Goal: Task Accomplishment & Management: Manage account settings

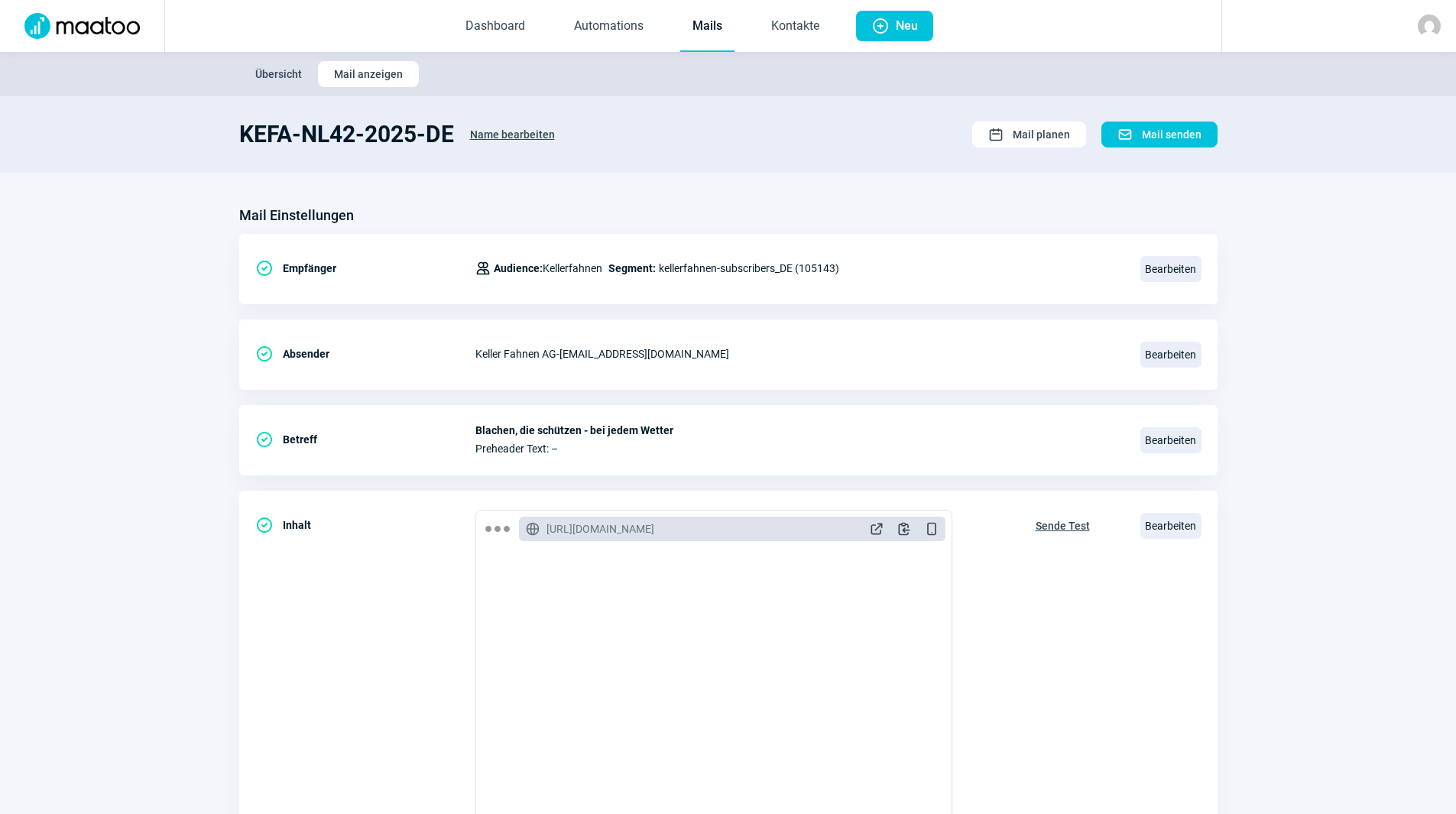
click at [728, 25] on link "Mails" at bounding box center [707, 27] width 54 height 50
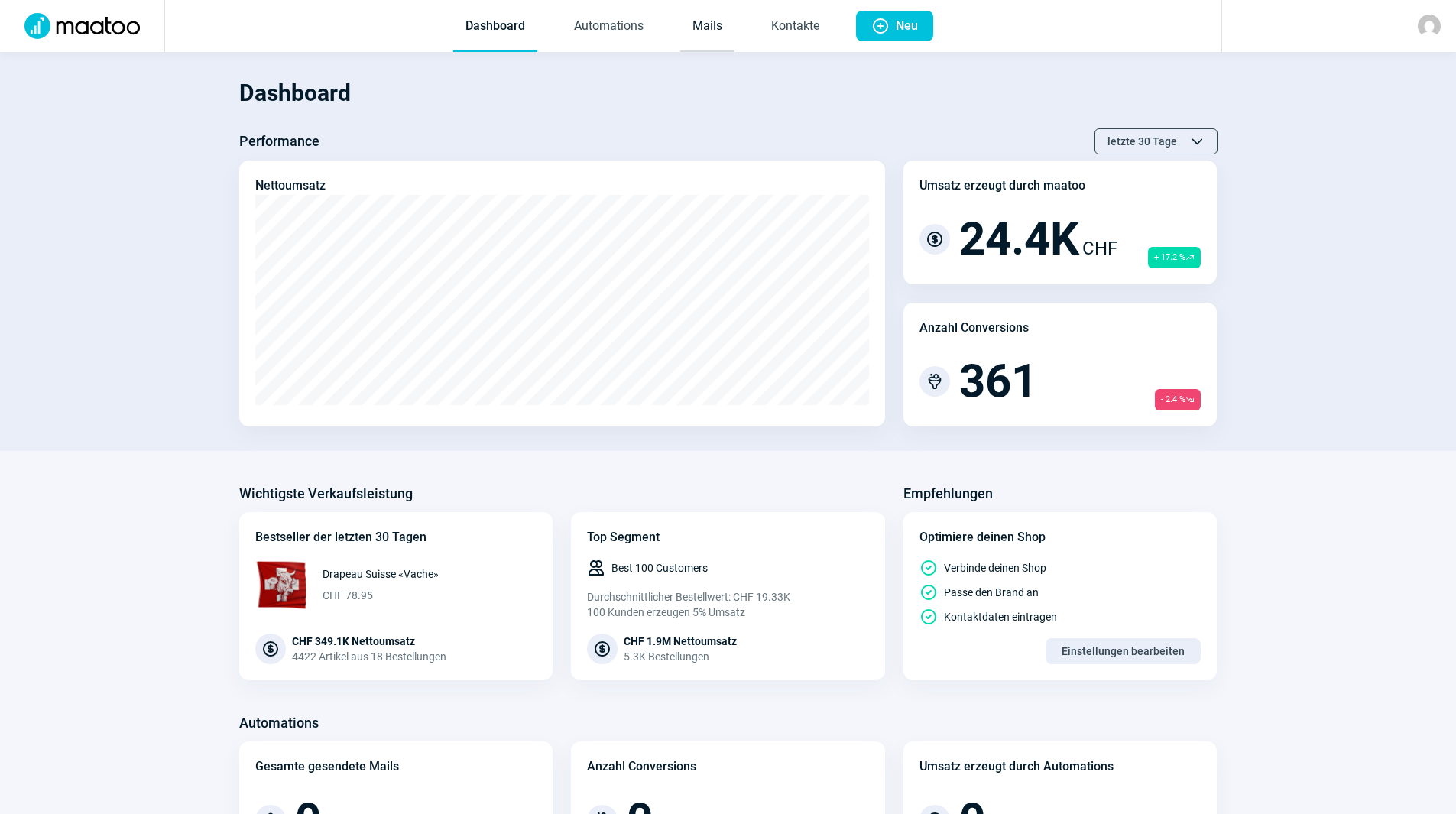
click at [701, 39] on link "Mails" at bounding box center [707, 27] width 54 height 50
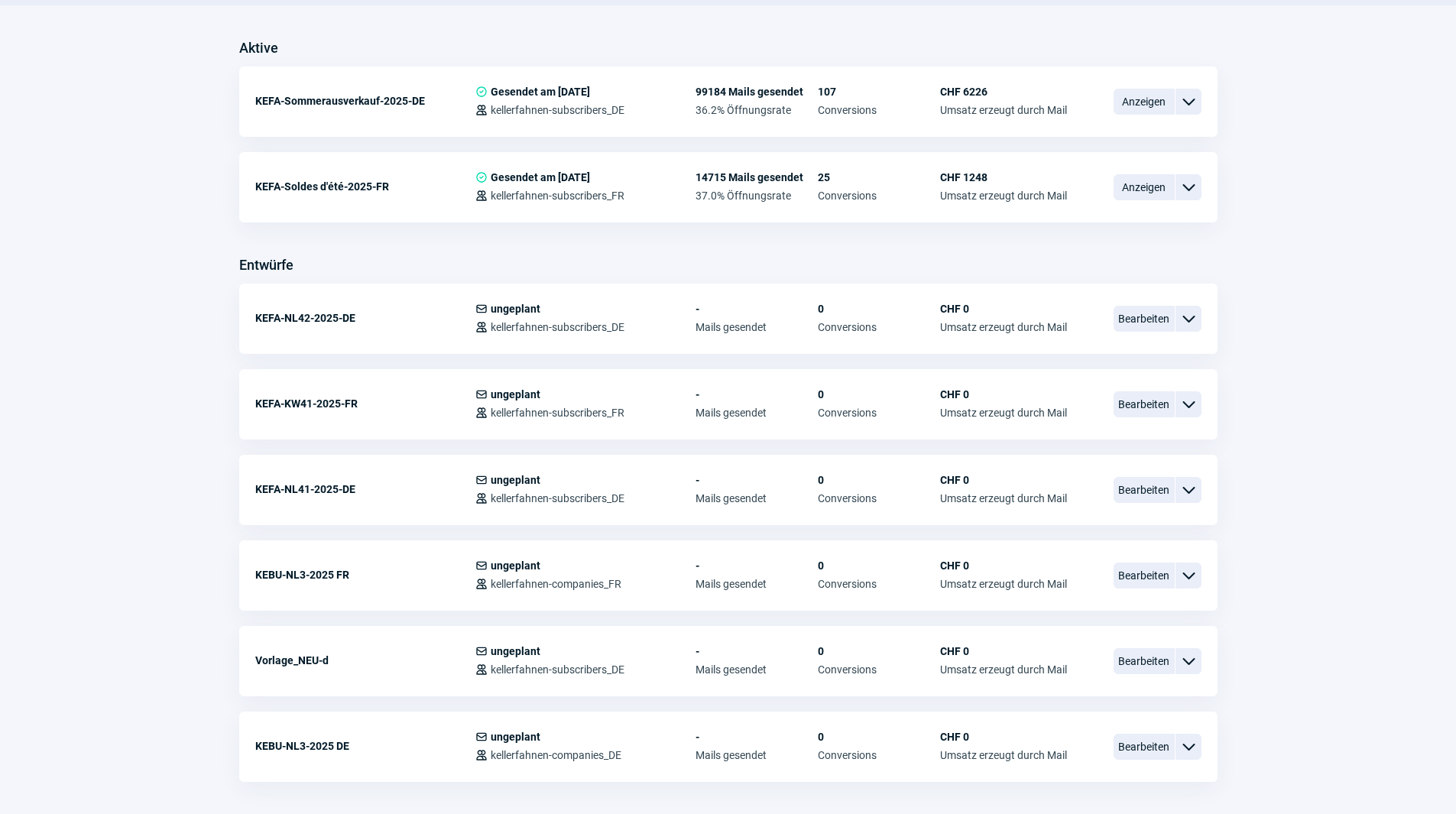
scroll to position [458, 0]
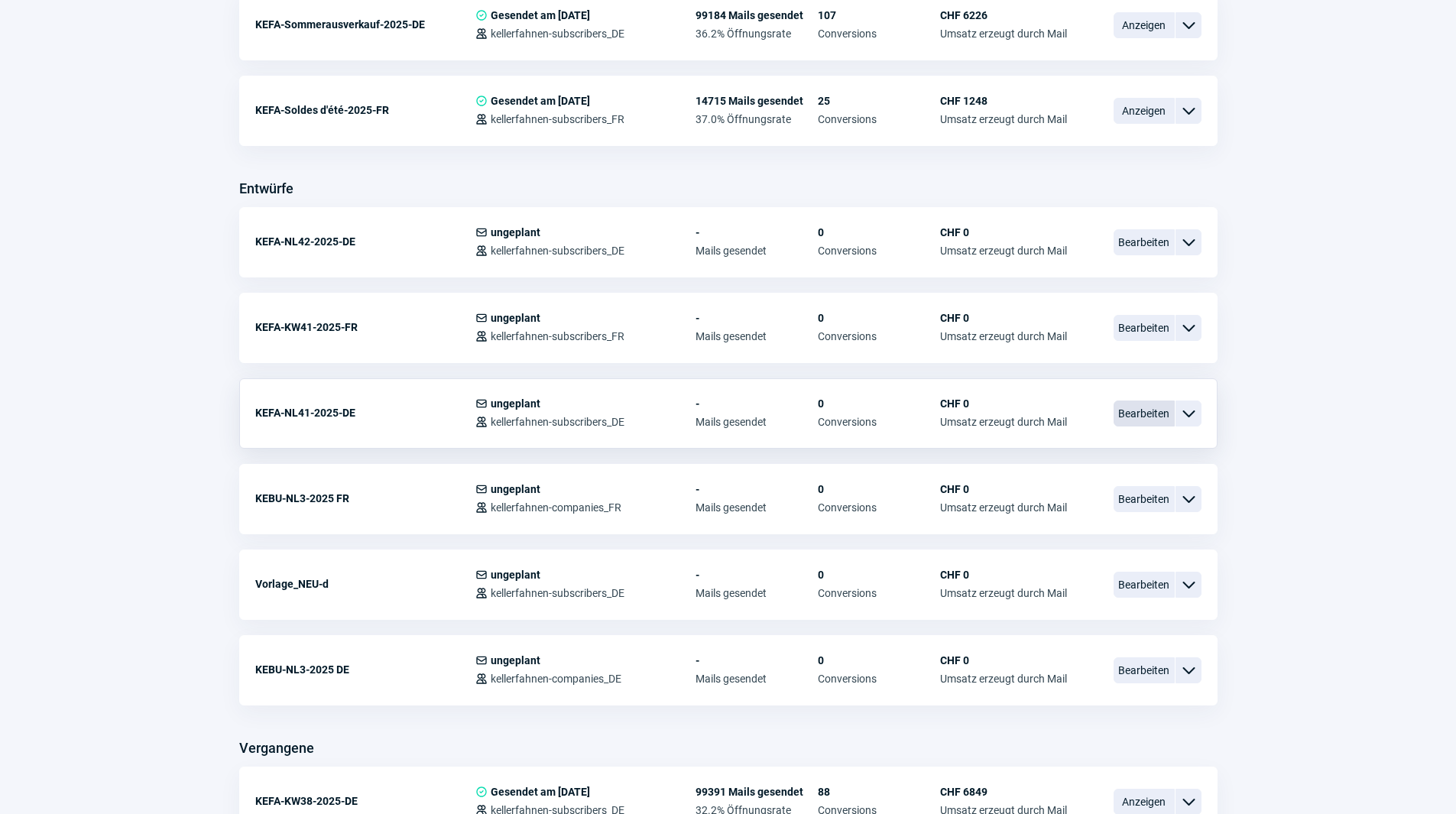
click at [1143, 415] on span "Bearbeiten" at bounding box center [1144, 414] width 61 height 26
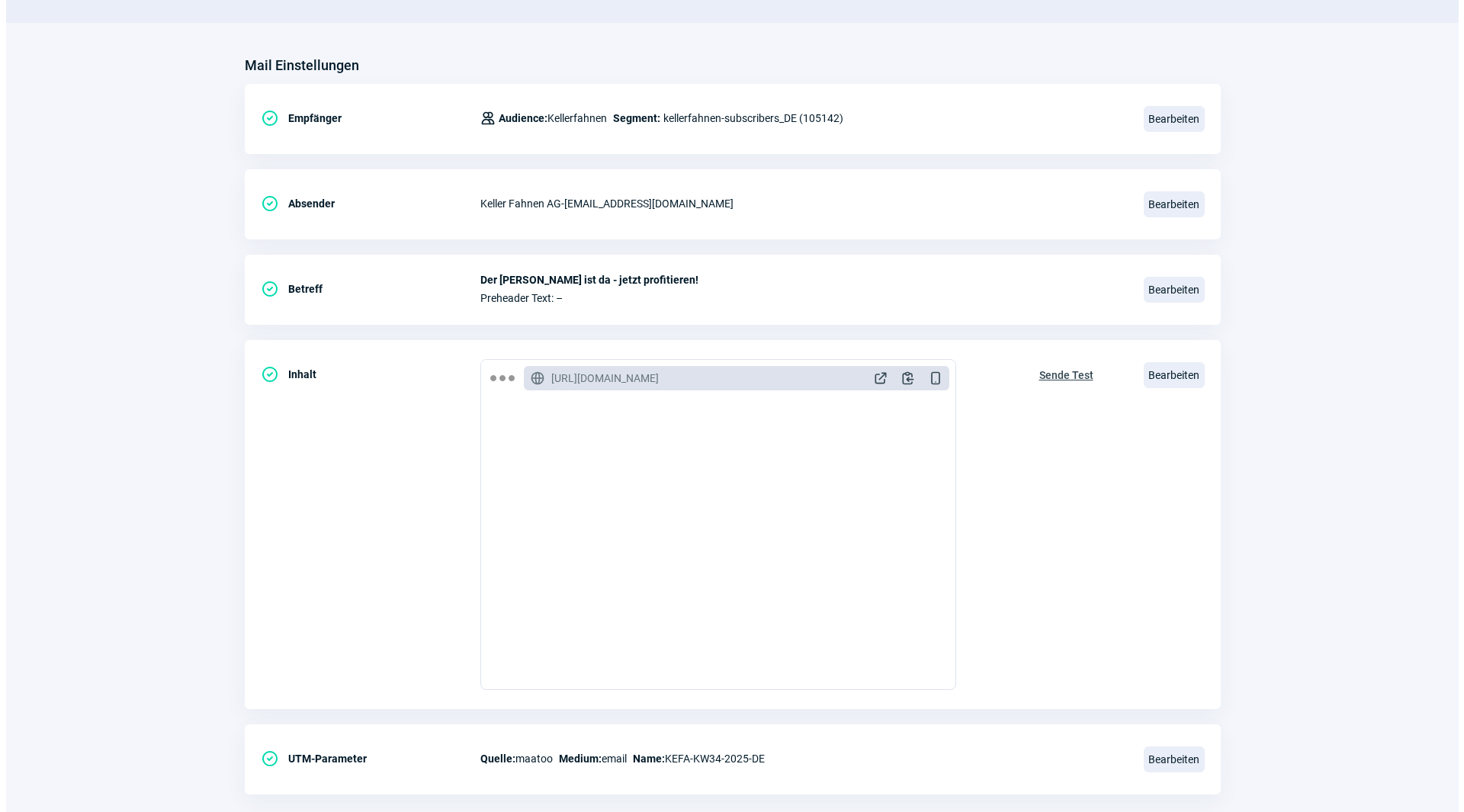
scroll to position [177, 0]
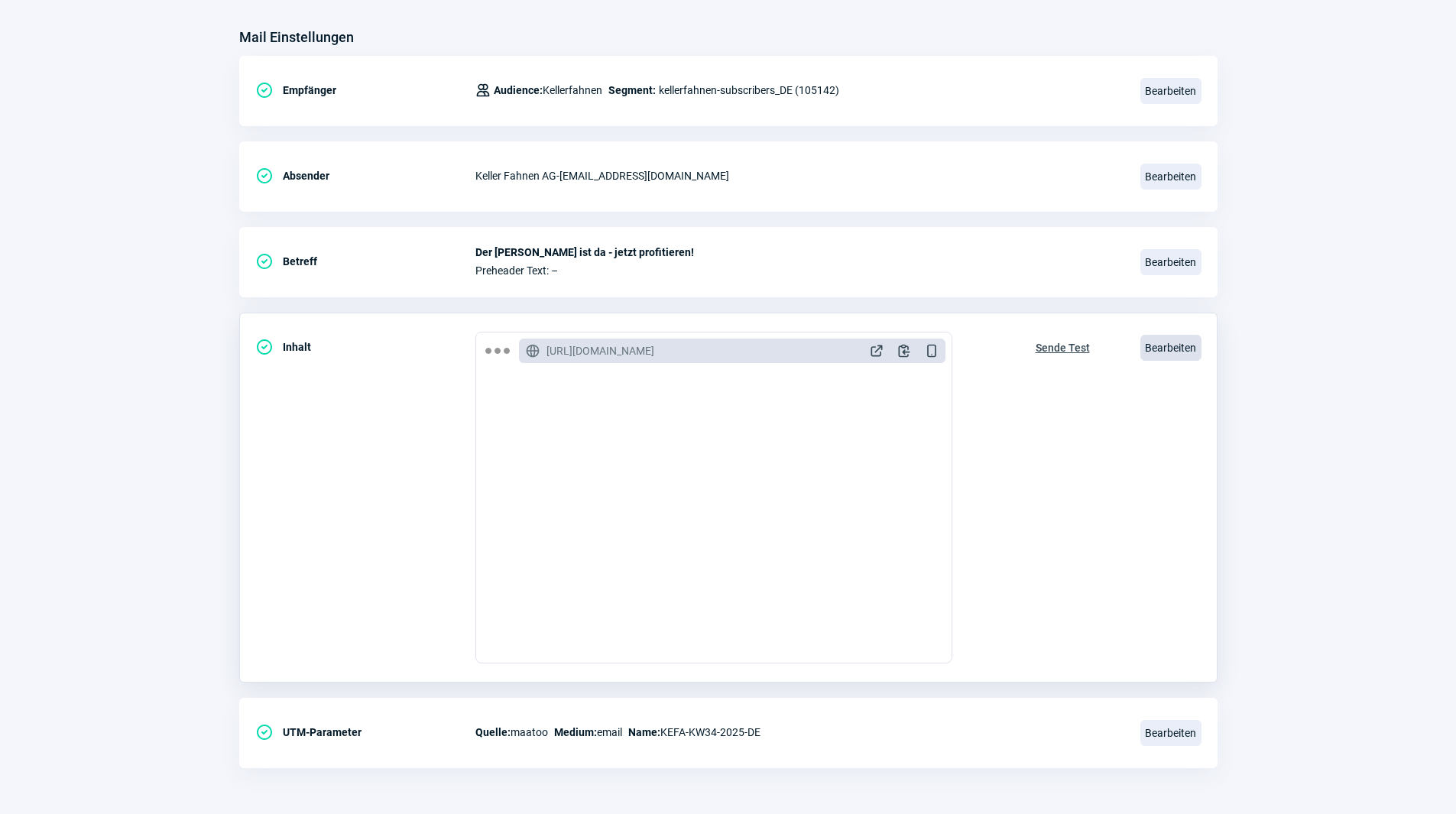
click at [1177, 338] on span "Bearbeiten" at bounding box center [1171, 347] width 61 height 26
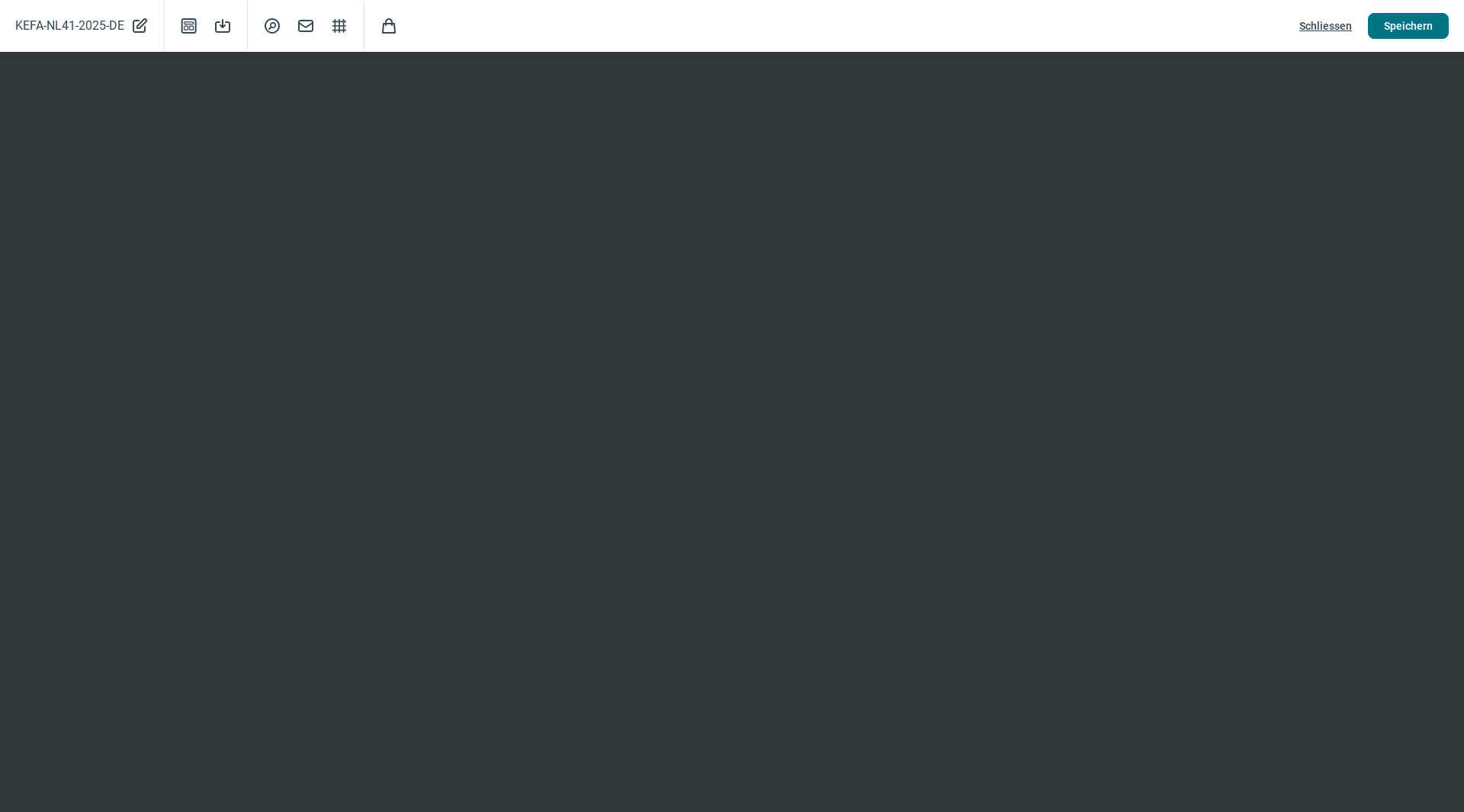
click at [1418, 21] on span "Speichern" at bounding box center [1408, 26] width 49 height 24
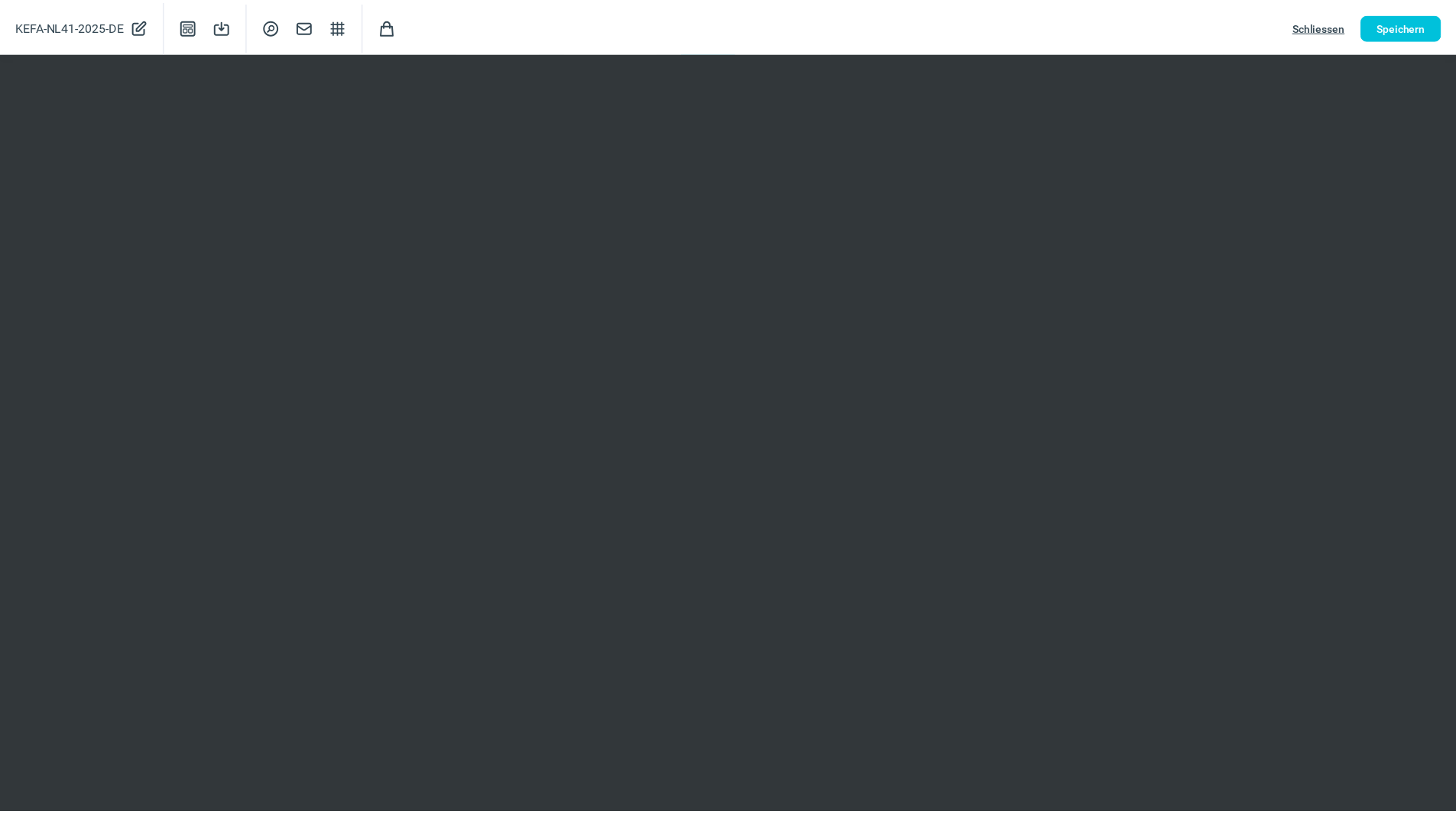
scroll to position [0, 0]
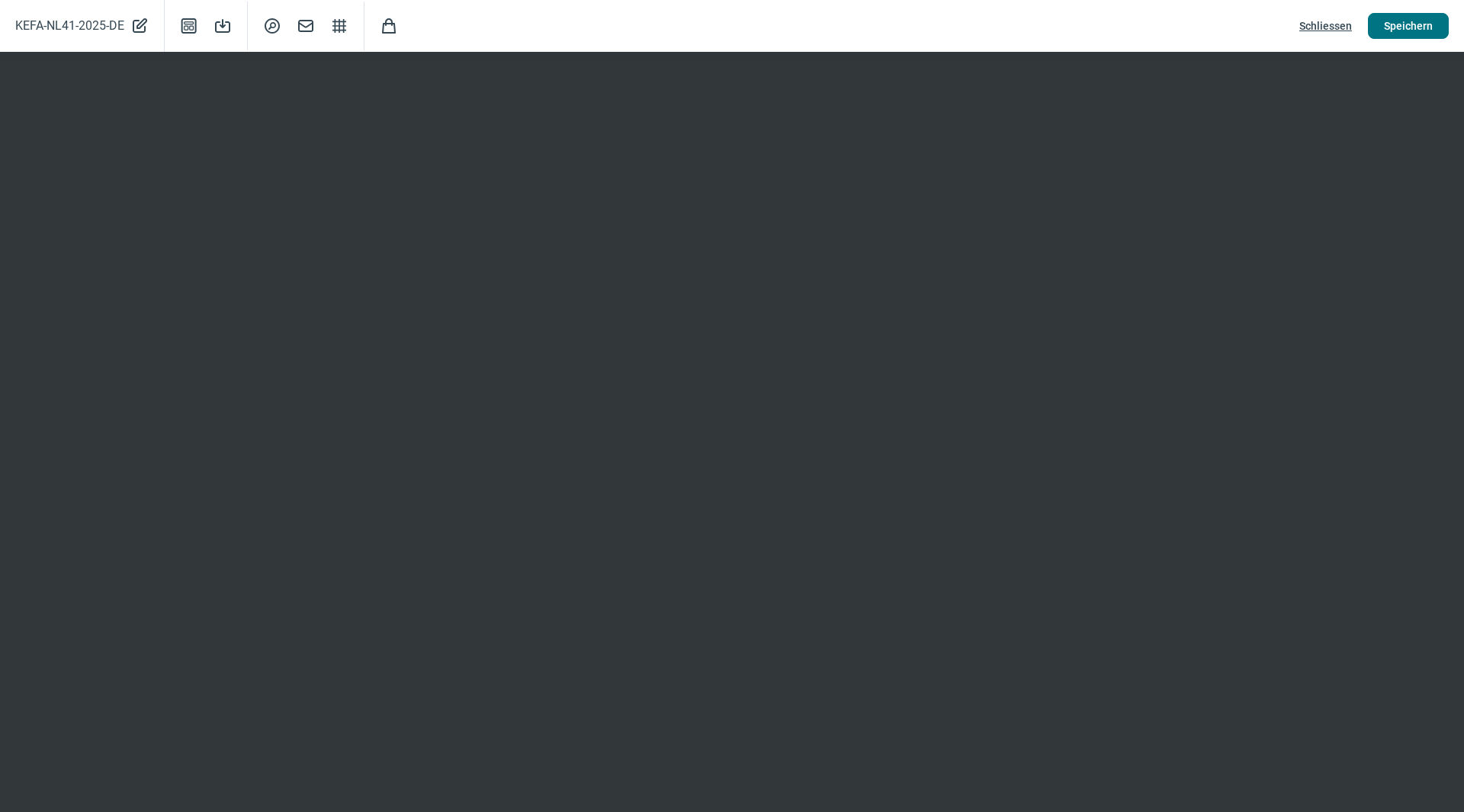
click at [1408, 25] on span "Speichern" at bounding box center [1408, 26] width 49 height 24
click at [1342, 27] on span "Schliessen" at bounding box center [1326, 26] width 53 height 24
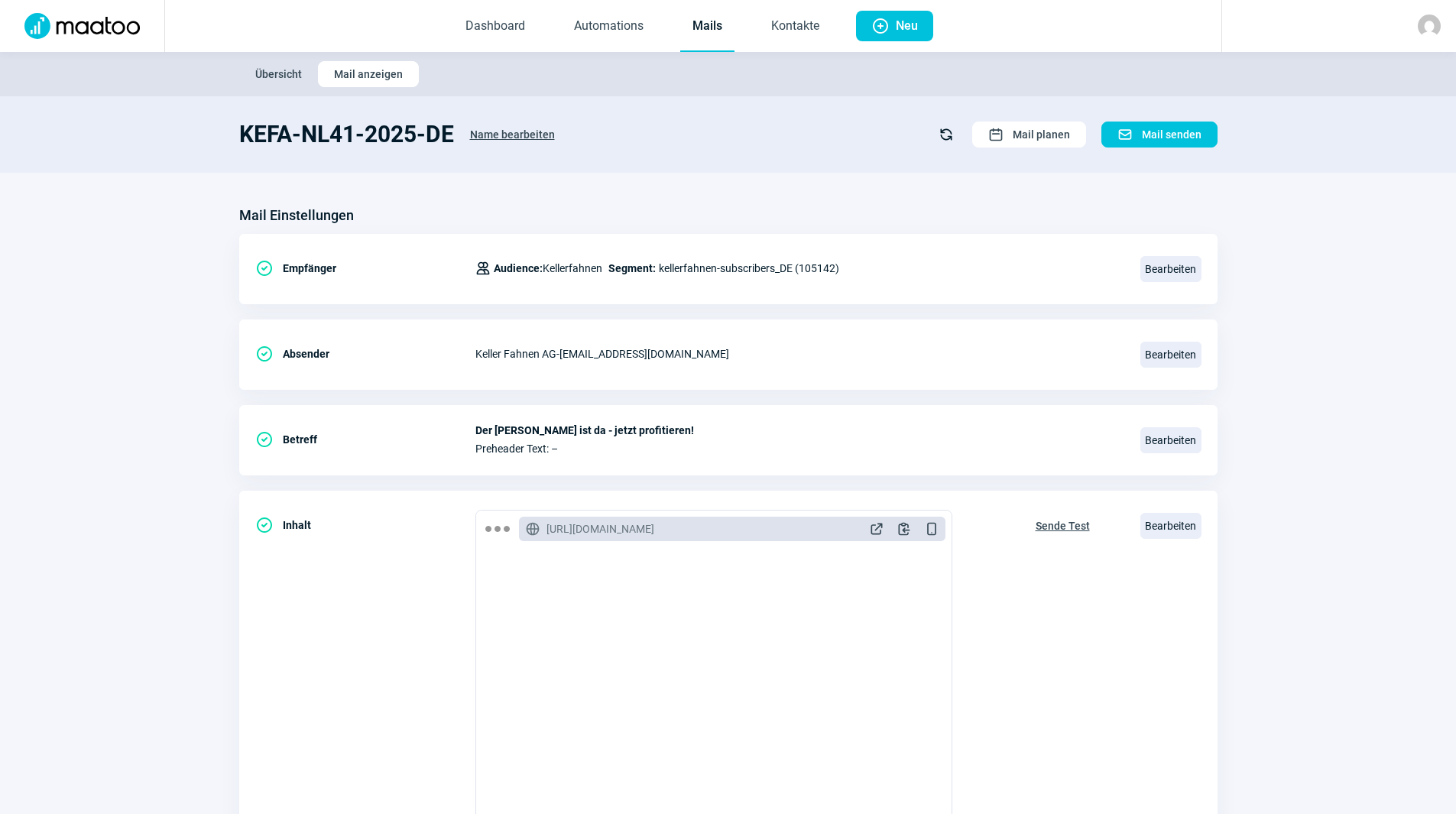
click at [701, 20] on link "Mails" at bounding box center [707, 27] width 54 height 50
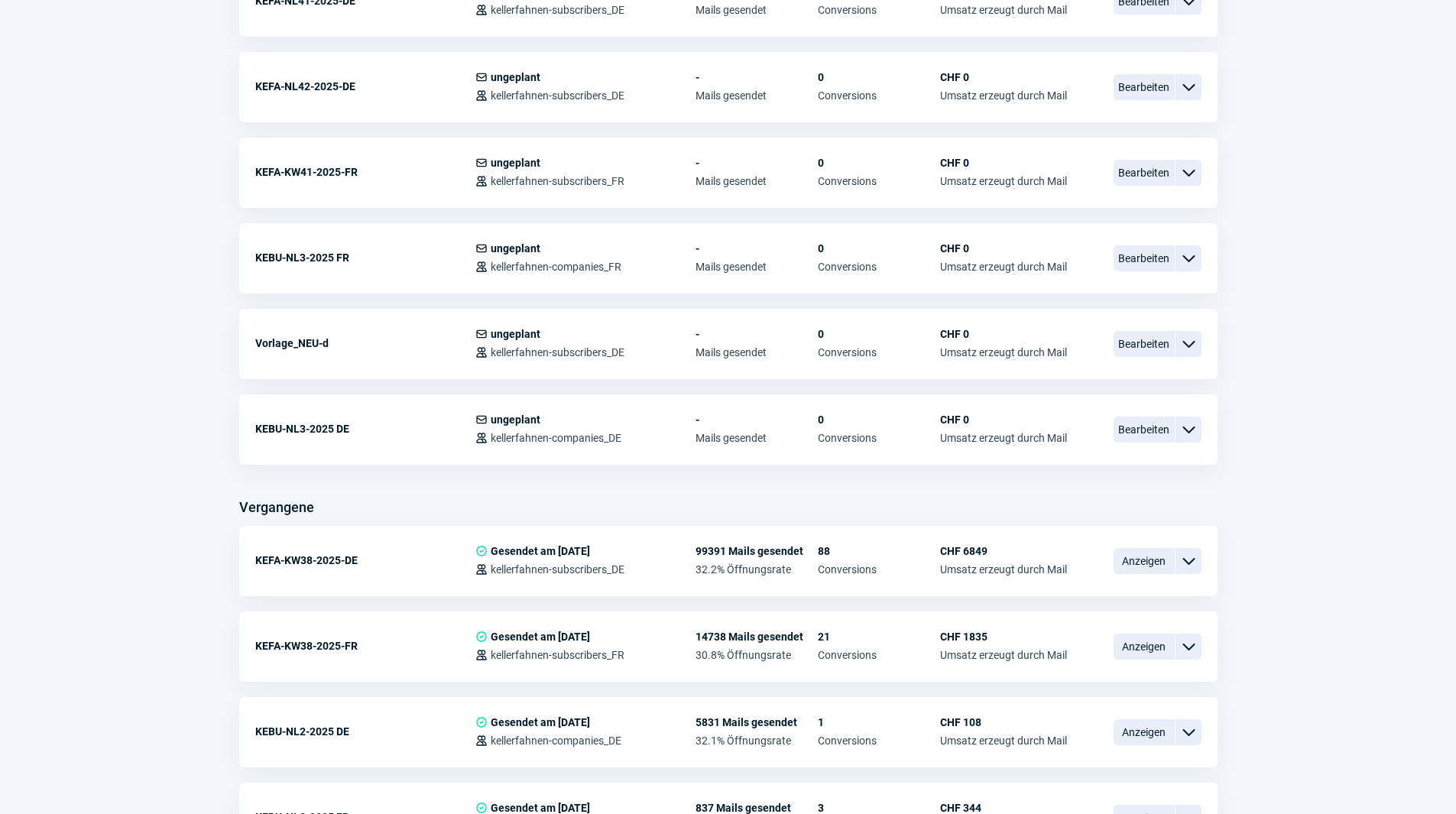
scroll to position [468, 0]
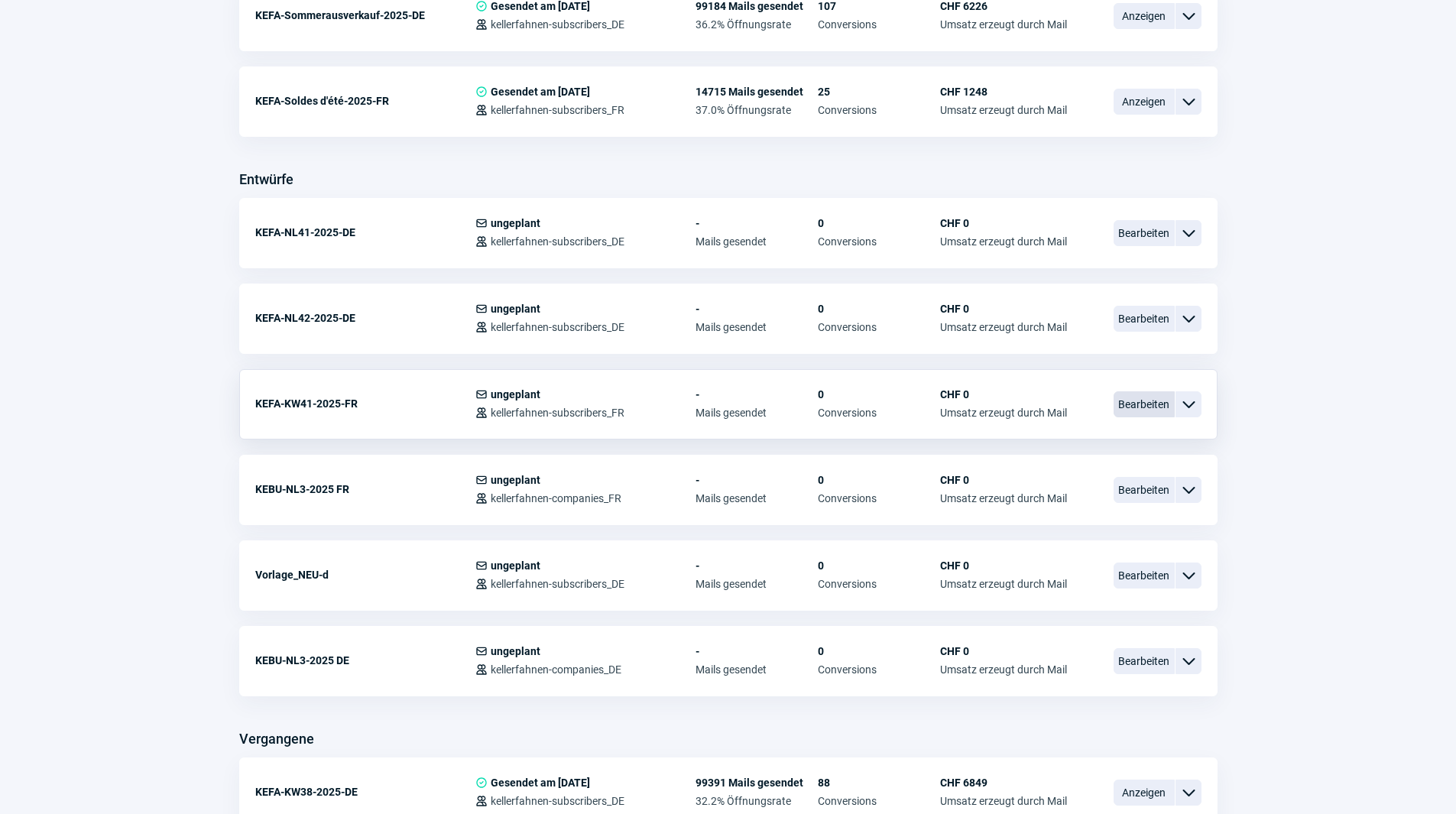
click at [1129, 400] on span "Bearbeiten" at bounding box center [1144, 404] width 61 height 26
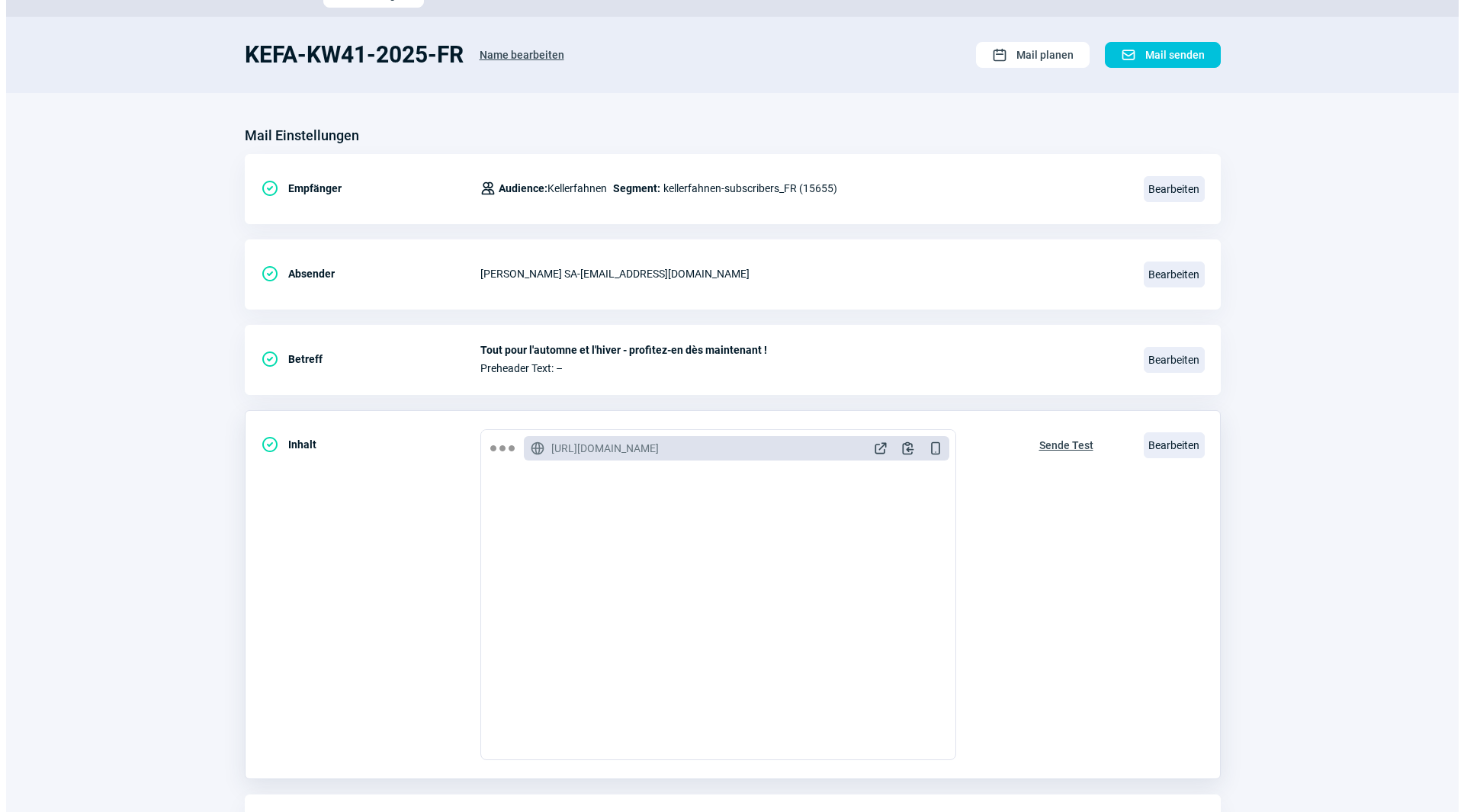
scroll to position [177, 0]
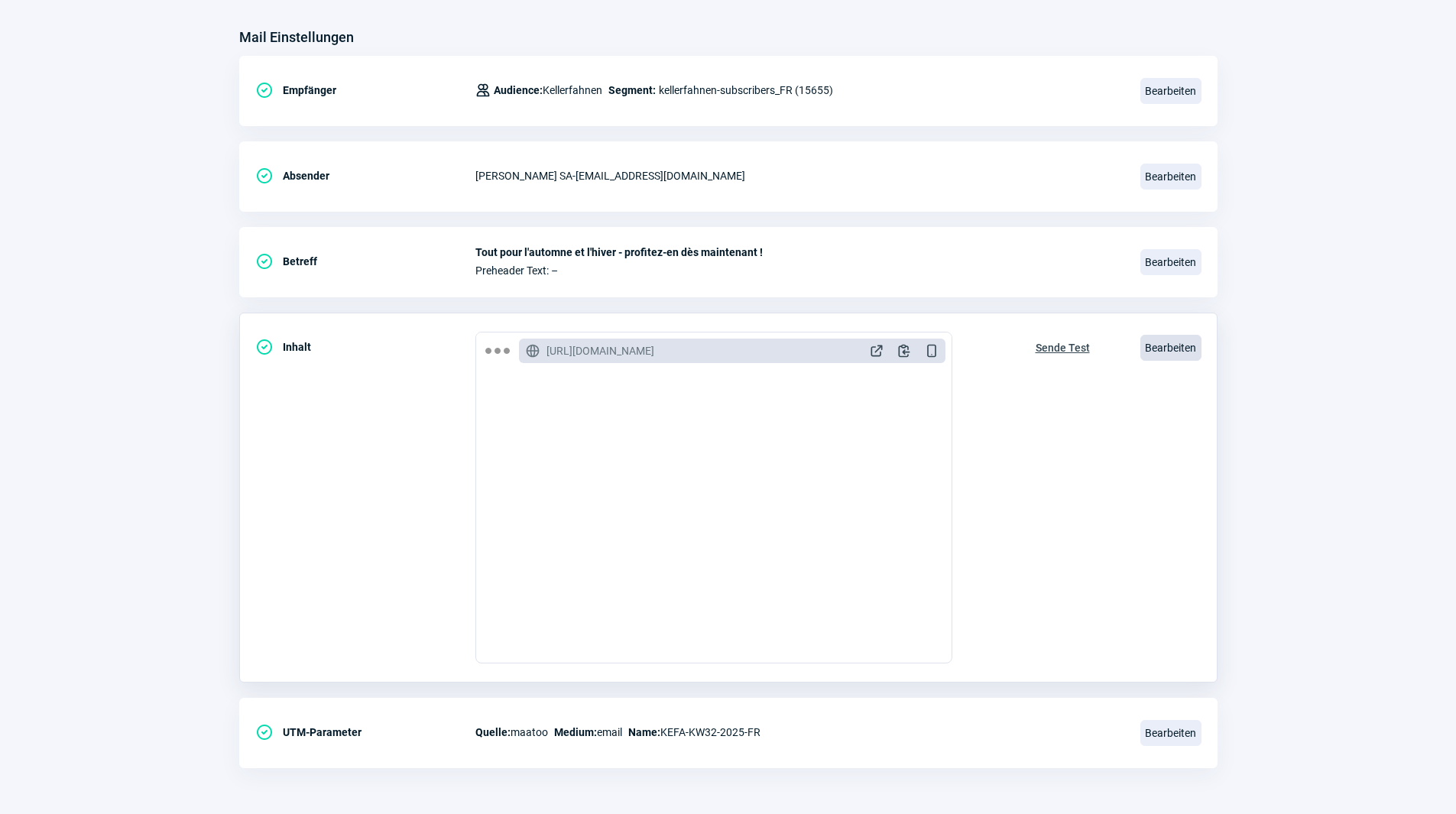
click at [1164, 344] on span "Bearbeiten" at bounding box center [1171, 347] width 61 height 26
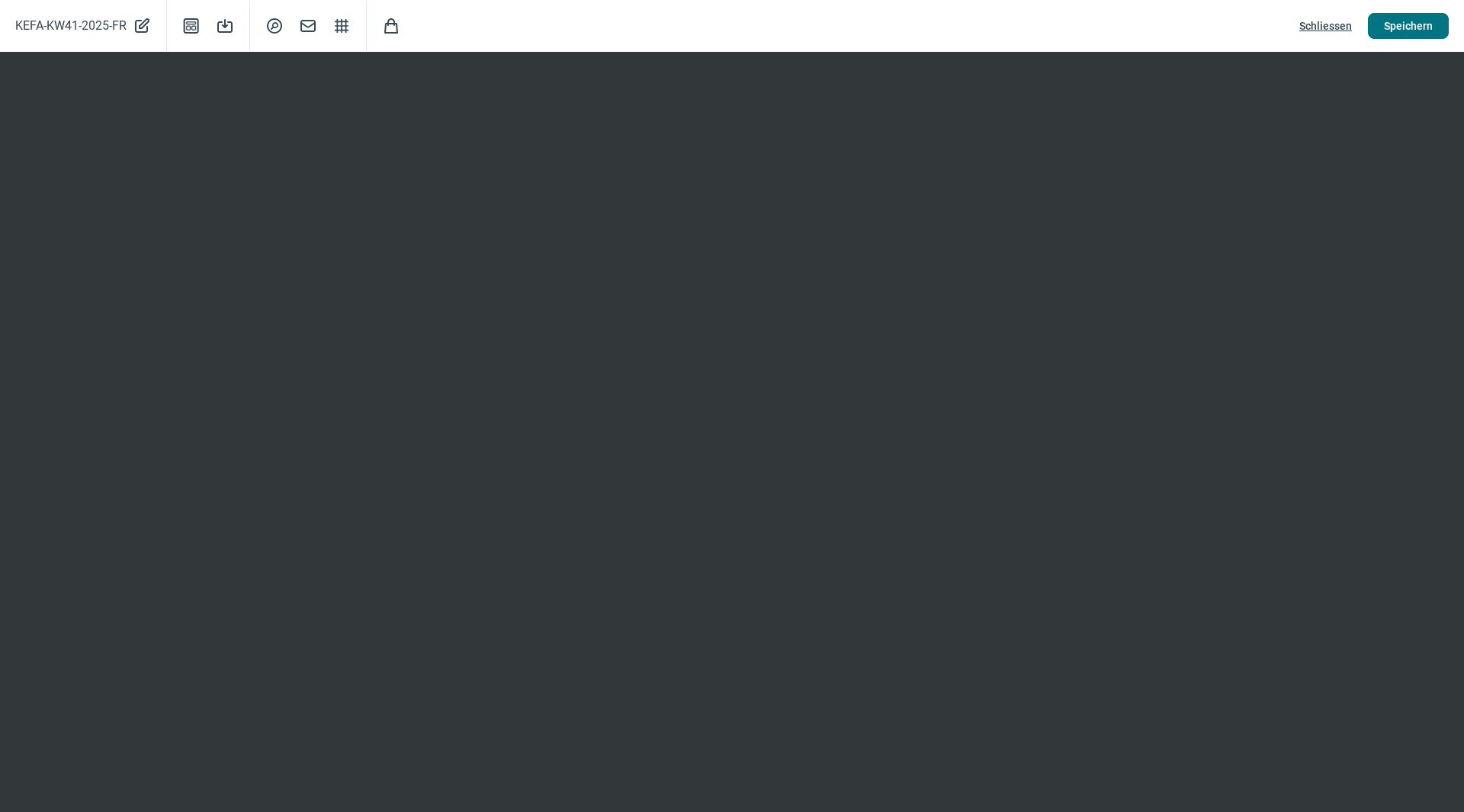
click at [1406, 30] on span "Speichern" at bounding box center [1408, 26] width 49 height 24
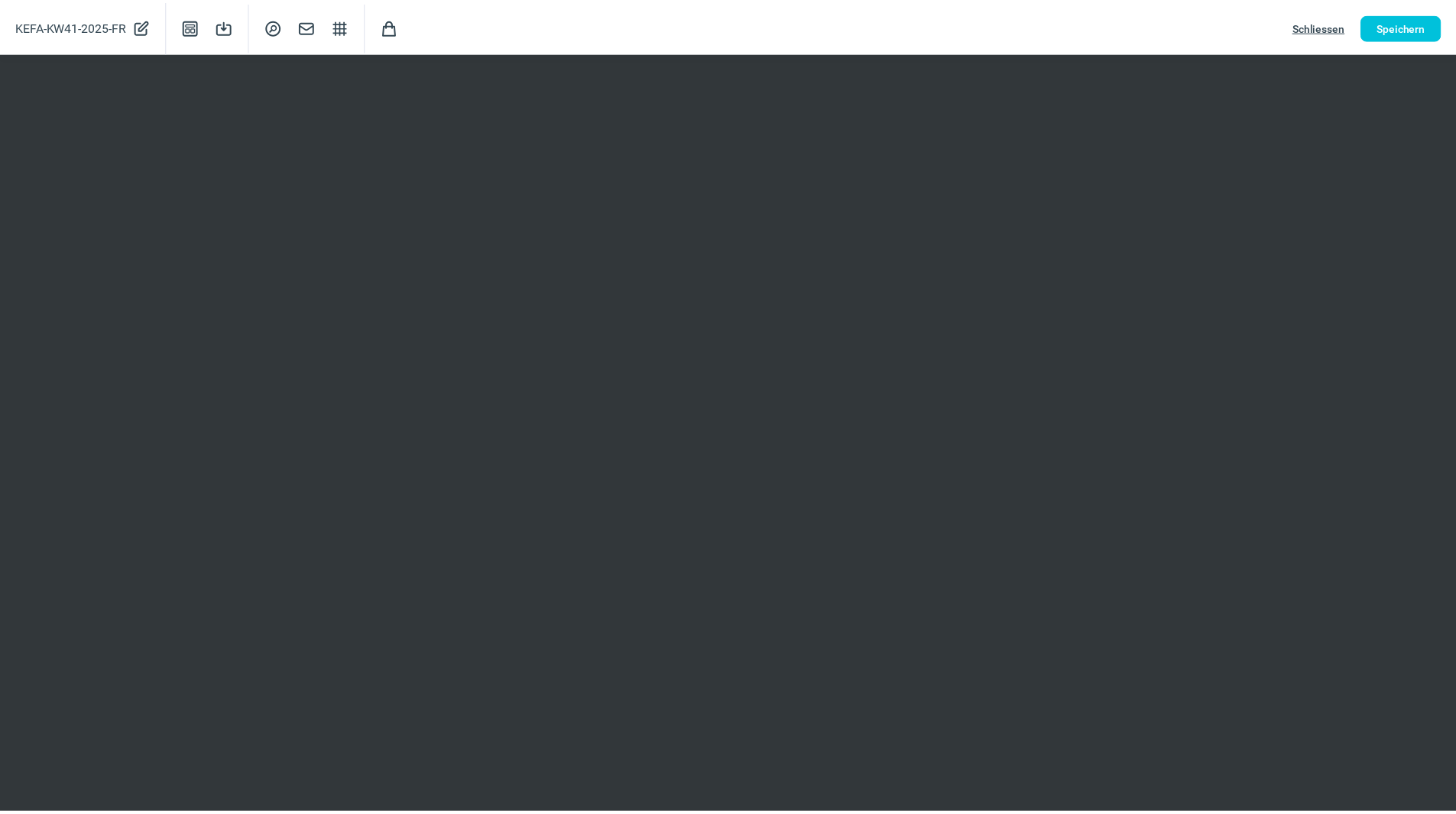
scroll to position [0, 0]
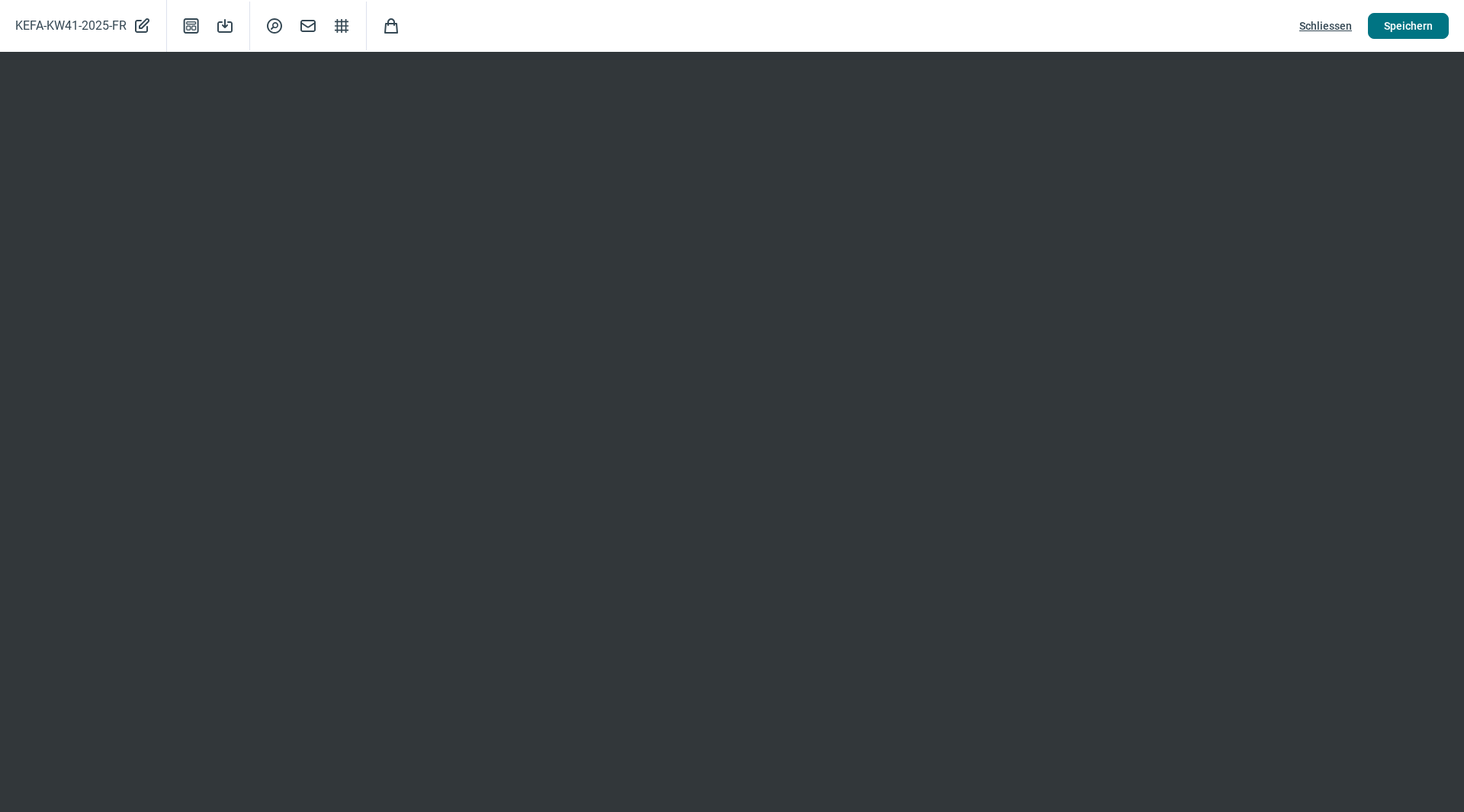
click at [1434, 26] on button "Speichern" at bounding box center [1408, 26] width 81 height 26
click at [1334, 27] on span "Schliessen" at bounding box center [1326, 26] width 53 height 24
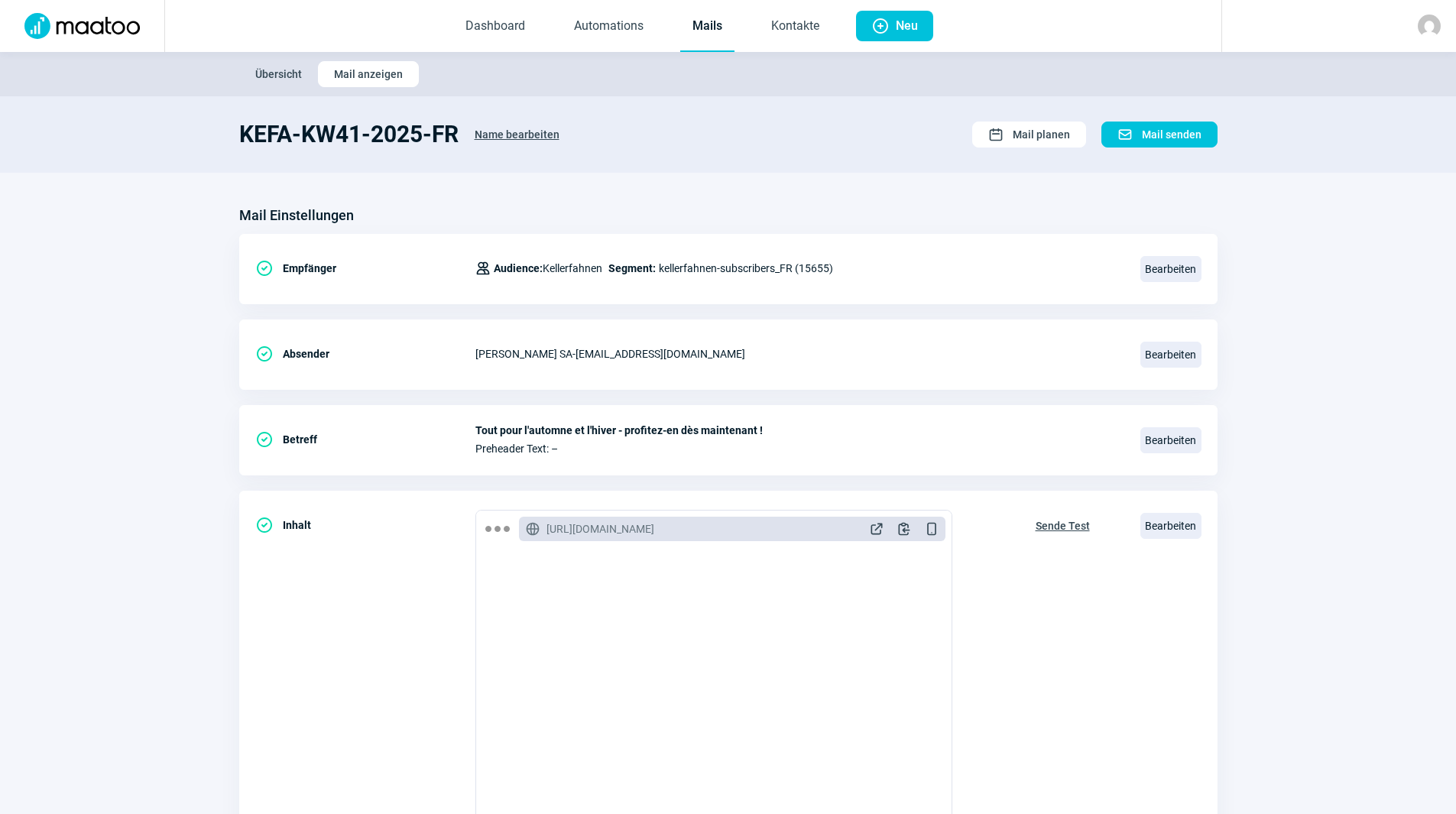
click at [701, 30] on link "Mails" at bounding box center [707, 27] width 54 height 50
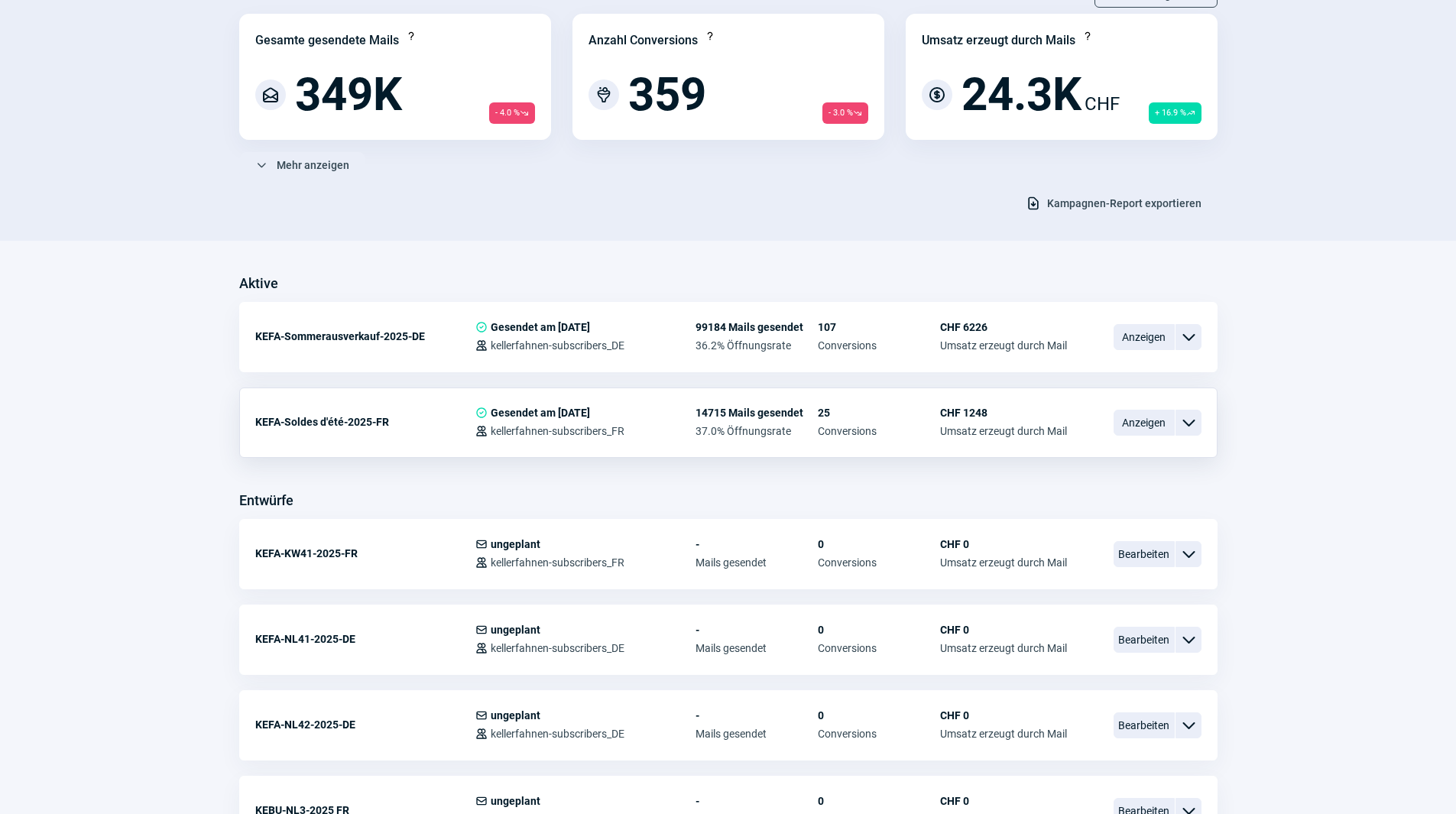
scroll to position [153, 0]
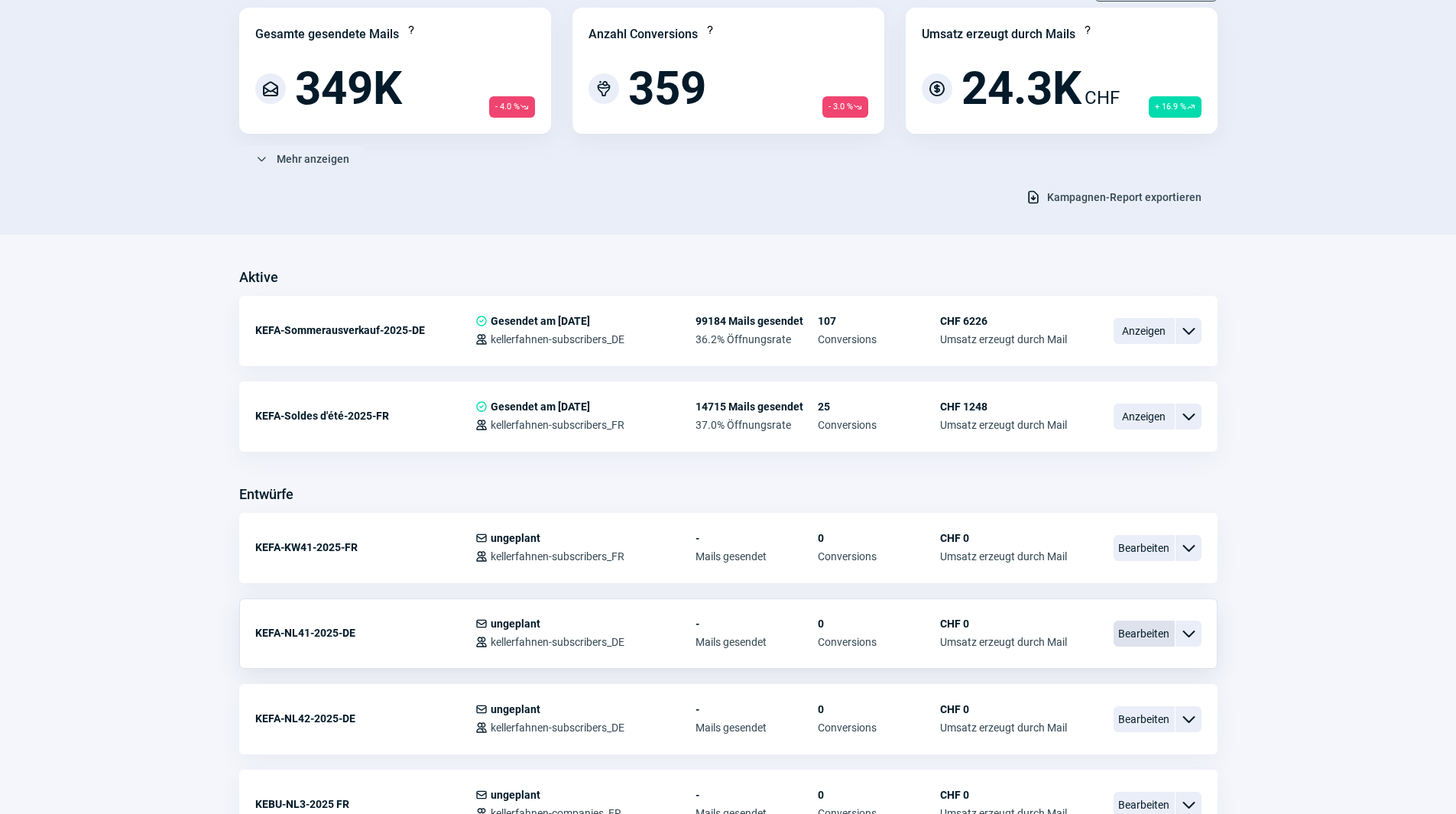
click at [1161, 632] on span "Bearbeiten" at bounding box center [1144, 633] width 61 height 26
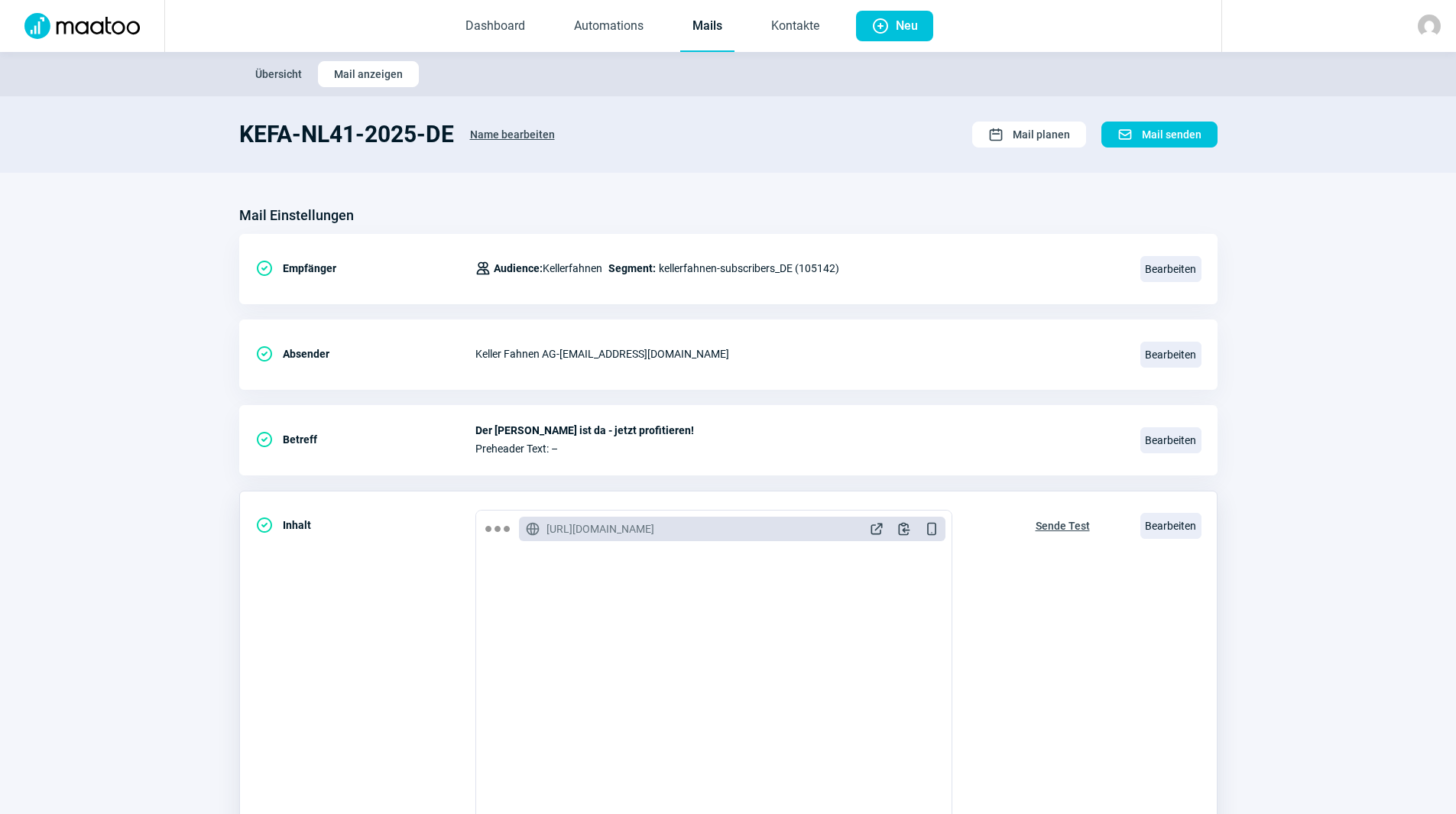
click at [1081, 526] on span "Sende Test" at bounding box center [1063, 525] width 54 height 24
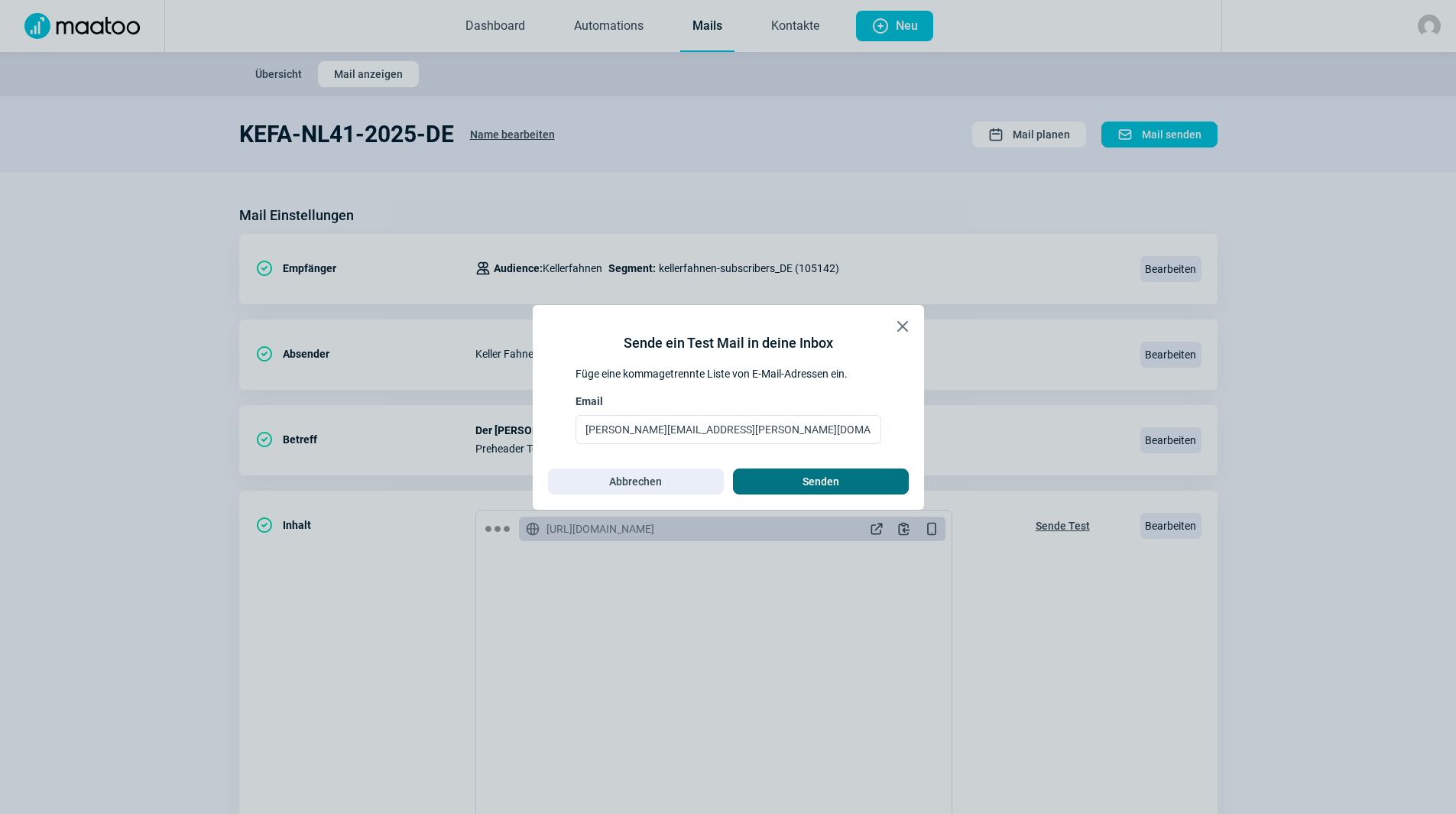
click at [854, 483] on span "Senden" at bounding box center [821, 482] width 143 height 24
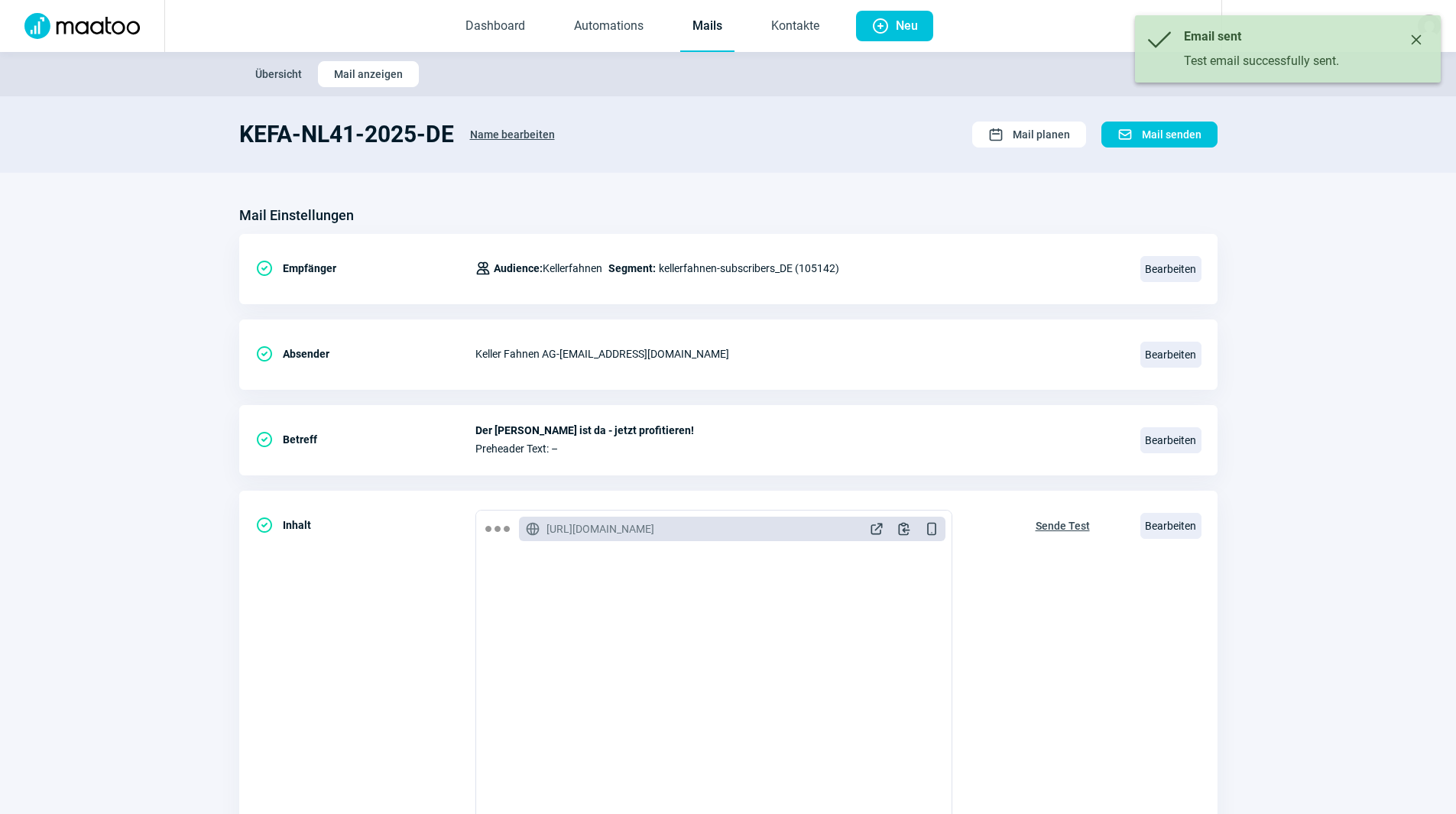
click at [701, 20] on link "Mails" at bounding box center [707, 27] width 54 height 50
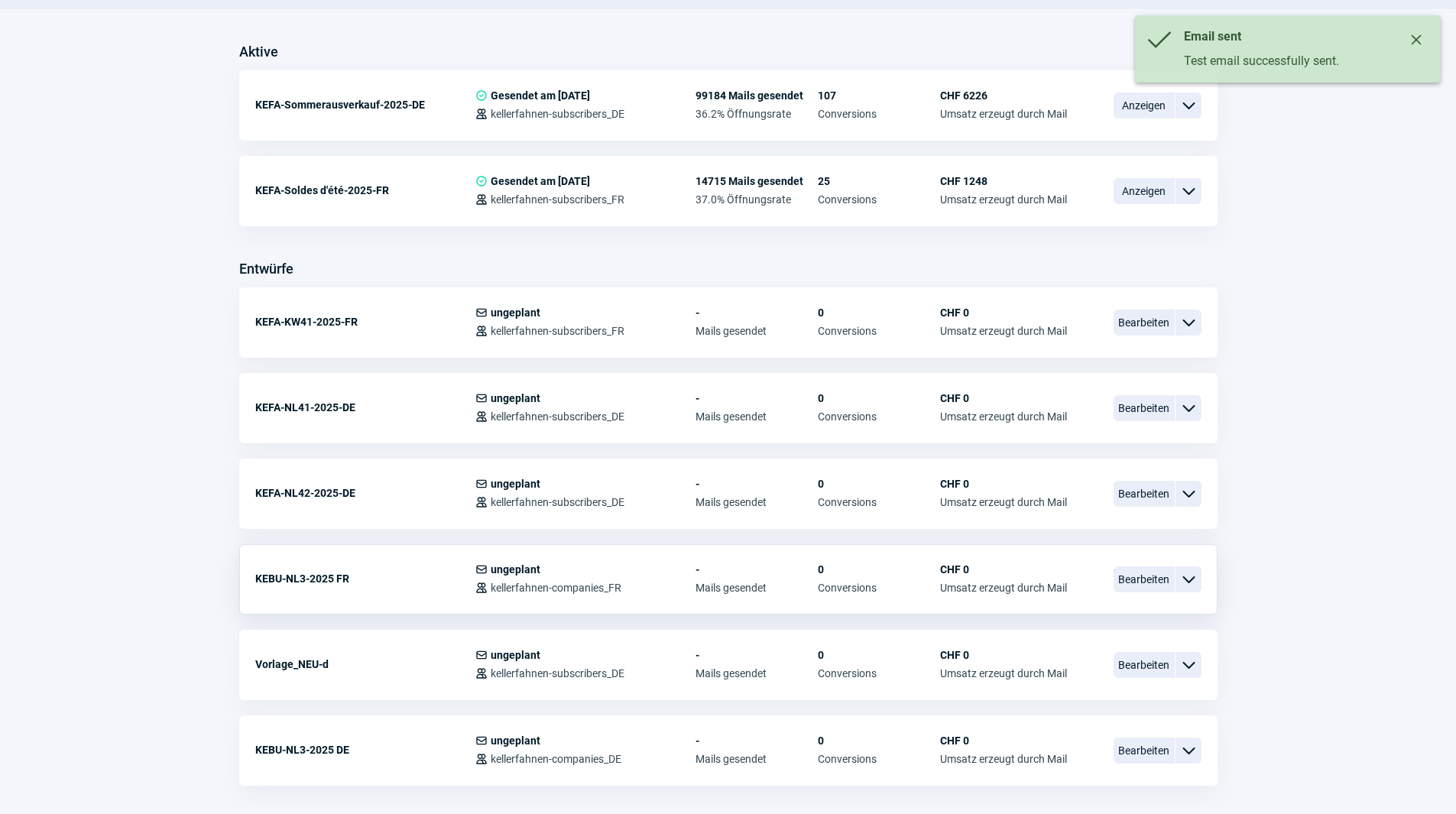
scroll to position [458, 0]
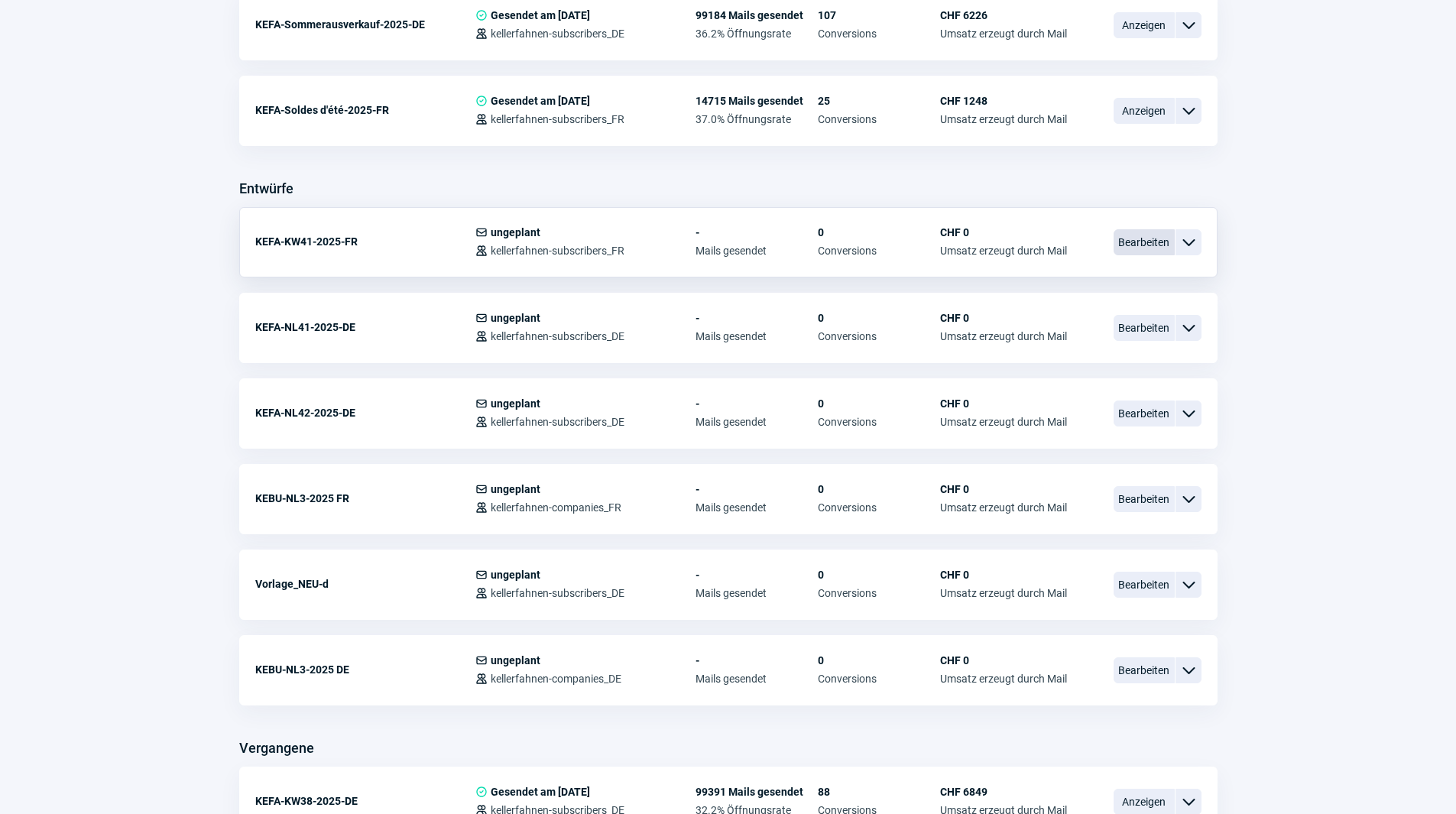
click at [1139, 242] on span "Bearbeiten" at bounding box center [1144, 242] width 61 height 26
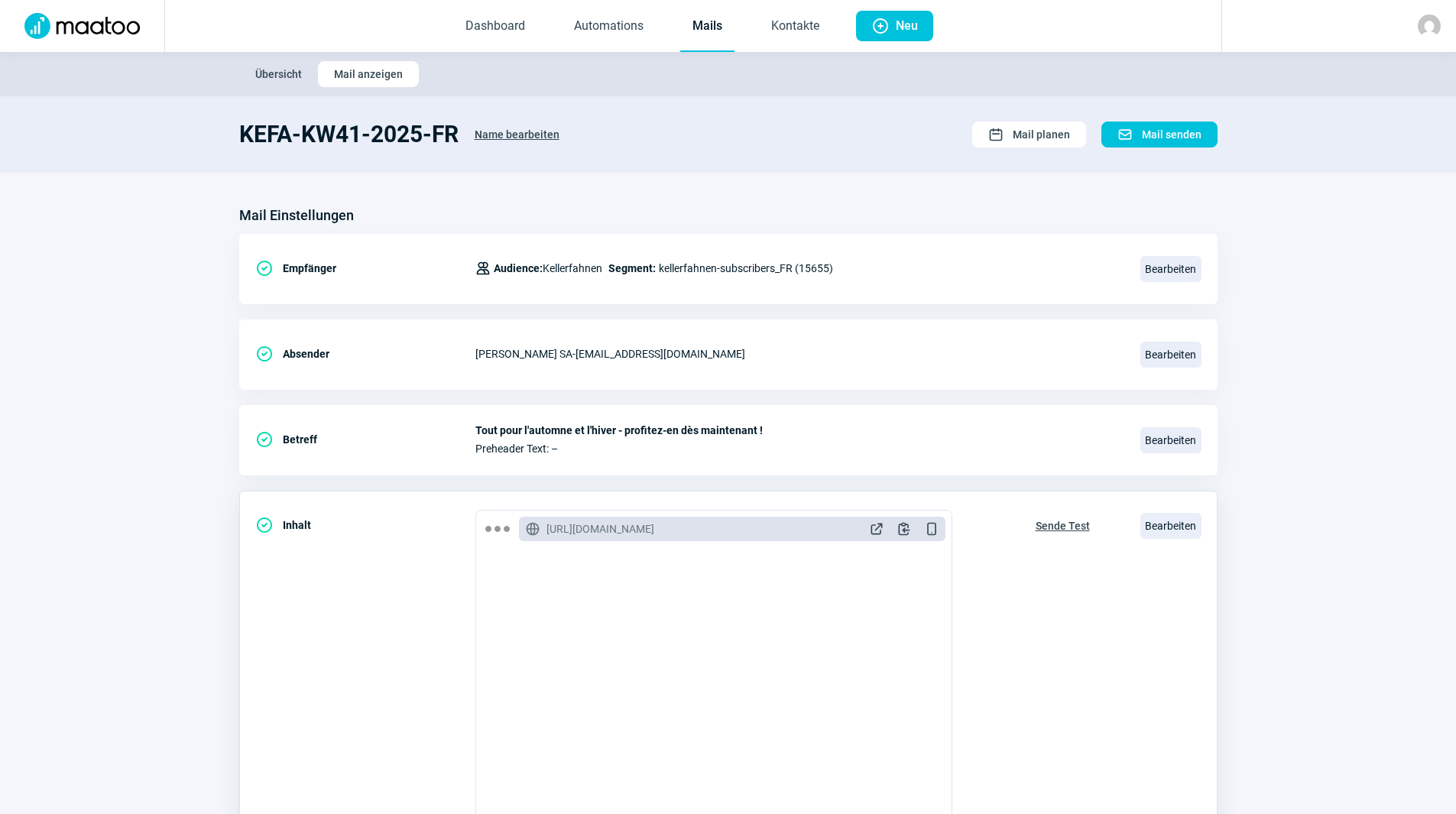
click at [1067, 518] on span "Sende Test" at bounding box center [1063, 525] width 54 height 24
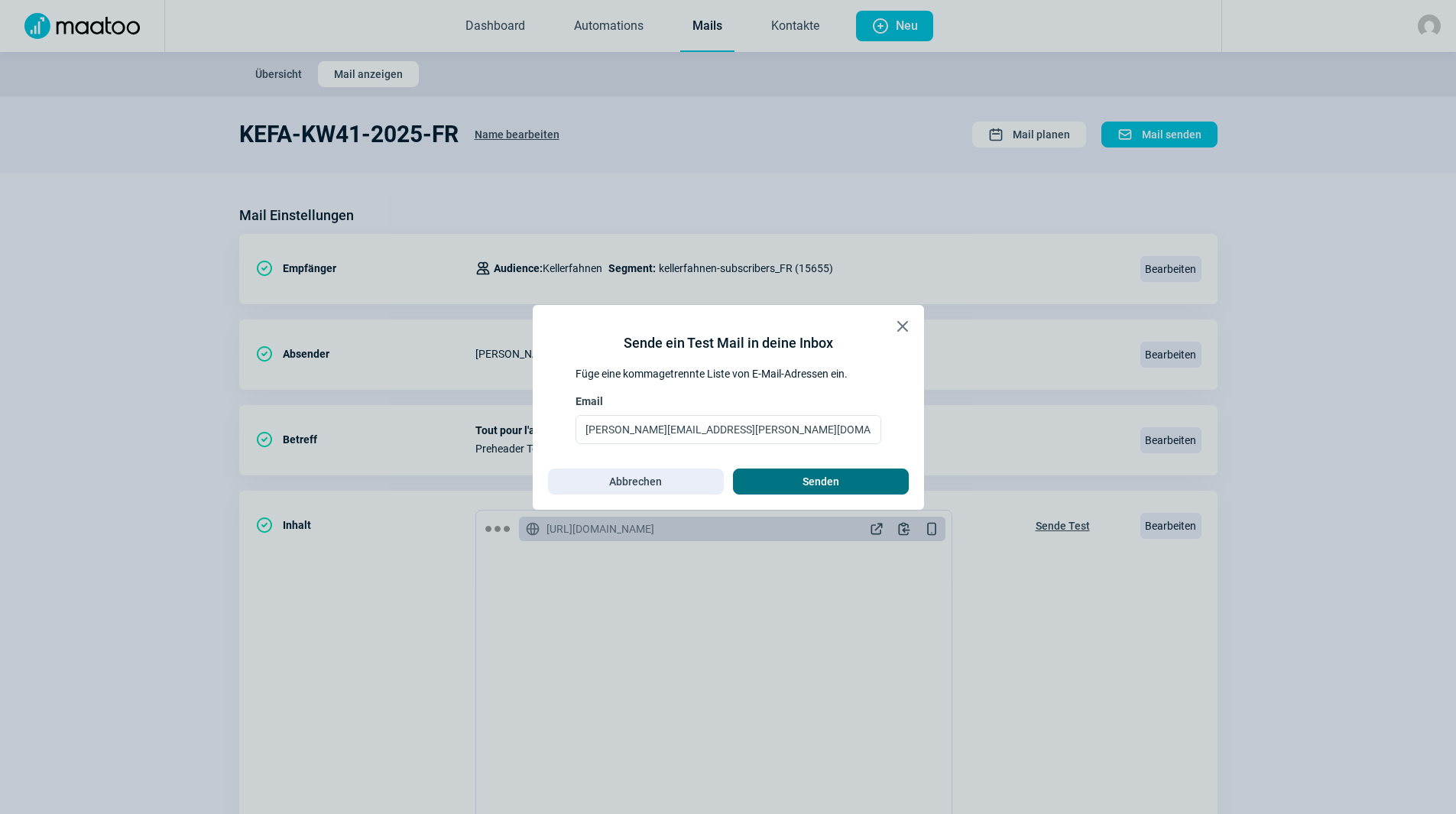
click at [840, 482] on span "Senden" at bounding box center [821, 482] width 143 height 24
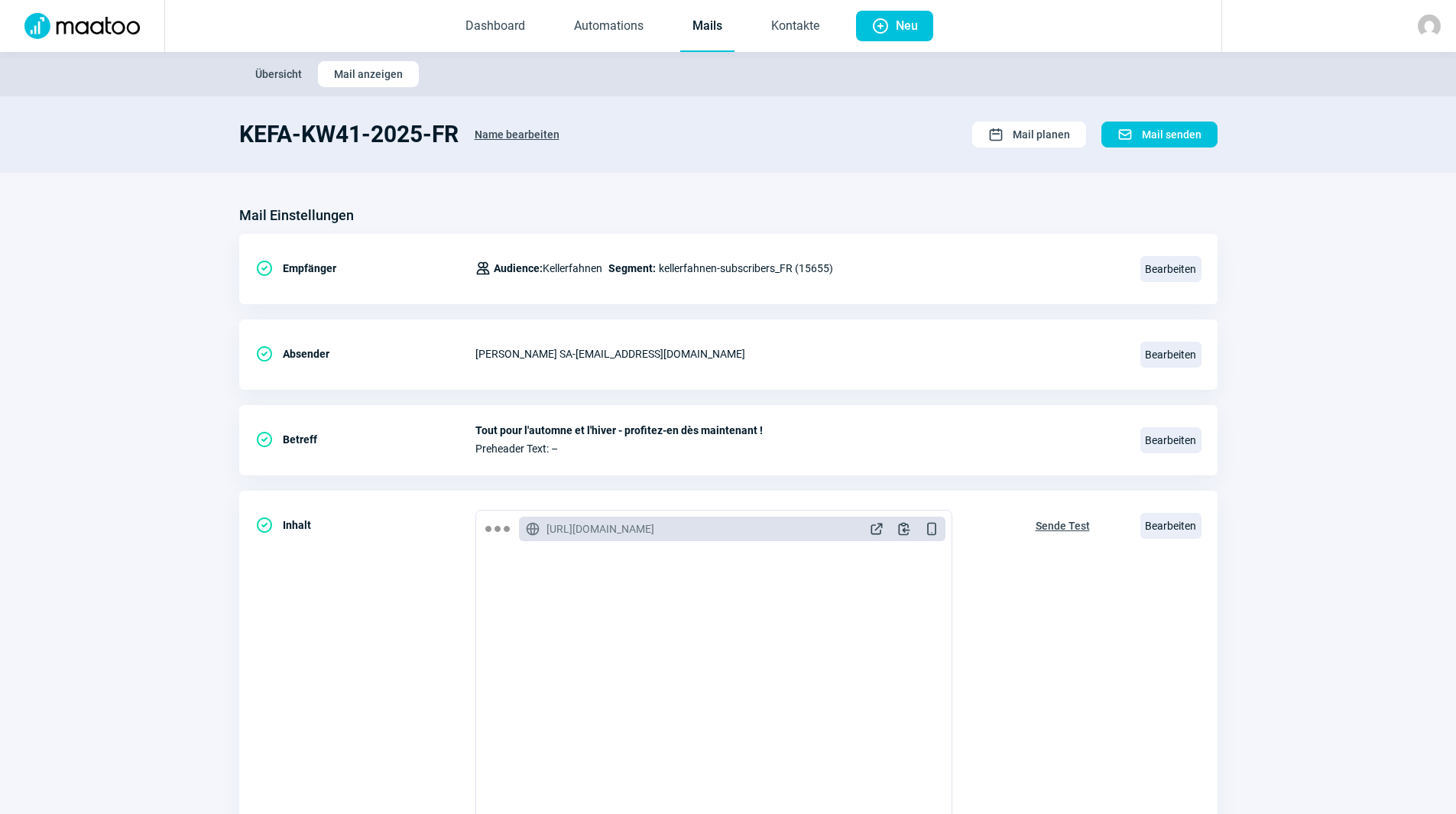
click at [702, 35] on link "Mails" at bounding box center [707, 27] width 54 height 50
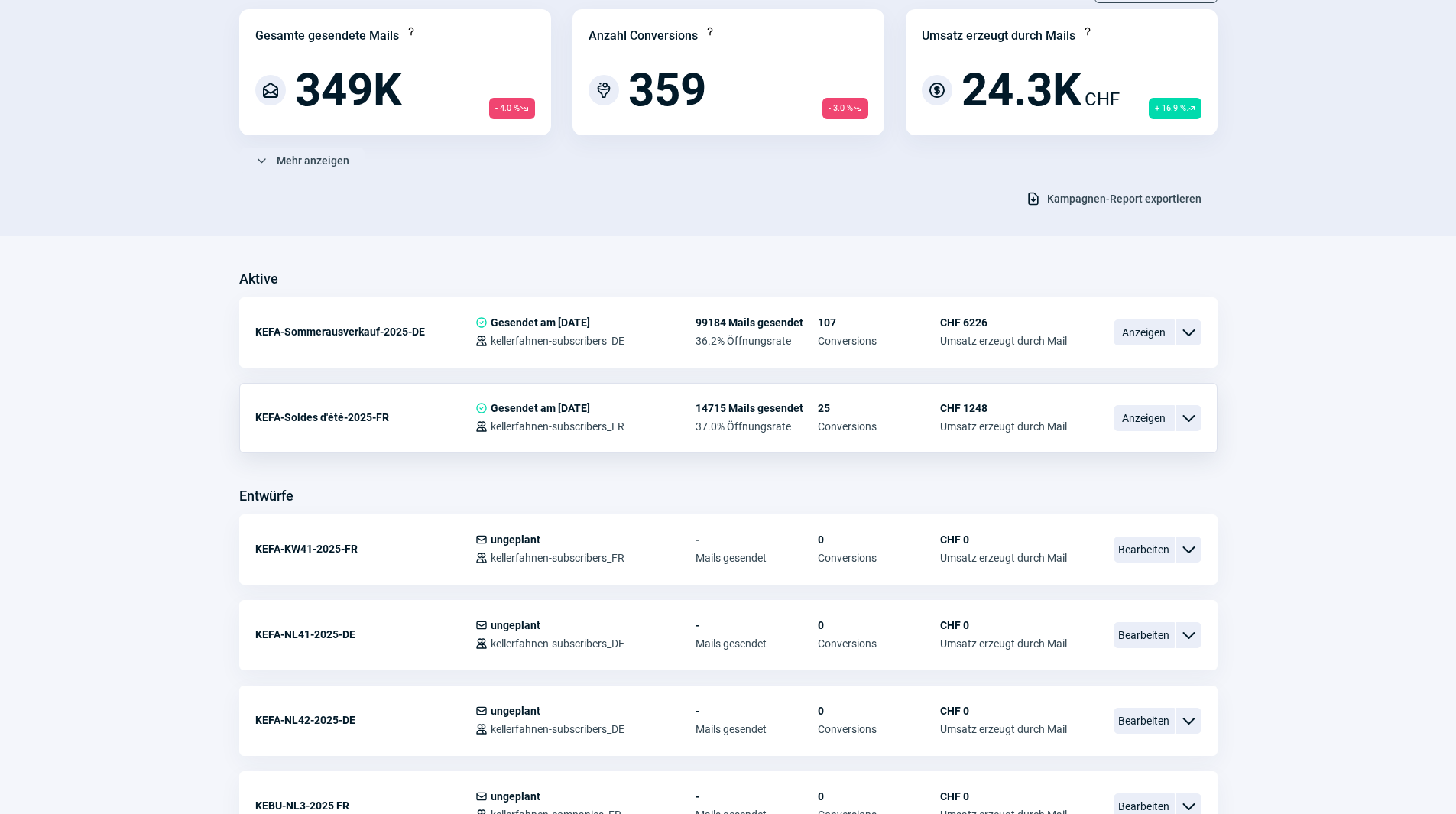
scroll to position [153, 0]
click at [1154, 333] on span "Anzeigen" at bounding box center [1144, 331] width 61 height 26
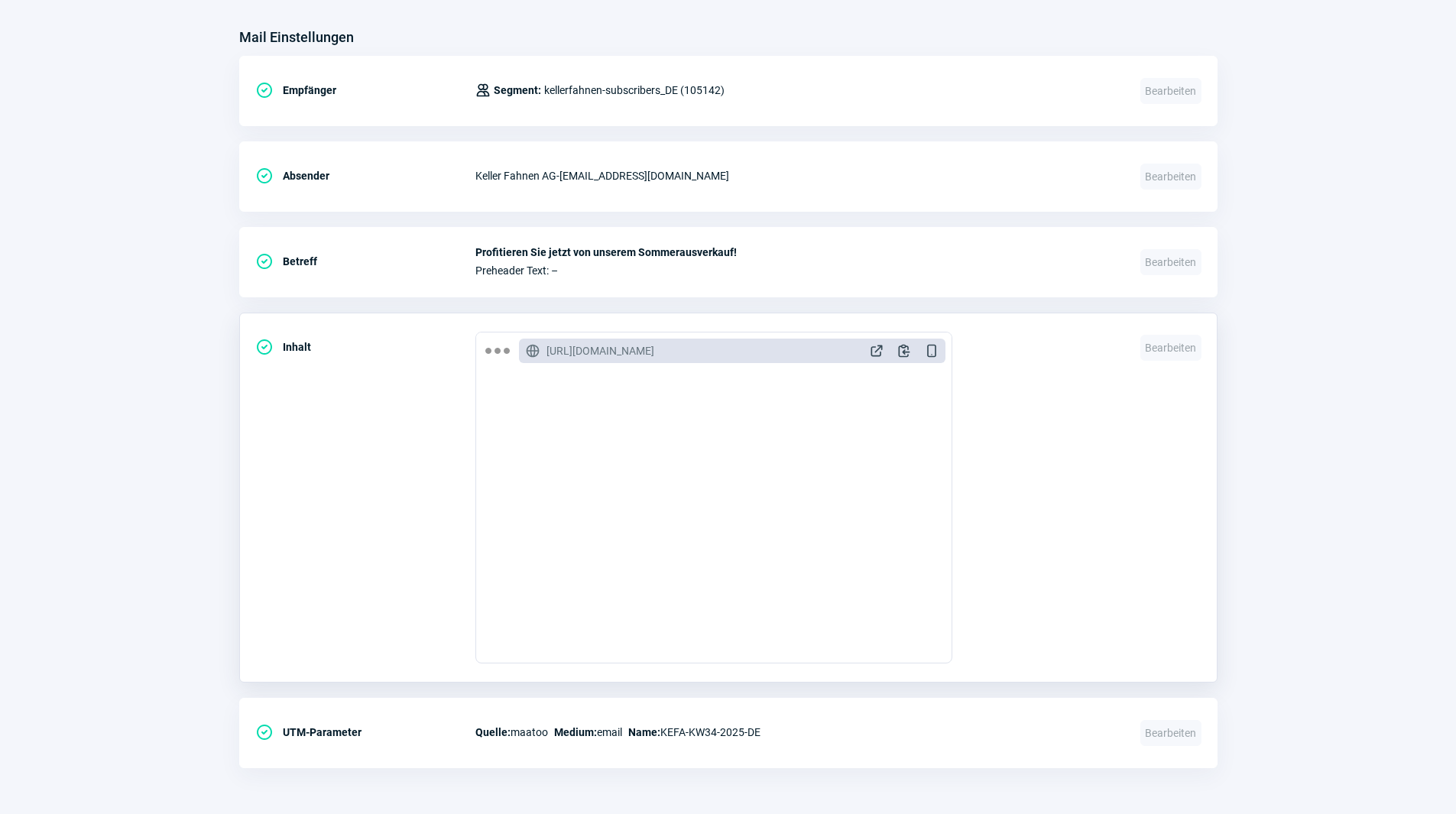
scroll to position [1681, 0]
click at [878, 351] on span "ExternalLink icon" at bounding box center [877, 350] width 15 height 15
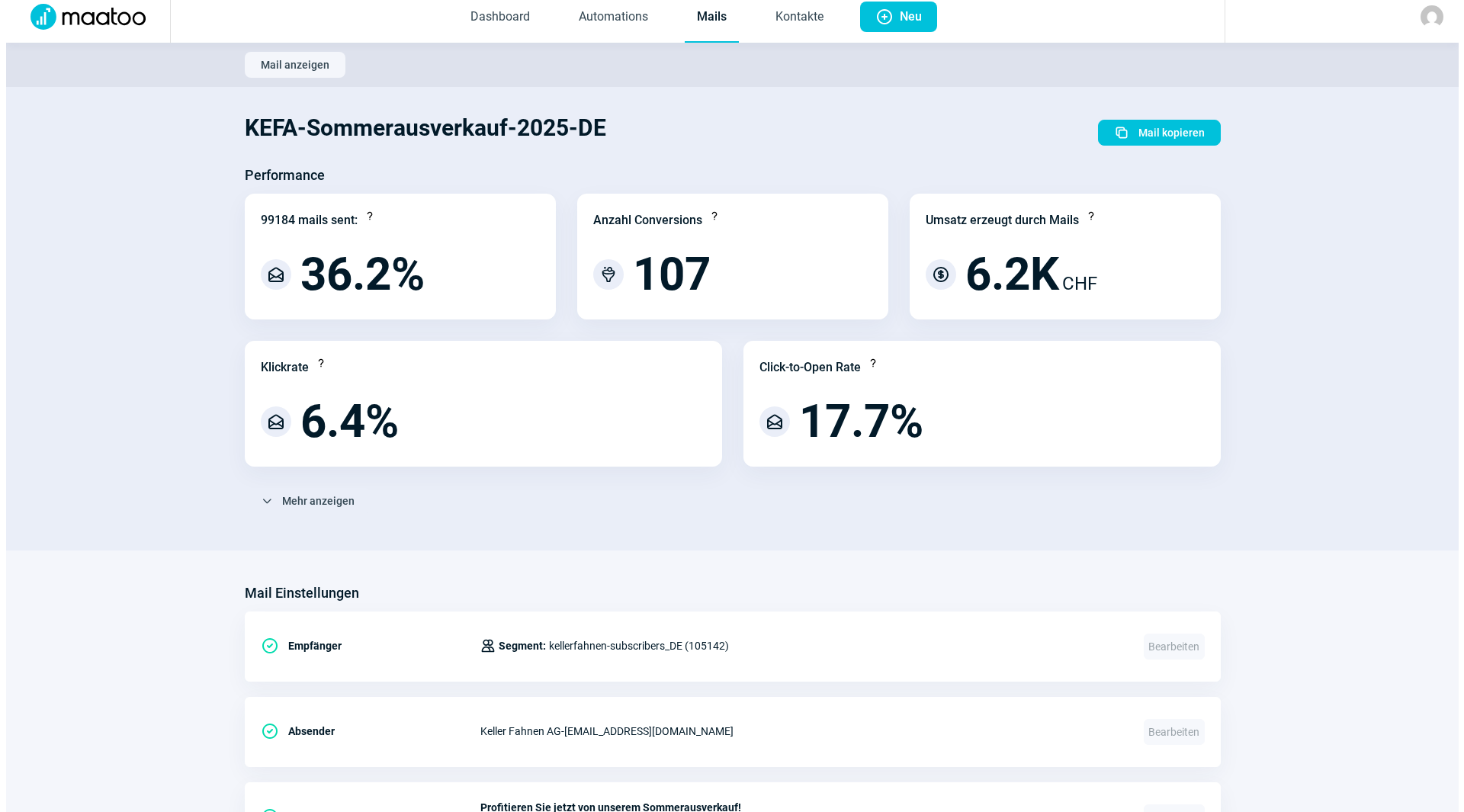
scroll to position [0, 0]
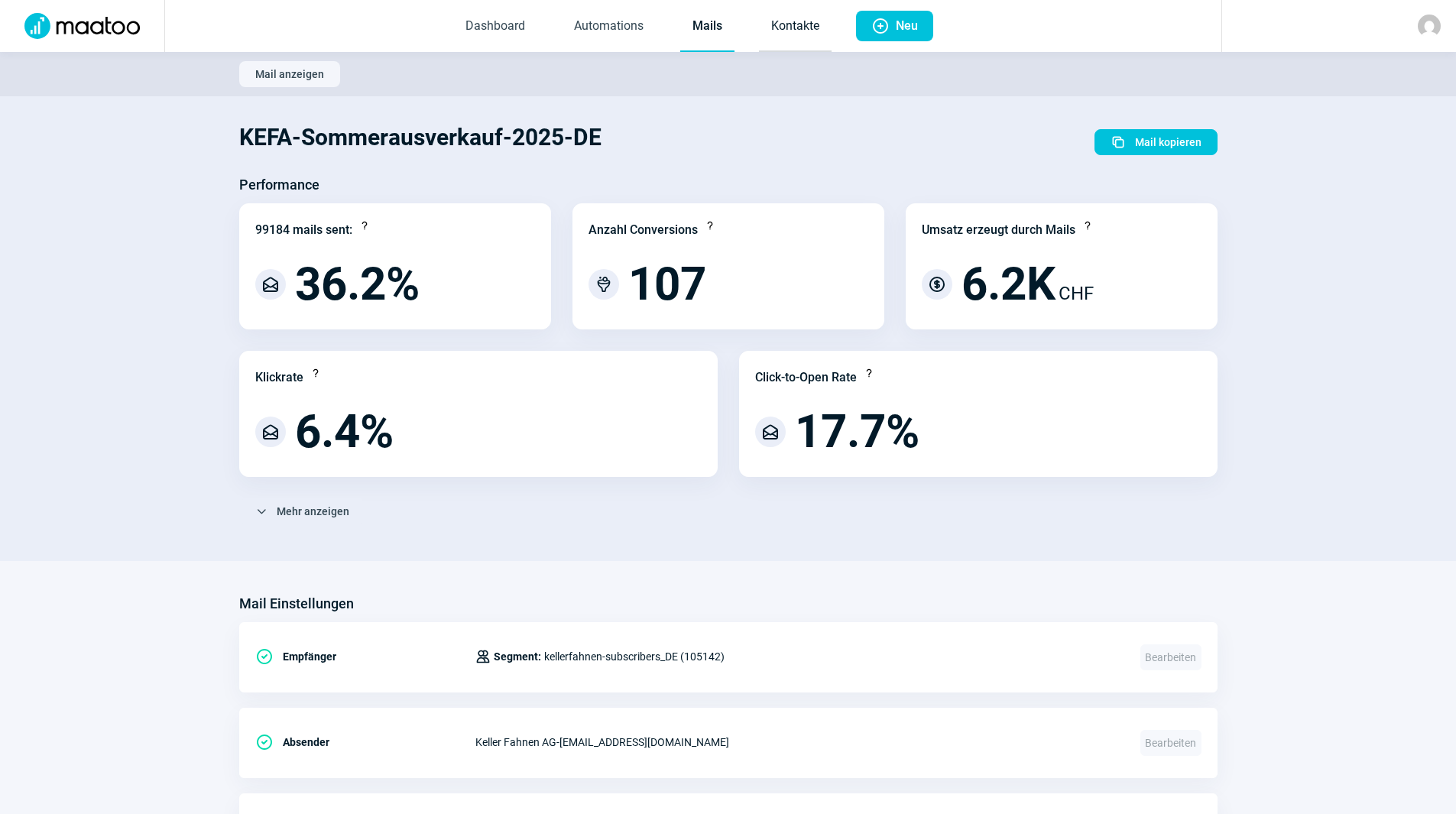
click at [782, 29] on link "Kontakte" at bounding box center [796, 27] width 73 height 50
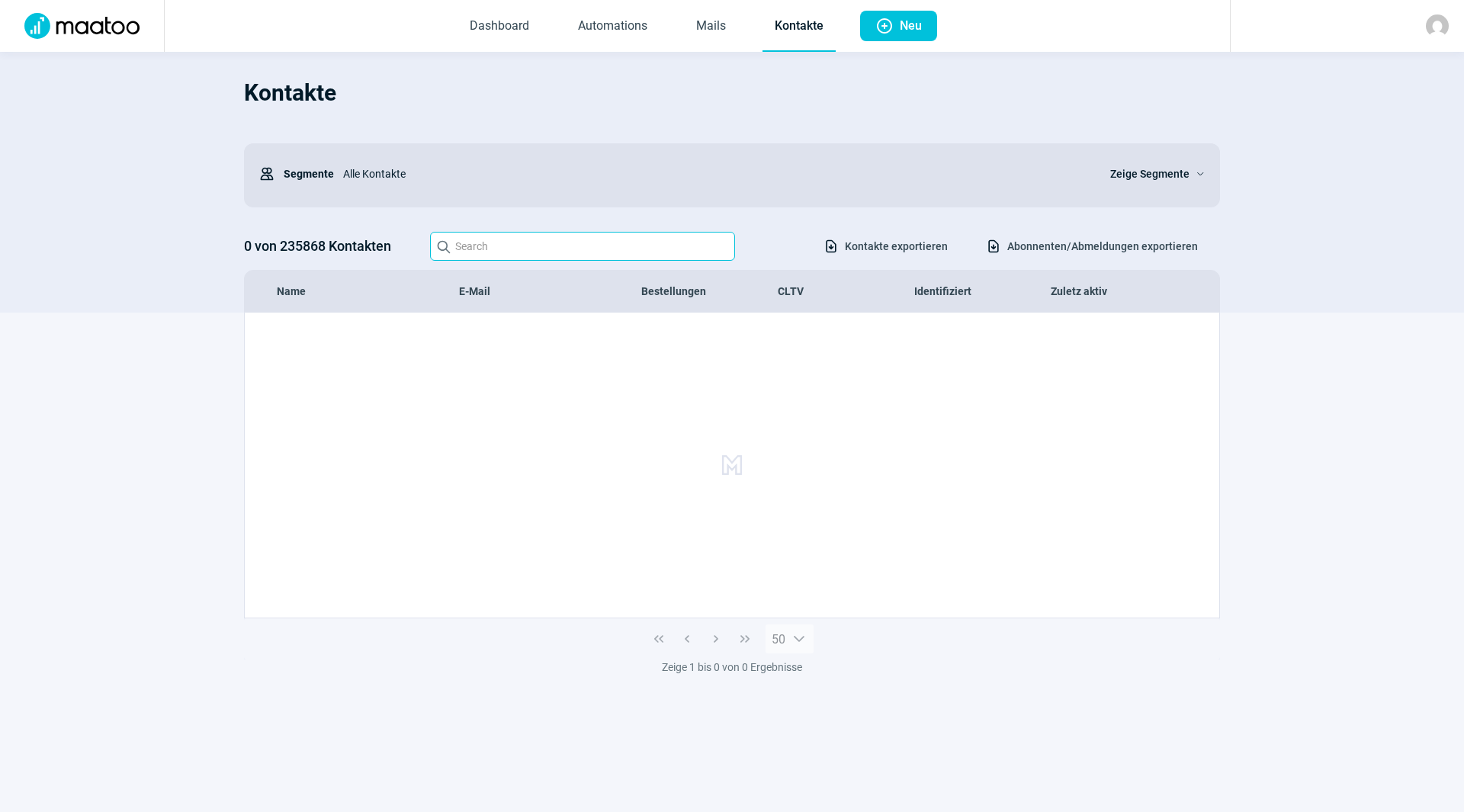
click at [581, 240] on input "Search icon" at bounding box center [583, 245] width 305 height 29
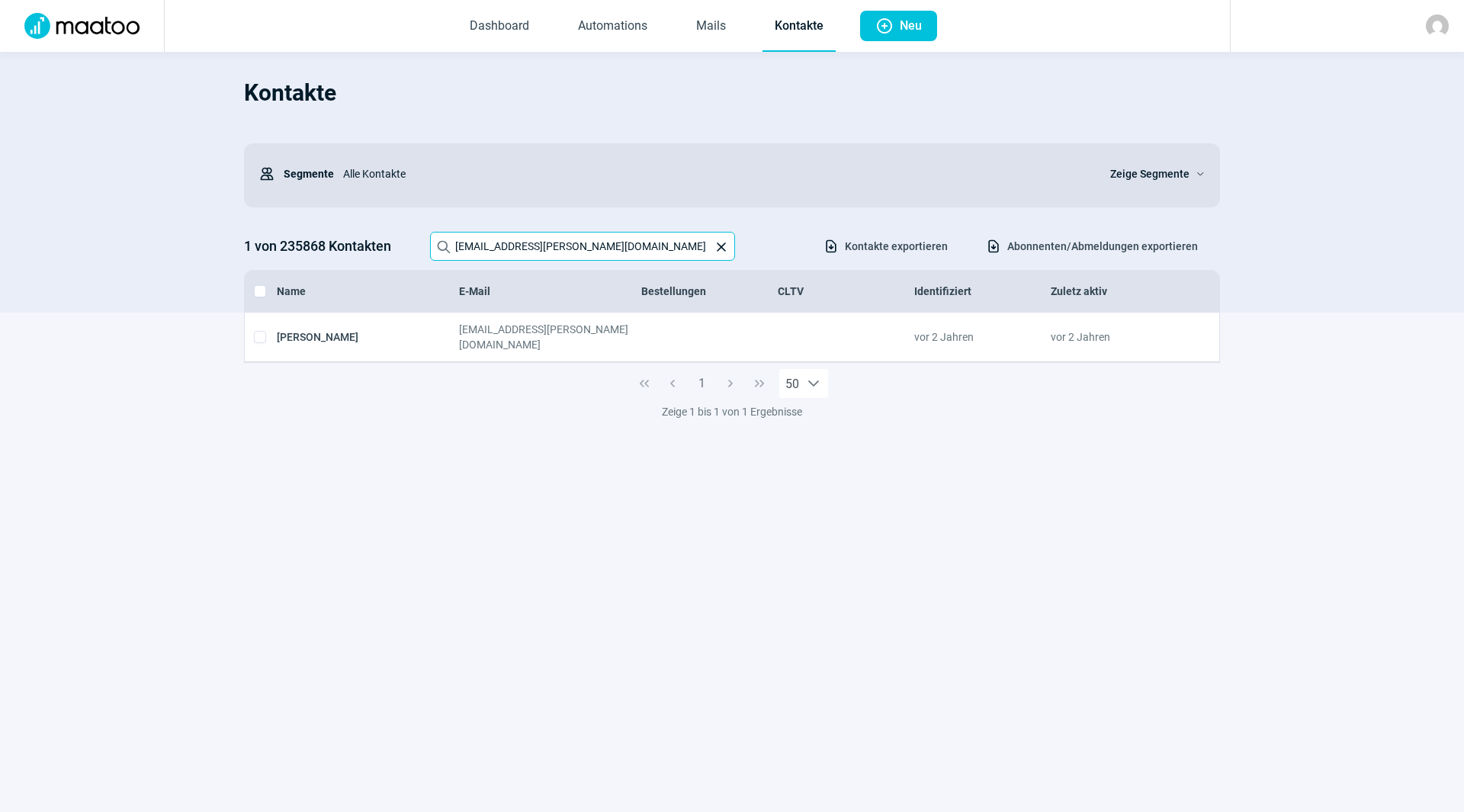
type input "ursso.meier@gmail.com"
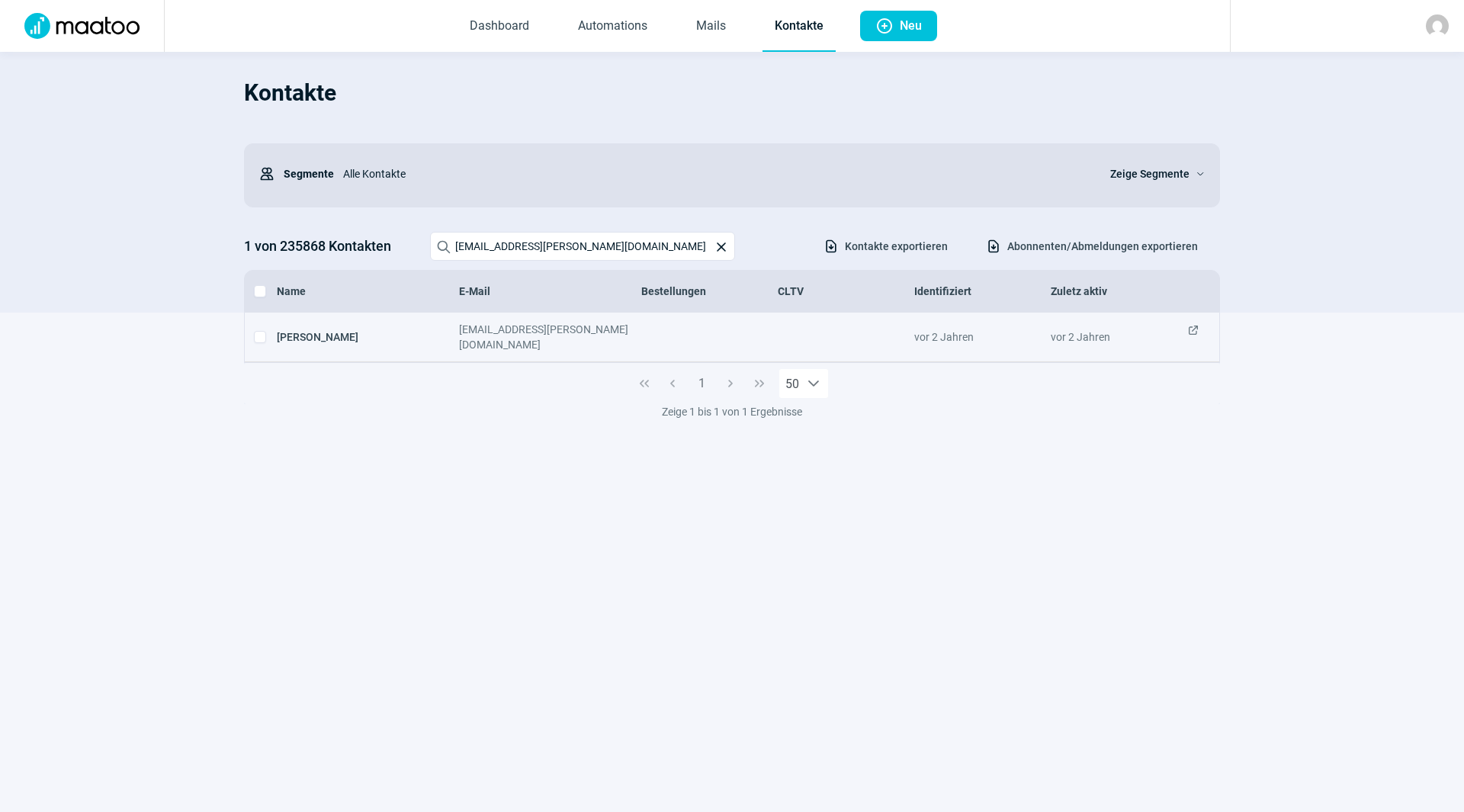
click at [1192, 327] on span "ExternalLink icon" at bounding box center [1194, 336] width 12 height 31
click at [1189, 329] on span "ExternalLink icon" at bounding box center [1194, 336] width 12 height 31
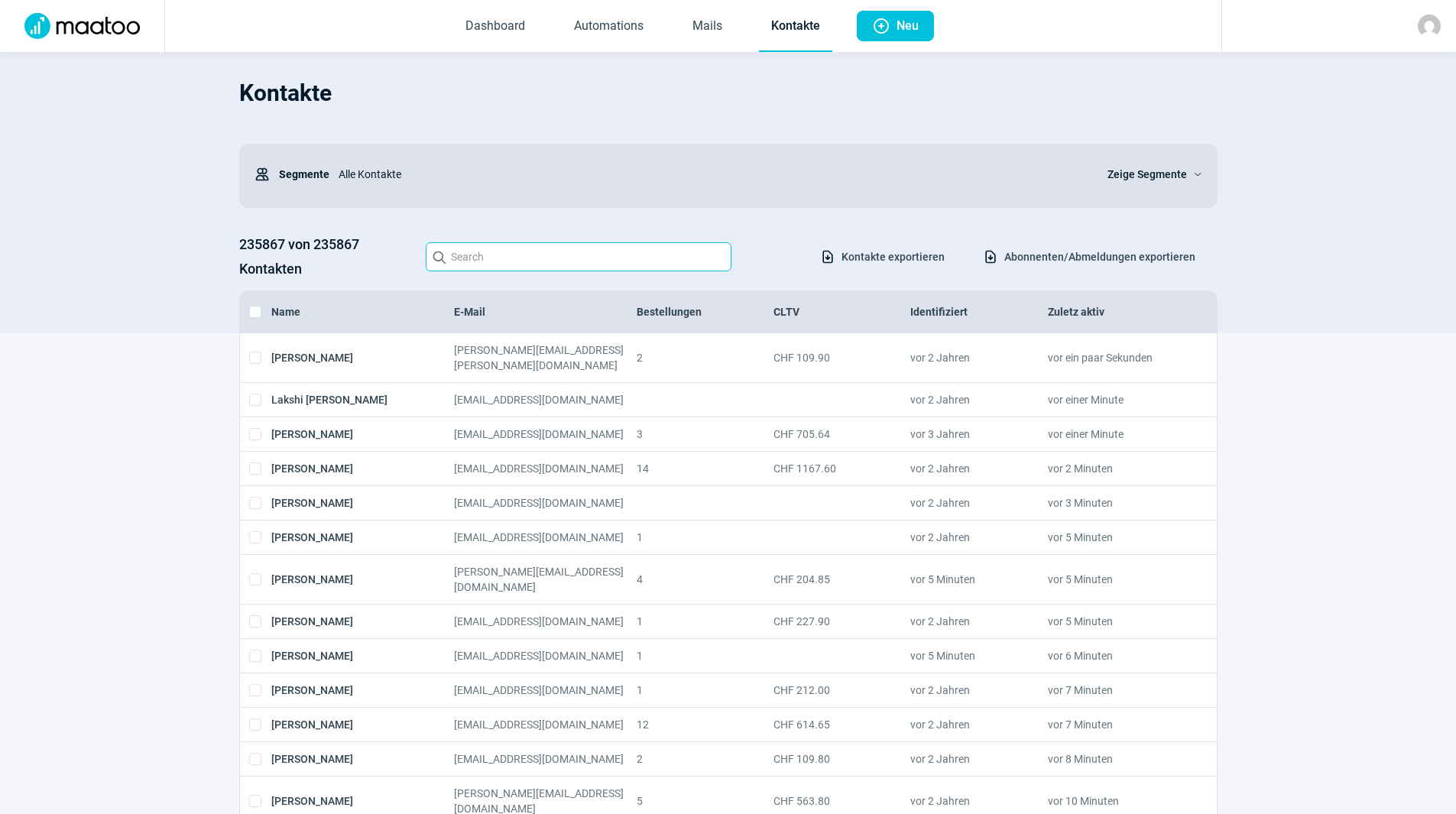
click at [510, 266] on input "Search icon" at bounding box center [578, 256] width 306 height 29
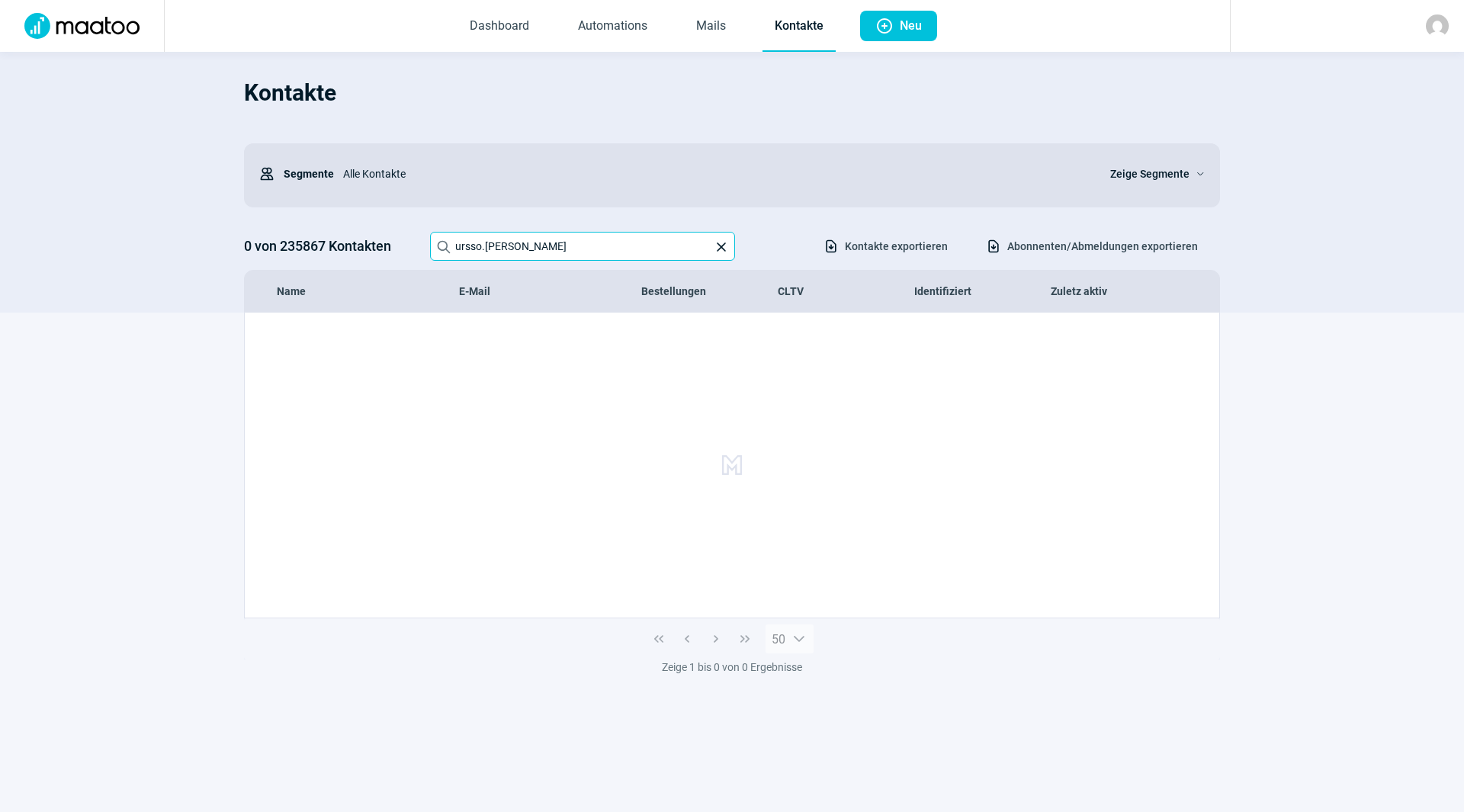
type input "ursso.meier"
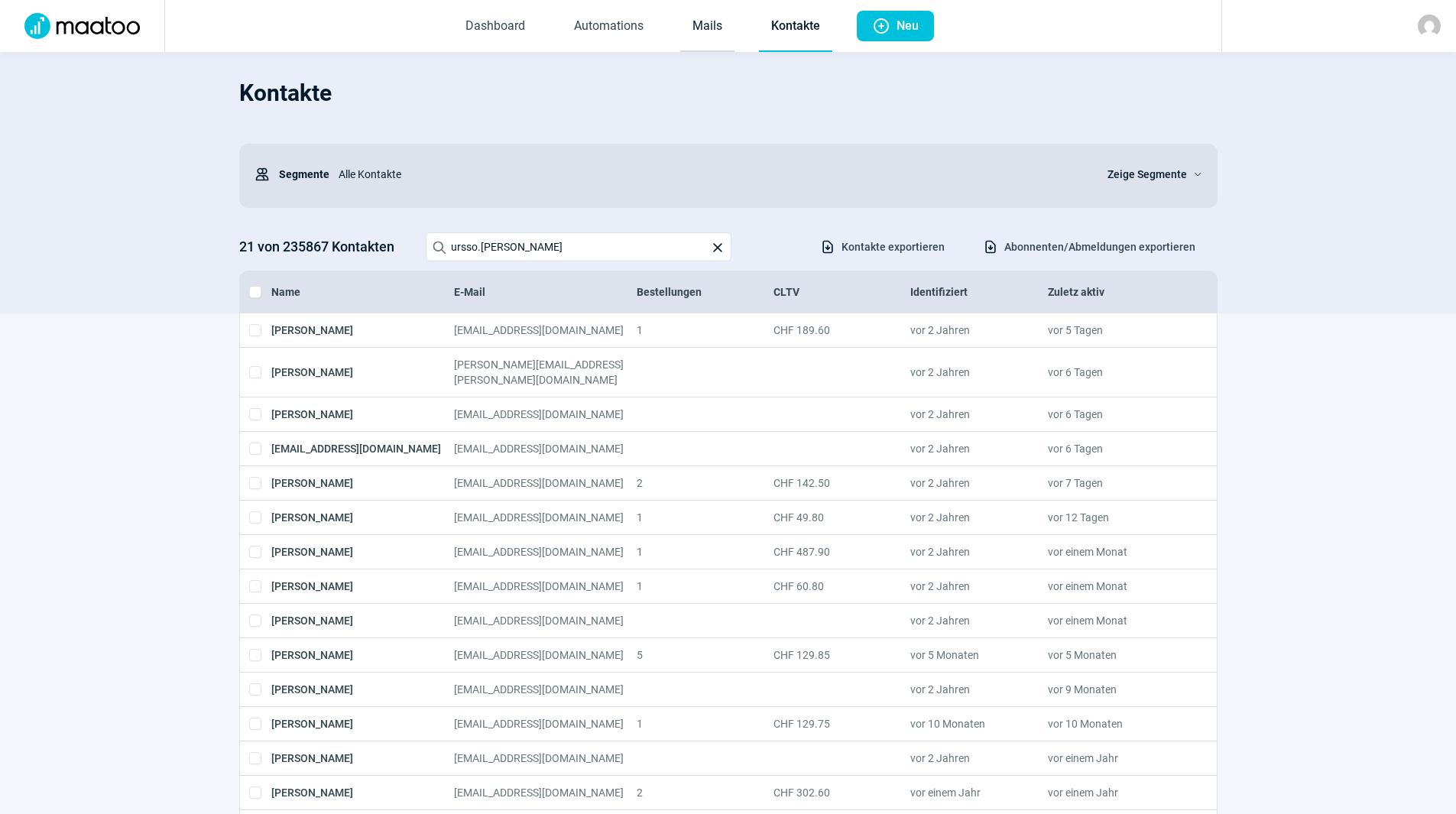
click at [711, 37] on link "Mails" at bounding box center [707, 27] width 54 height 50
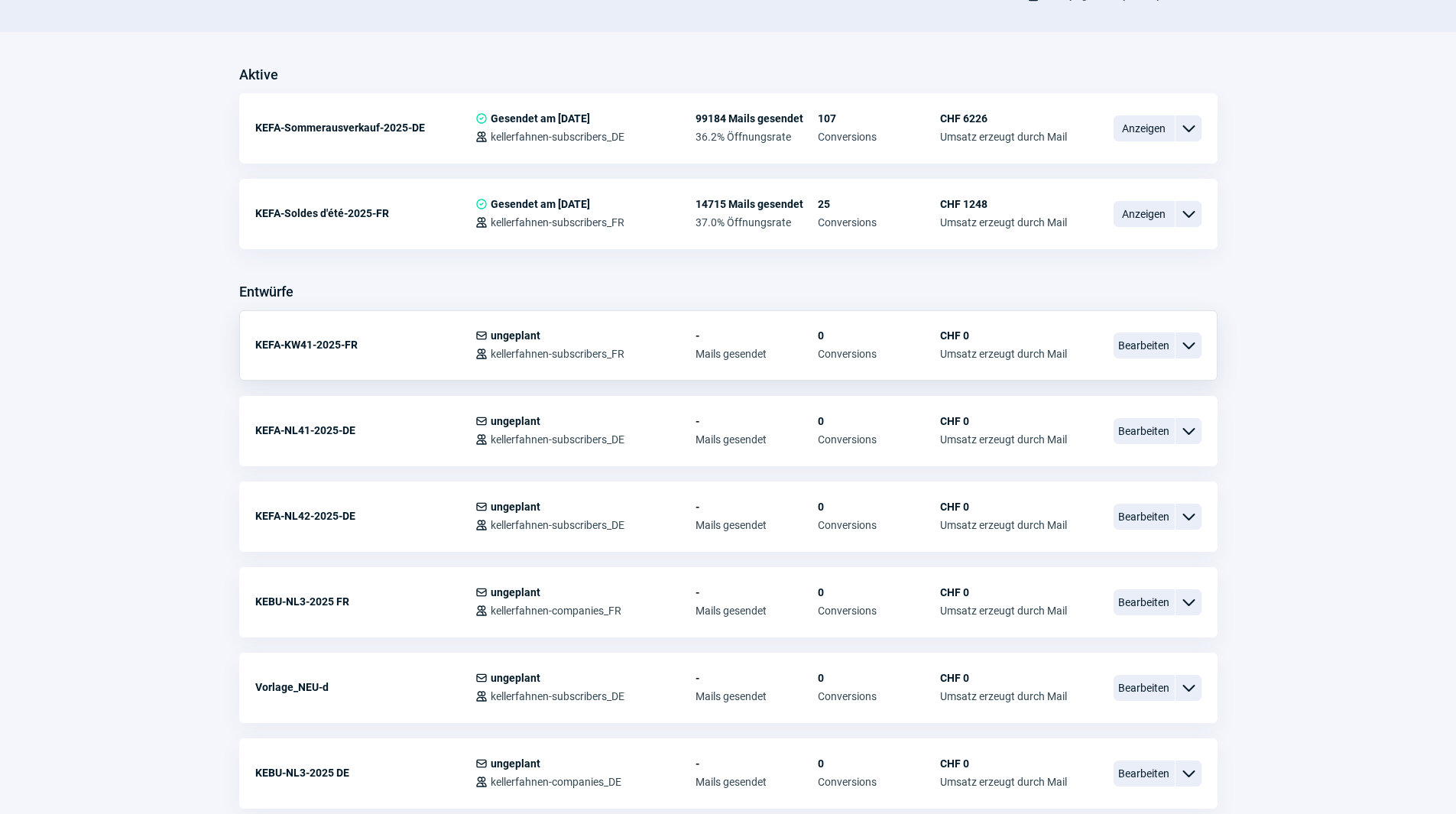
scroll to position [382, 0]
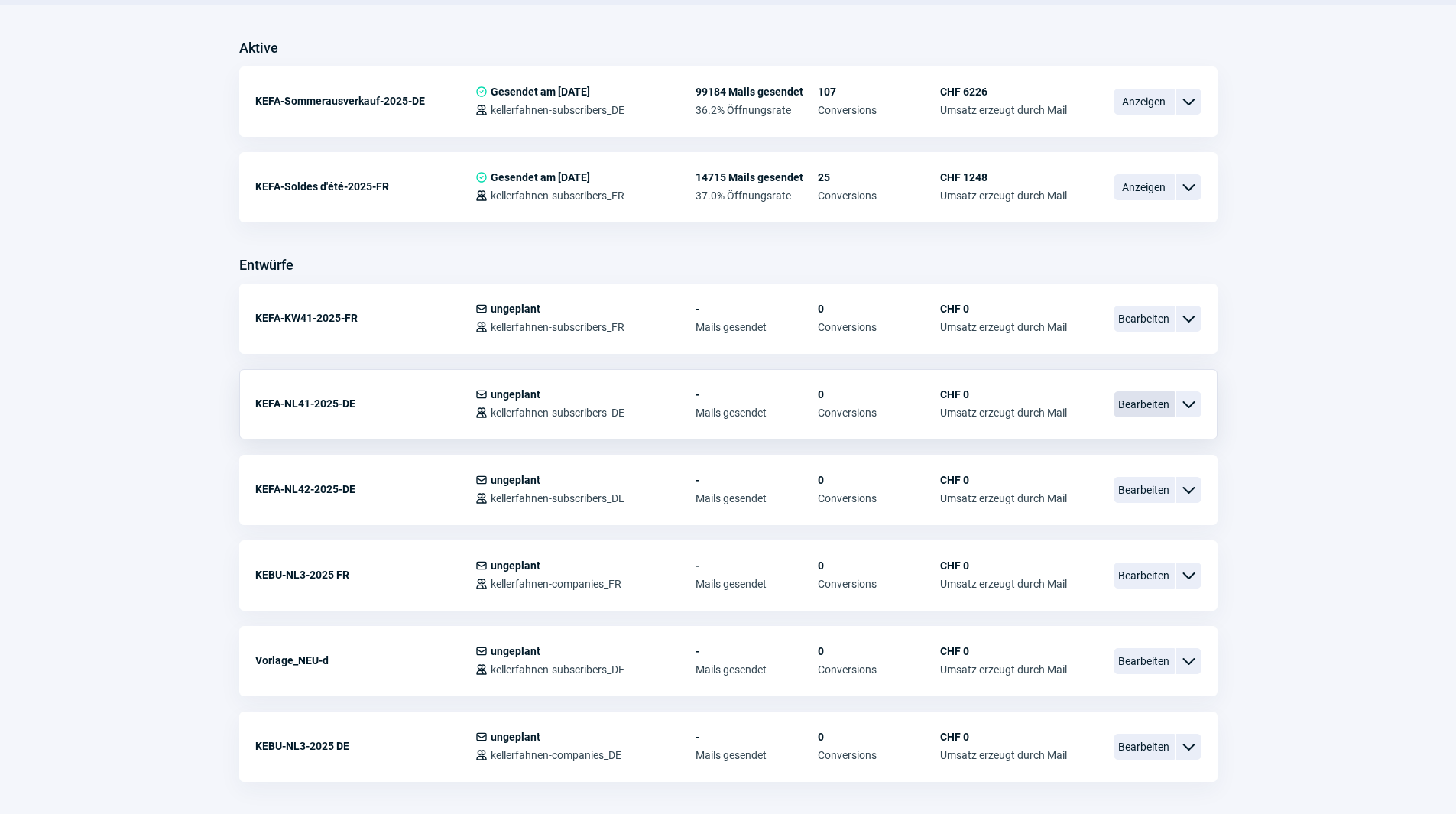
click at [1130, 408] on span "Bearbeiten" at bounding box center [1144, 404] width 61 height 26
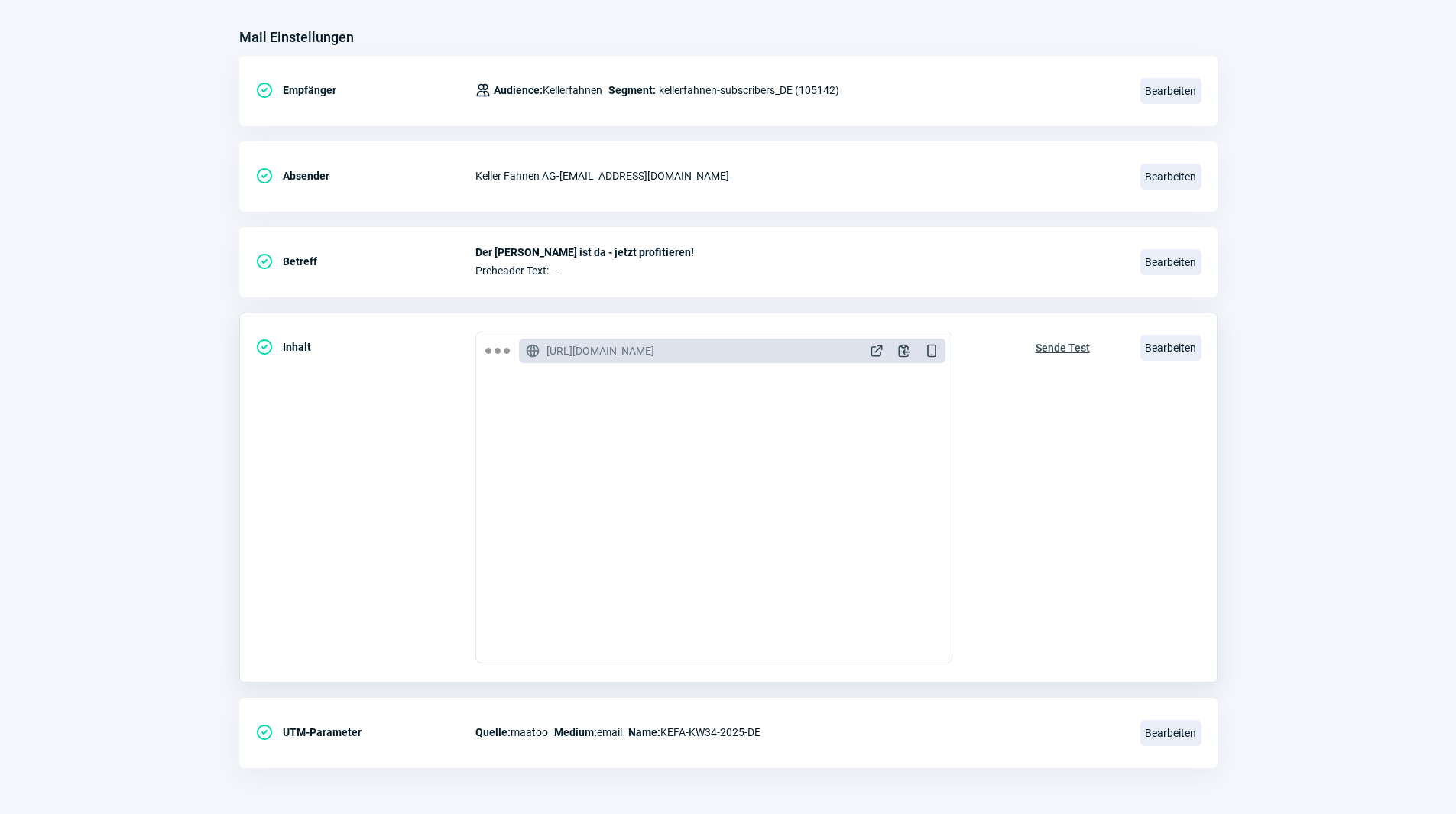
scroll to position [765, 0]
click at [1152, 354] on span "Bearbeiten" at bounding box center [1171, 347] width 61 height 26
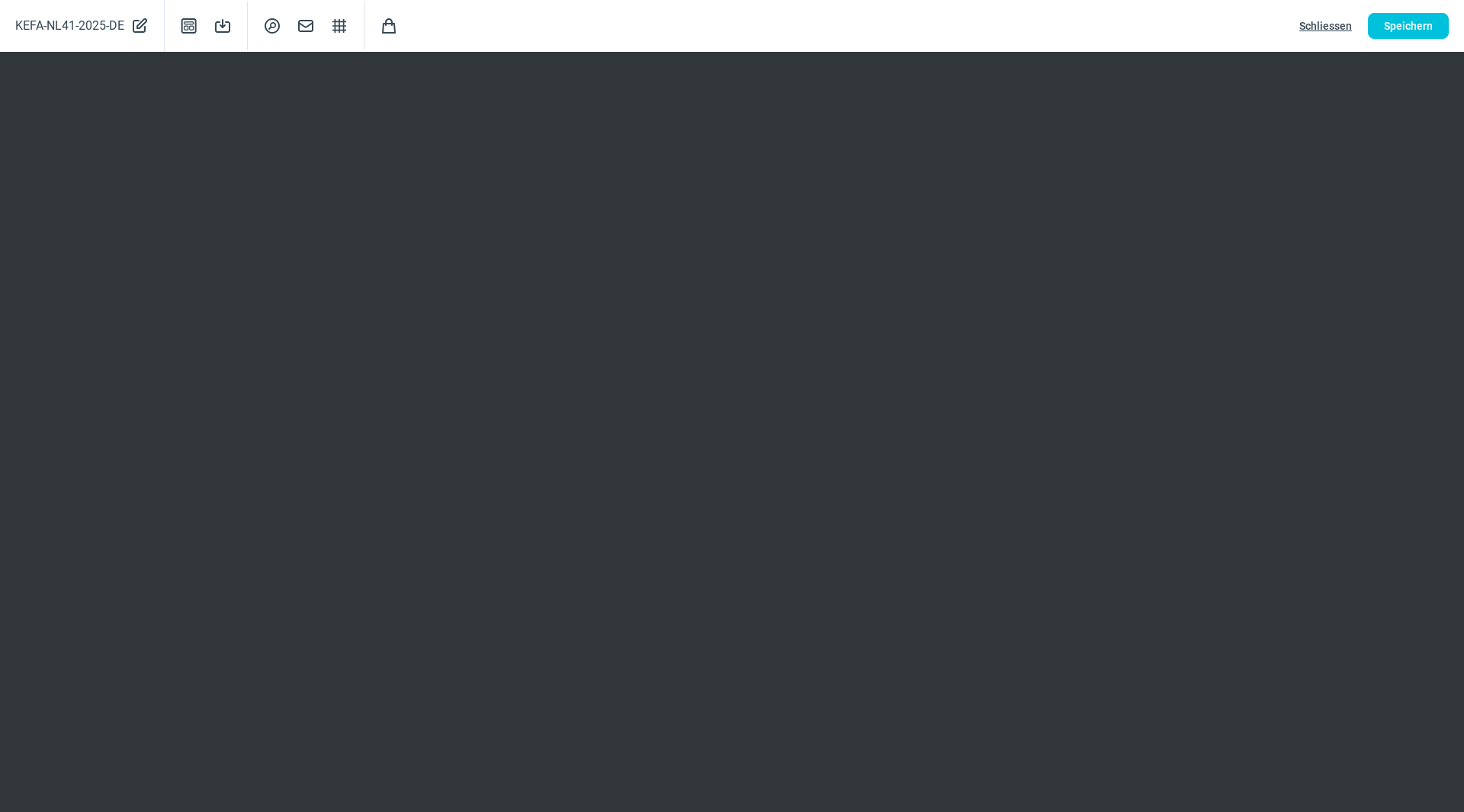
click at [1331, 26] on span "Schliessen" at bounding box center [1326, 26] width 53 height 24
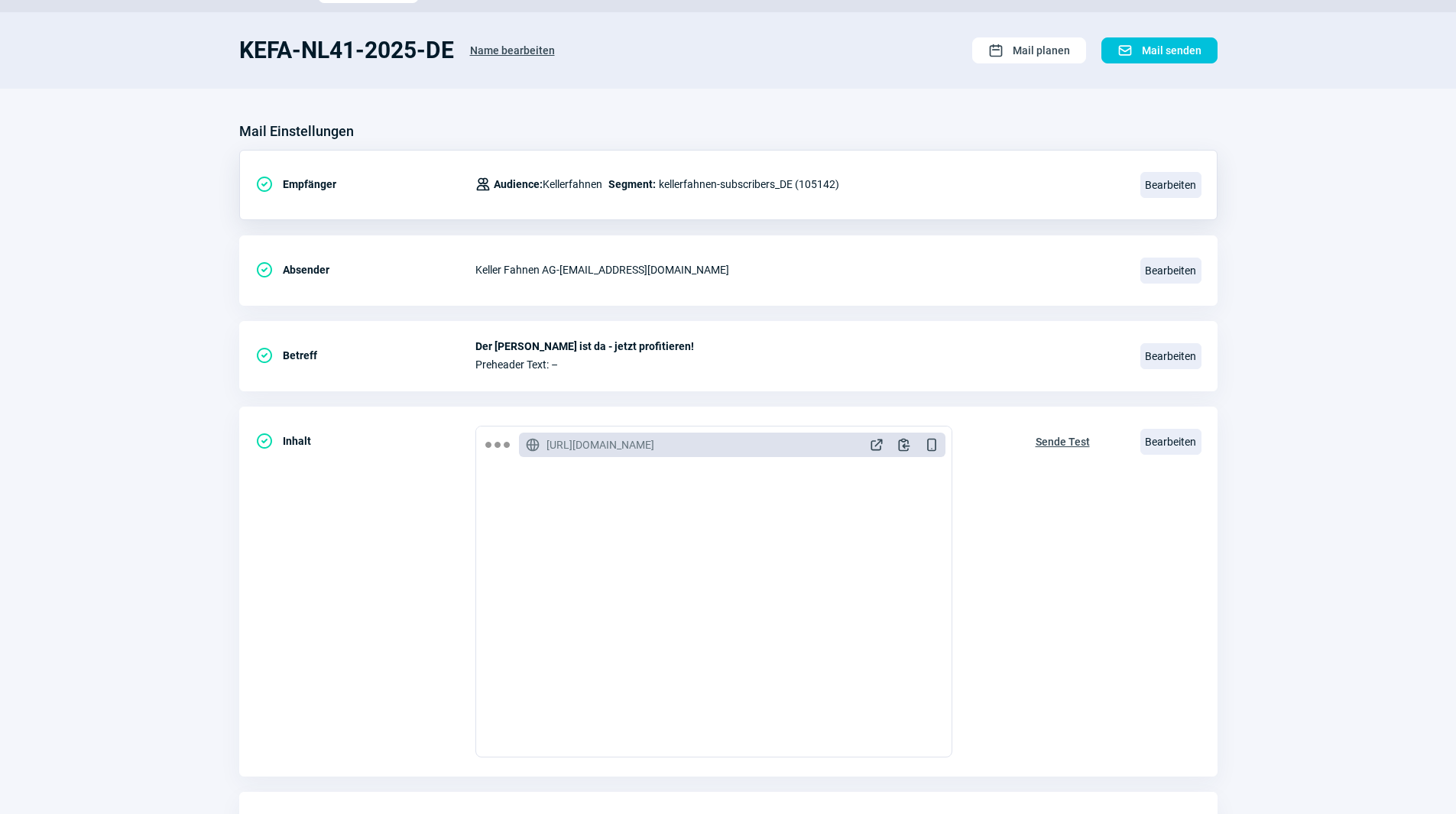
scroll to position [0, 0]
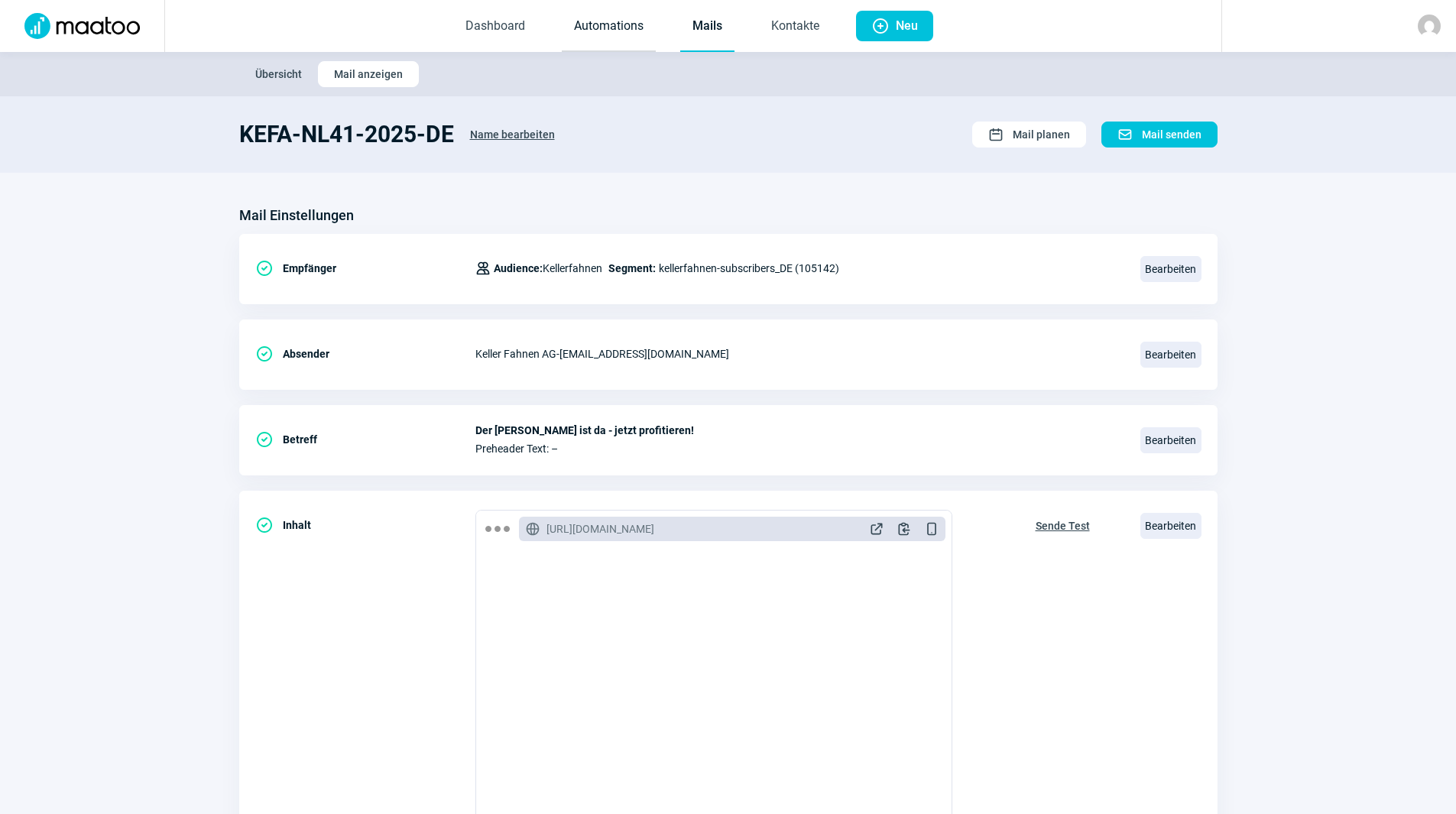
click at [619, 29] on link "Automations" at bounding box center [608, 27] width 94 height 50
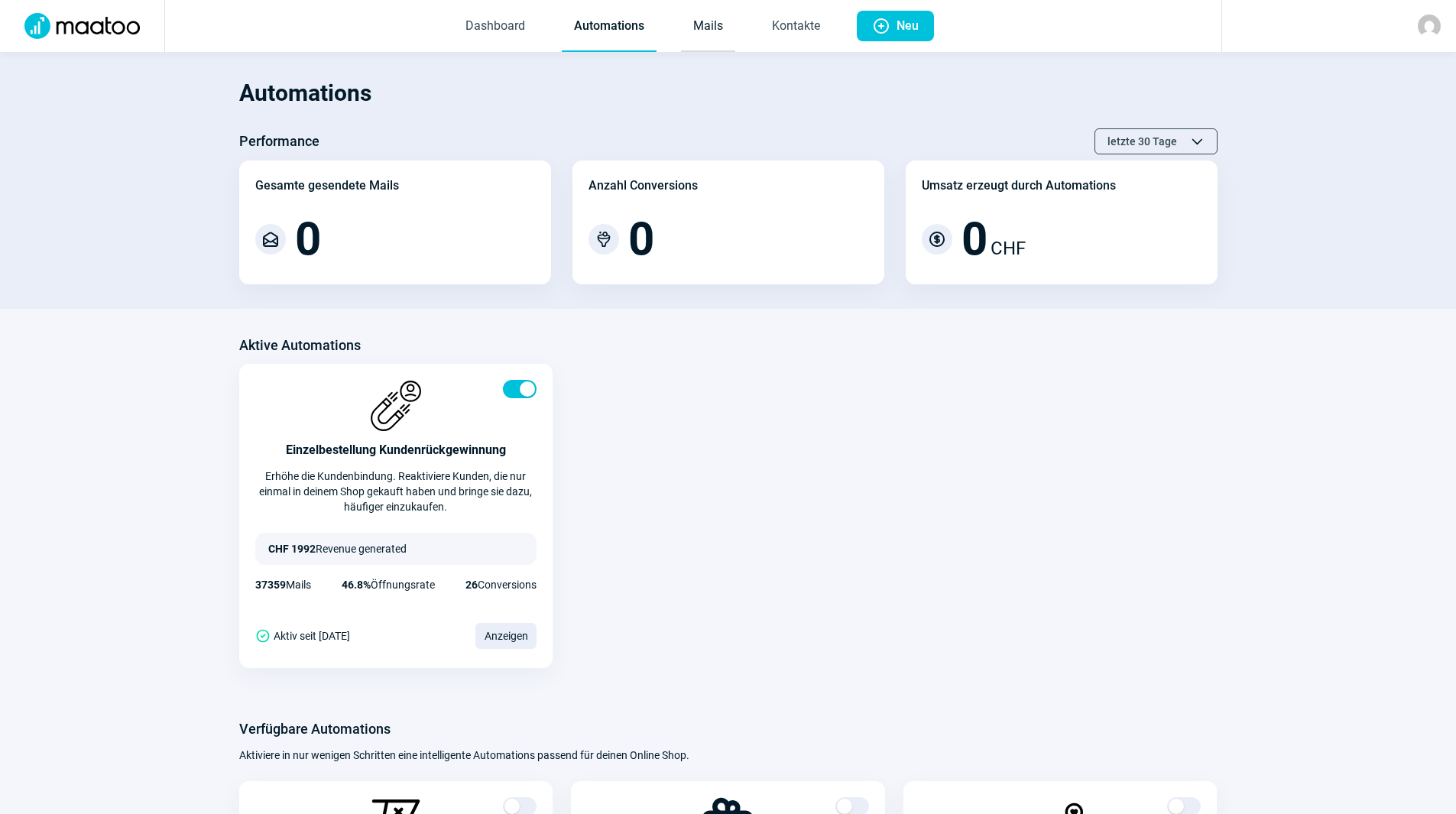
click at [714, 24] on link "Mails" at bounding box center [708, 27] width 54 height 50
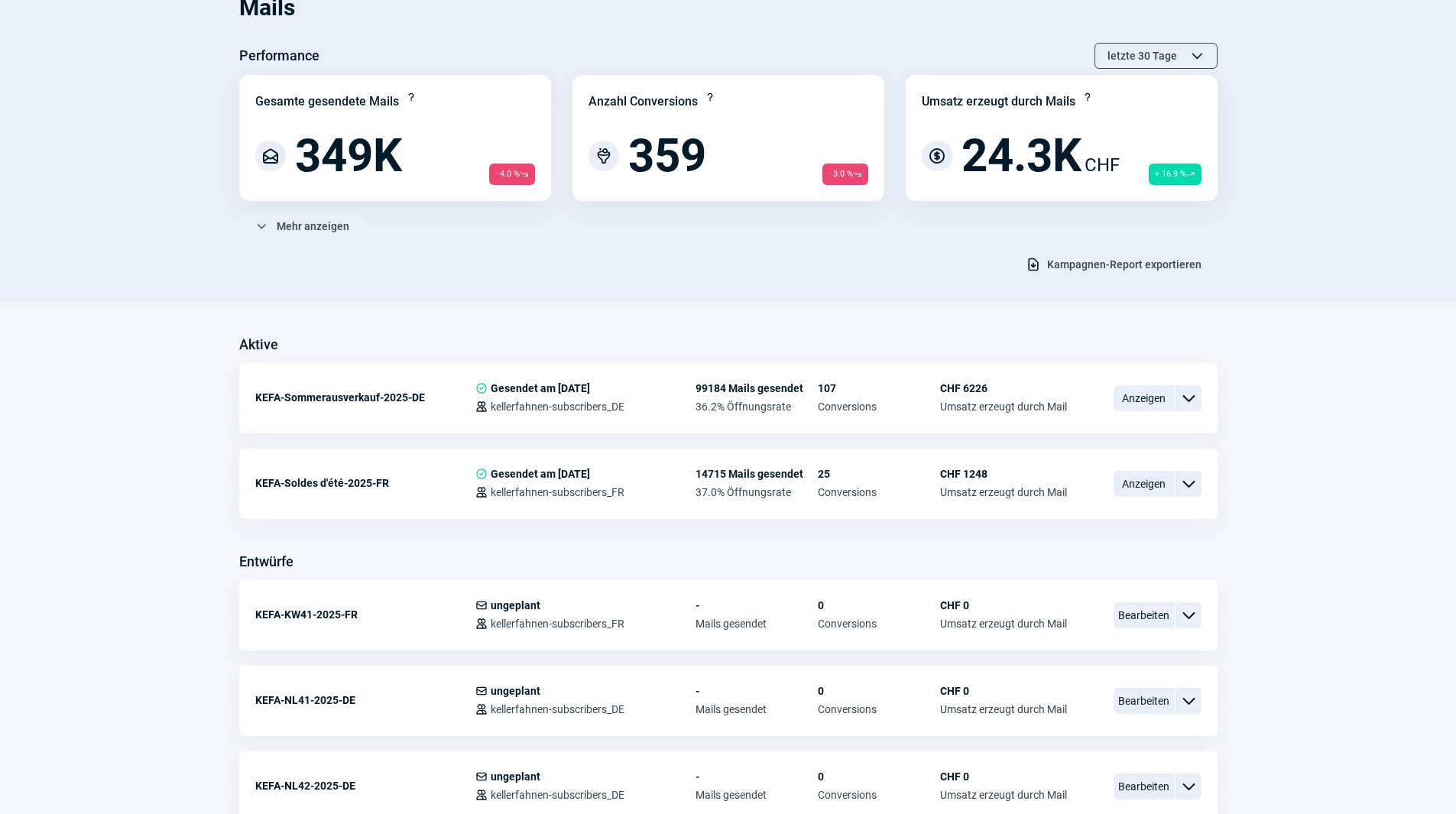
scroll to position [382, 0]
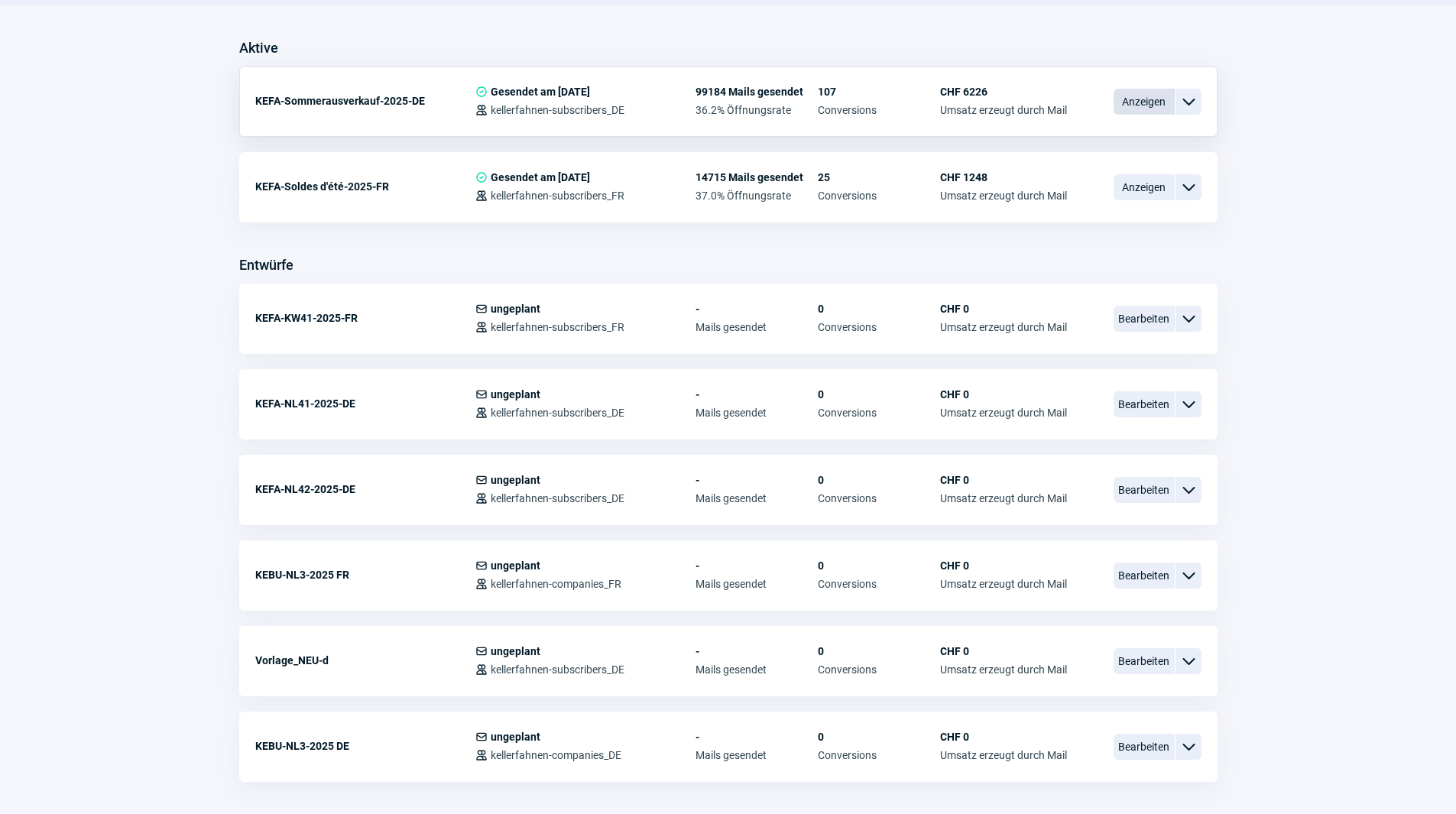
click at [1146, 104] on span "Anzeigen" at bounding box center [1144, 102] width 61 height 26
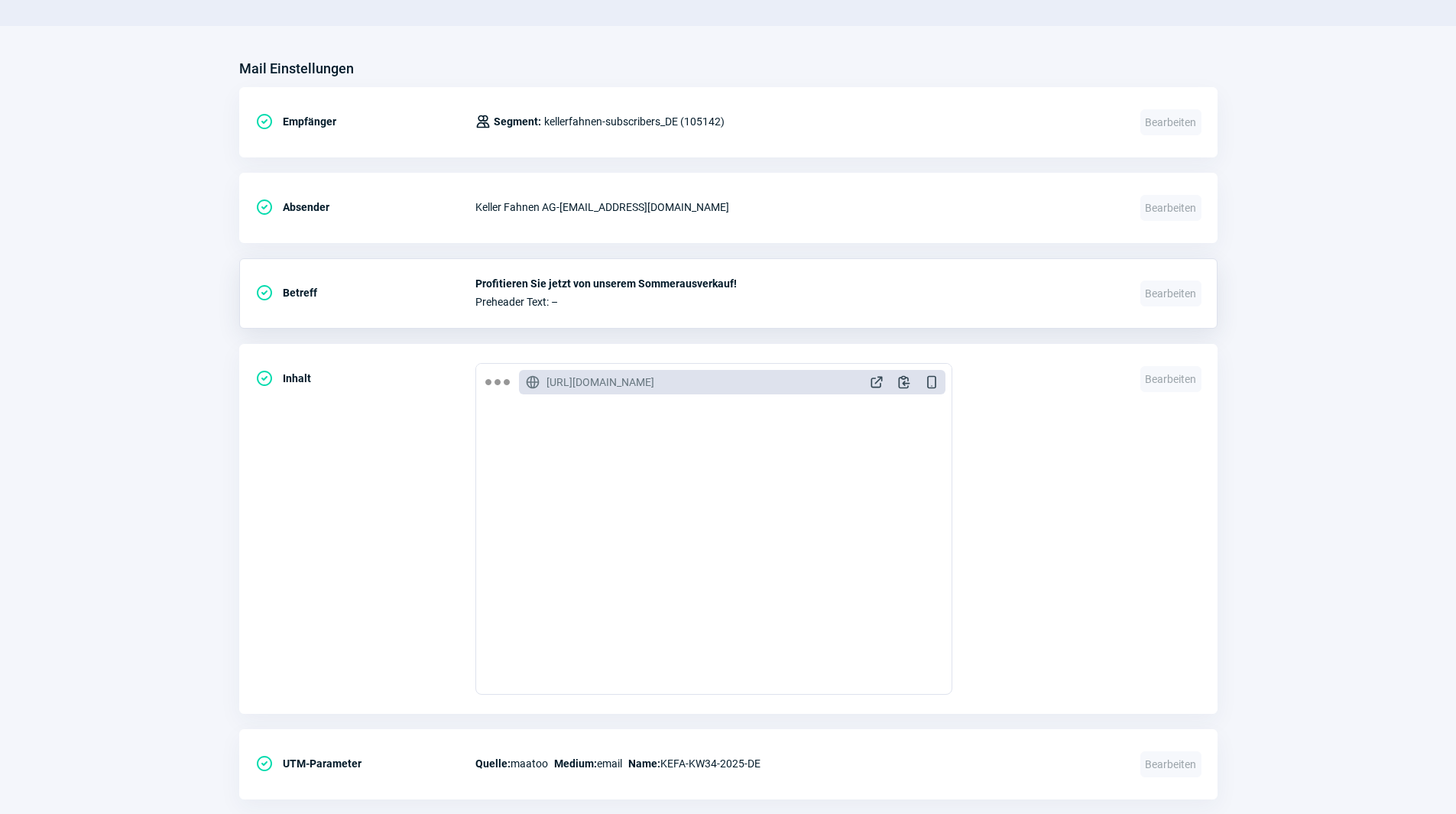
scroll to position [994, 0]
click at [878, 382] on span "ExternalLink icon" at bounding box center [877, 382] width 15 height 15
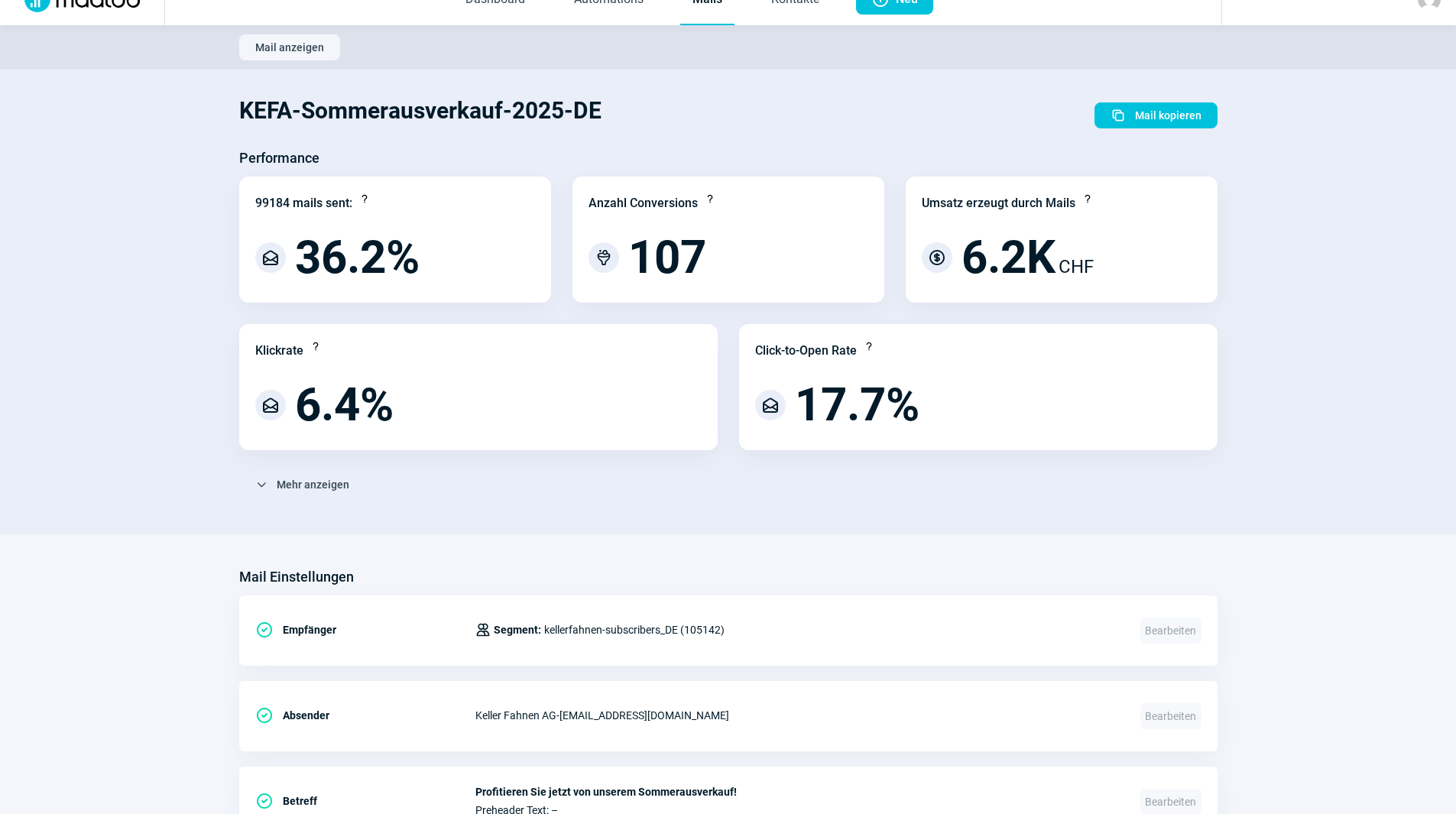
scroll to position [0, 0]
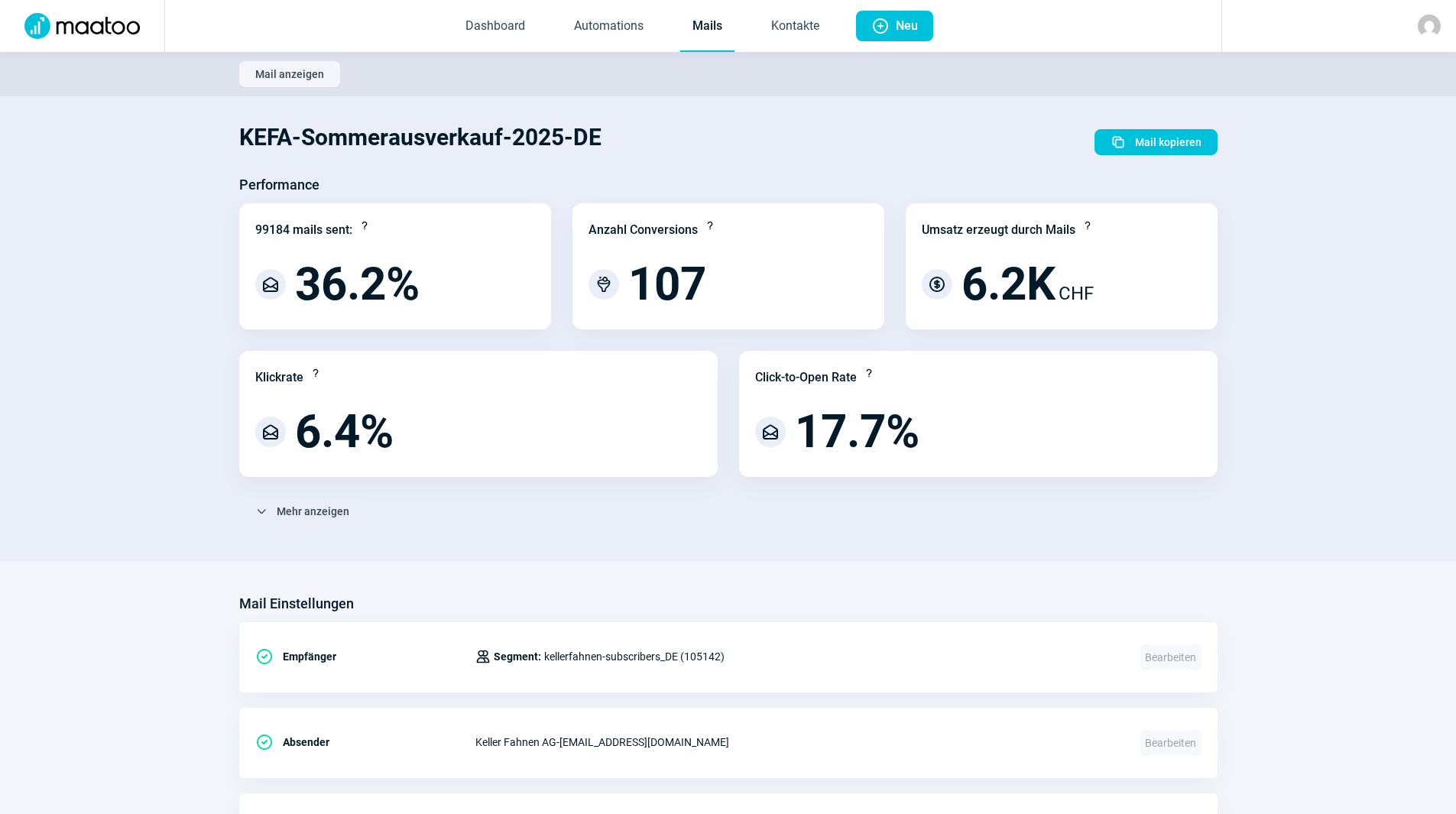
click at [706, 34] on link "Mails" at bounding box center [707, 27] width 54 height 50
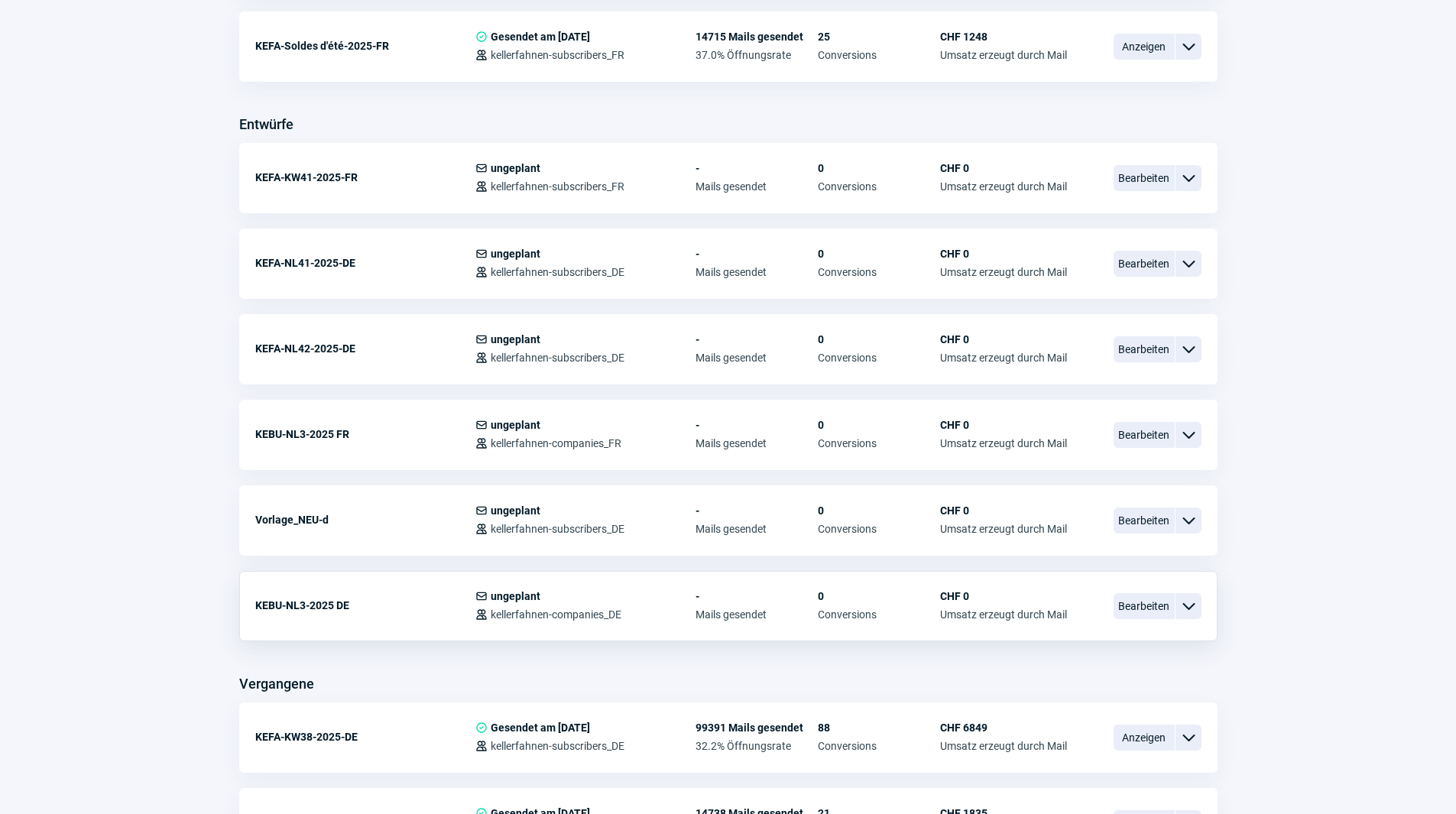
scroll to position [535, 0]
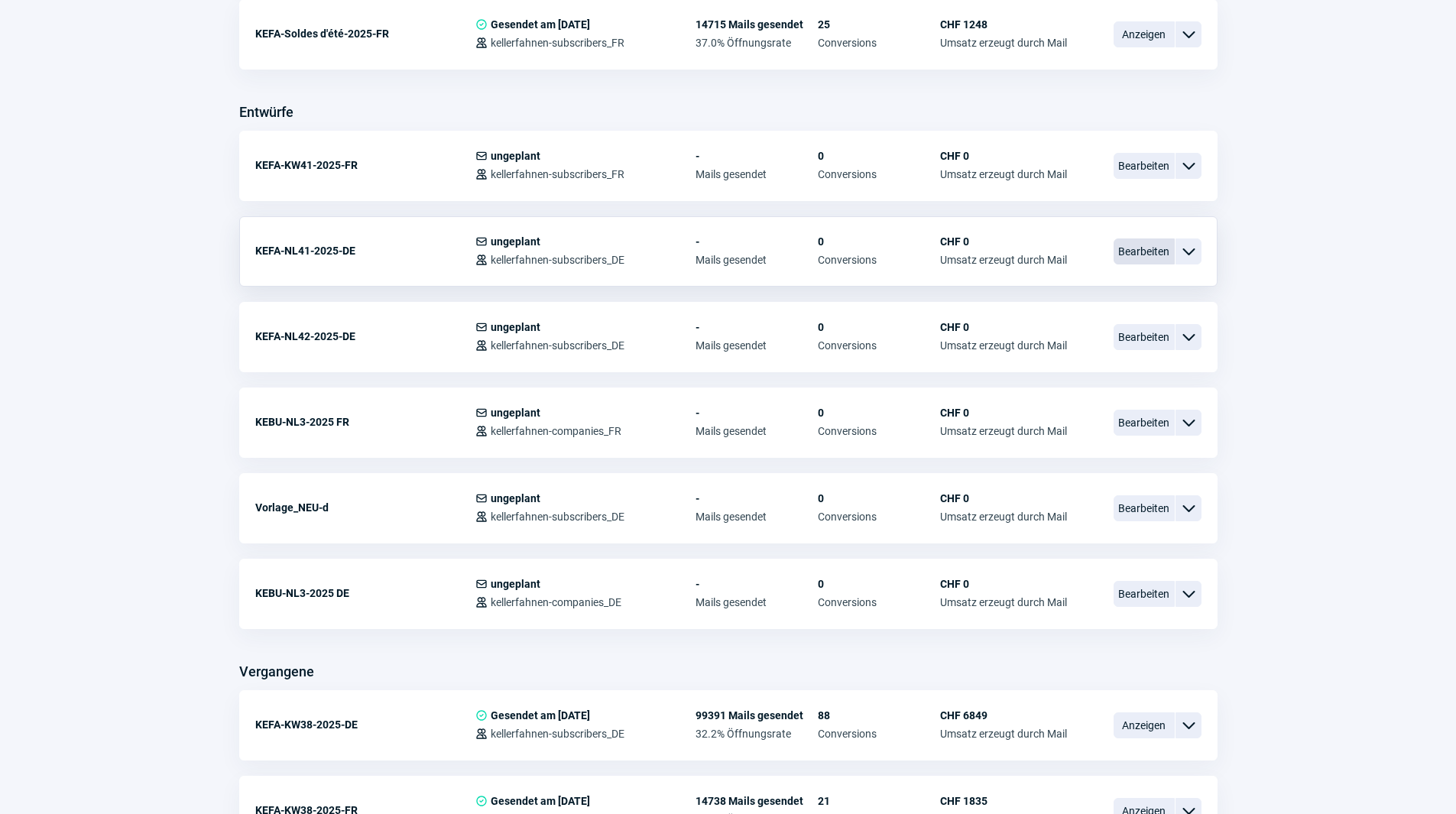
click at [1149, 248] on span "Bearbeiten" at bounding box center [1144, 251] width 61 height 26
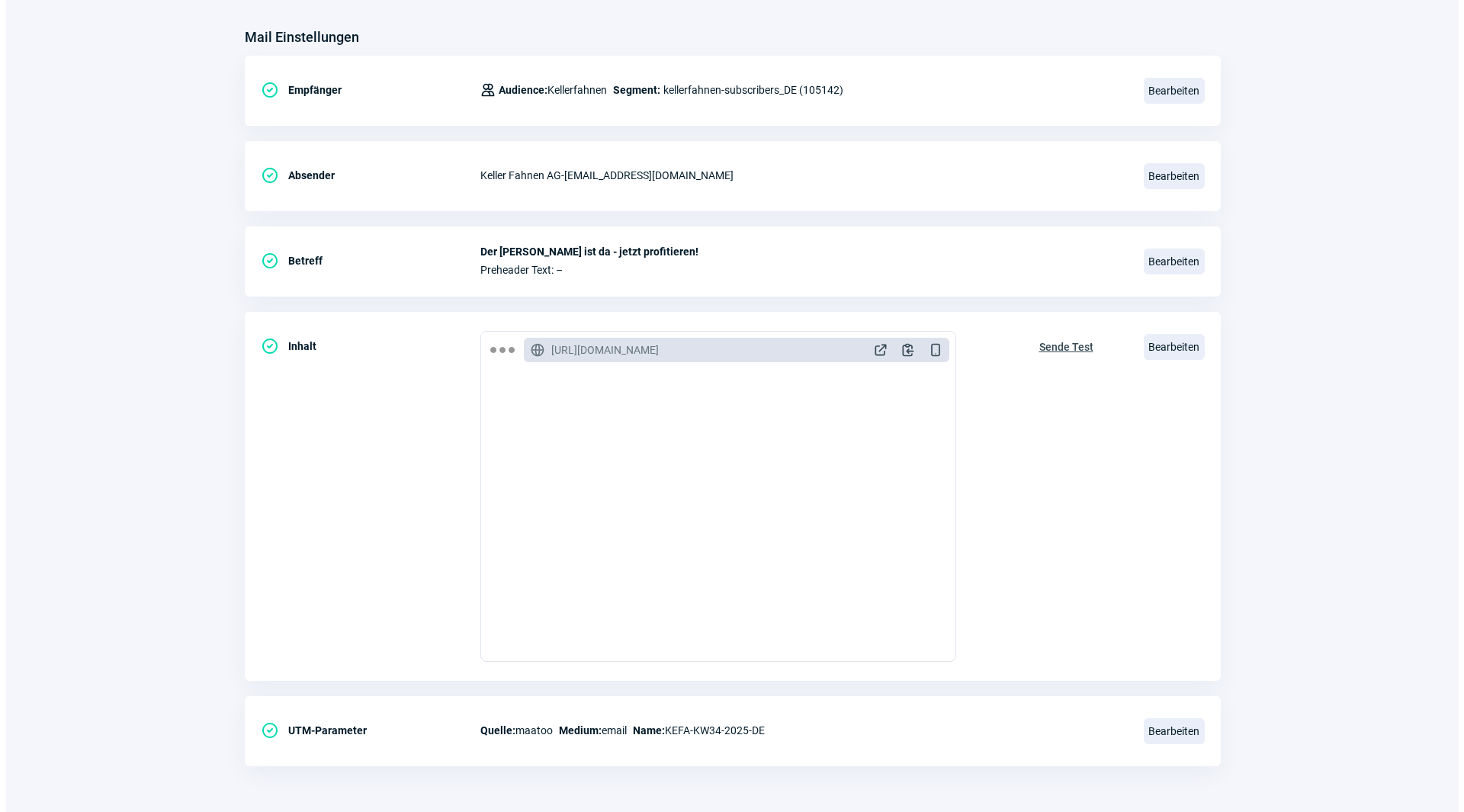
scroll to position [839, 0]
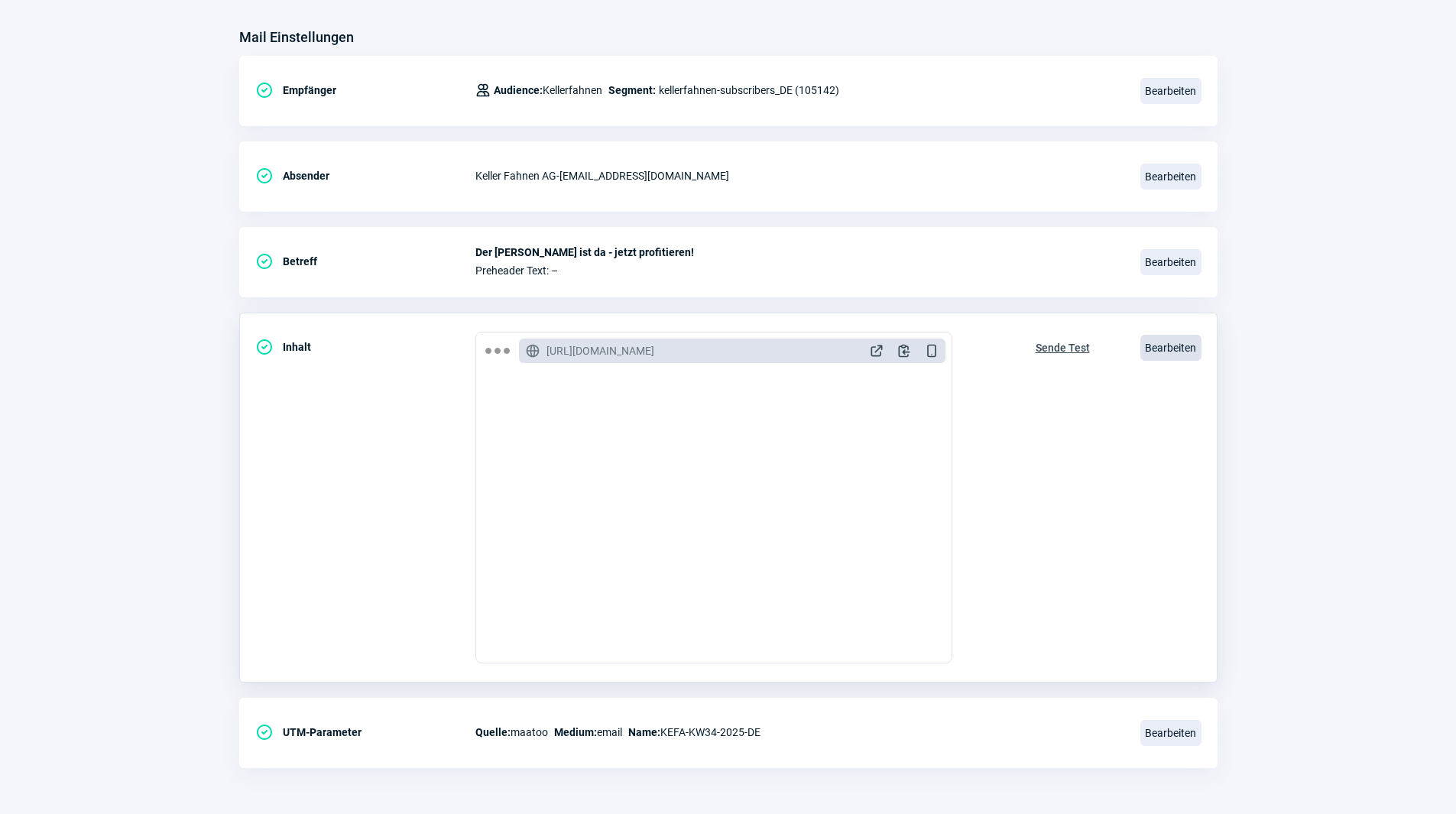
click at [1175, 341] on span "Bearbeiten" at bounding box center [1171, 347] width 61 height 26
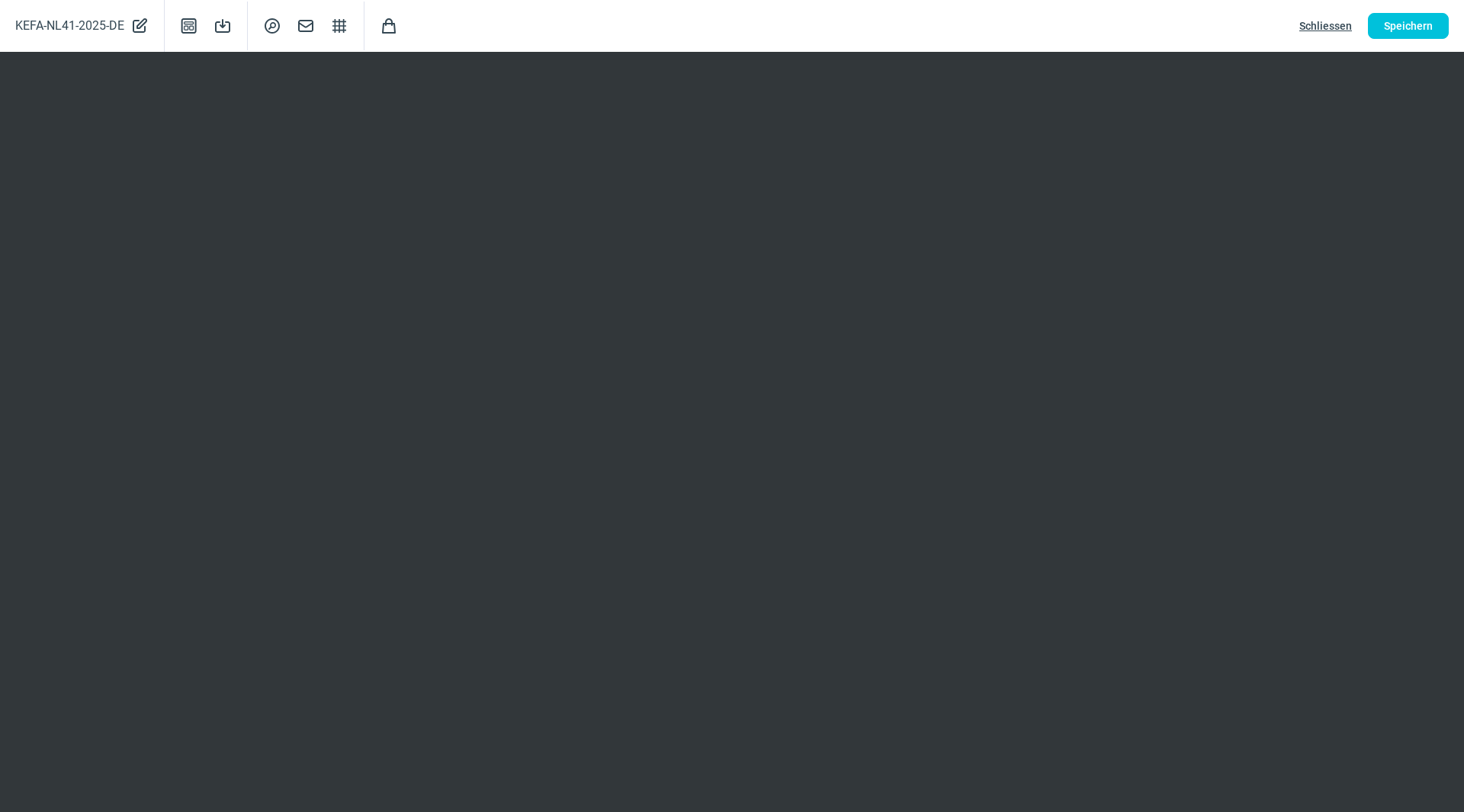
click at [1418, 7] on div "KEFA-NL41-2025-DE PencilAlt icon Template icon Save icon SearchCircle icon Mail…" at bounding box center [732, 26] width 1464 height 52
click at [1413, 24] on span "Speichern" at bounding box center [1408, 26] width 49 height 24
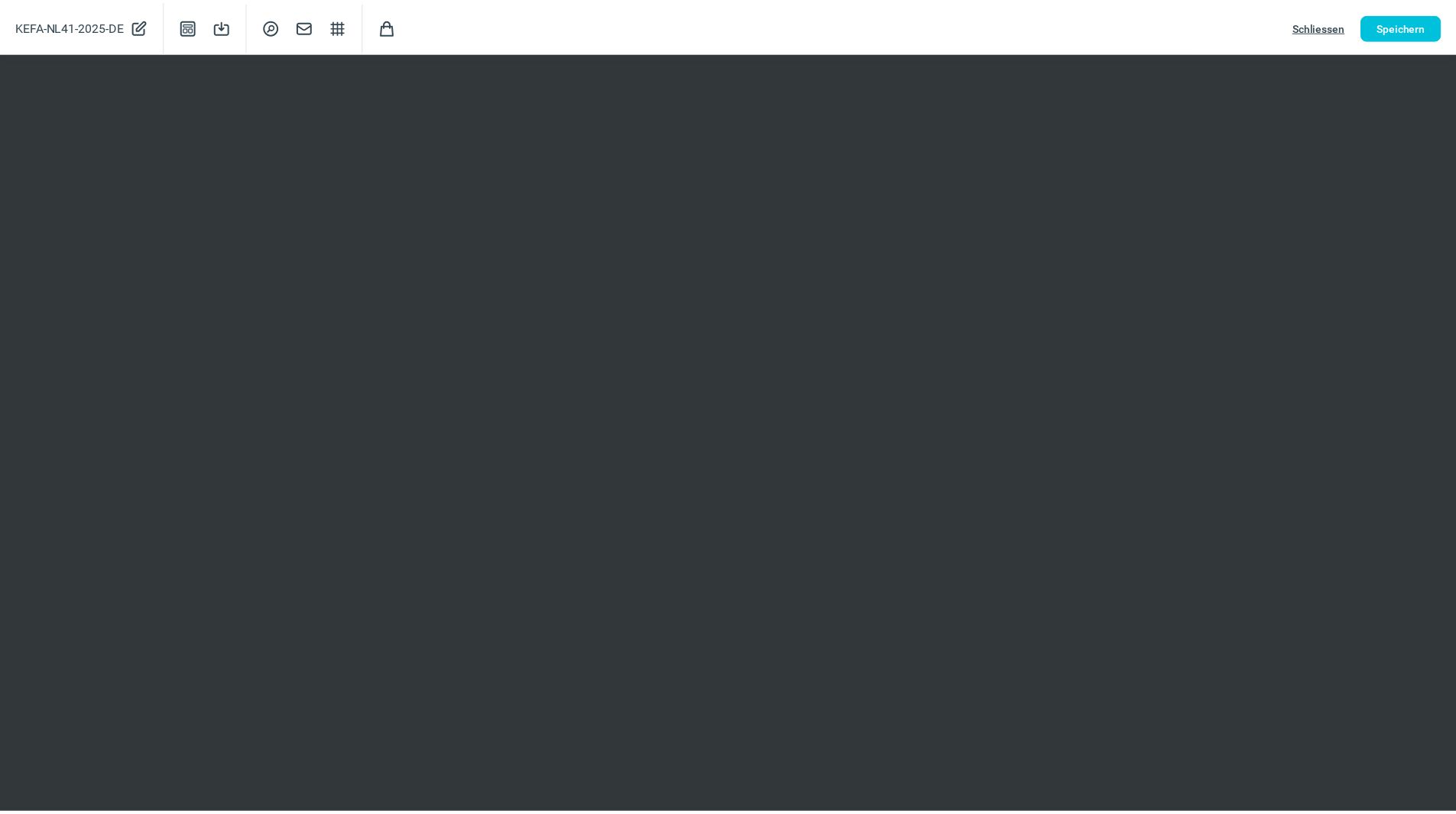
scroll to position [0, 0]
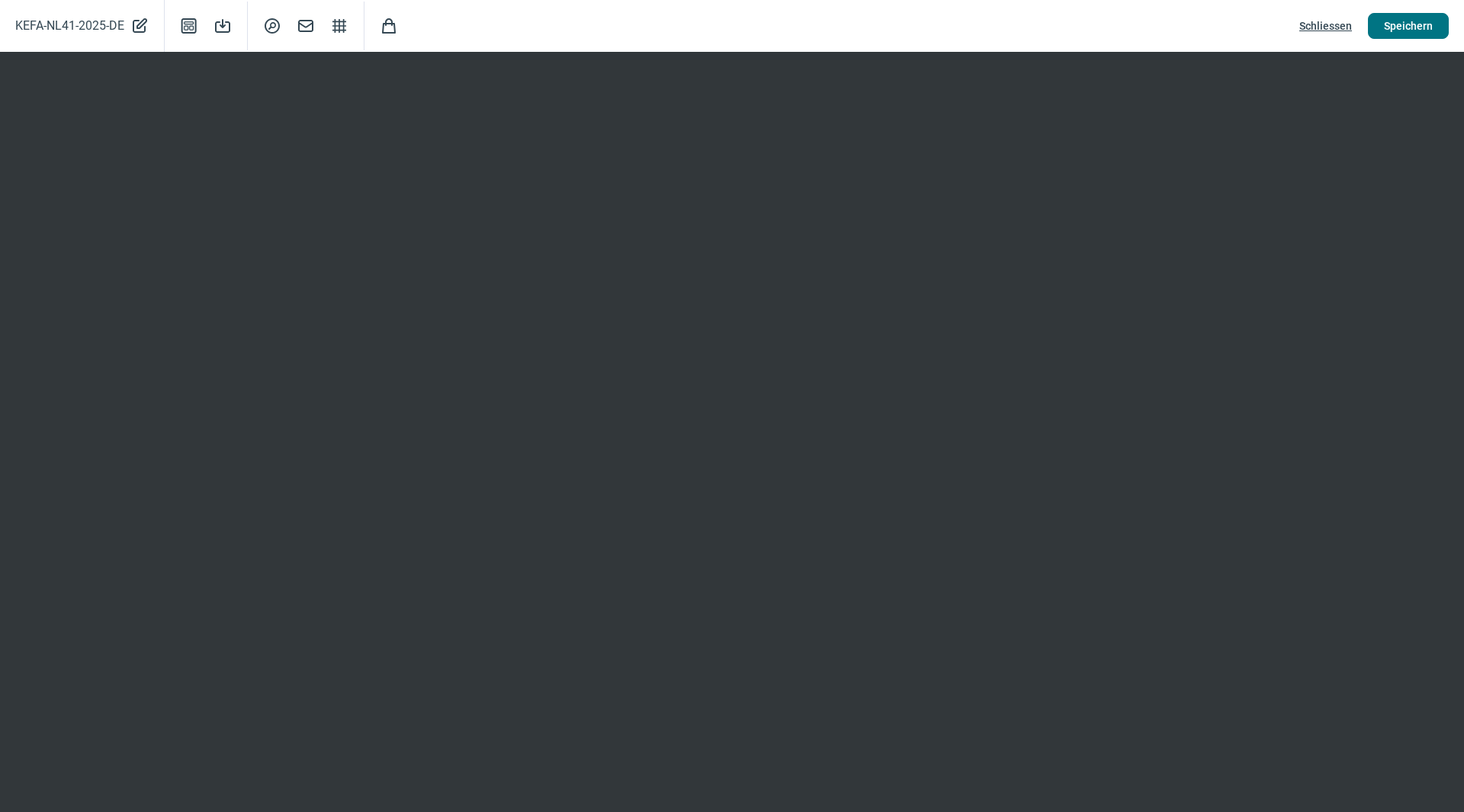
click at [1414, 30] on span "Speichern" at bounding box center [1408, 26] width 49 height 24
click at [1327, 31] on span "Schliessen" at bounding box center [1326, 26] width 53 height 24
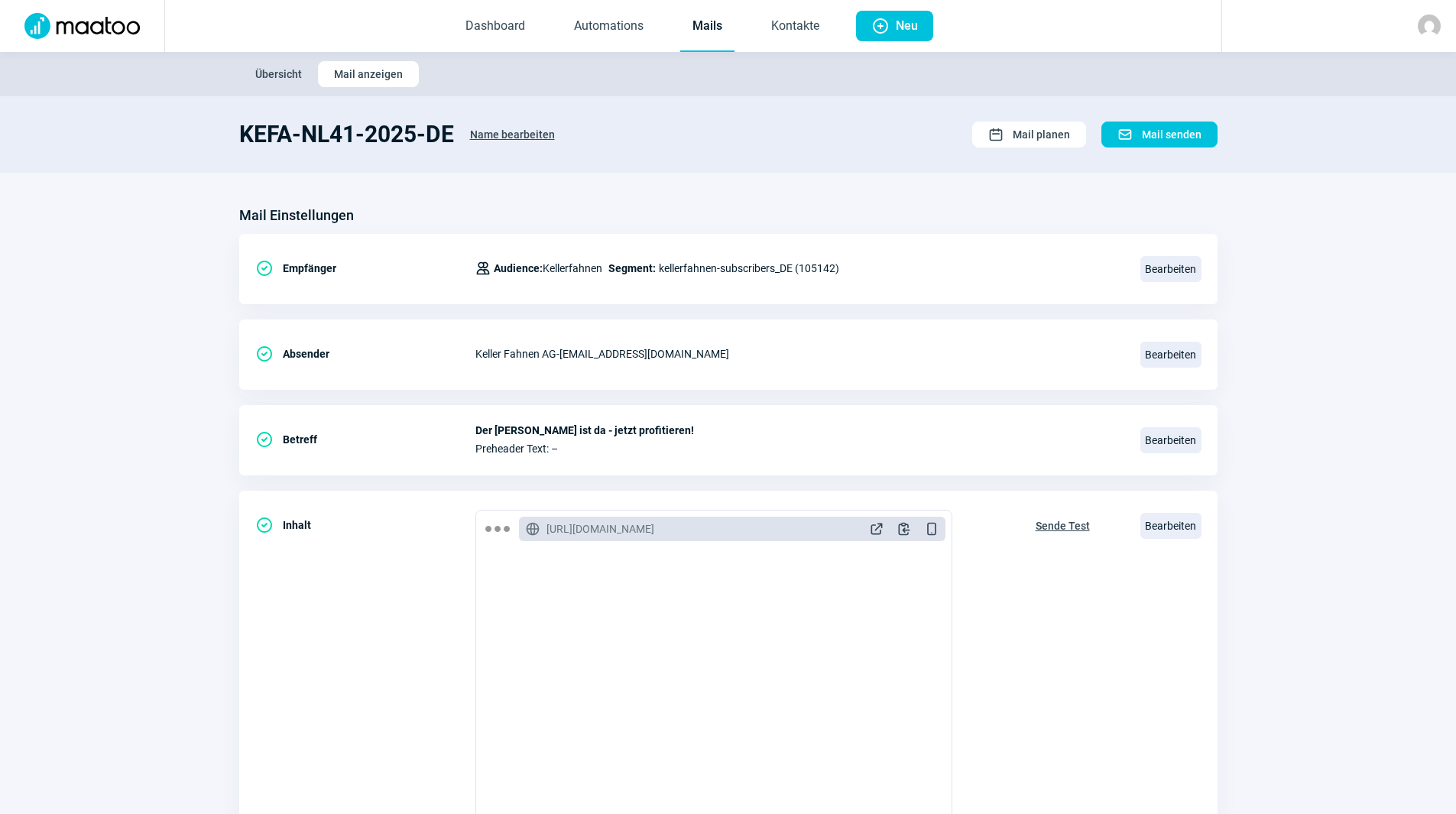
click at [701, 31] on link "Mails" at bounding box center [707, 27] width 54 height 50
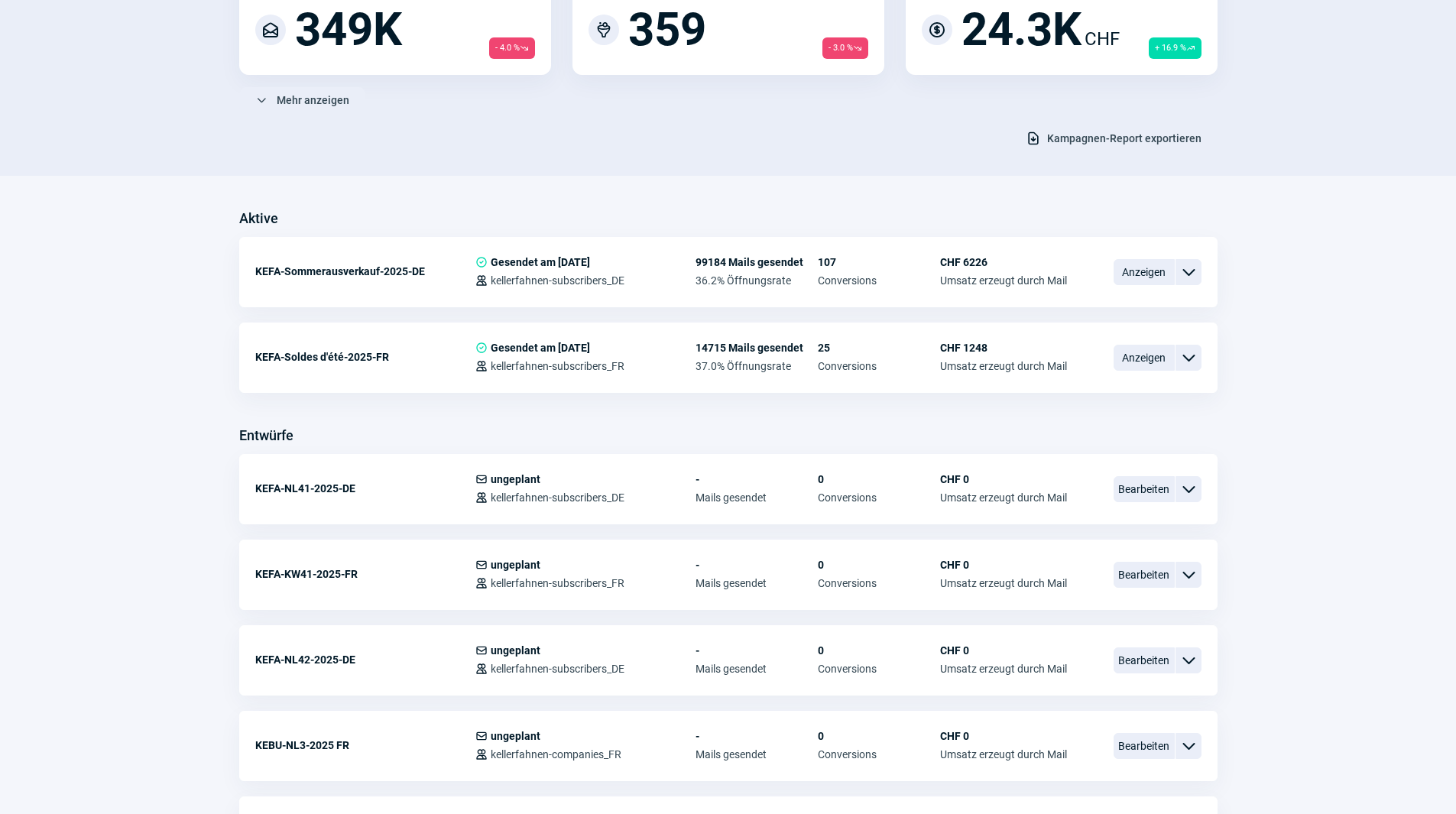
scroll to position [382, 0]
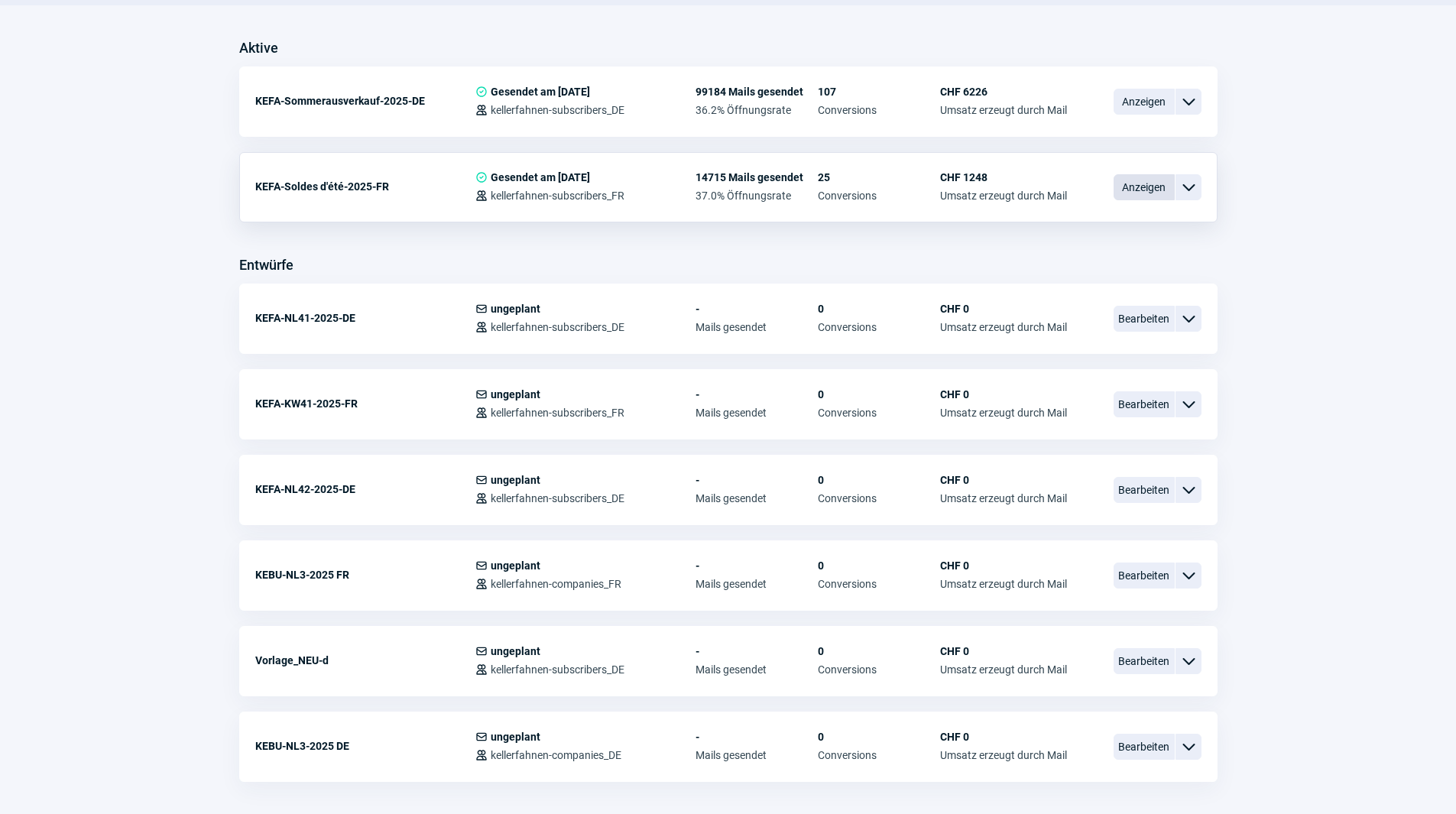
click at [1145, 188] on span "Anzeigen" at bounding box center [1144, 187] width 61 height 26
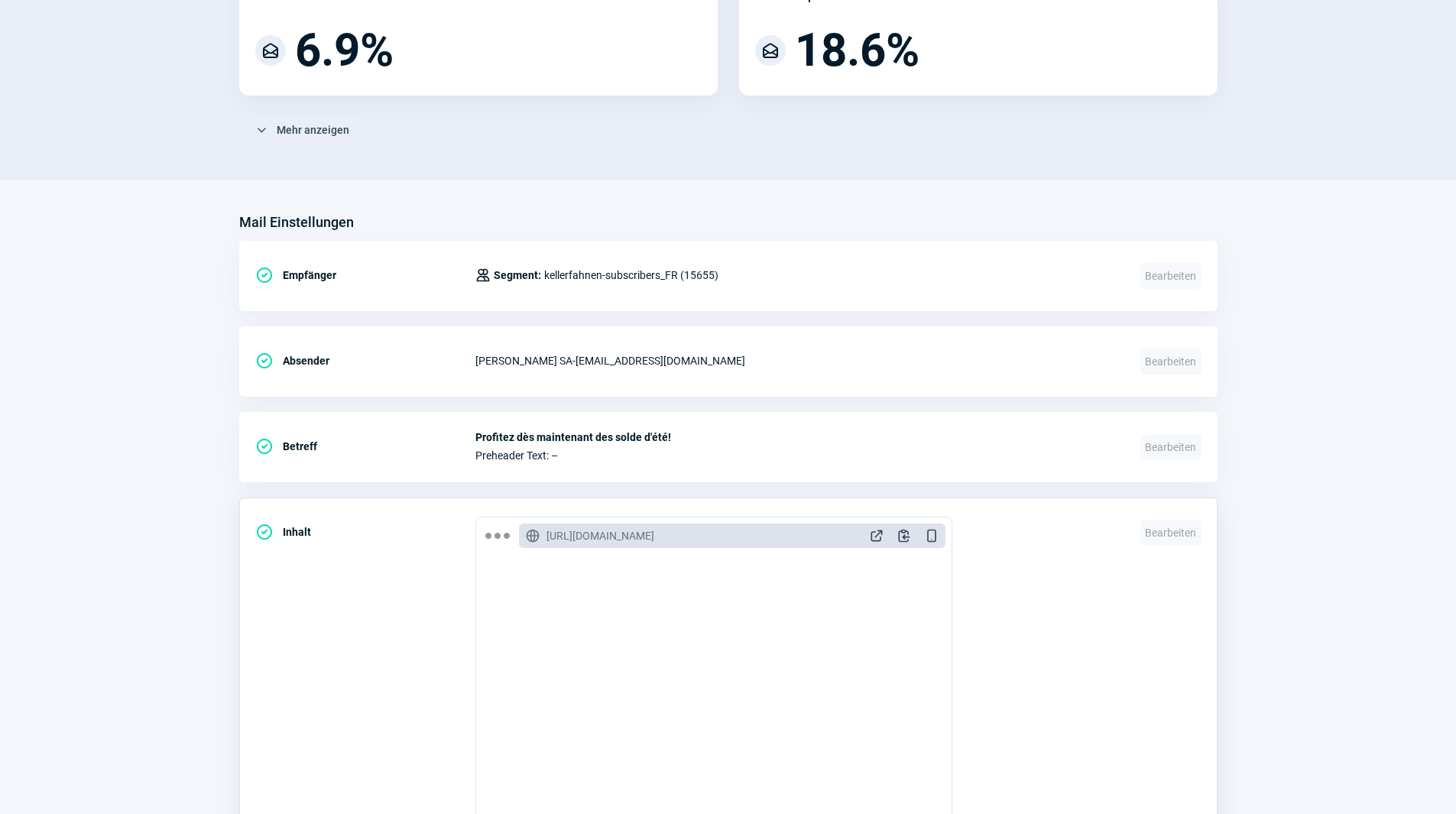
scroll to position [382, 0]
click at [874, 535] on span "ExternalLink icon" at bounding box center [877, 535] width 15 height 15
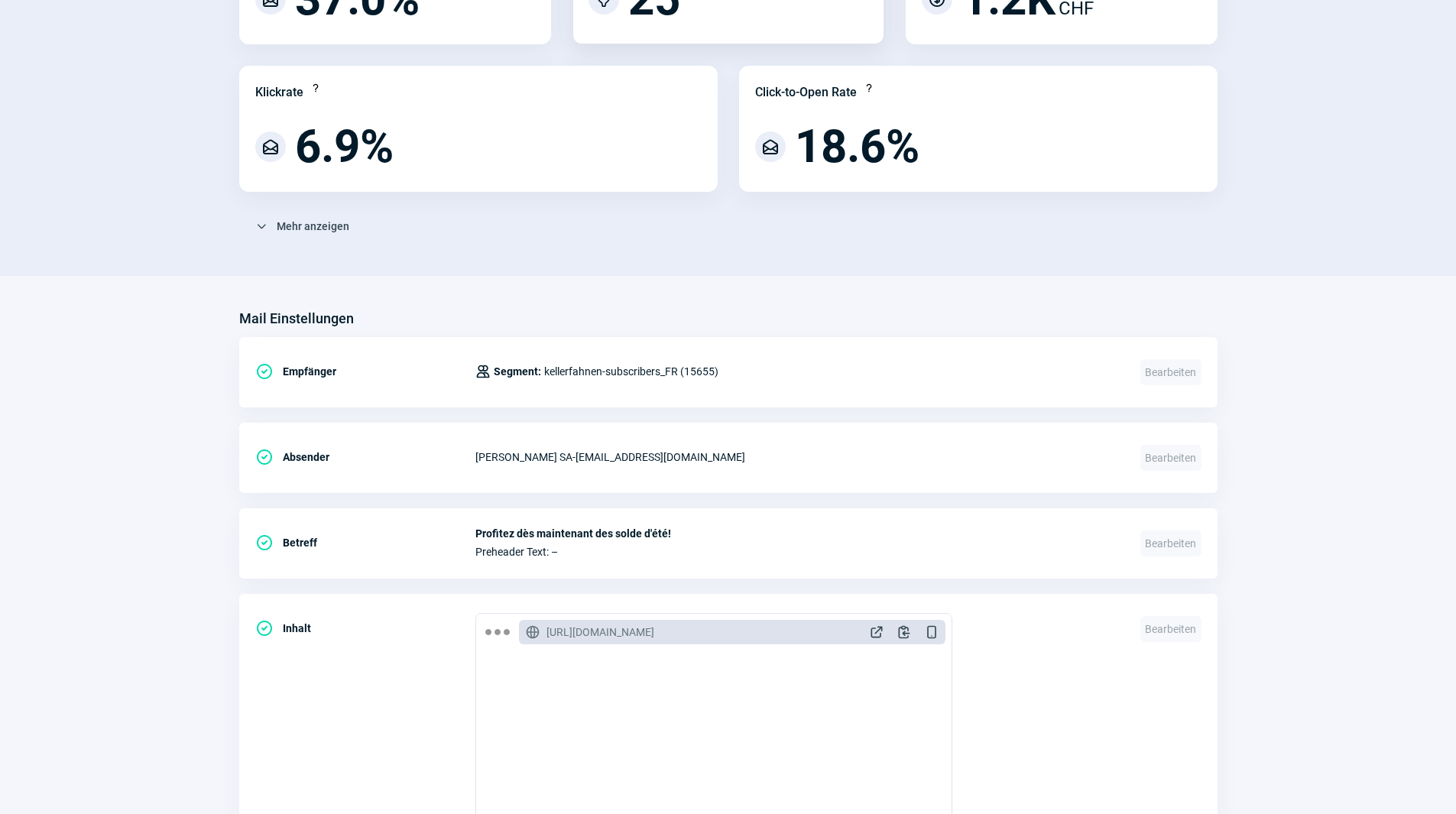
scroll to position [0, 0]
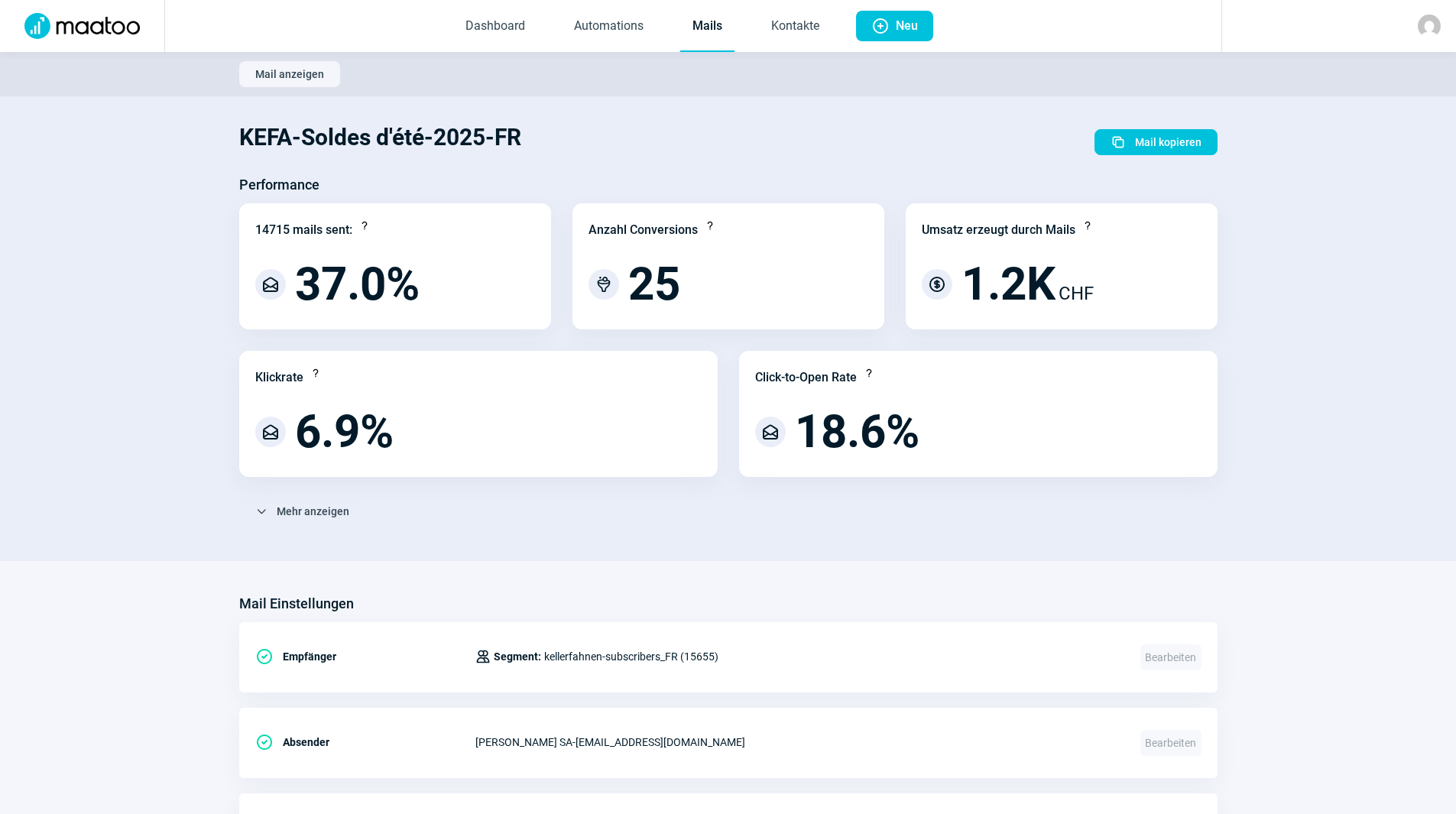
click at [708, 28] on link "Mails" at bounding box center [707, 27] width 54 height 50
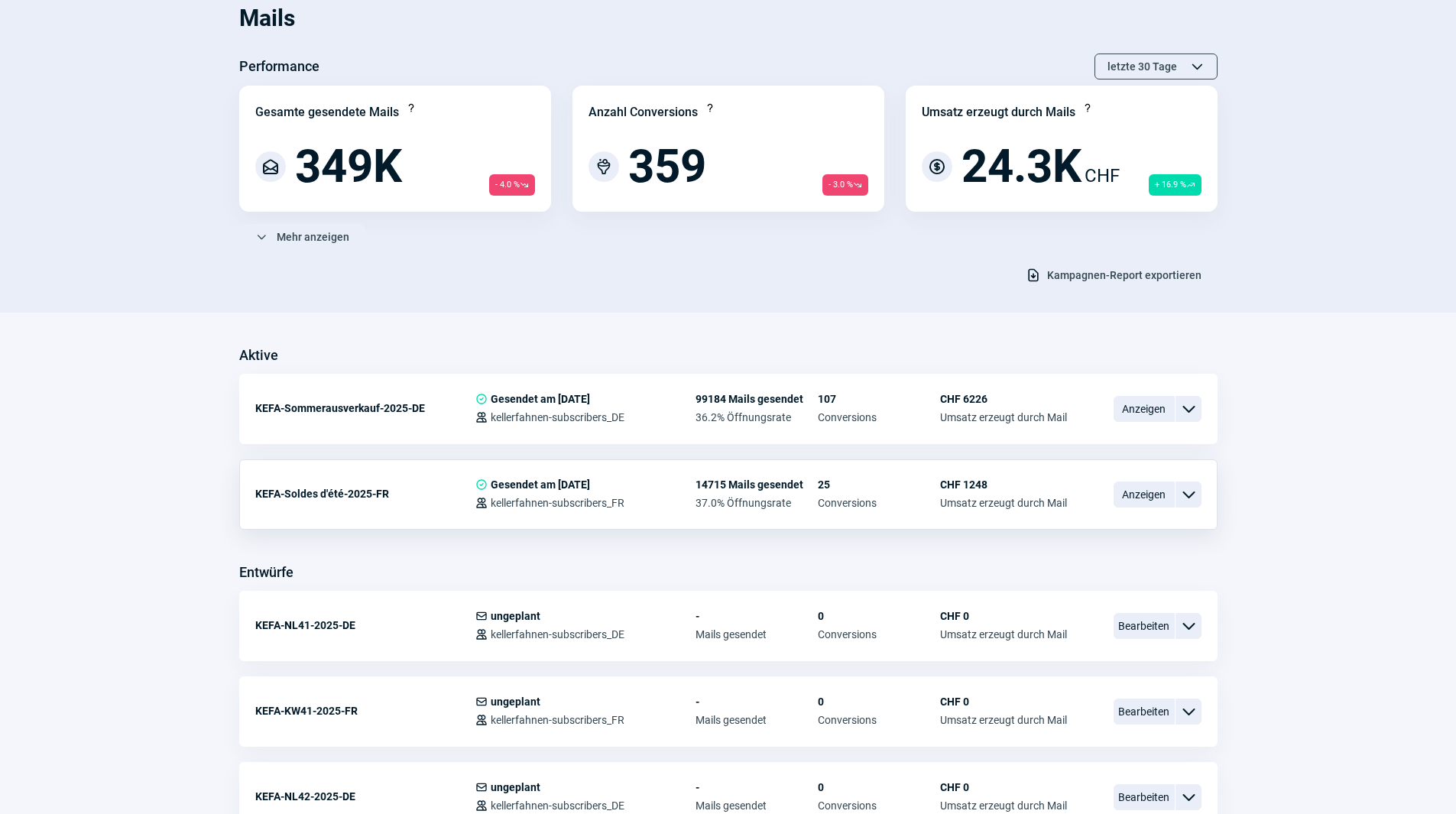
scroll to position [382, 0]
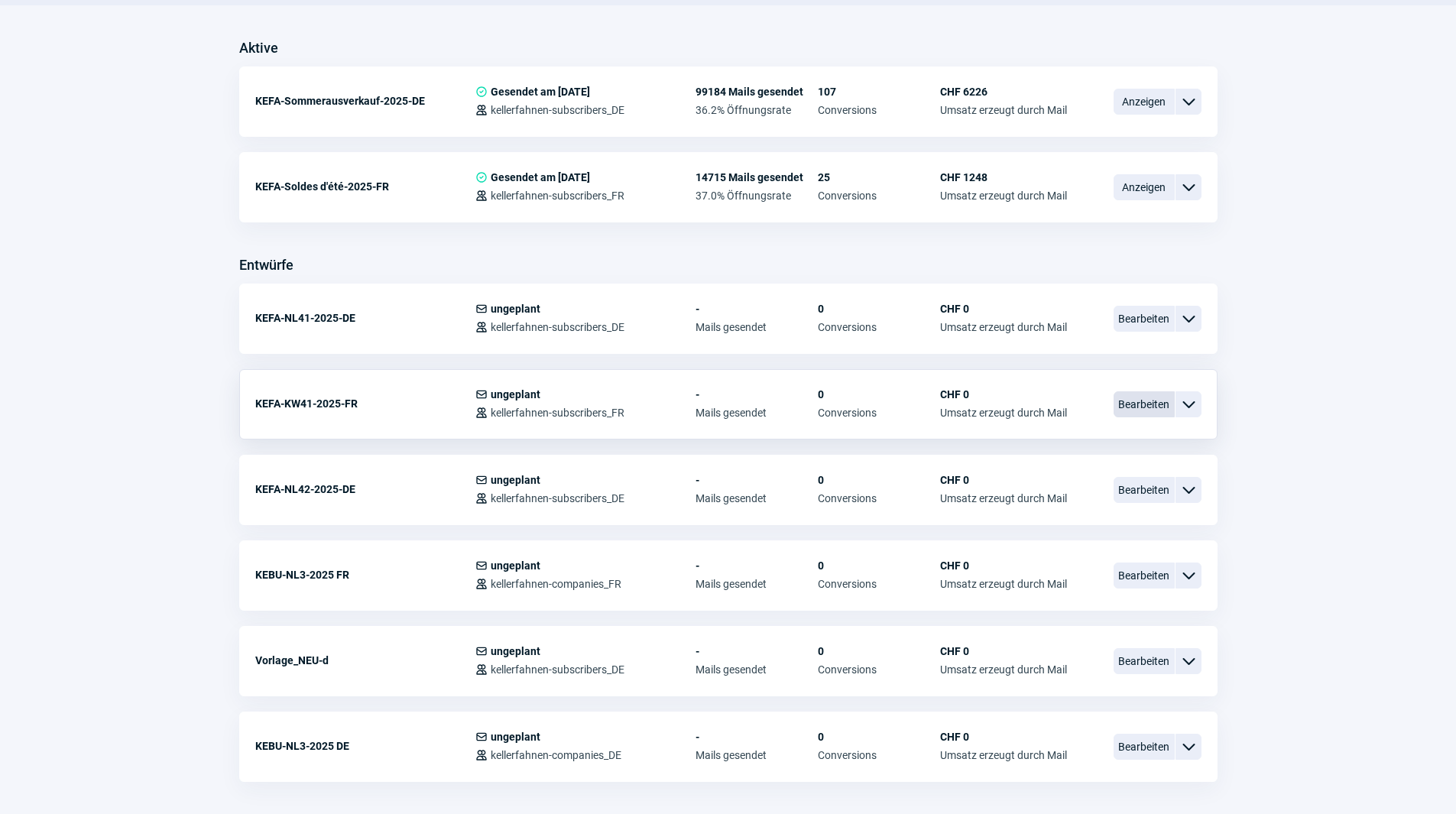
click at [1134, 409] on span "Bearbeiten" at bounding box center [1144, 404] width 61 height 26
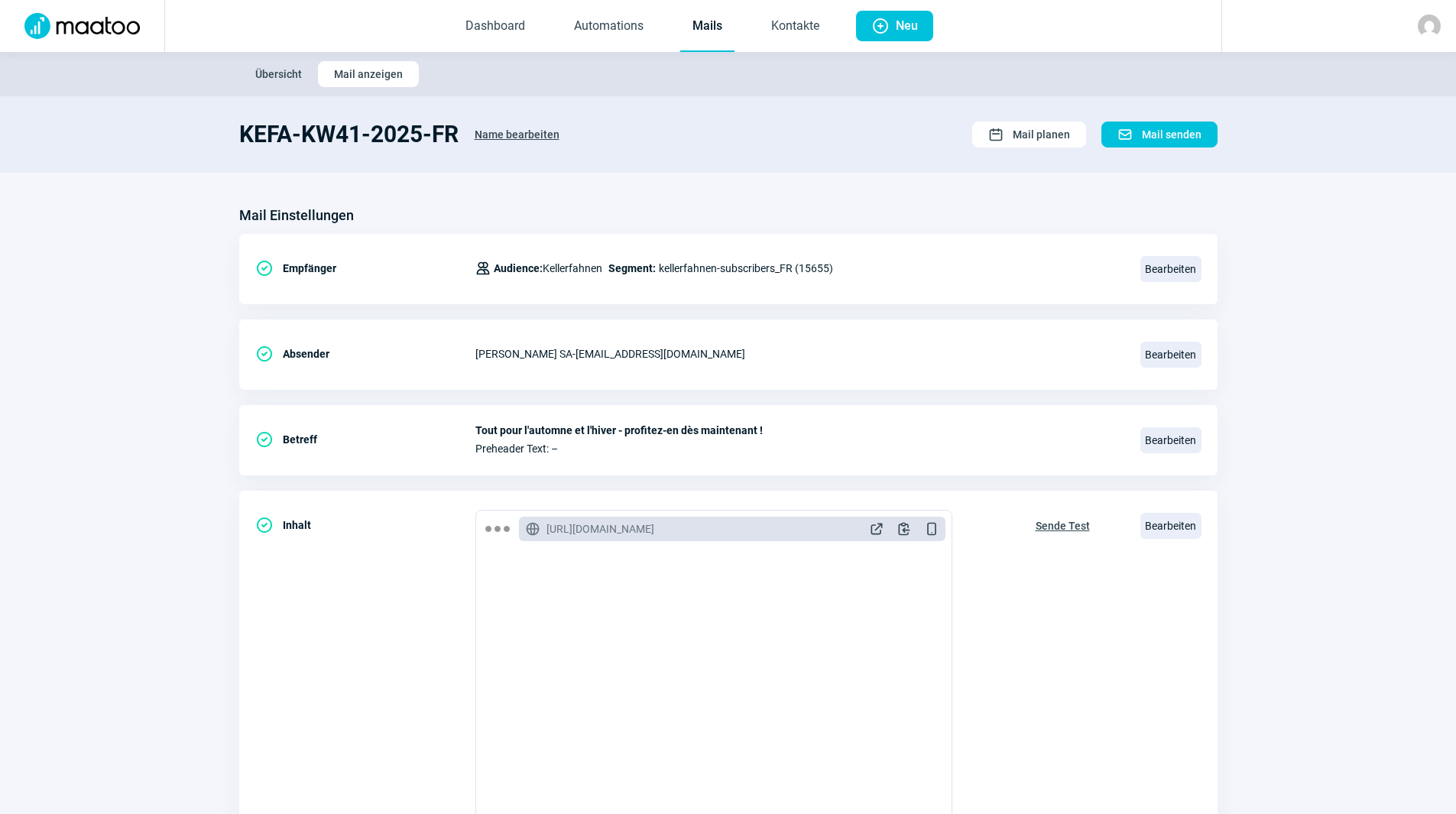
click at [699, 40] on link "Mails" at bounding box center [707, 27] width 54 height 50
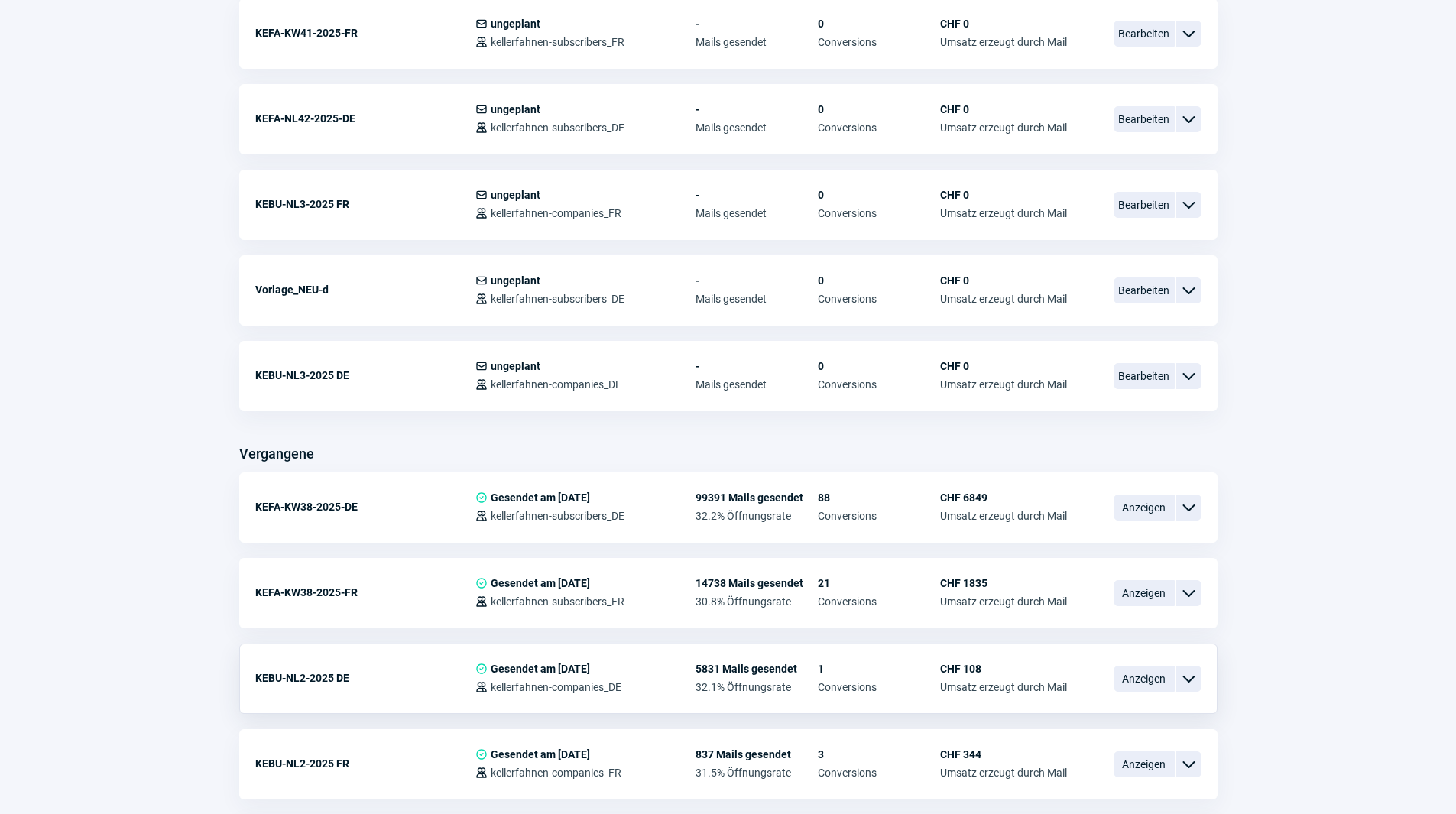
scroll to position [841, 0]
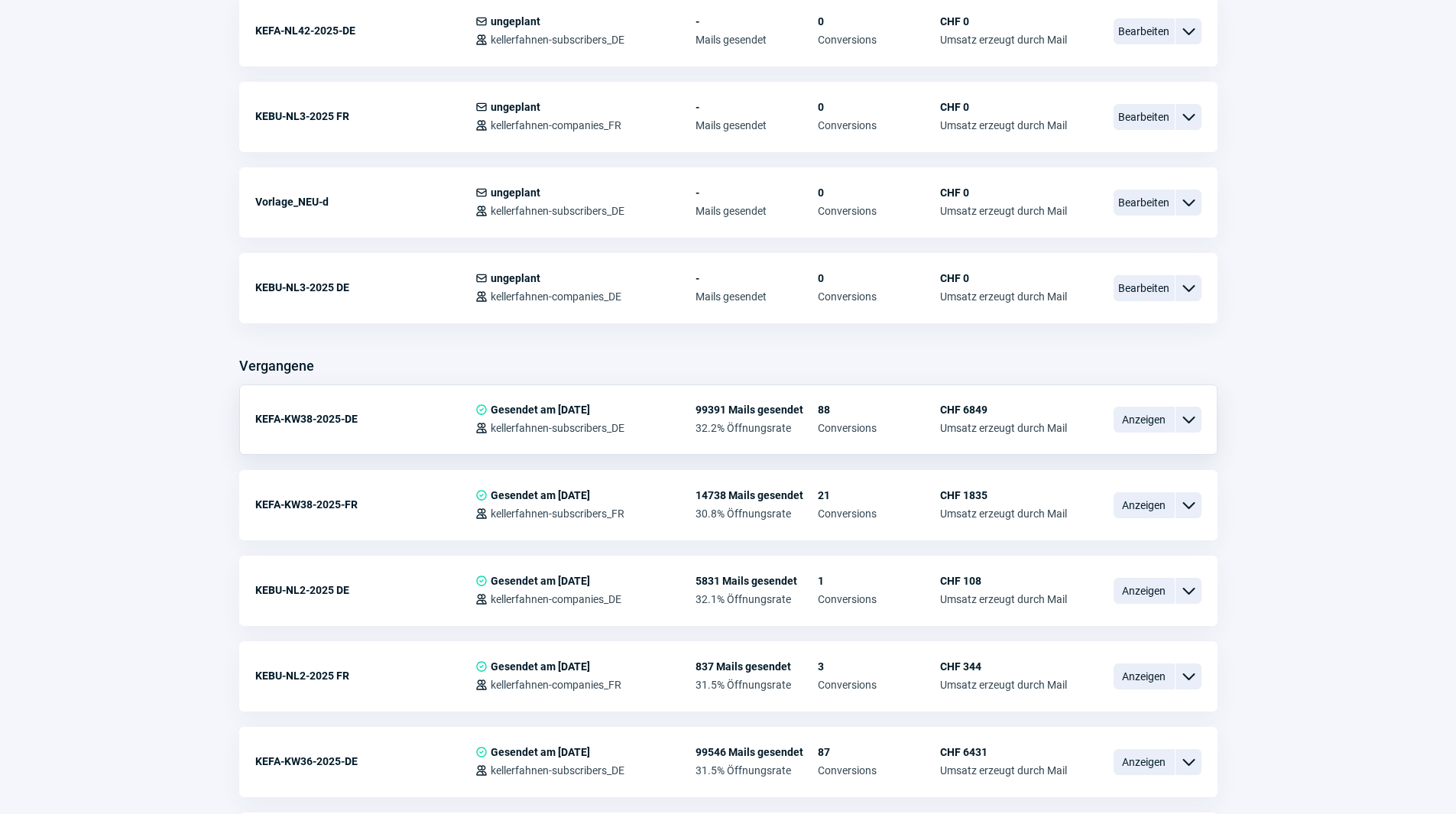
click at [1196, 421] on span "ChevronDown icon" at bounding box center [1189, 420] width 19 height 19
drag, startPoint x: 1369, startPoint y: 522, endPoint x: 1271, endPoint y: 522, distance: 98.0
click at [1190, 514] on div "ChevronDown icon" at bounding box center [1189, 505] width 26 height 26
click at [1080, 538] on div "Vorschau" at bounding box center [1109, 535] width 184 height 28
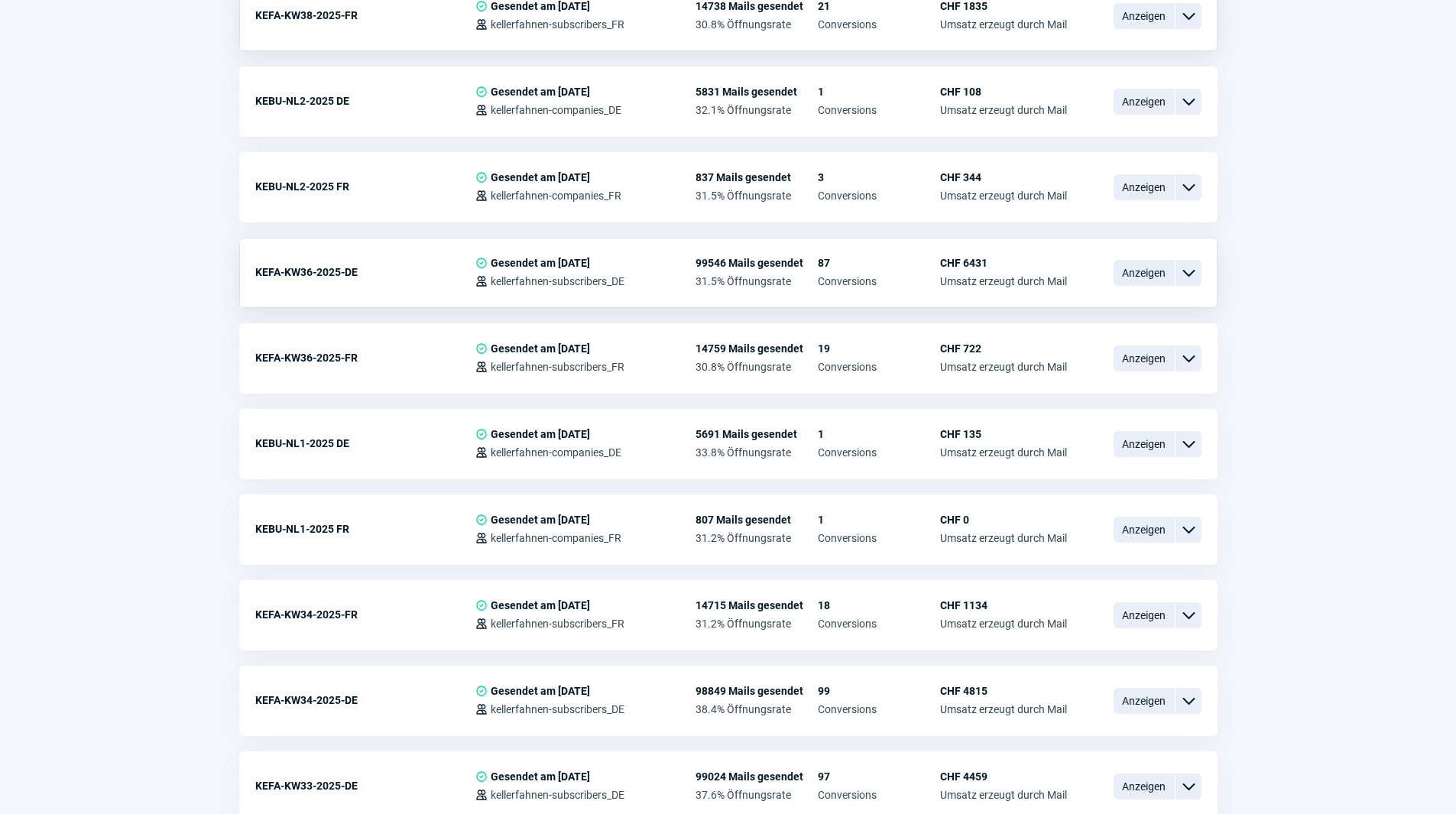
scroll to position [1528, 0]
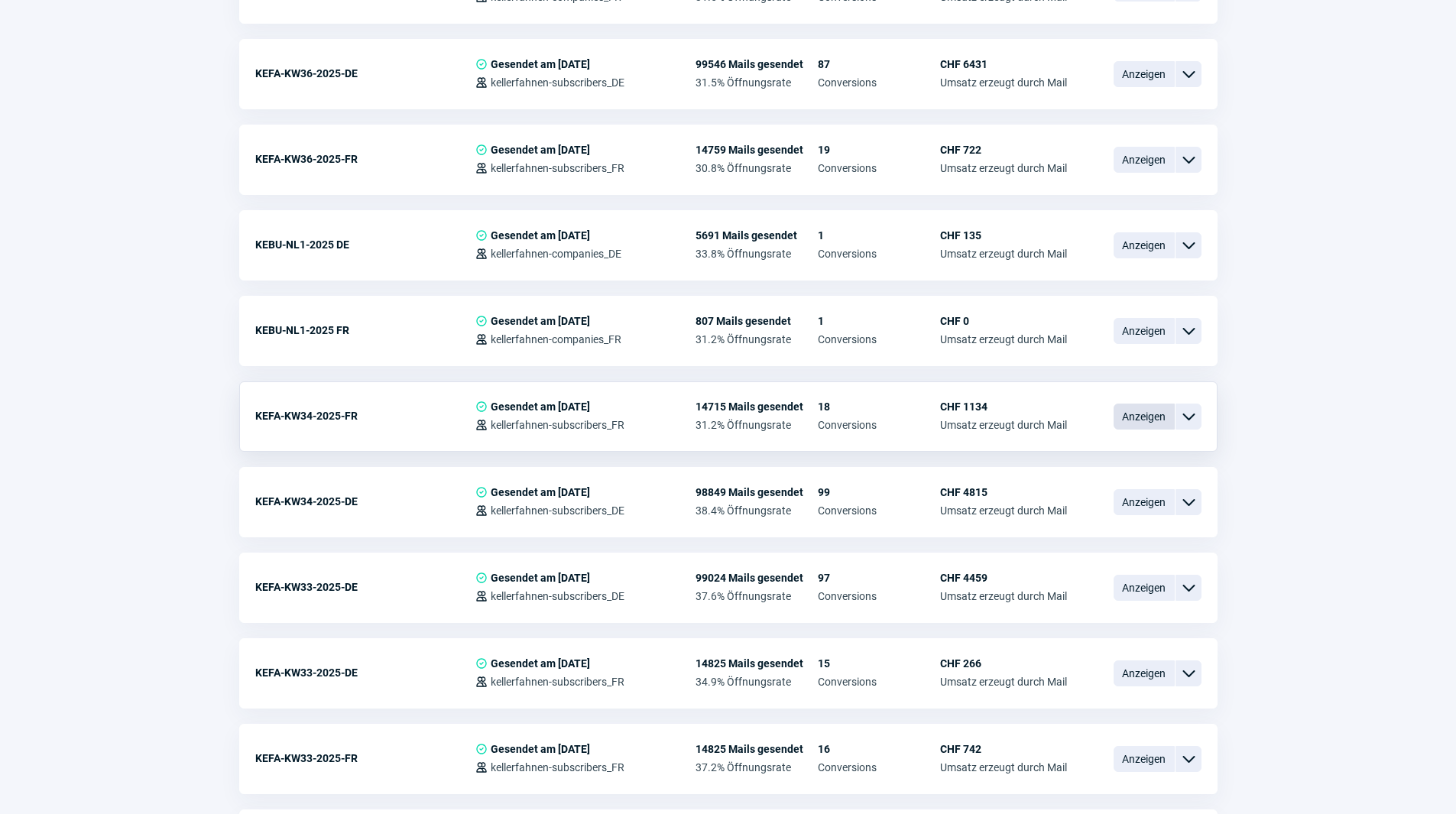
click at [1149, 414] on span "Anzeigen" at bounding box center [1144, 416] width 61 height 26
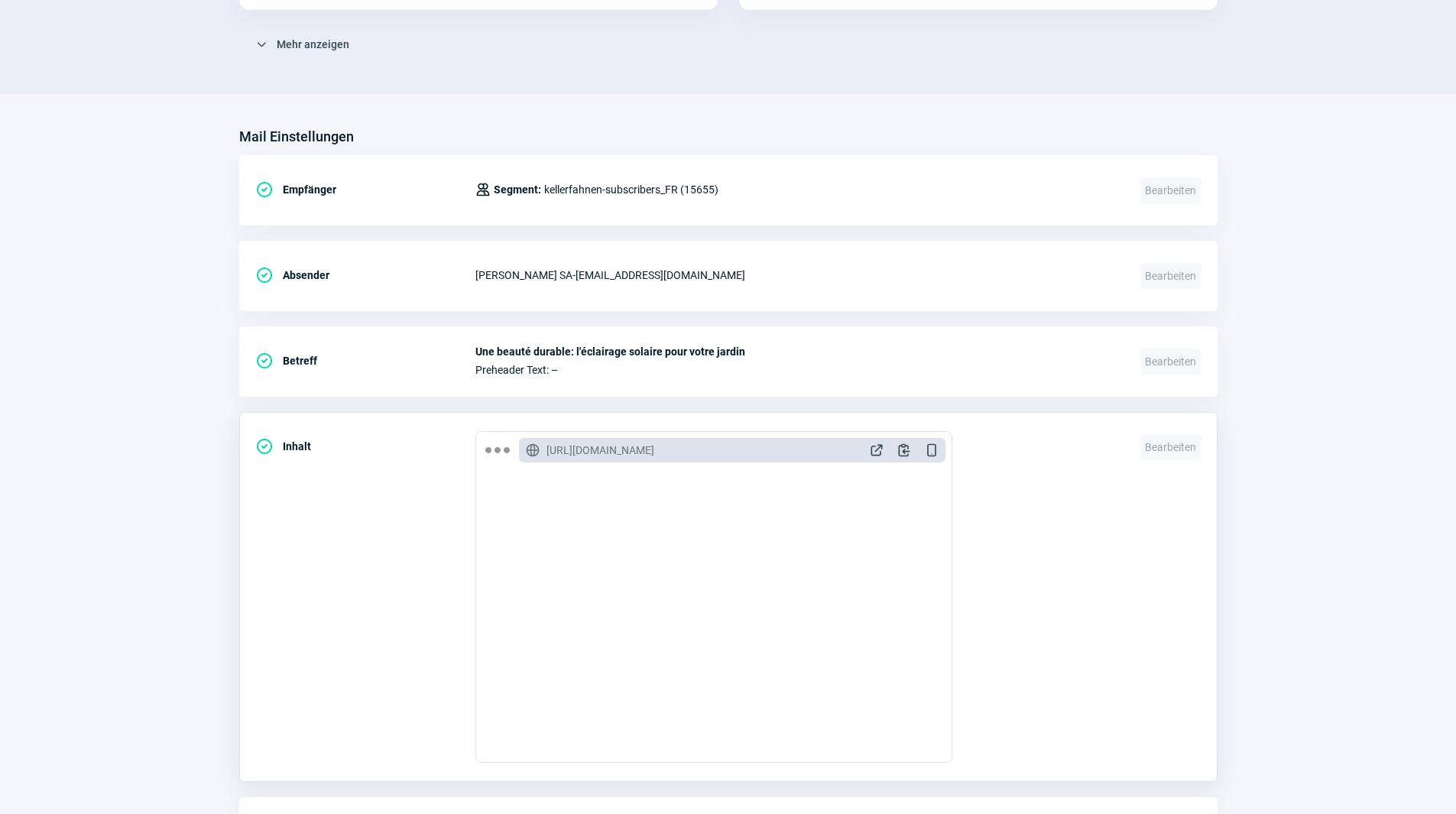
scroll to position [566, 0]
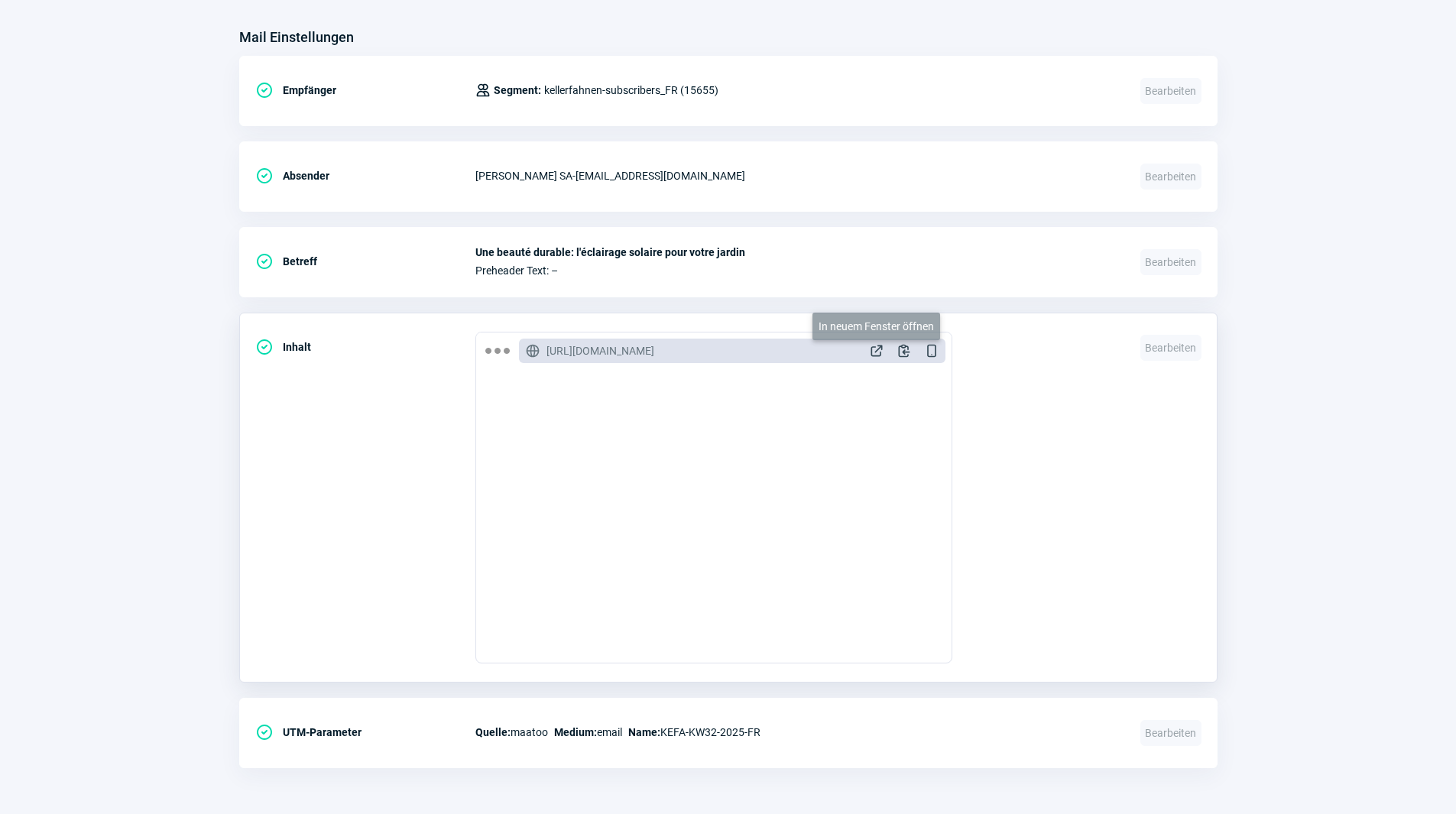
click at [879, 352] on span "ExternalLink icon" at bounding box center [877, 350] width 15 height 15
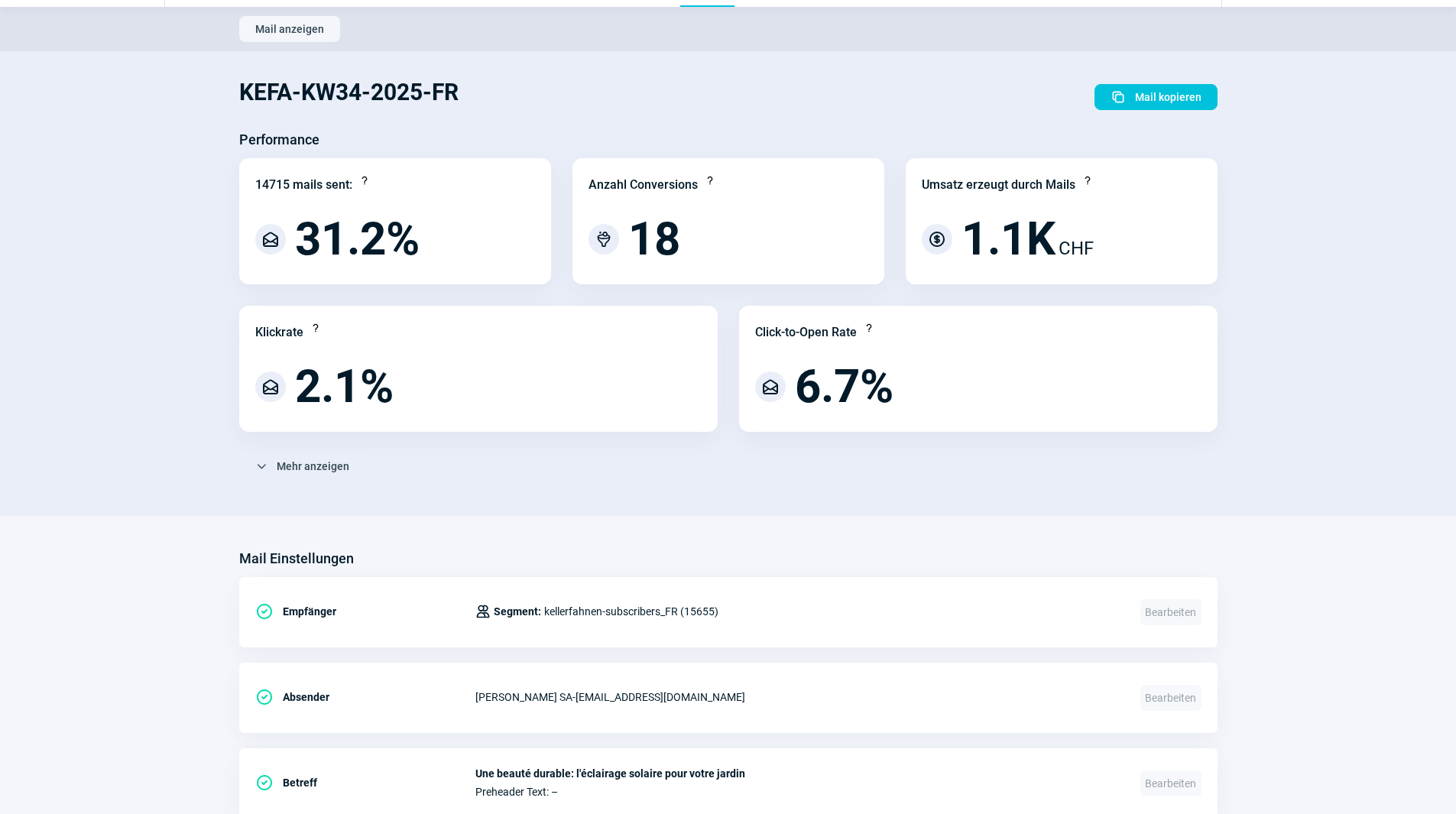
scroll to position [0, 0]
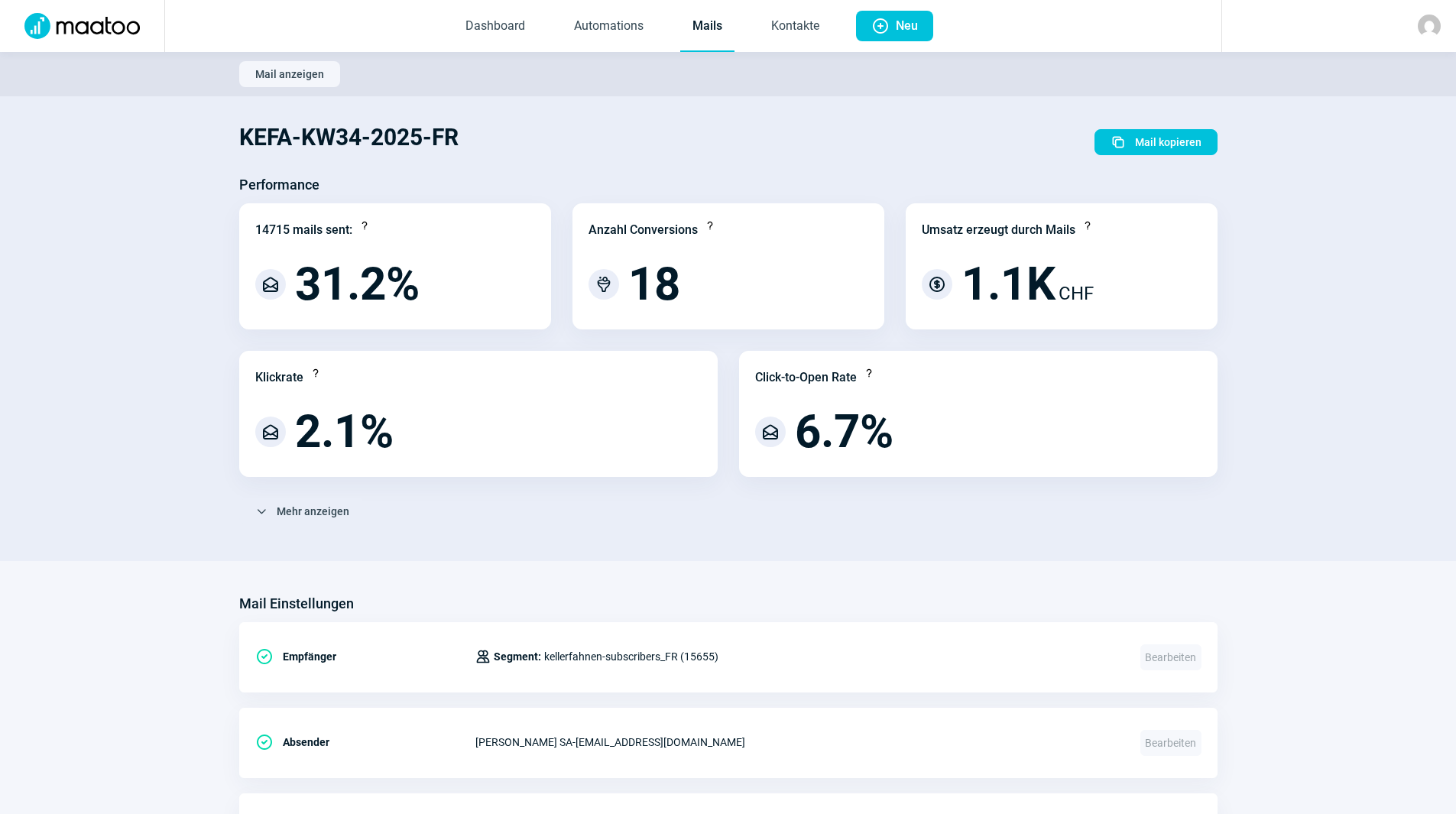
click at [701, 29] on link "Mails" at bounding box center [707, 27] width 54 height 50
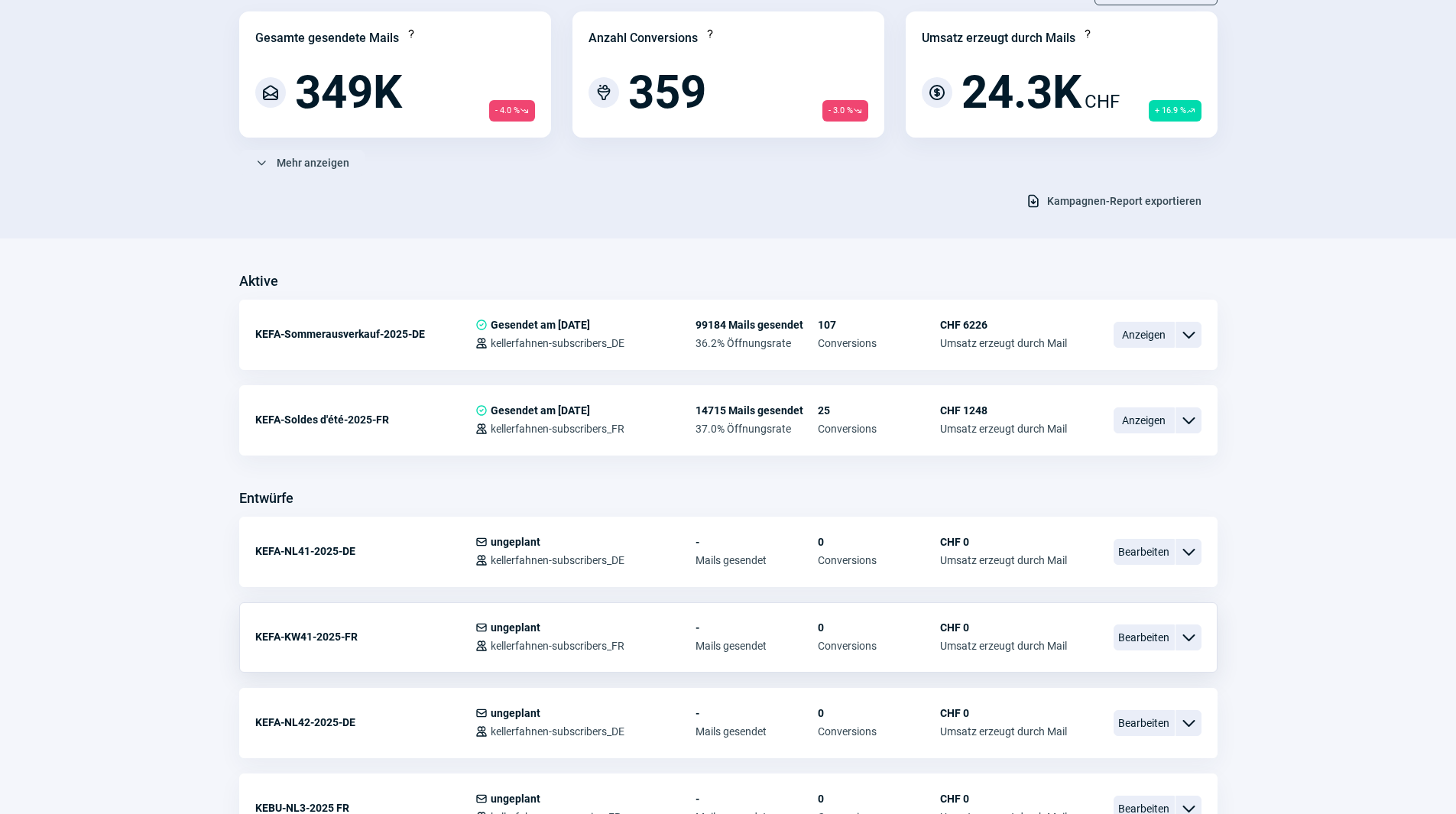
scroll to position [153, 0]
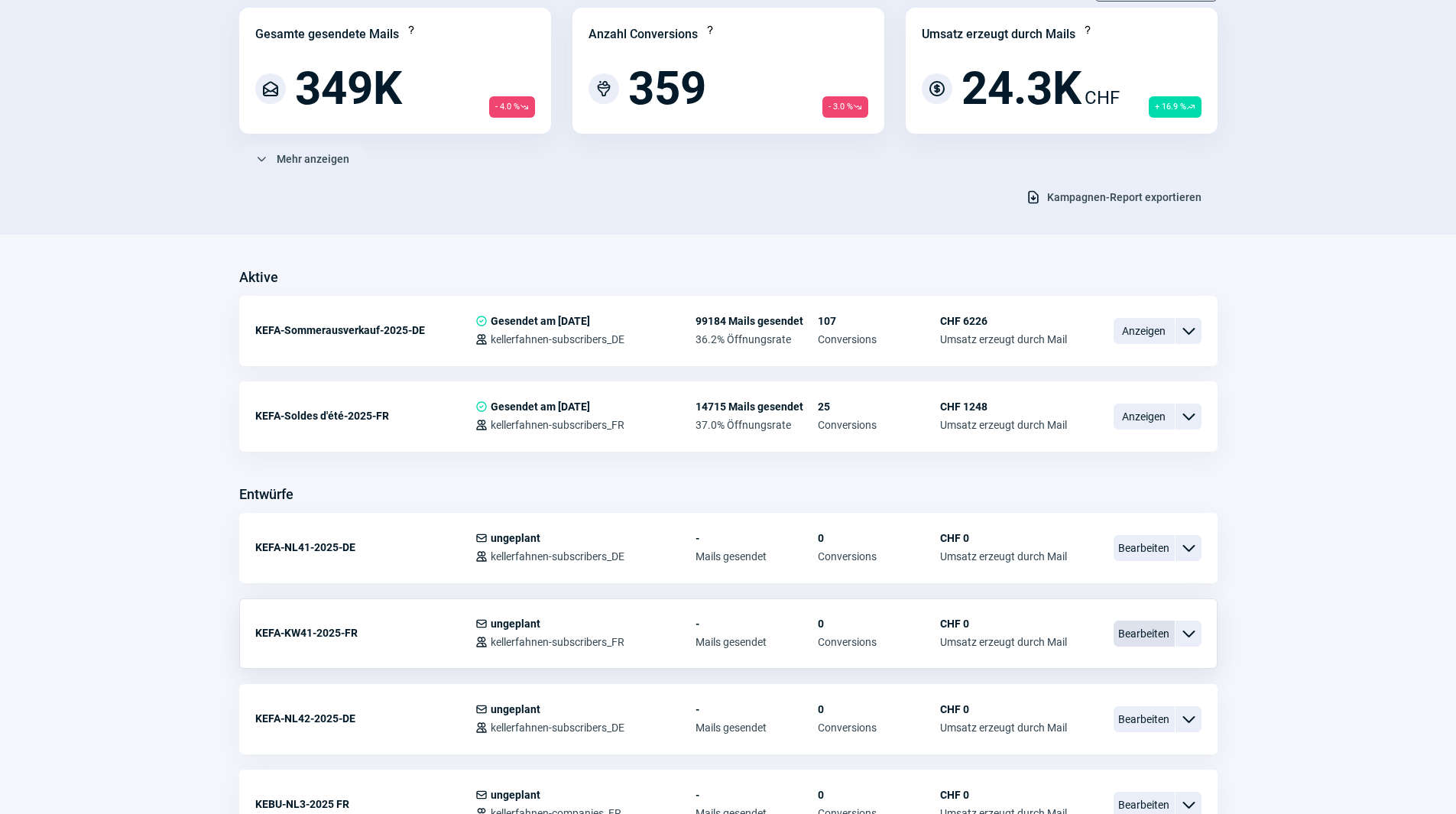
click at [1126, 626] on span "Bearbeiten" at bounding box center [1144, 633] width 61 height 26
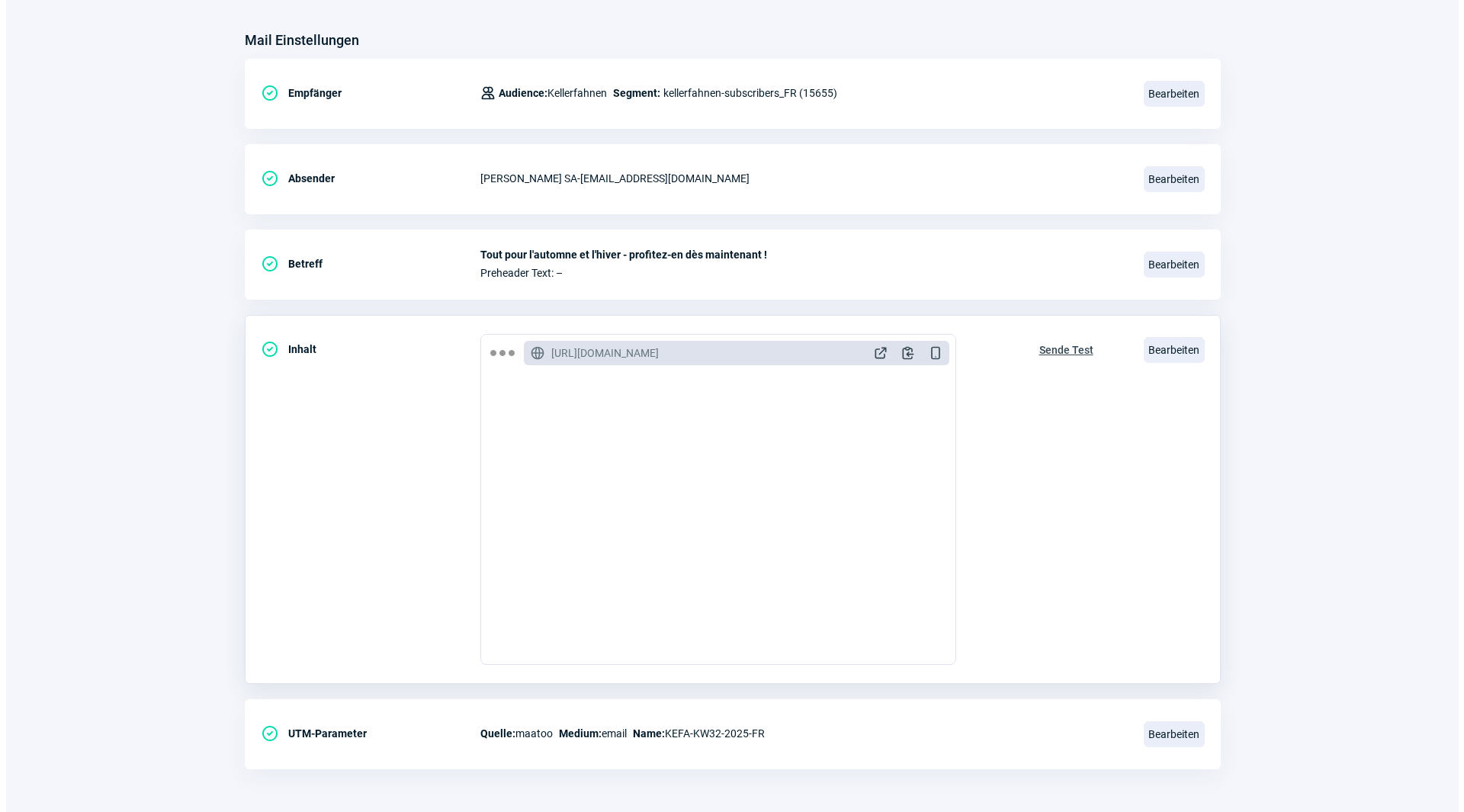
scroll to position [177, 0]
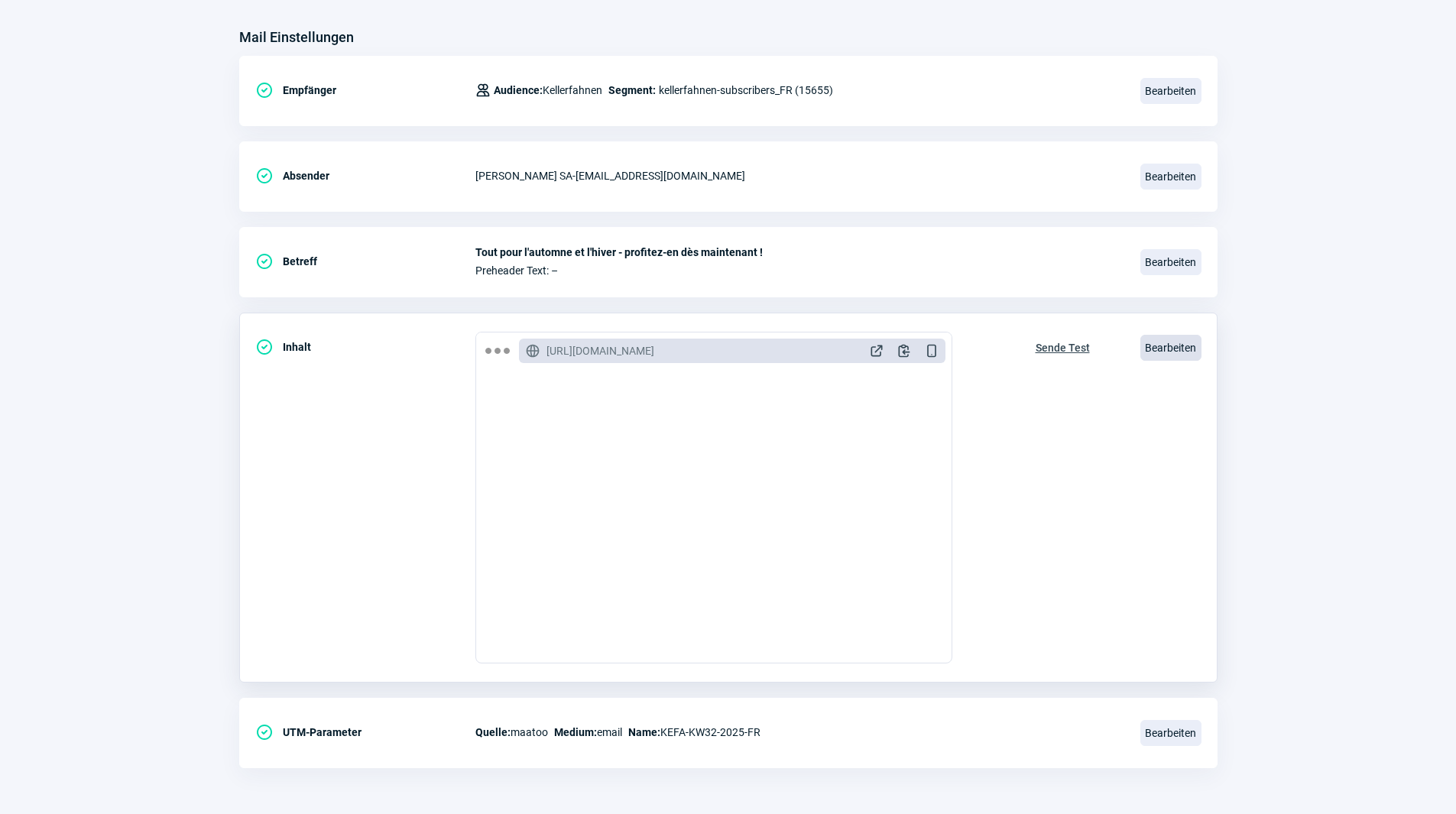
click at [1177, 346] on span "Bearbeiten" at bounding box center [1171, 347] width 61 height 26
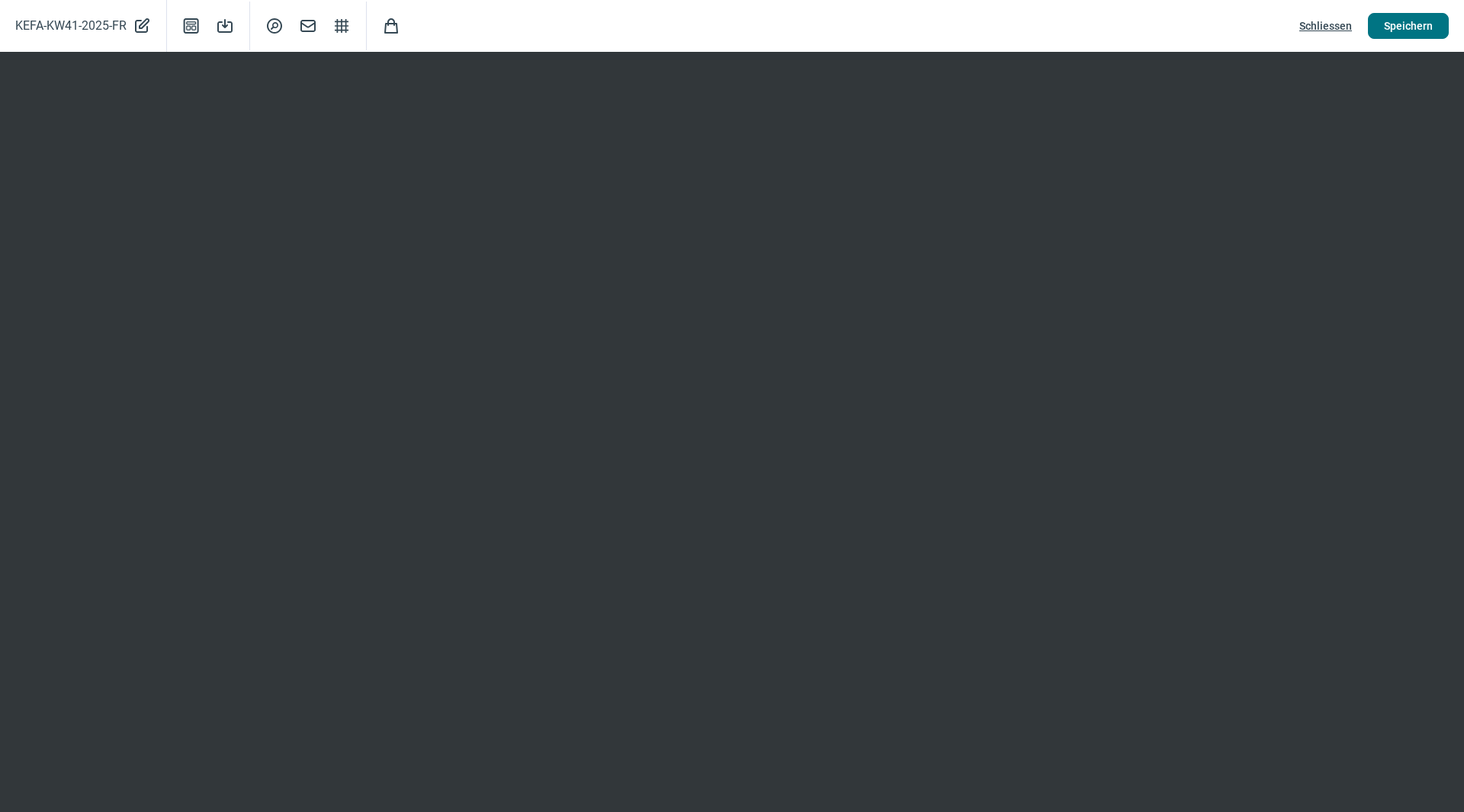
click at [1411, 24] on span "Speichern" at bounding box center [1408, 26] width 49 height 24
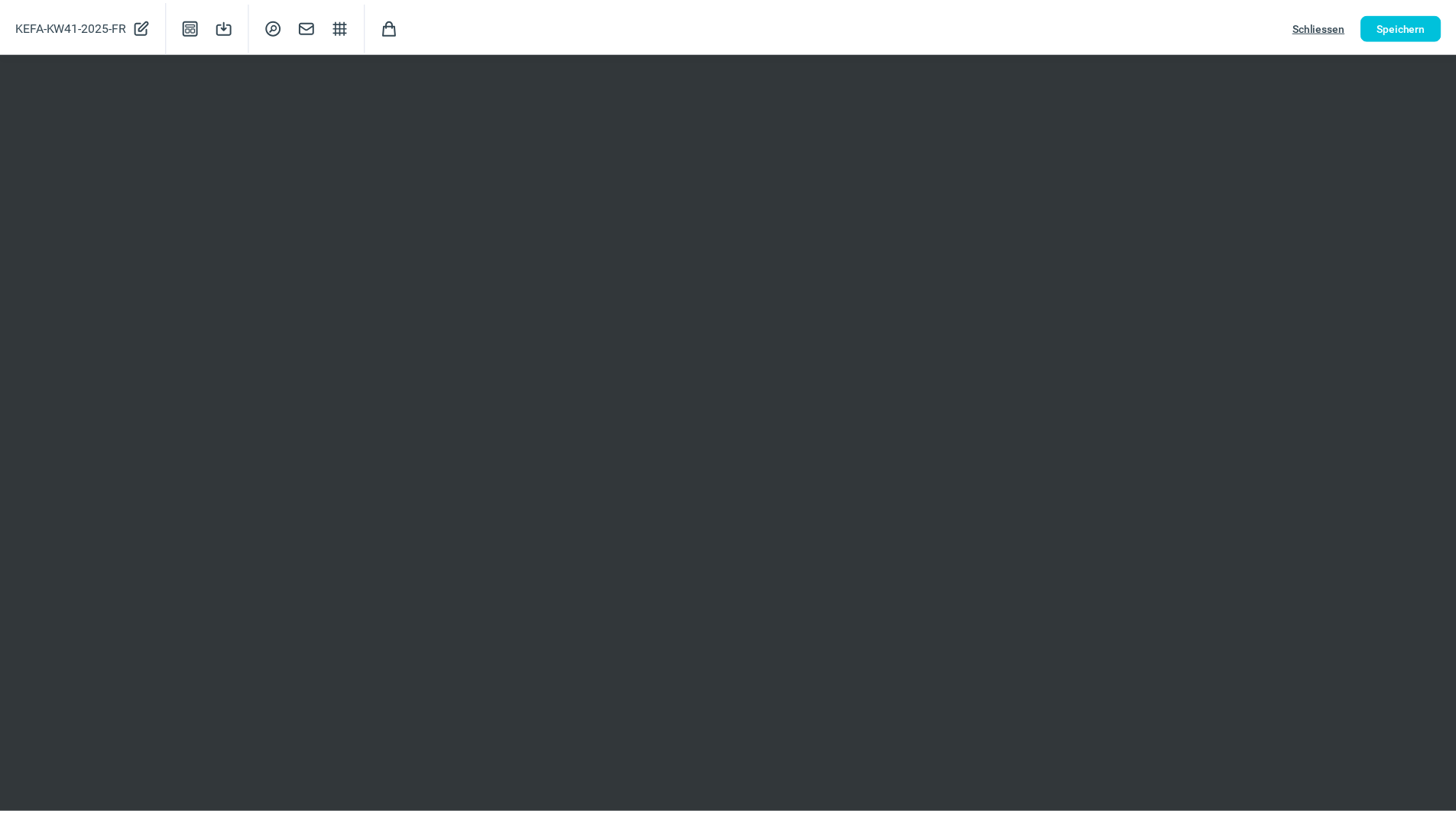
scroll to position [0, 0]
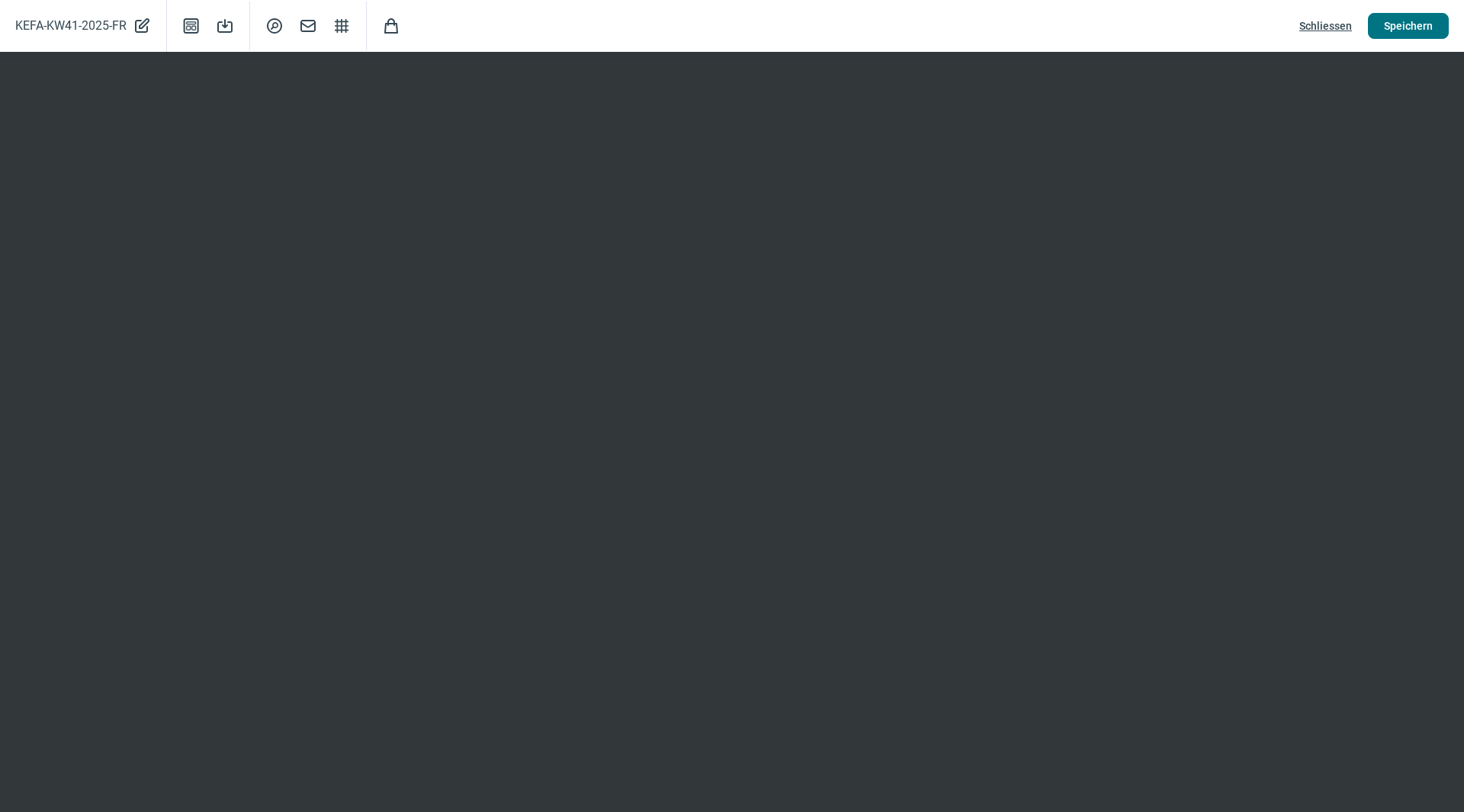
click at [1403, 22] on span "Speichern" at bounding box center [1408, 26] width 49 height 24
click at [1331, 20] on span "Schliessen" at bounding box center [1326, 26] width 53 height 24
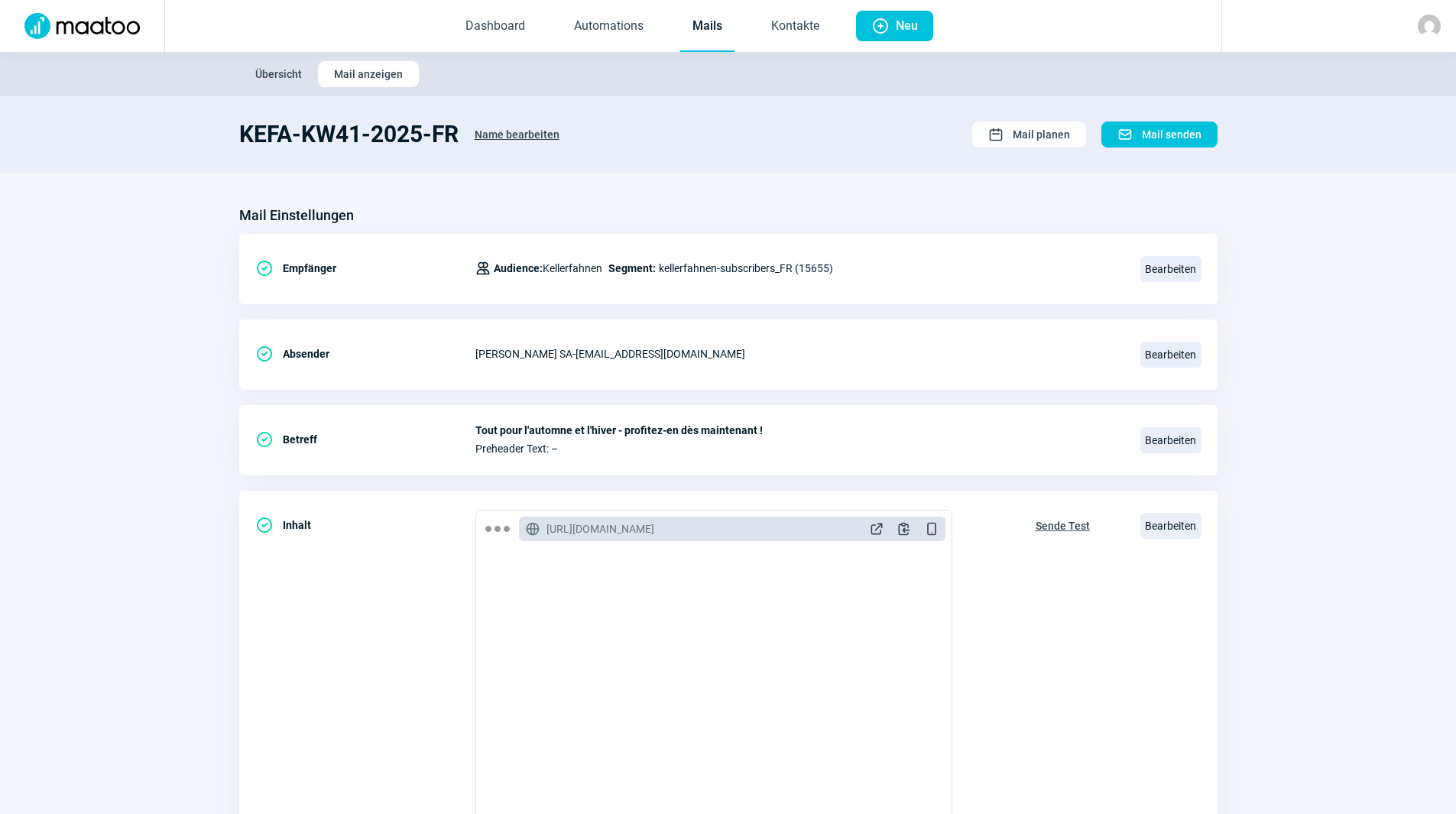
click at [714, 33] on link "Mails" at bounding box center [707, 27] width 54 height 50
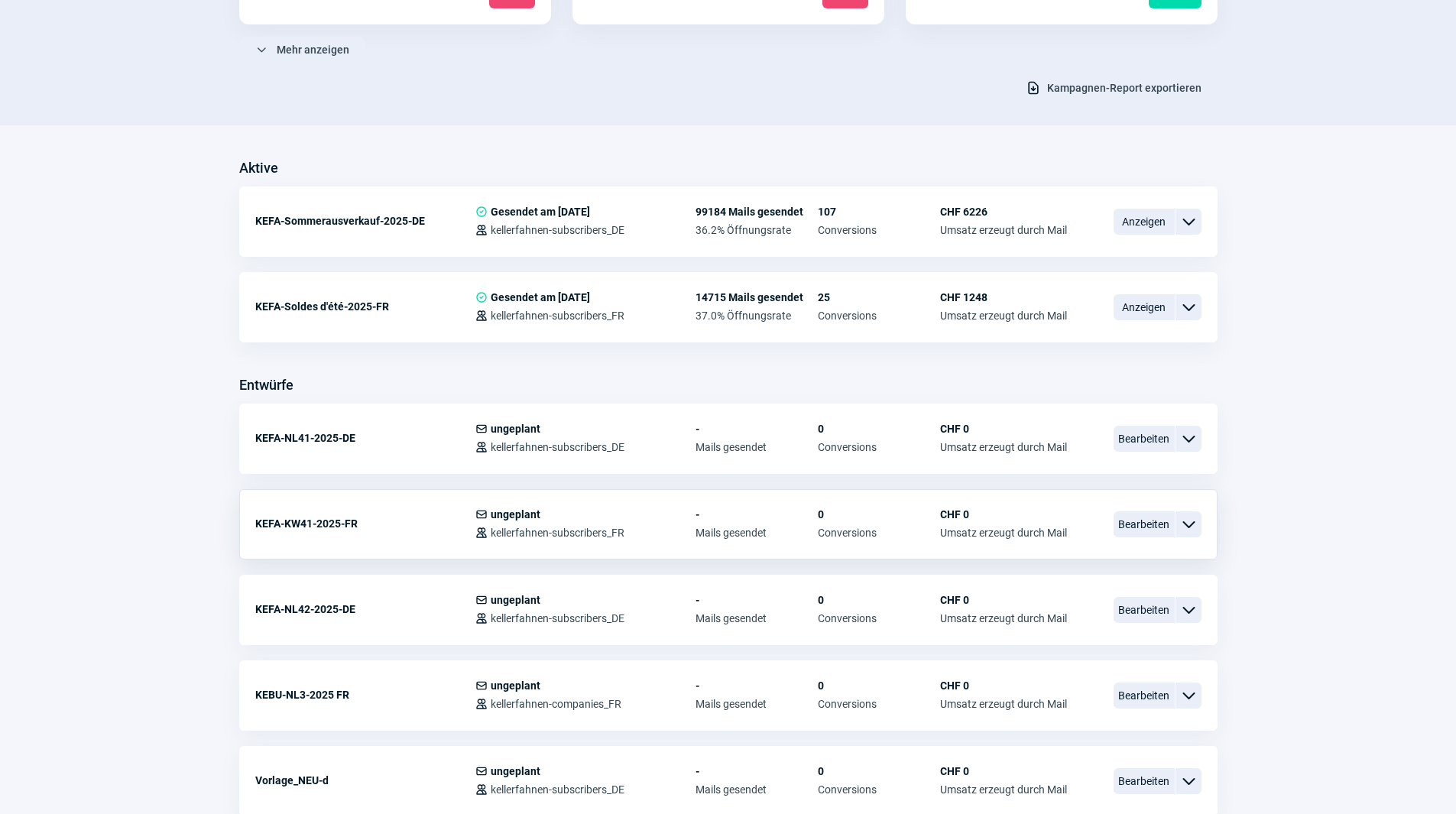
scroll to position [305, 0]
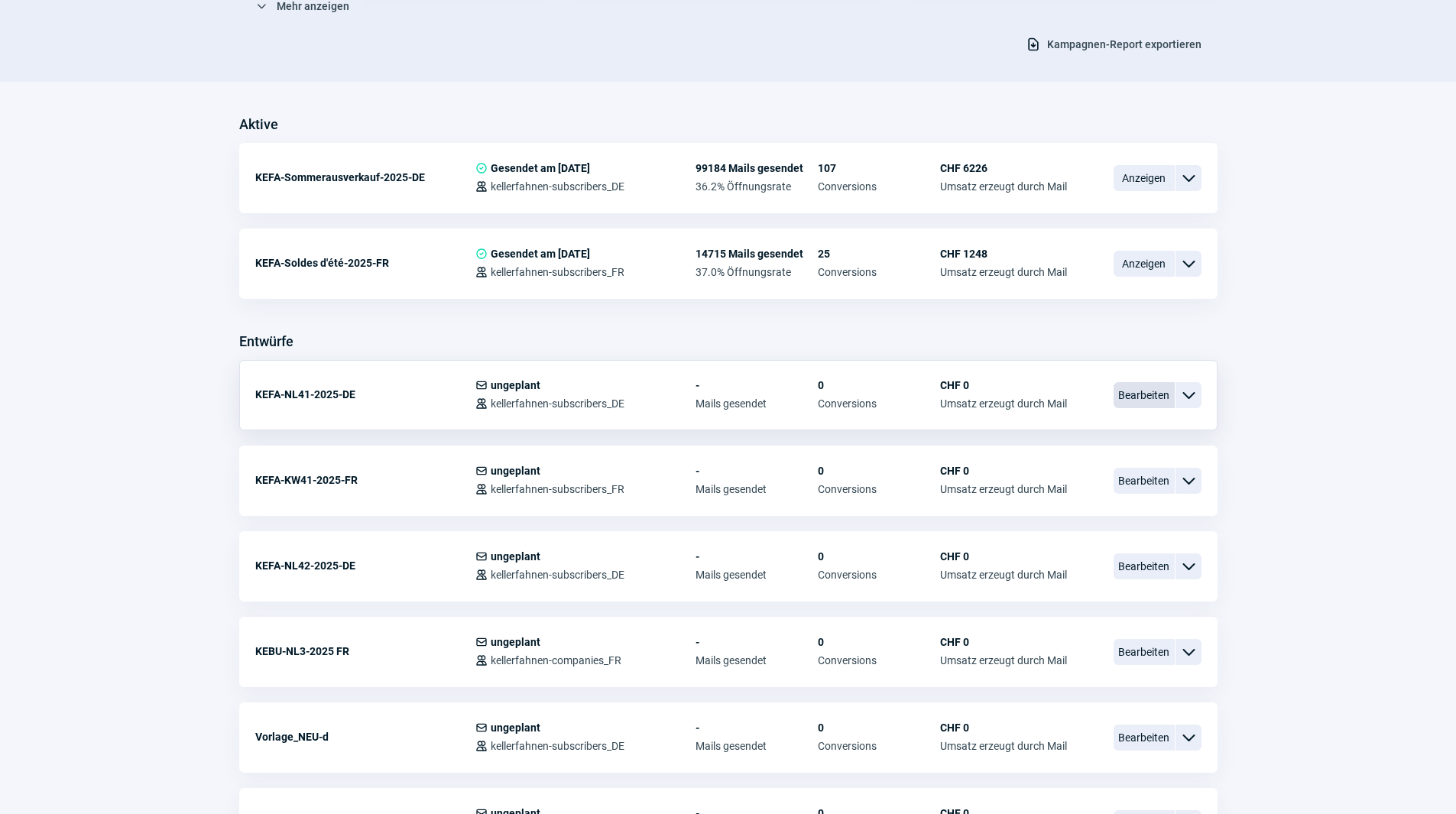
click at [1148, 394] on span "Bearbeiten" at bounding box center [1144, 395] width 61 height 26
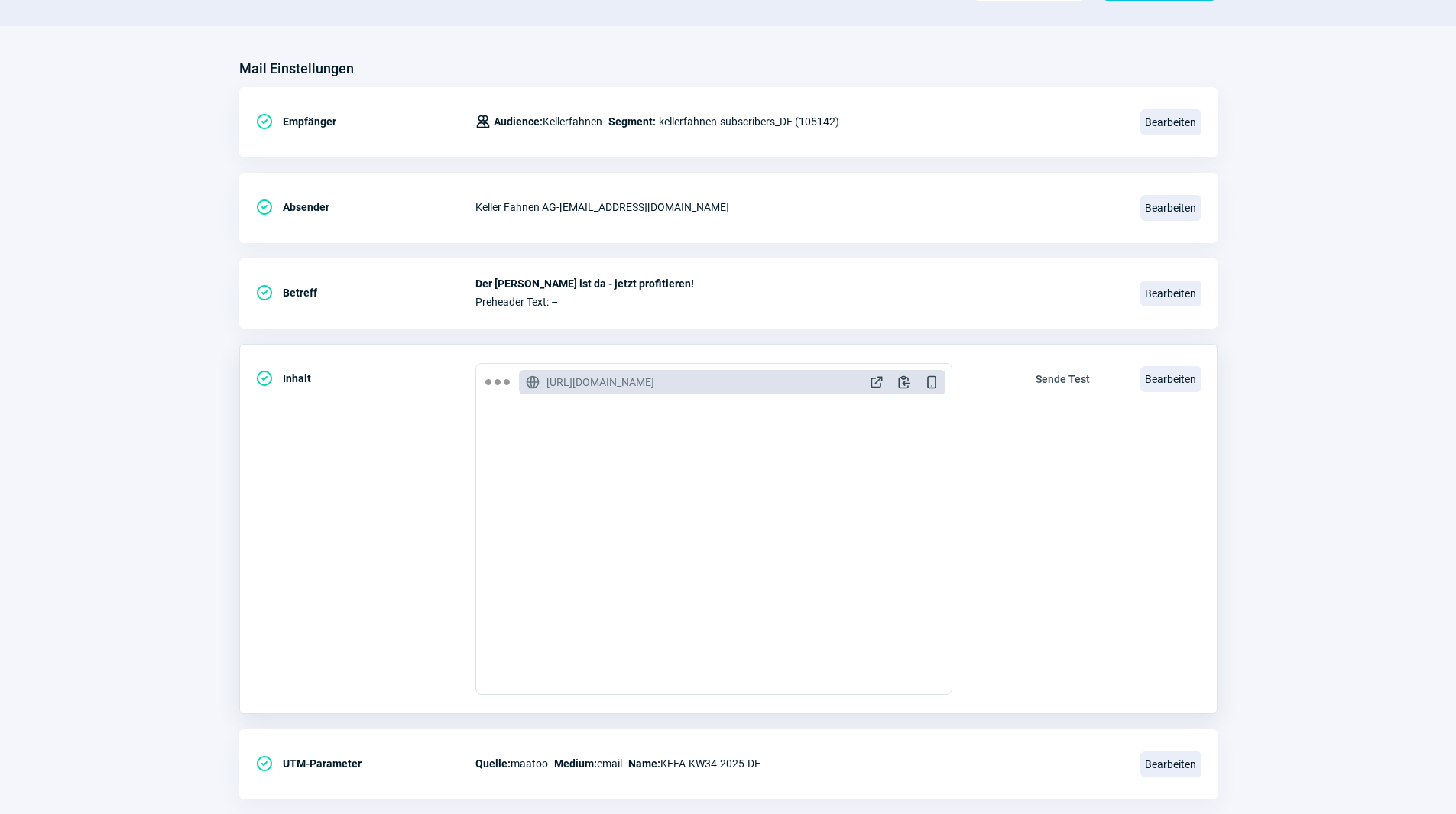
scroll to position [153, 0]
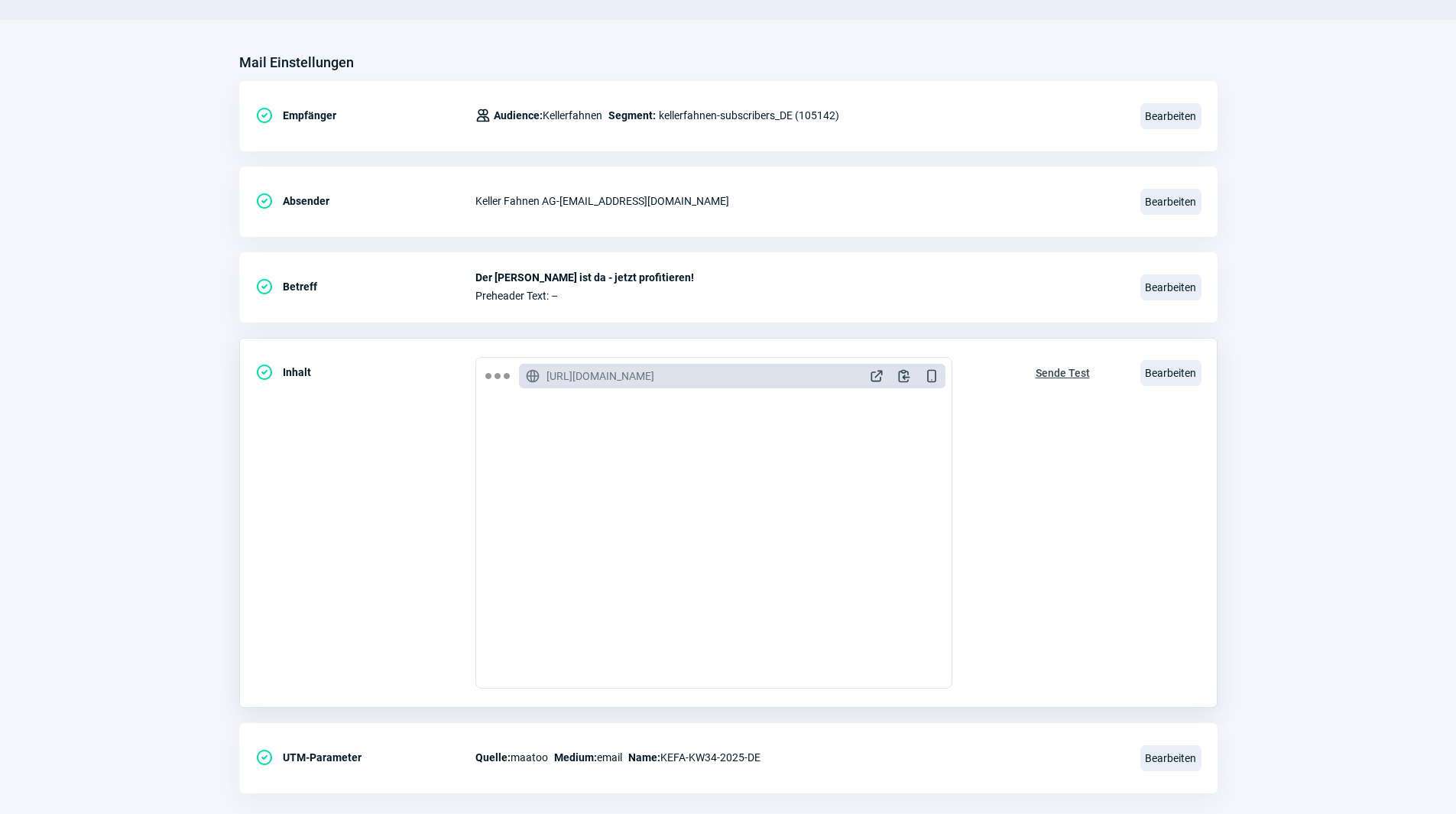
click at [1065, 373] on span "Sende Test" at bounding box center [1063, 373] width 54 height 24
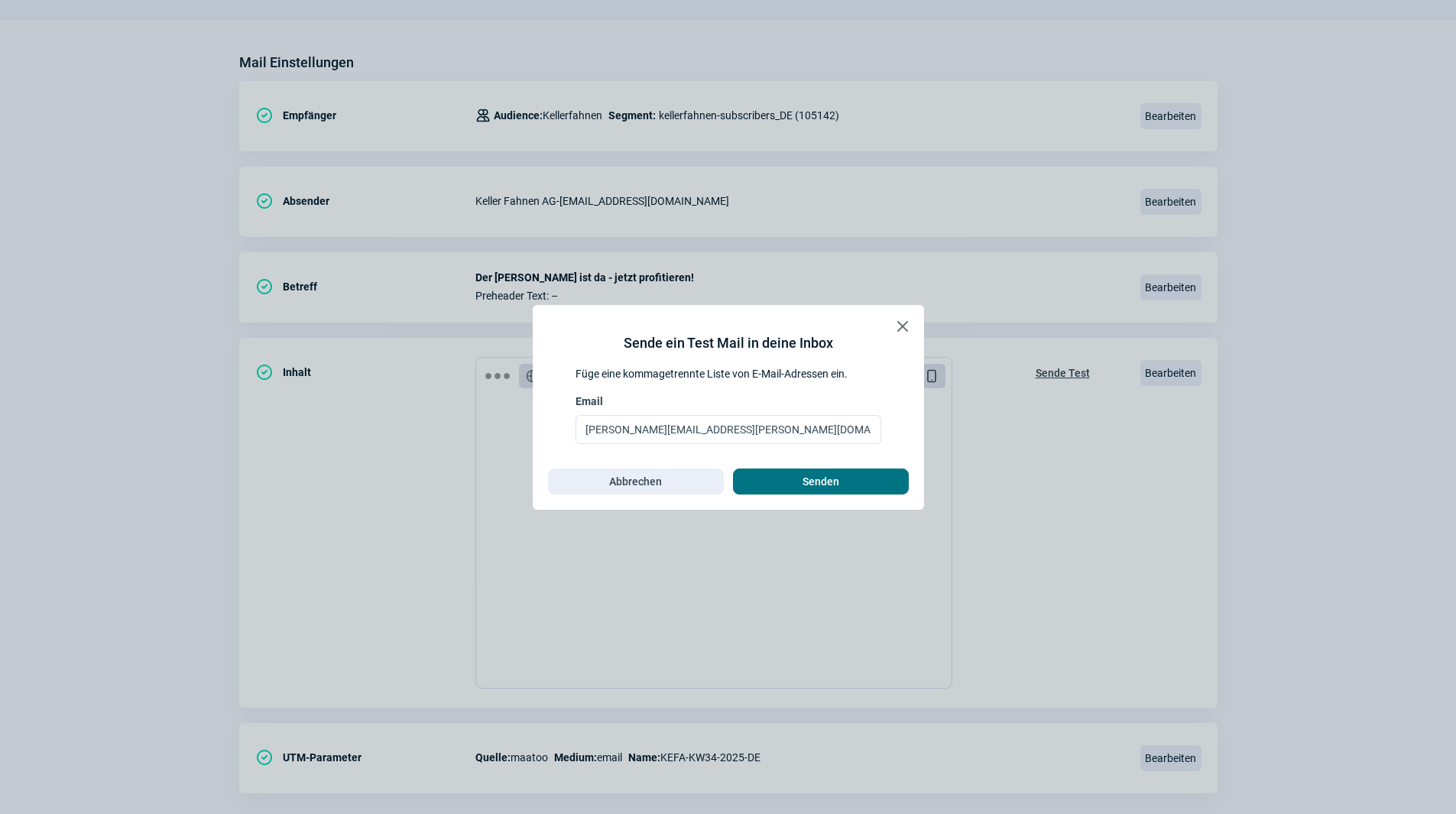
click at [843, 483] on span "Senden" at bounding box center [821, 482] width 143 height 24
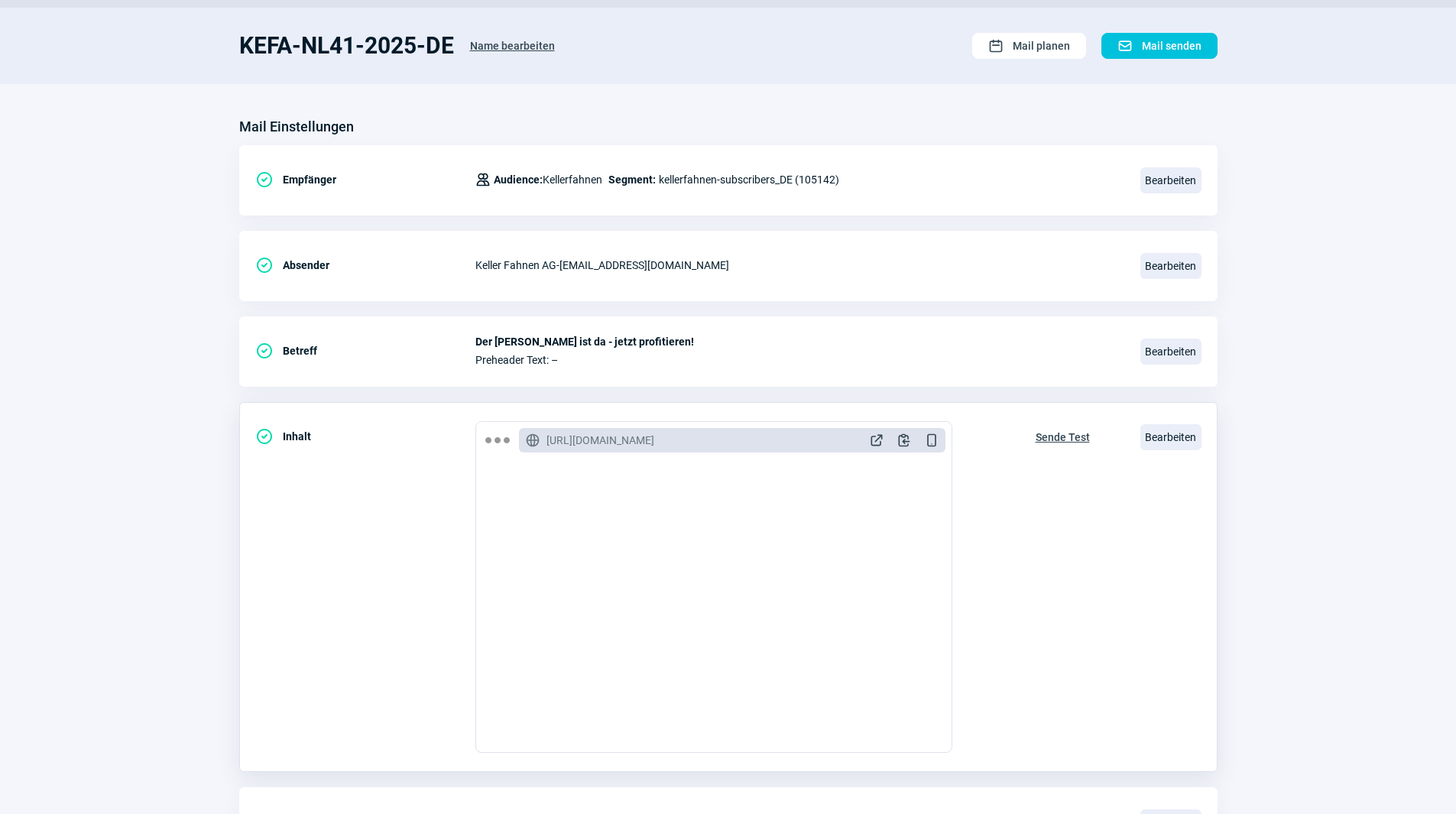
scroll to position [0, 0]
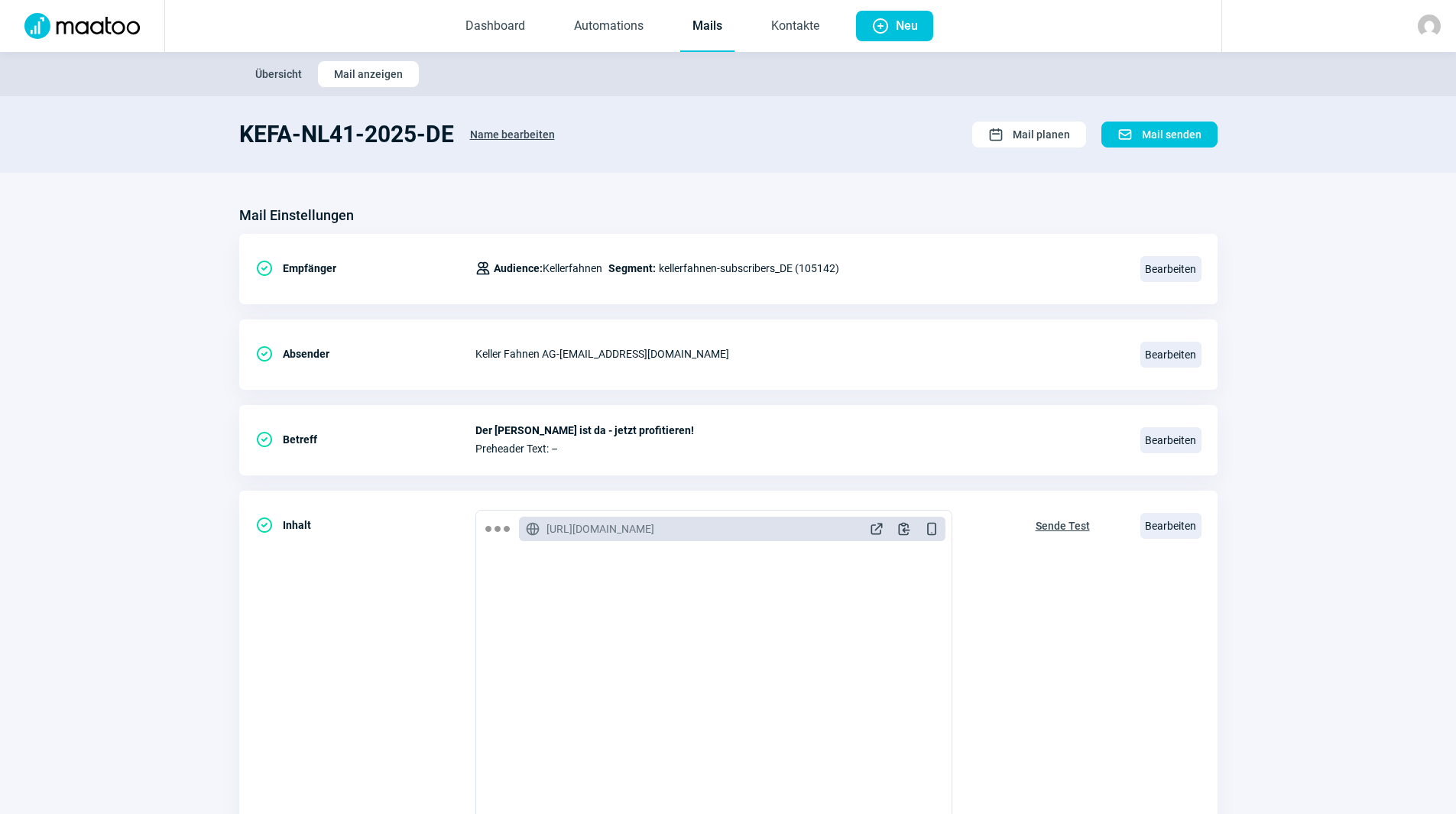
click at [714, 24] on link "Mails" at bounding box center [707, 27] width 54 height 50
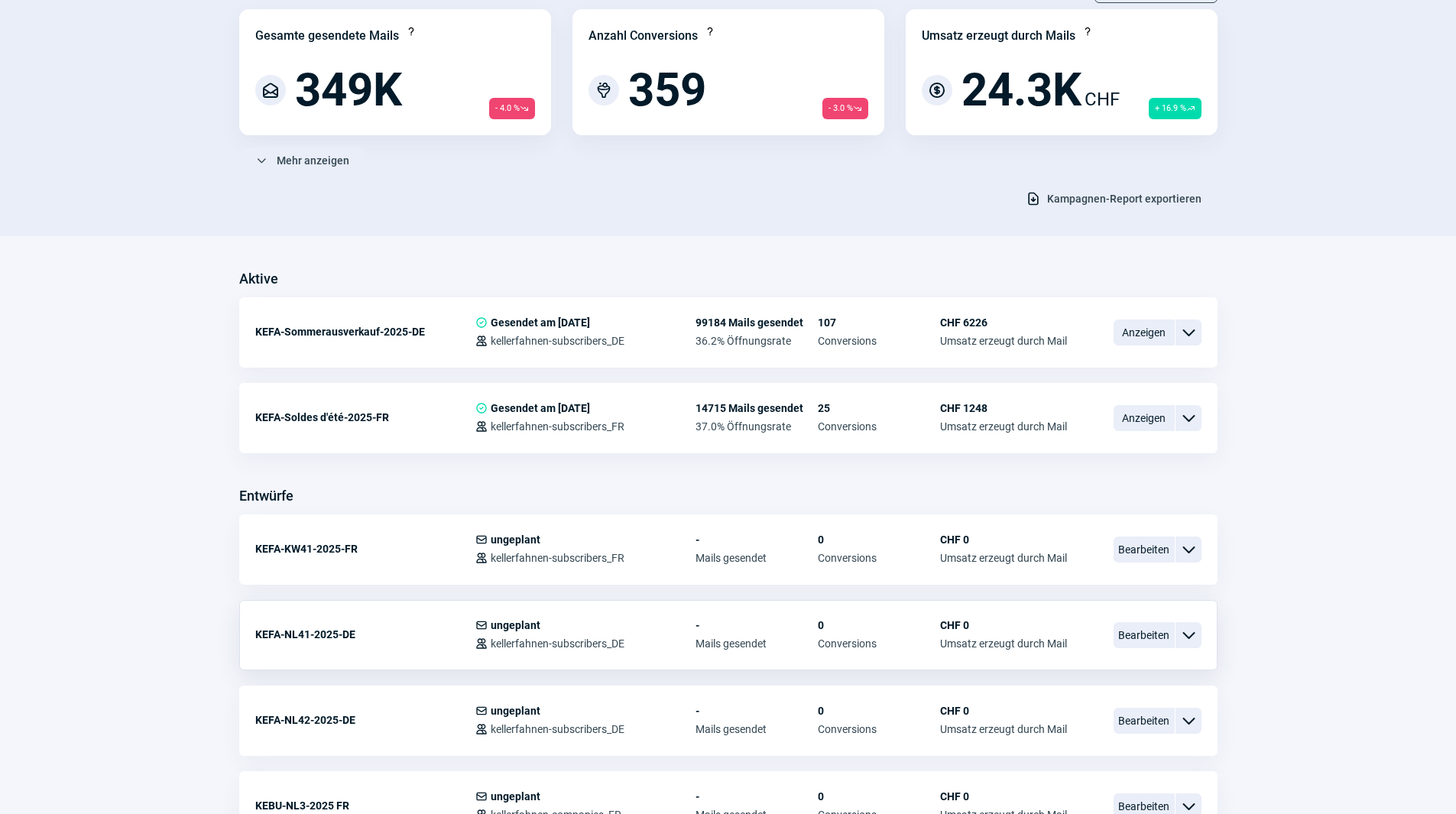
scroll to position [153, 0]
click at [1143, 545] on span "Bearbeiten" at bounding box center [1144, 548] width 61 height 26
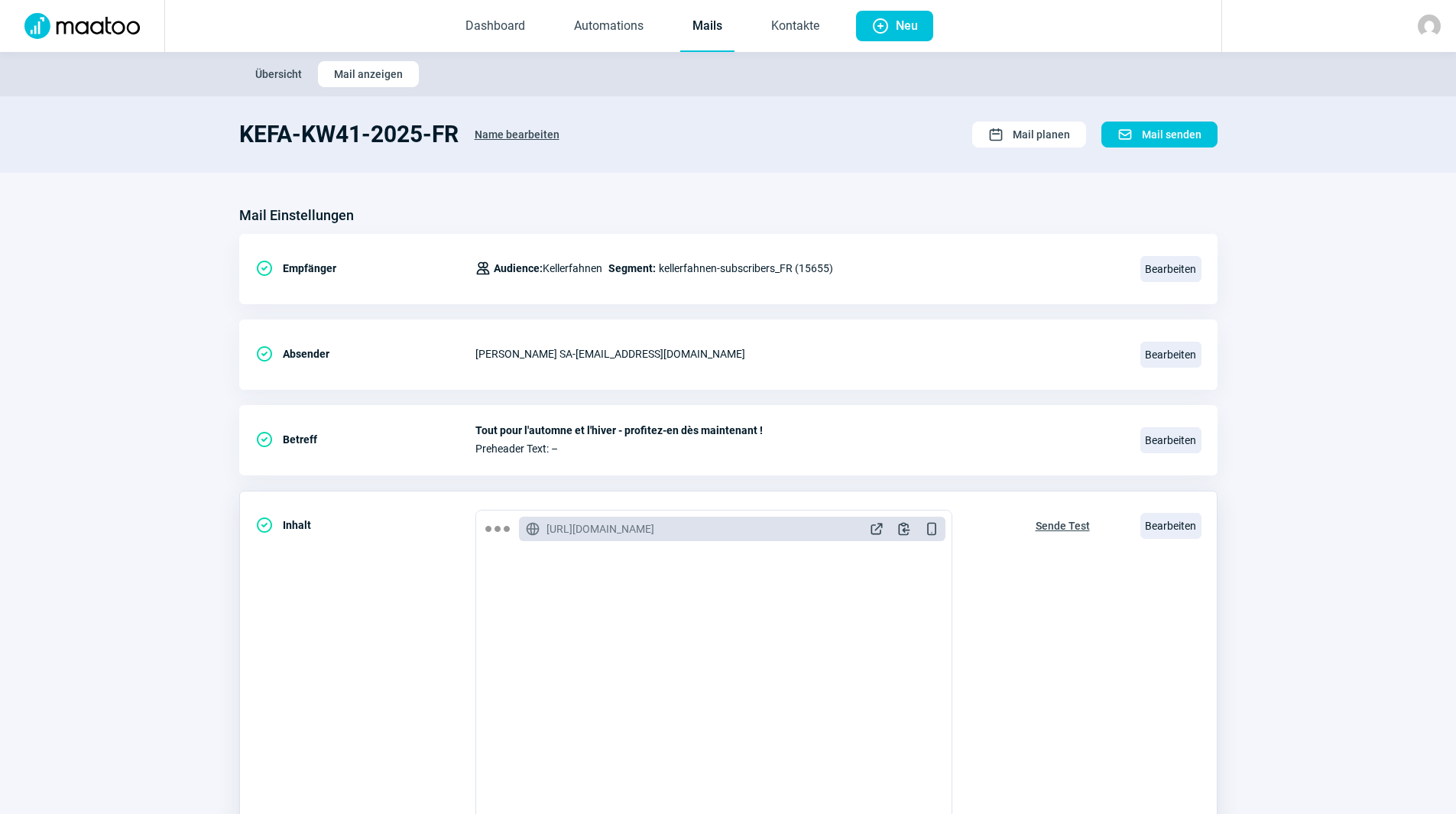
click at [1057, 526] on span "Sende Test" at bounding box center [1063, 525] width 54 height 24
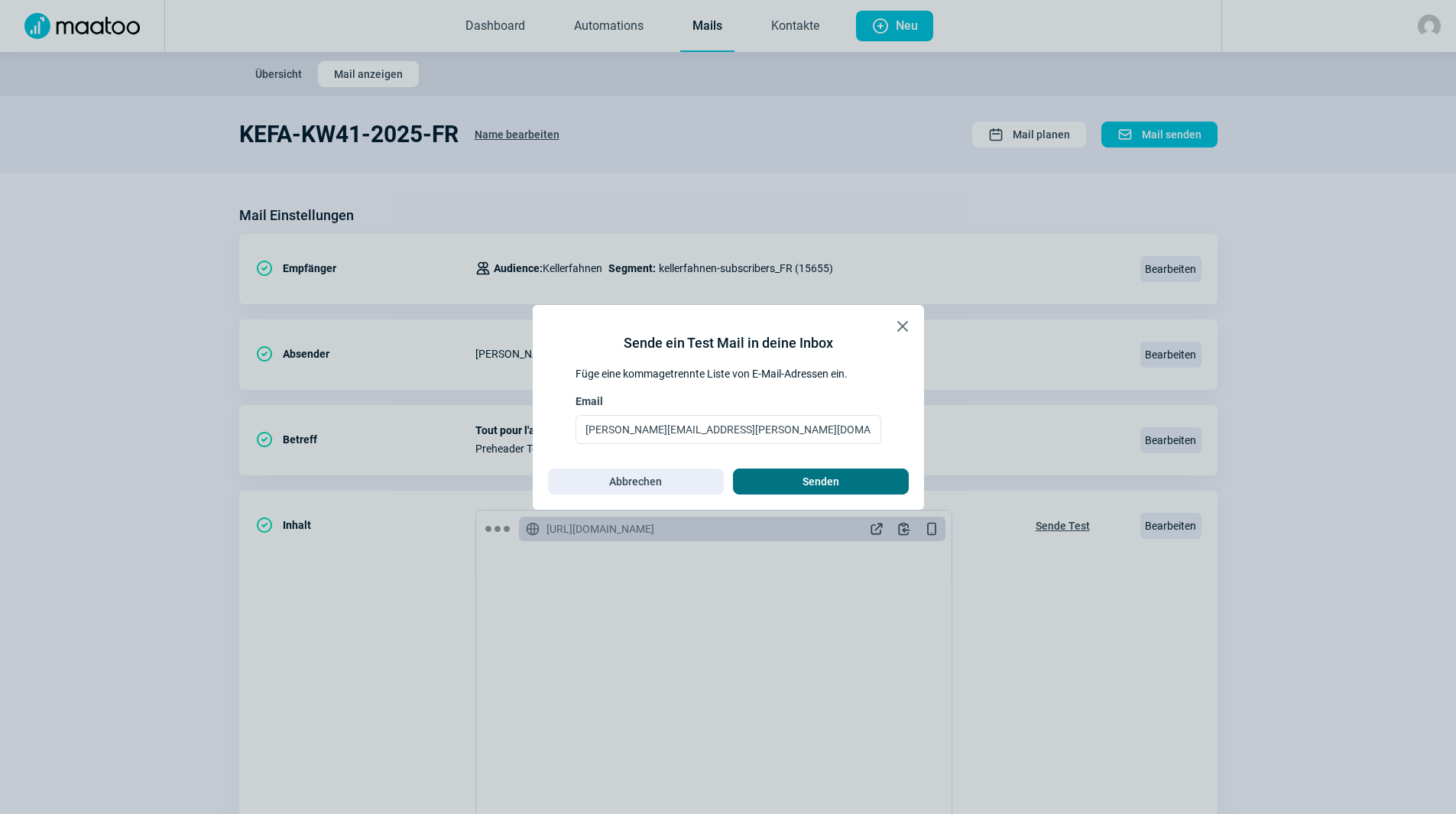
click at [801, 482] on span "Senden" at bounding box center [821, 482] width 143 height 24
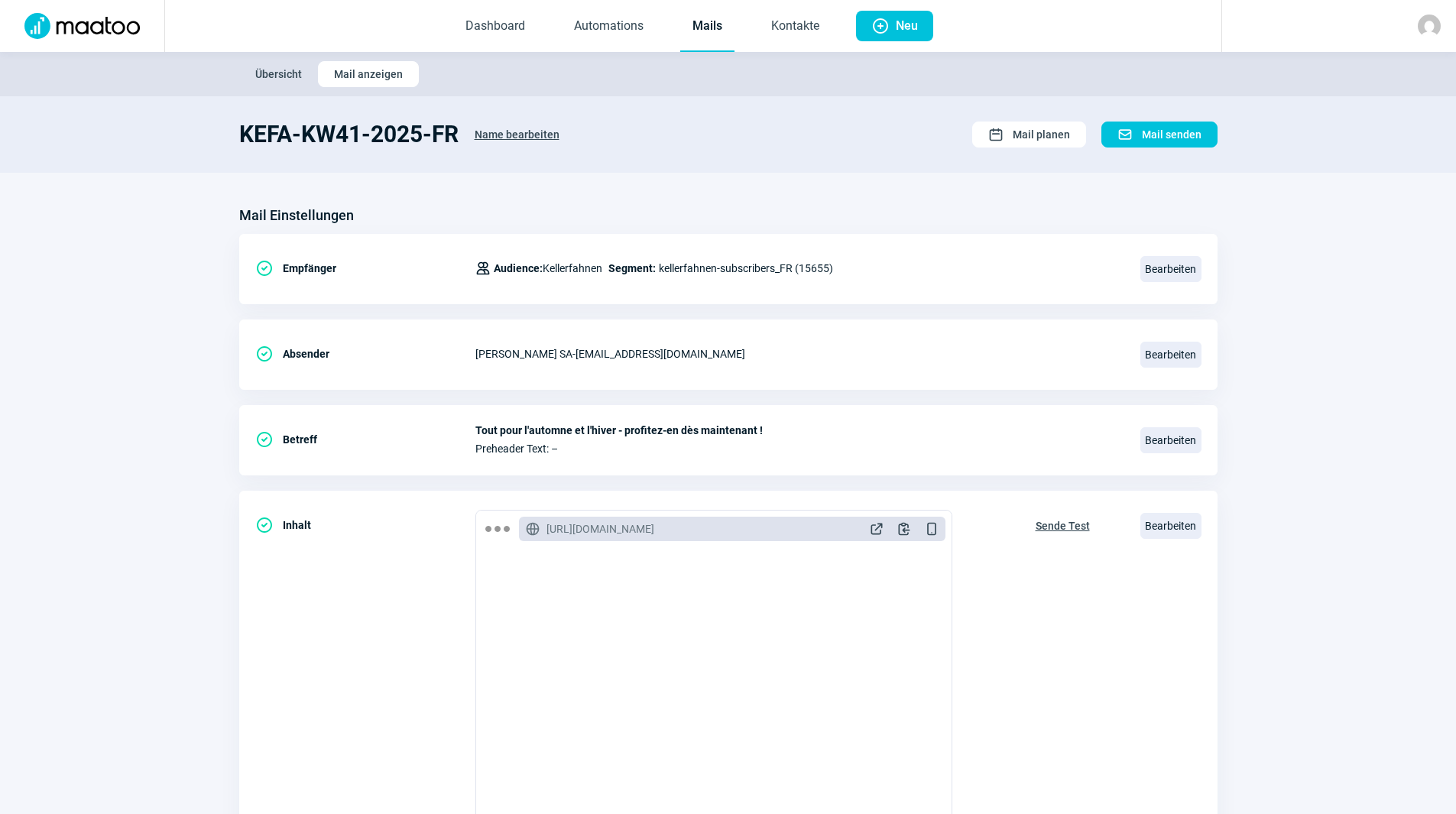
click at [706, 29] on link "Mails" at bounding box center [707, 27] width 54 height 50
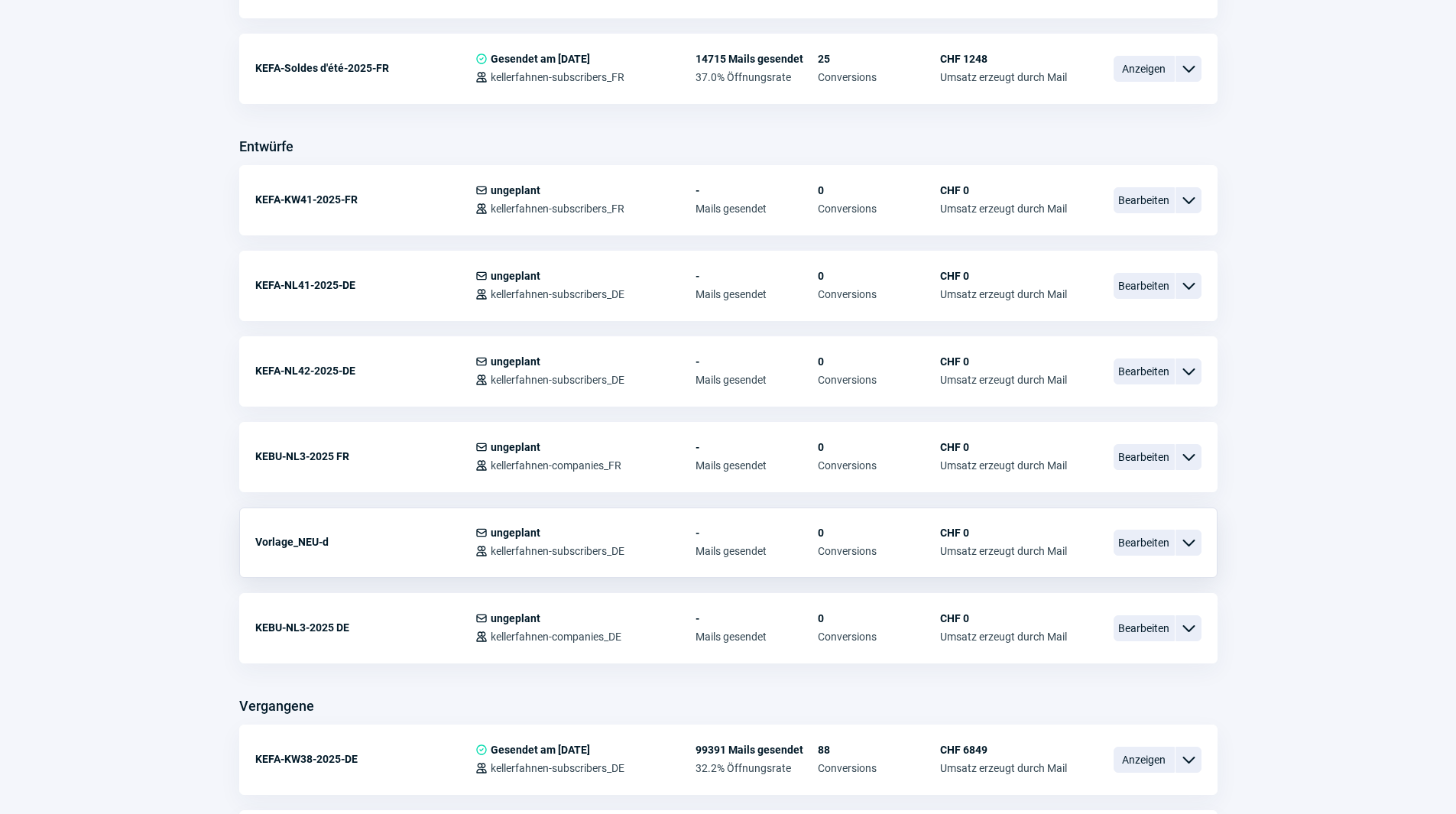
scroll to position [535, 0]
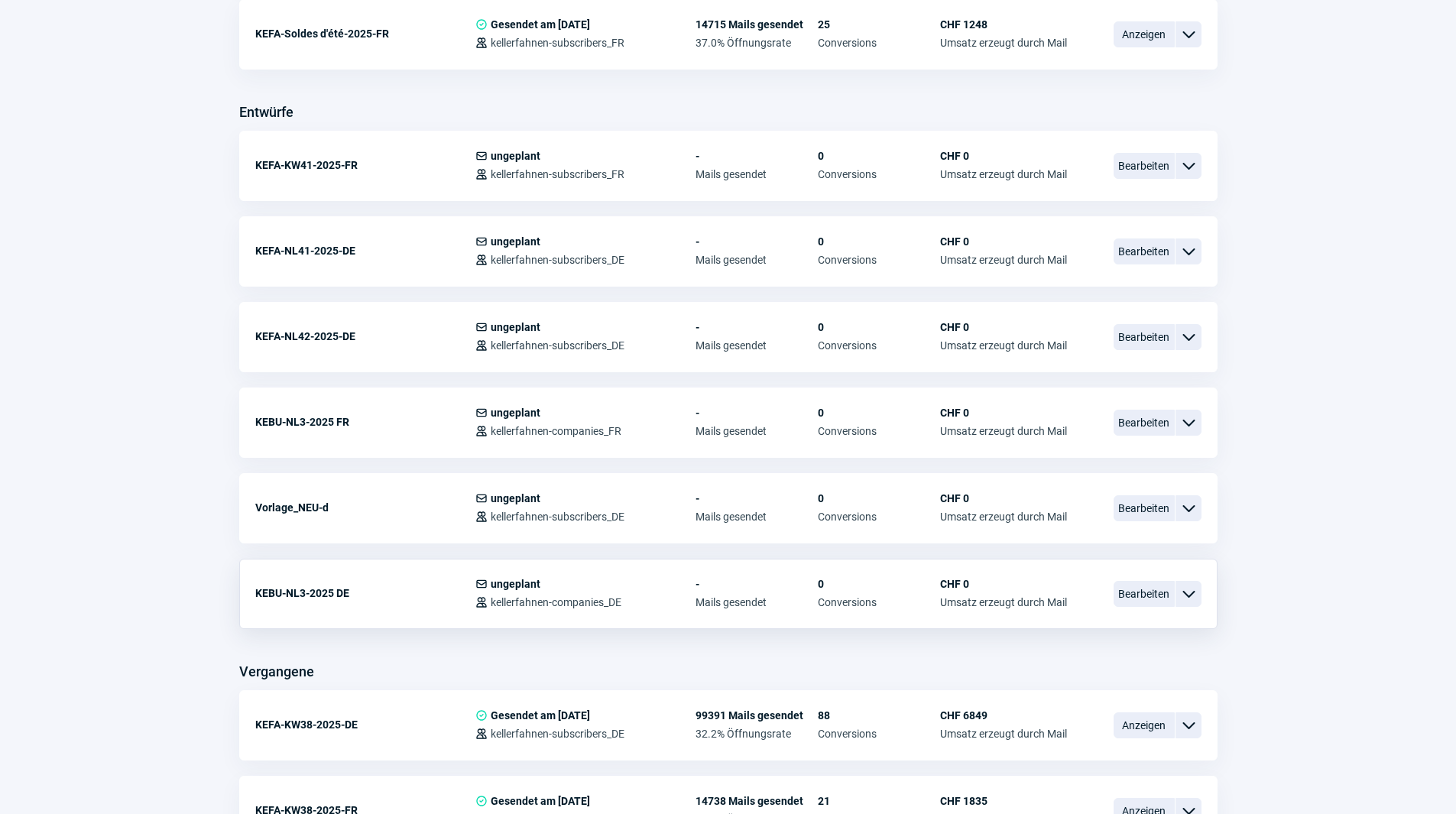
click at [1177, 595] on div "ChevronDown icon" at bounding box center [1189, 594] width 26 height 26
click at [1128, 599] on span "Bearbeiten" at bounding box center [1144, 594] width 61 height 26
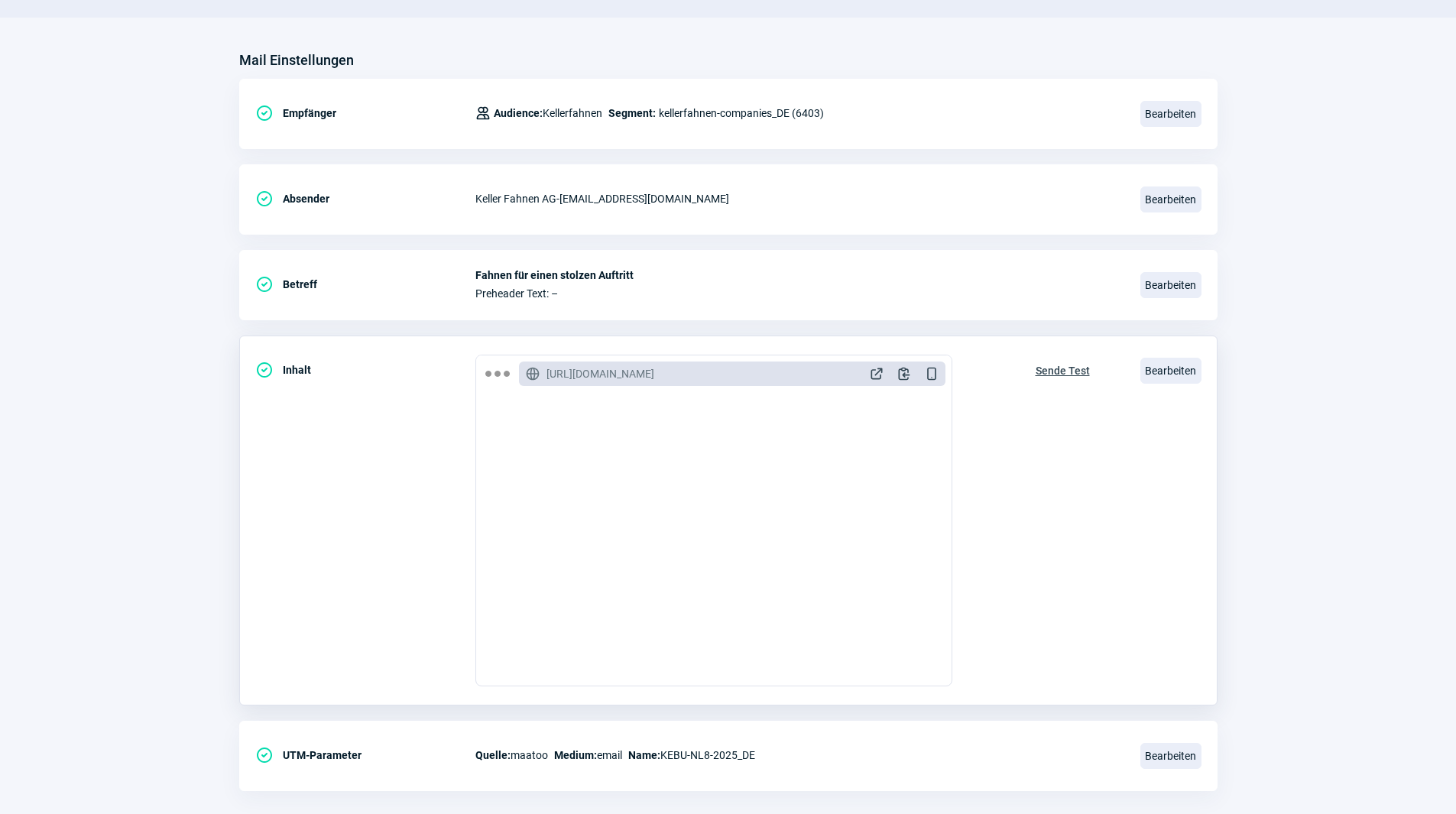
scroll to position [178, 0]
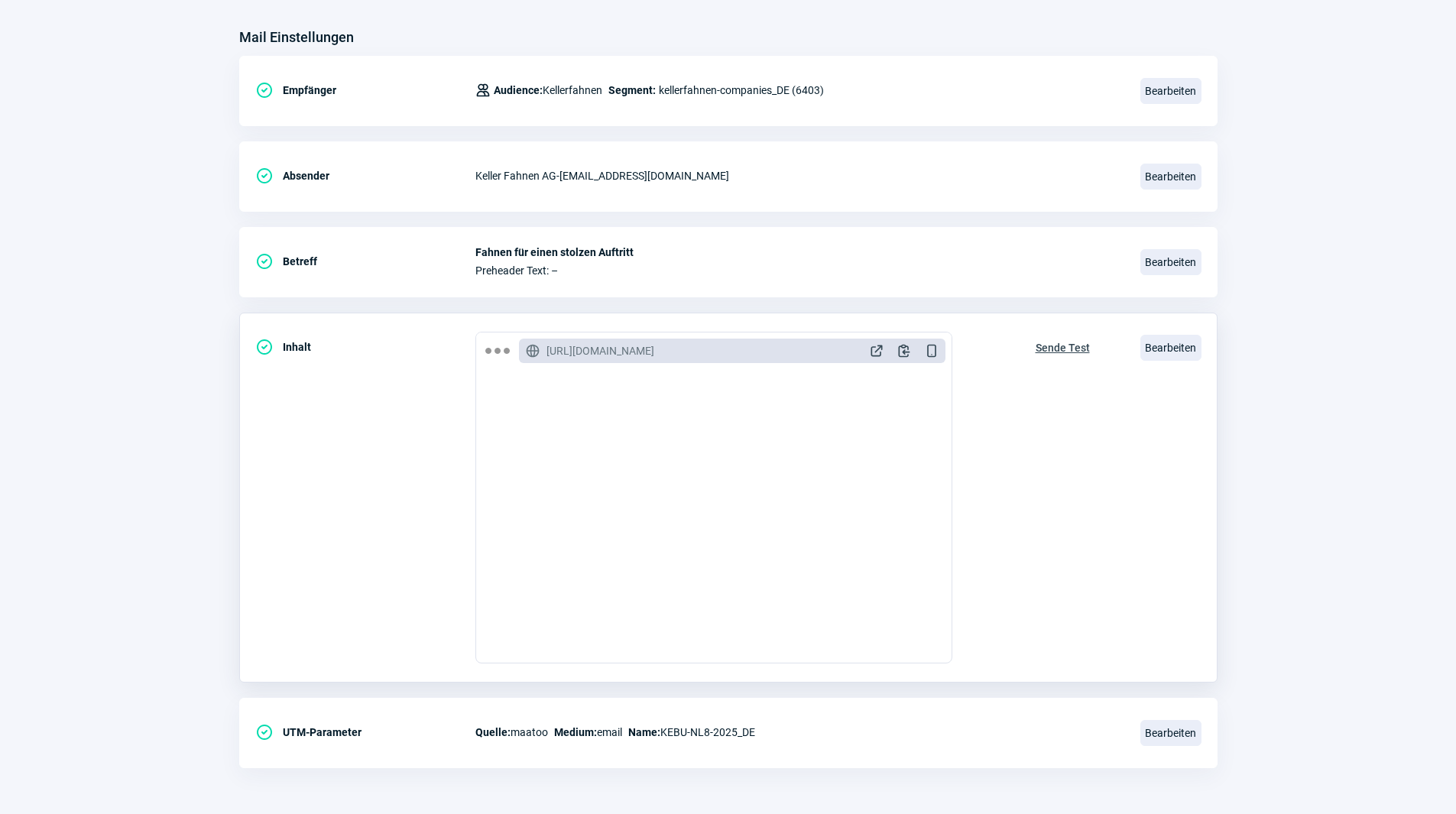
click at [1058, 348] on span "Sende Test" at bounding box center [1063, 347] width 54 height 24
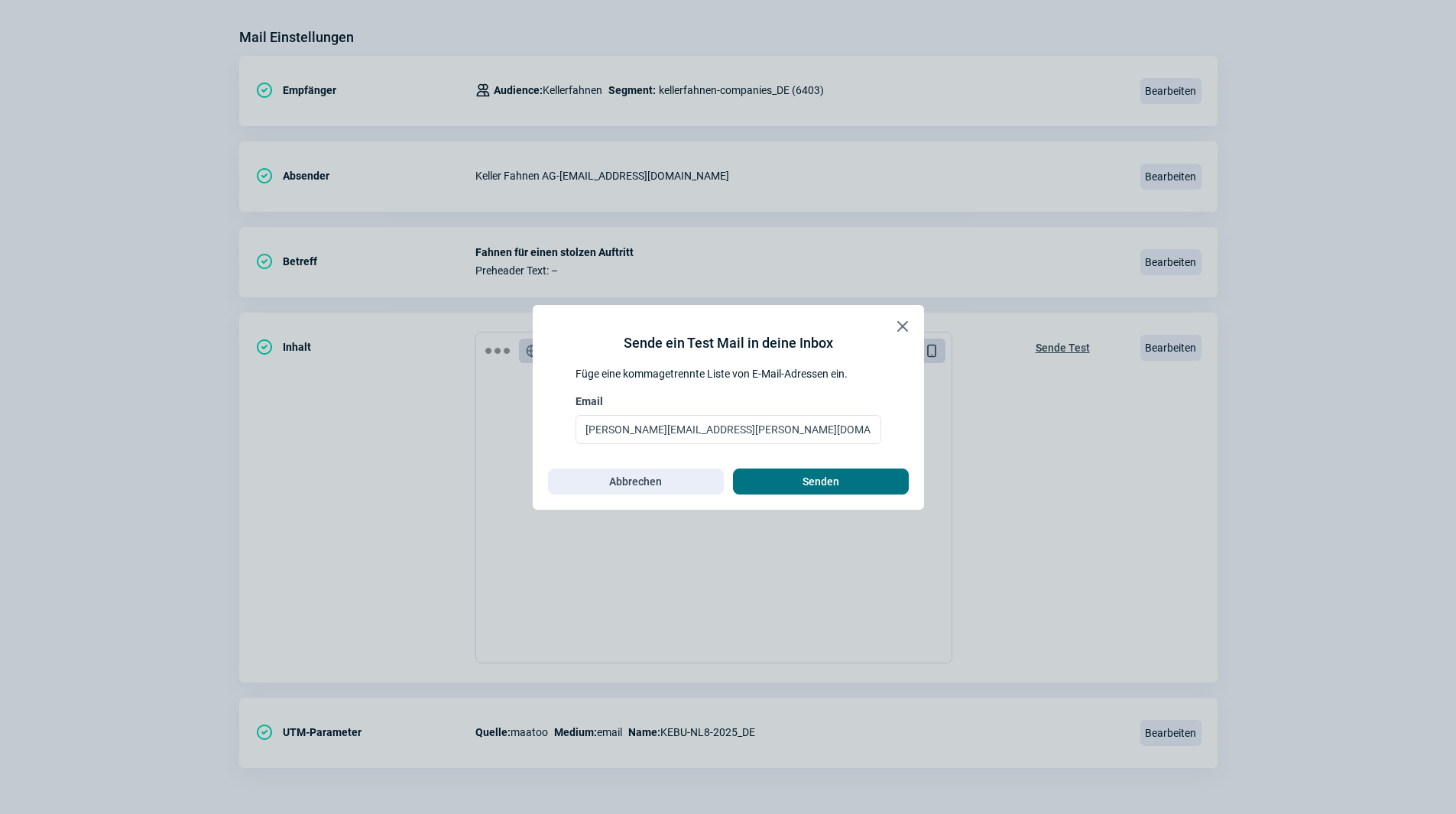
click at [872, 485] on span "Senden" at bounding box center [821, 482] width 143 height 24
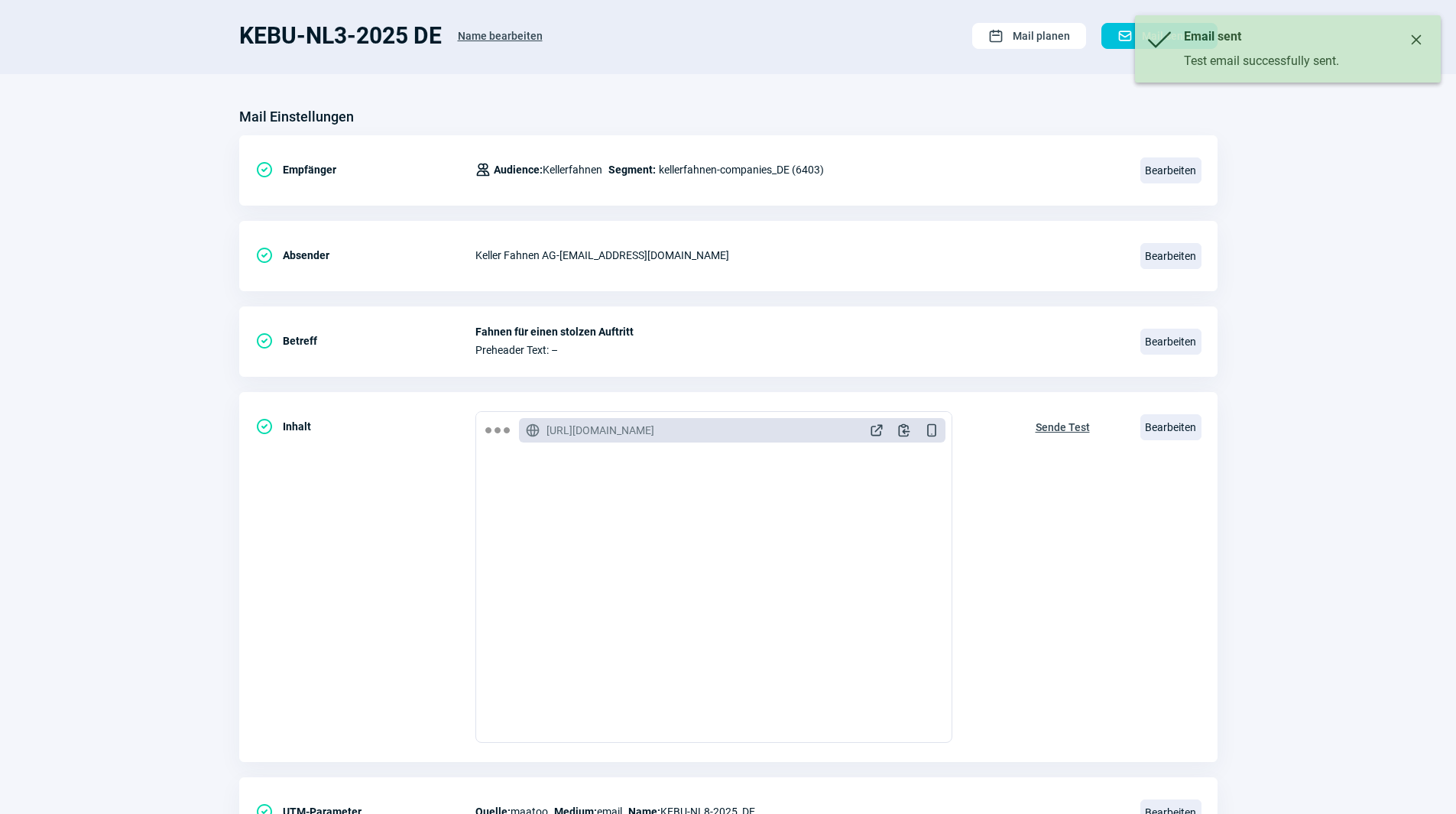
scroll to position [0, 0]
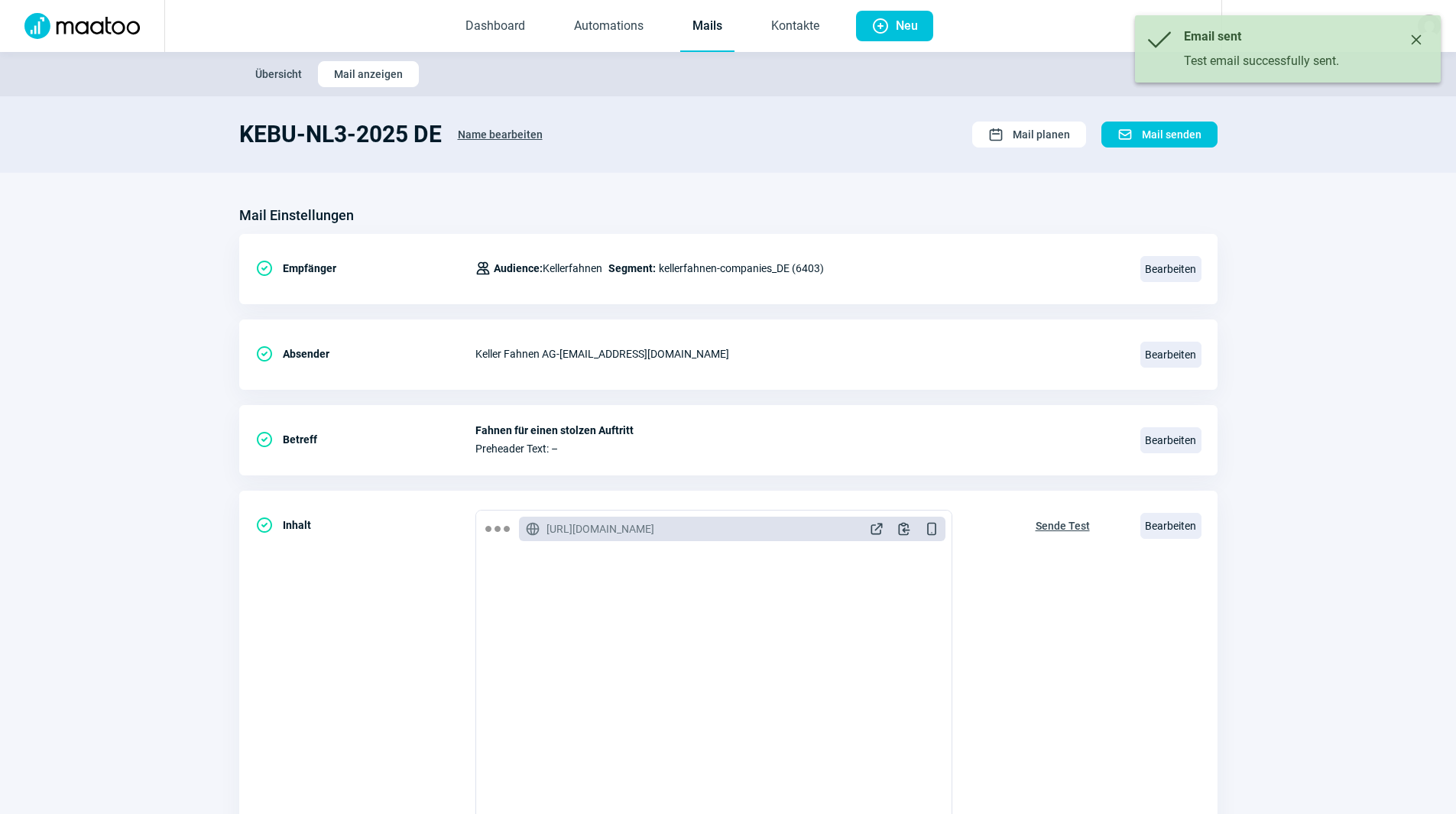
click at [695, 32] on link "Mails" at bounding box center [707, 27] width 54 height 50
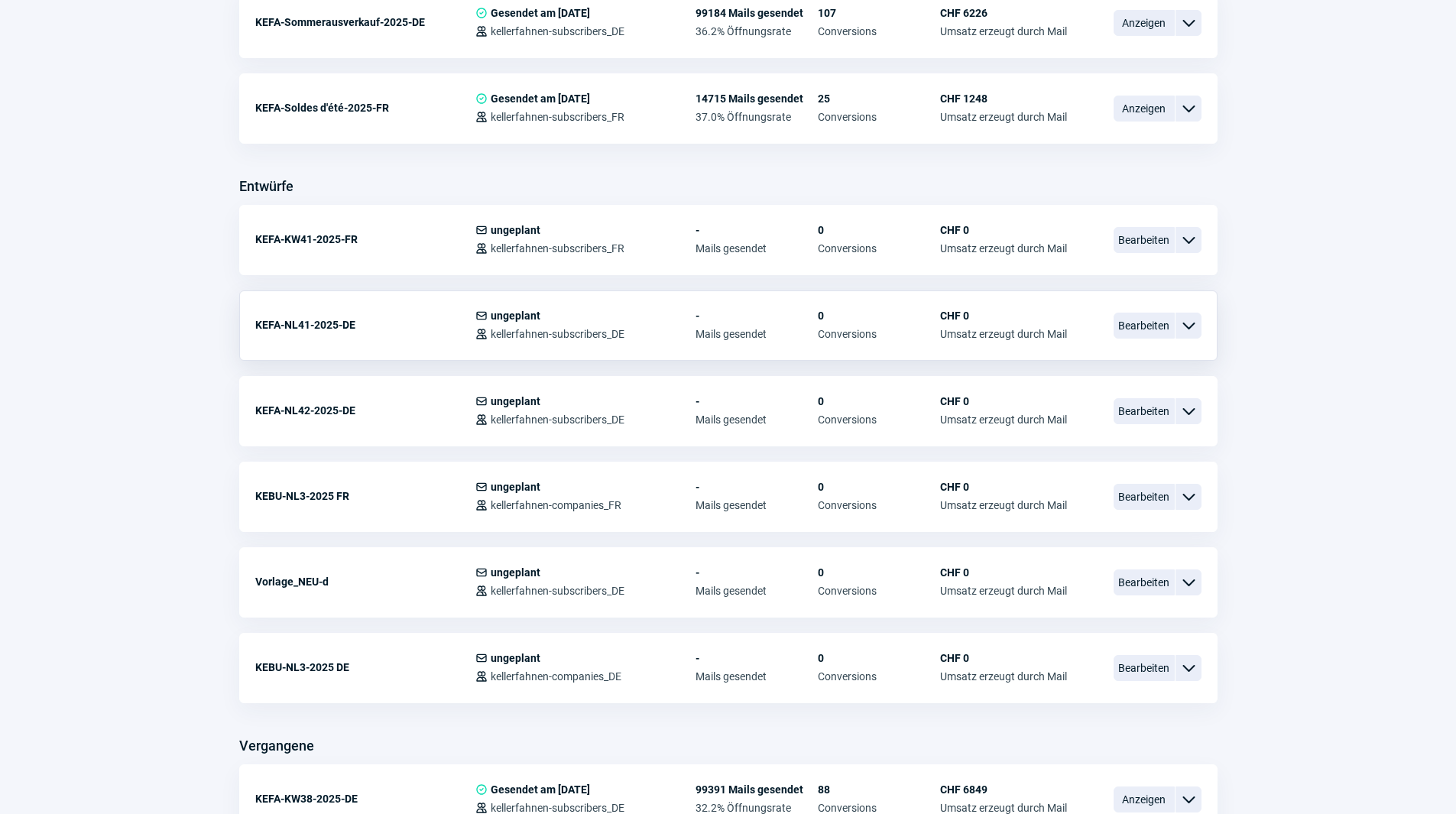
scroll to position [535, 0]
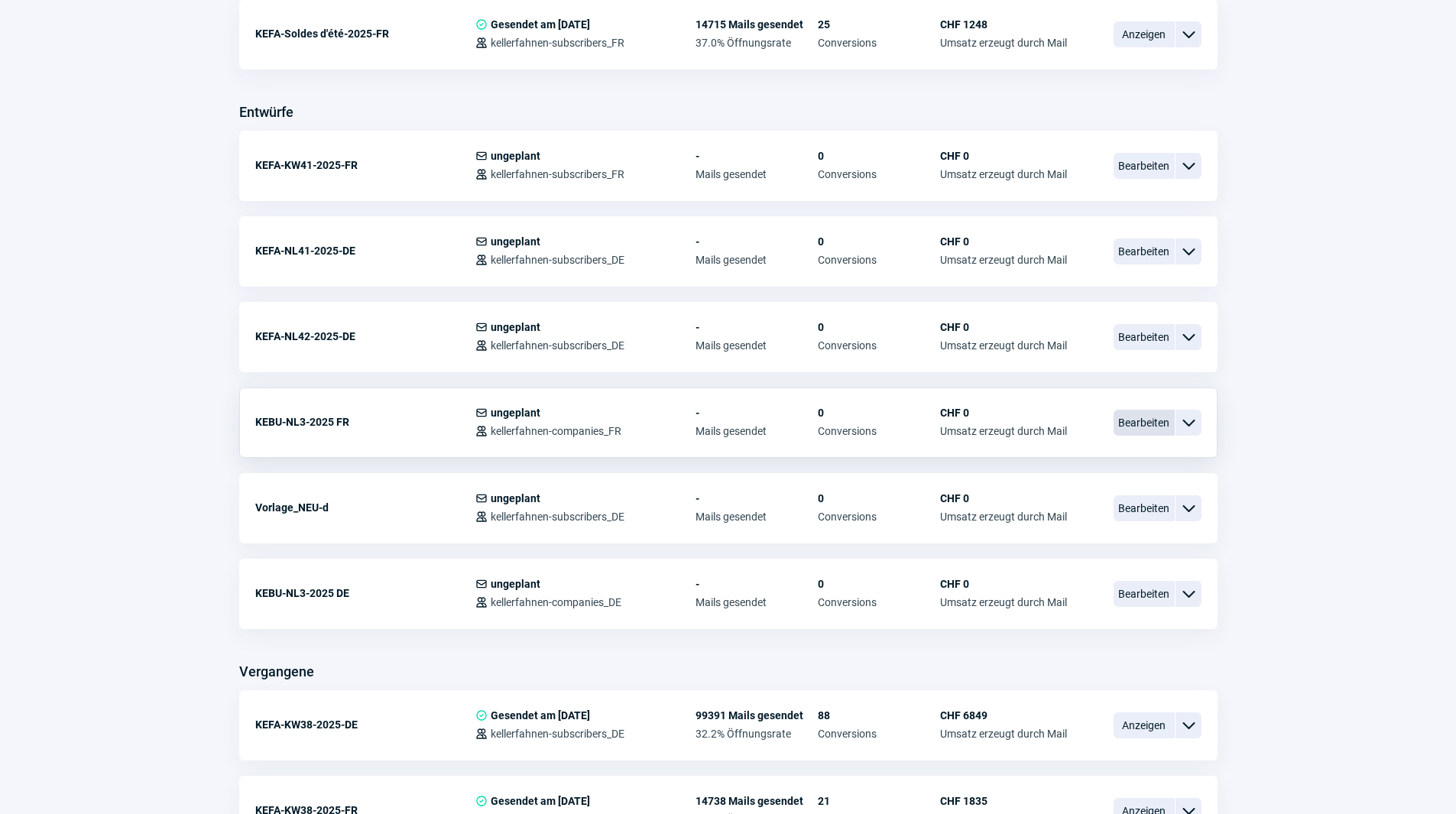
click at [1143, 427] on span "Bearbeiten" at bounding box center [1144, 423] width 61 height 26
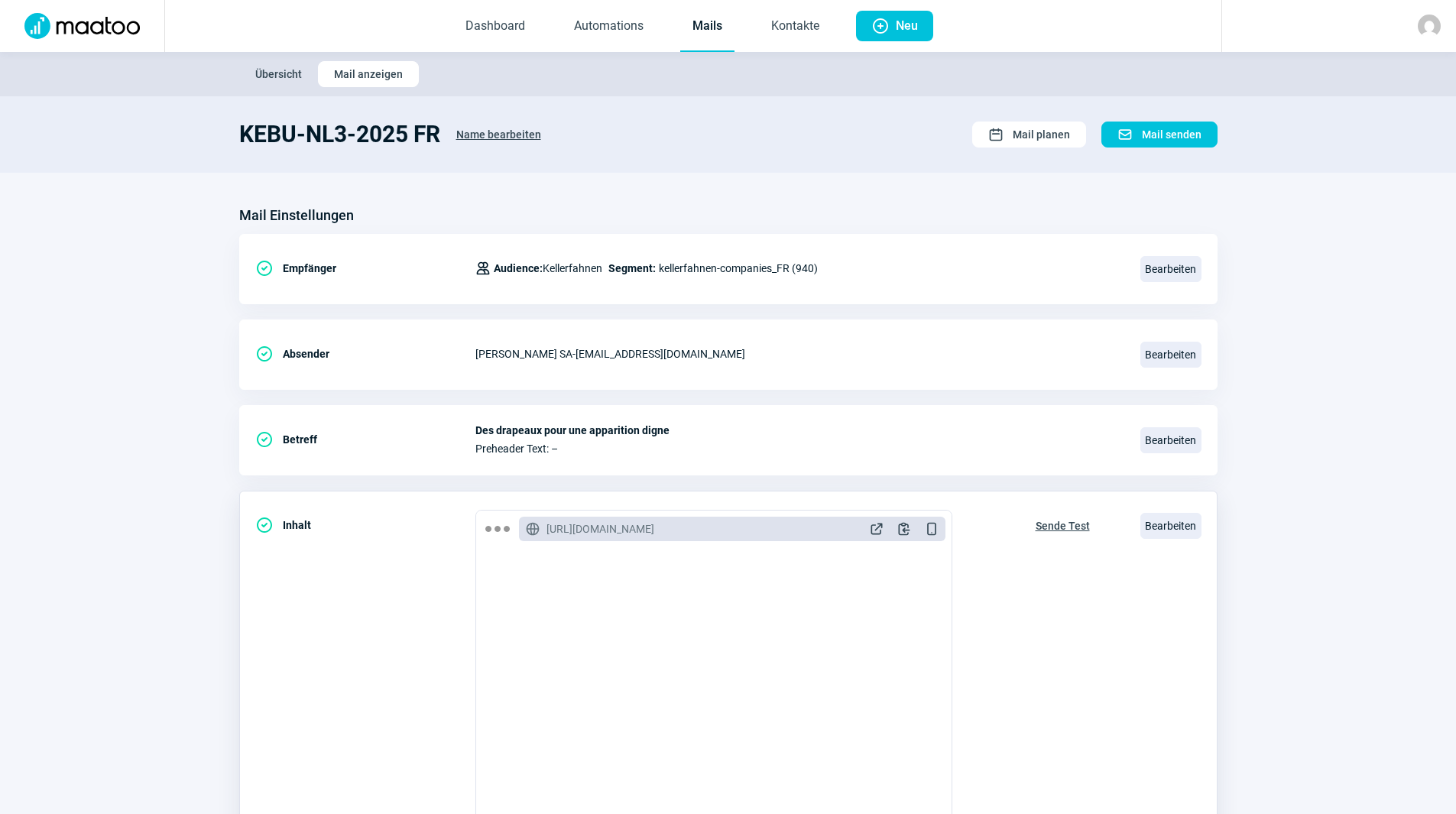
click at [1076, 524] on span "Sende Test" at bounding box center [1063, 525] width 54 height 24
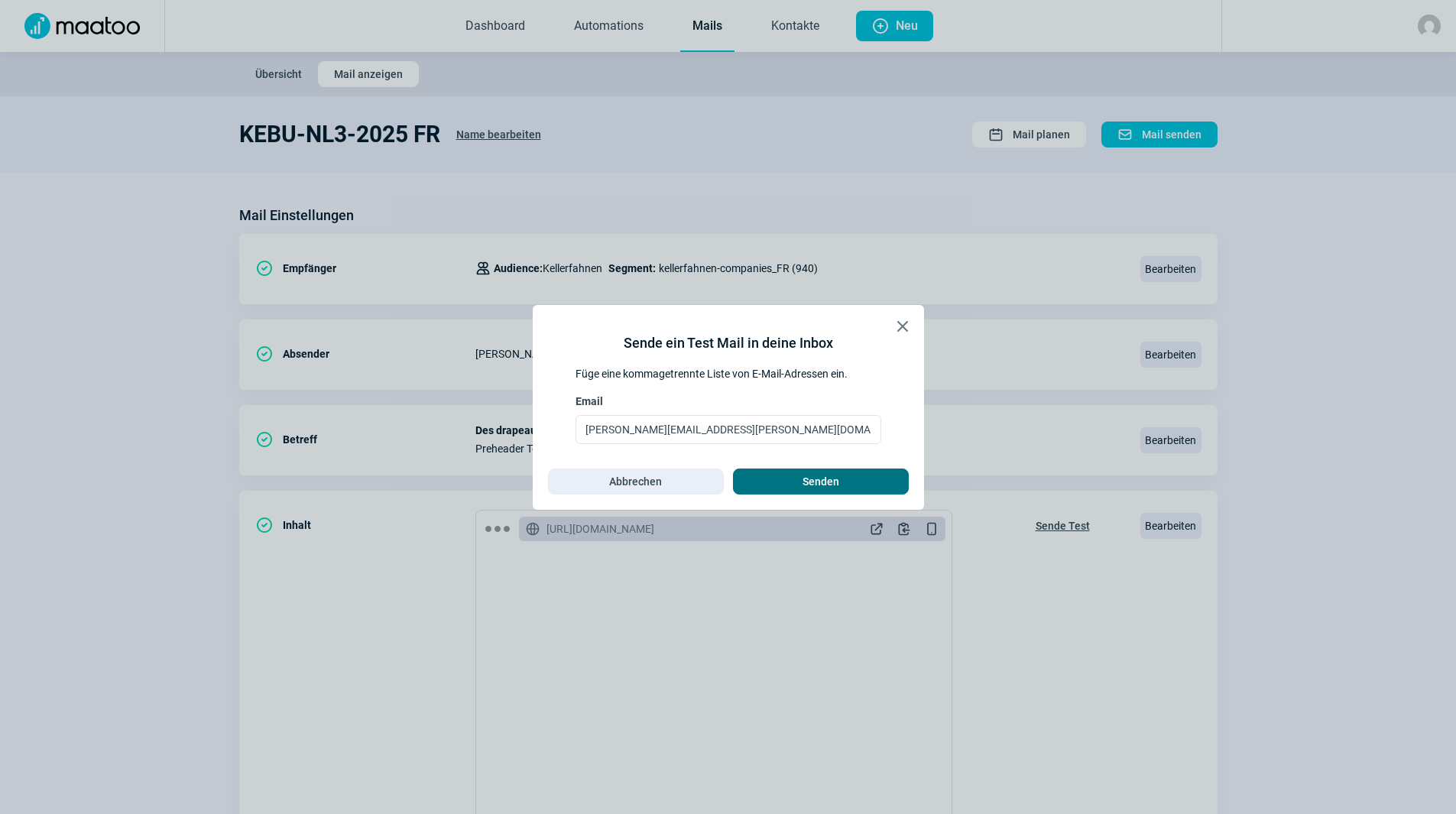
click at [823, 480] on span "Senden" at bounding box center [821, 482] width 36 height 24
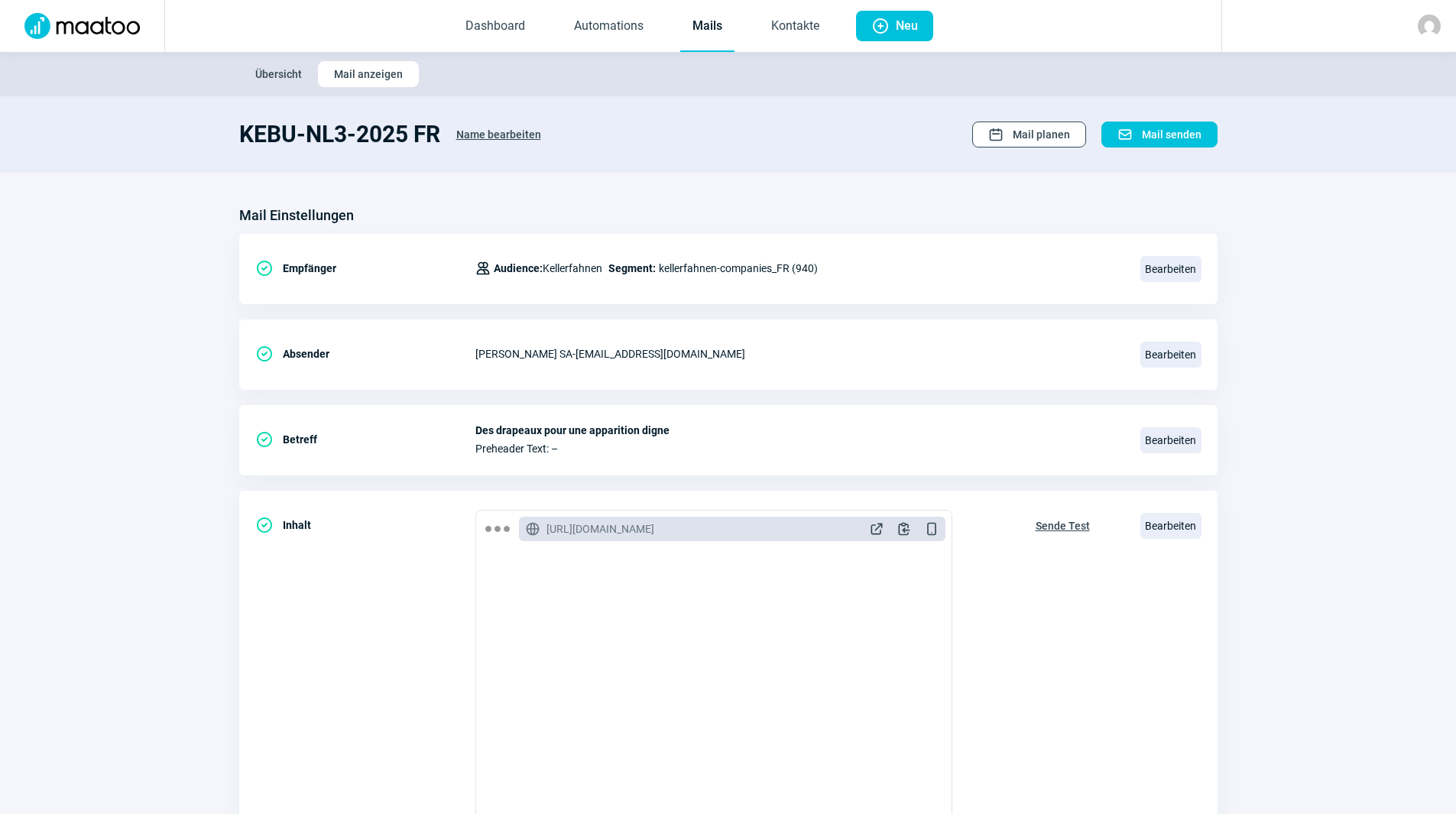
click at [1037, 142] on span "Mail planen" at bounding box center [1041, 134] width 58 height 24
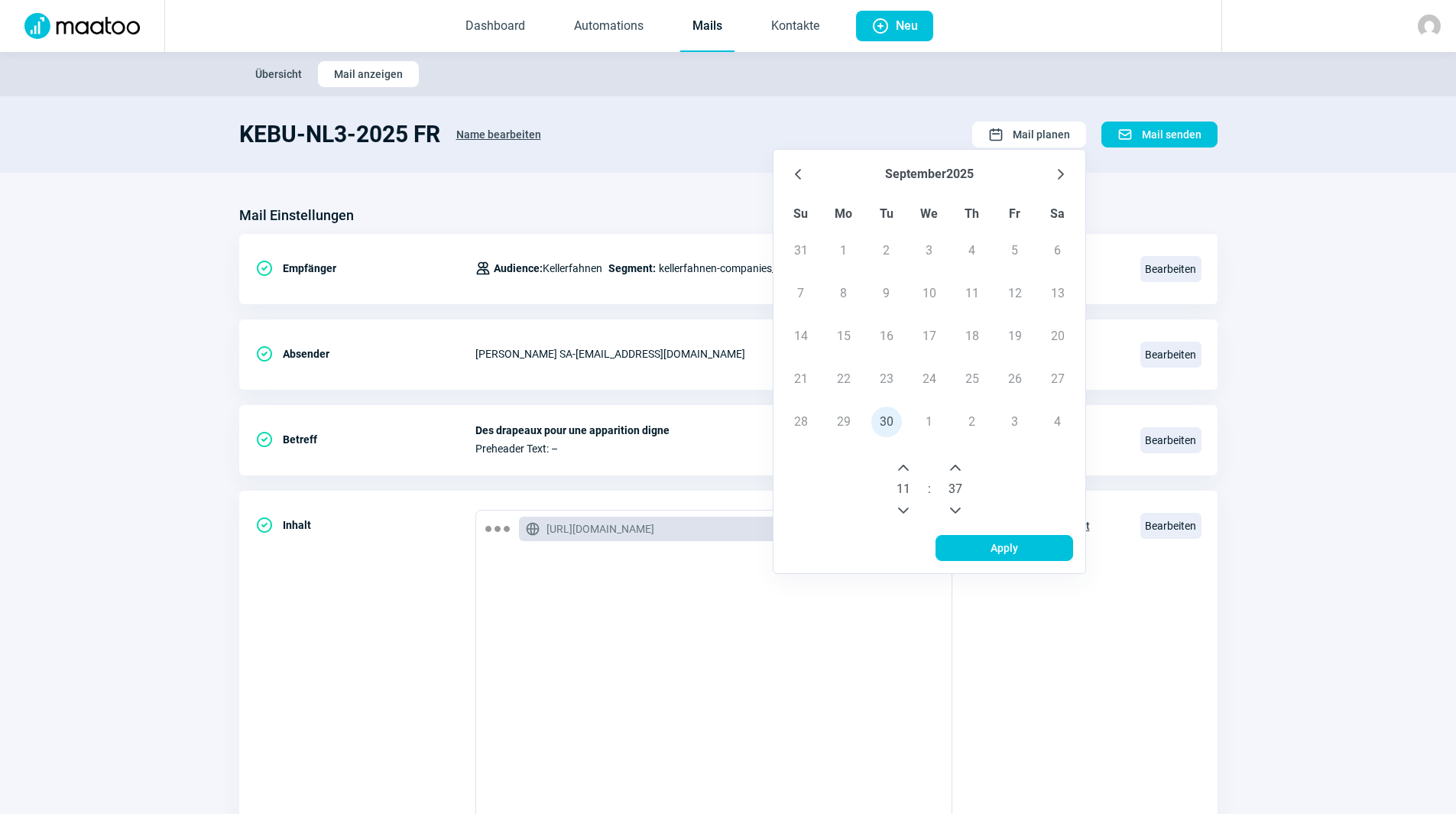
click at [926, 422] on td "1" at bounding box center [930, 422] width 43 height 43
click at [890, 423] on span "30" at bounding box center [886, 422] width 31 height 31
click at [908, 509] on icon "Previous Hour" at bounding box center [903, 510] width 10 height 7
click at [905, 508] on icon "Previous Hour" at bounding box center [903, 510] width 12 height 12
click at [901, 465] on icon "Next Hour" at bounding box center [903, 468] width 12 height 12
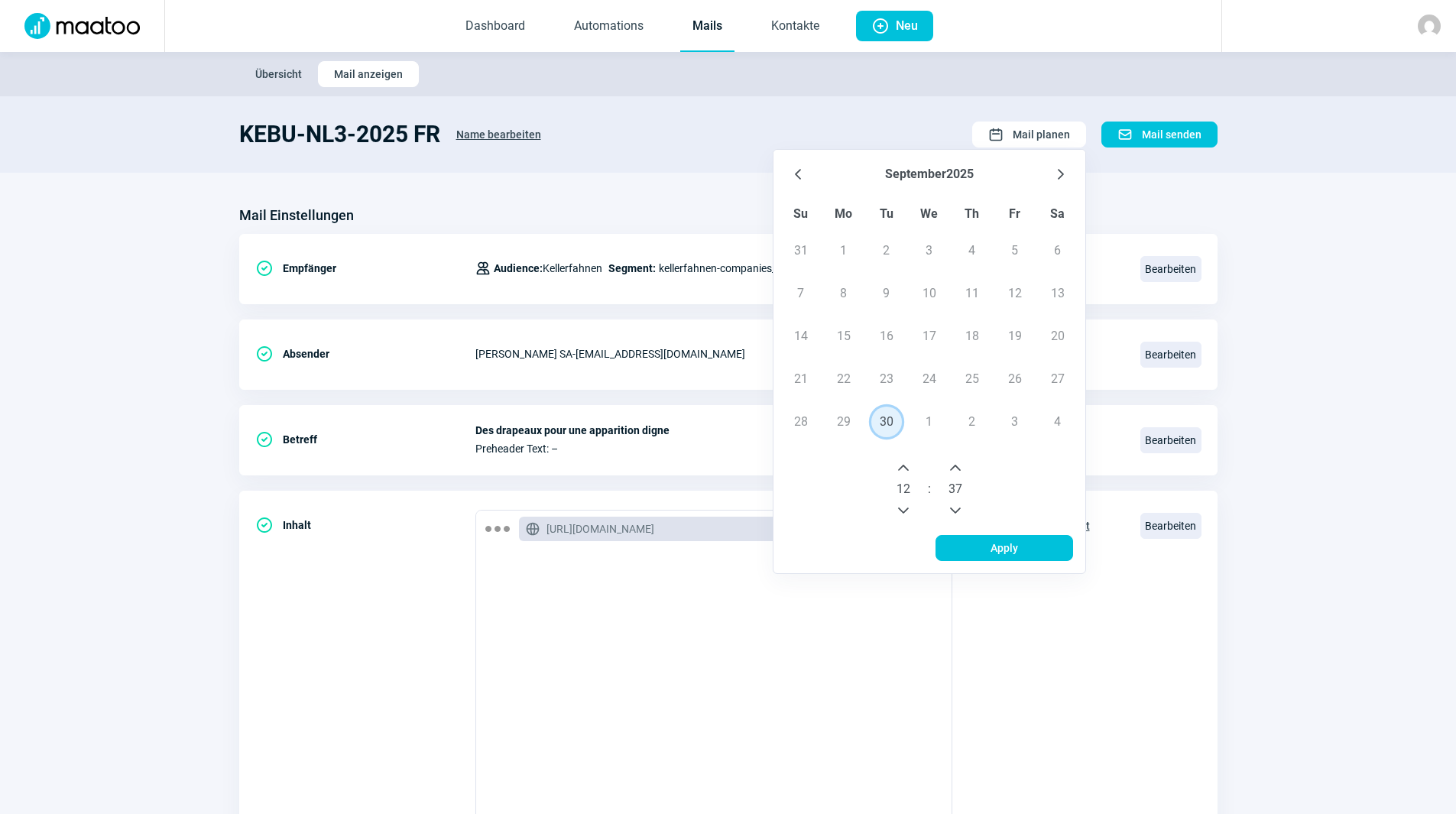
click at [904, 505] on icon "Previous Hour" at bounding box center [903, 510] width 12 height 12
click at [905, 505] on icon "Previous Hour" at bounding box center [903, 510] width 12 height 12
click at [880, 419] on span "30" at bounding box center [886, 422] width 31 height 31
drag, startPoint x: 884, startPoint y: 419, endPoint x: 886, endPoint y: 427, distance: 8.2
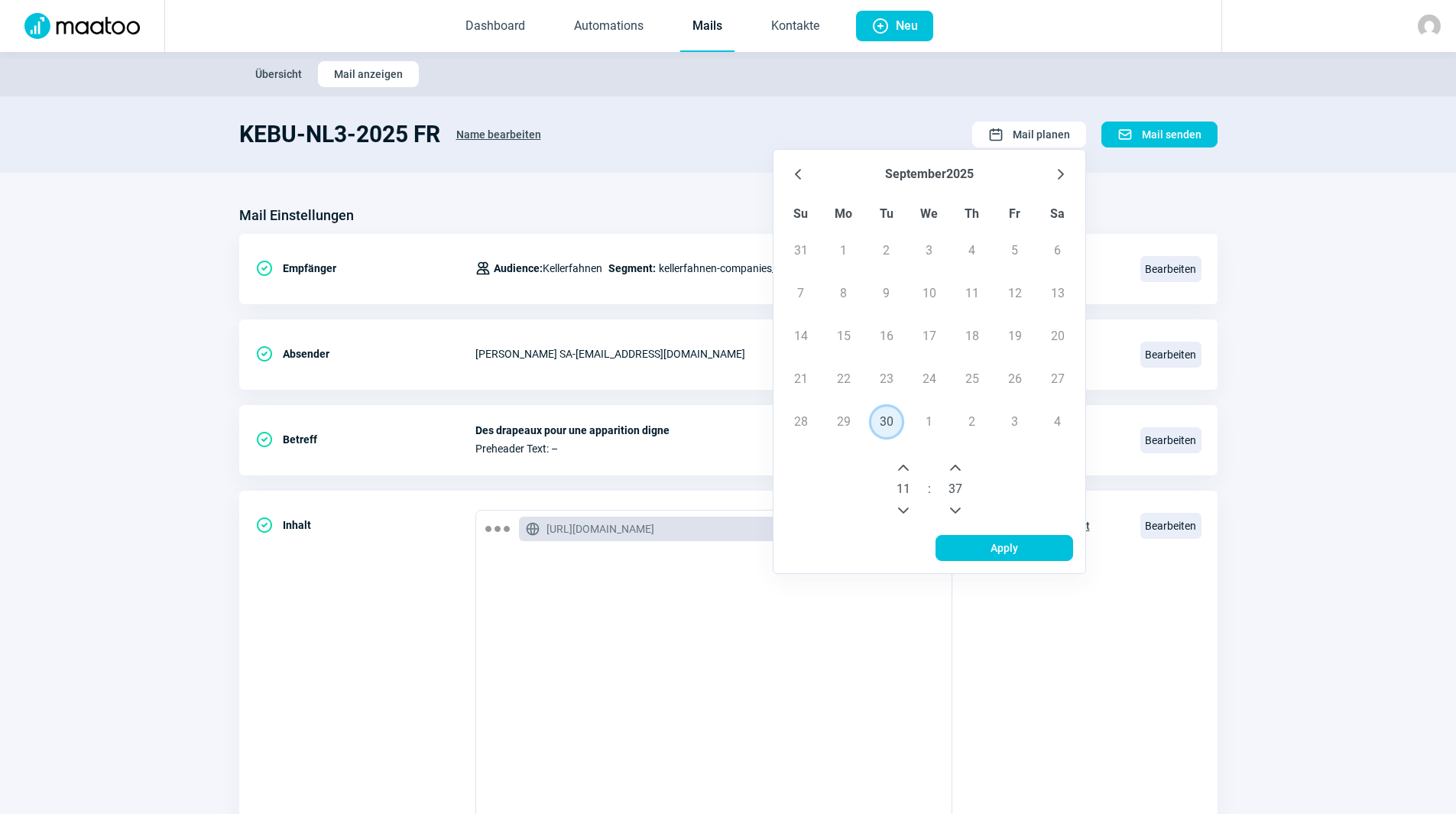
click at [885, 422] on span "30" at bounding box center [886, 422] width 31 height 31
click at [907, 506] on button "Previous Hour" at bounding box center [904, 510] width 24 height 24
click at [905, 508] on icon "Previous Hour" at bounding box center [903, 510] width 12 height 12
click at [904, 507] on icon "Previous Hour" at bounding box center [903, 510] width 12 height 12
click at [933, 415] on td "1" at bounding box center [930, 422] width 43 height 43
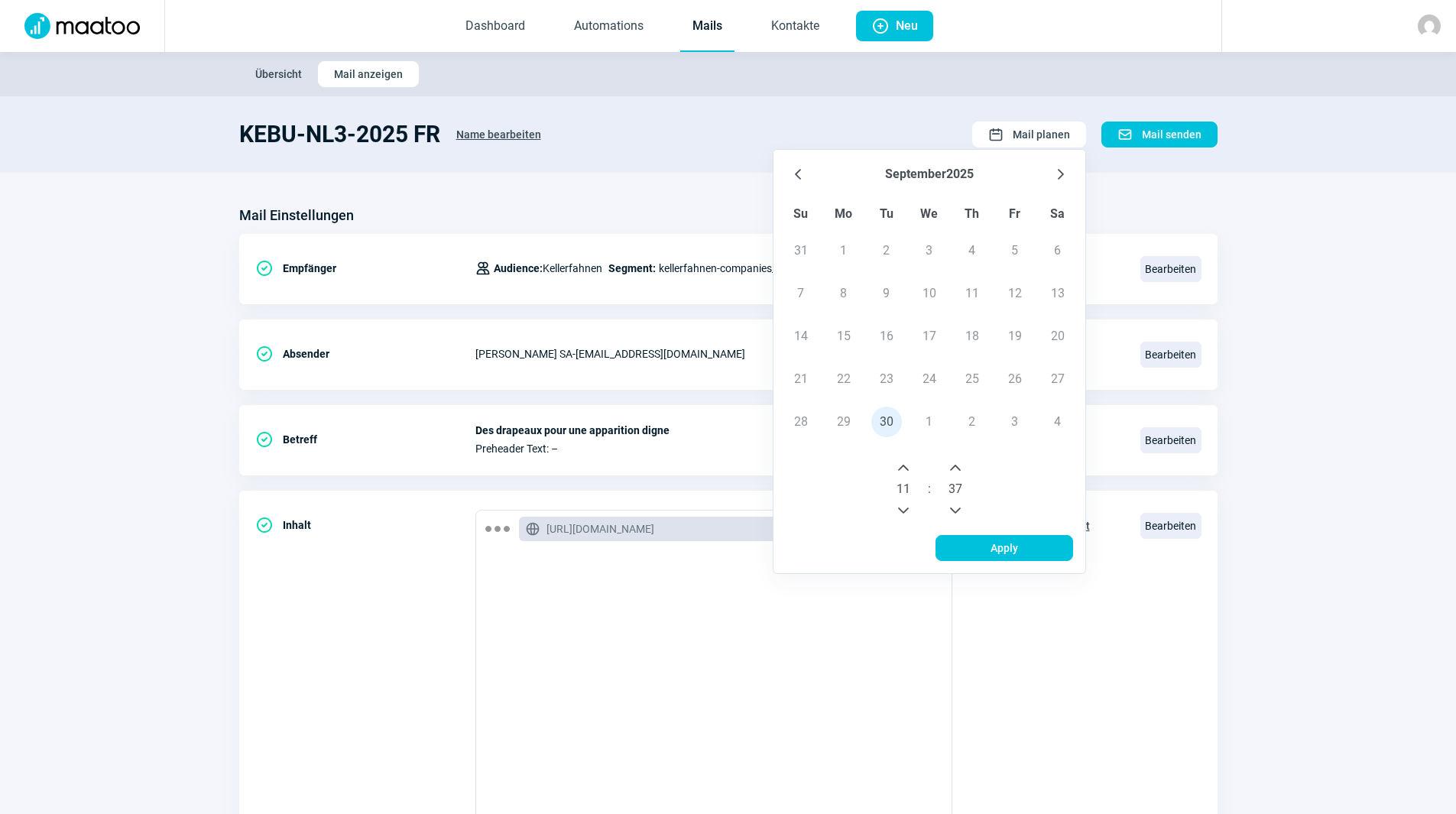
click at [930, 424] on td "1" at bounding box center [930, 422] width 43 height 43
click at [929, 423] on td "1" at bounding box center [930, 422] width 43 height 43
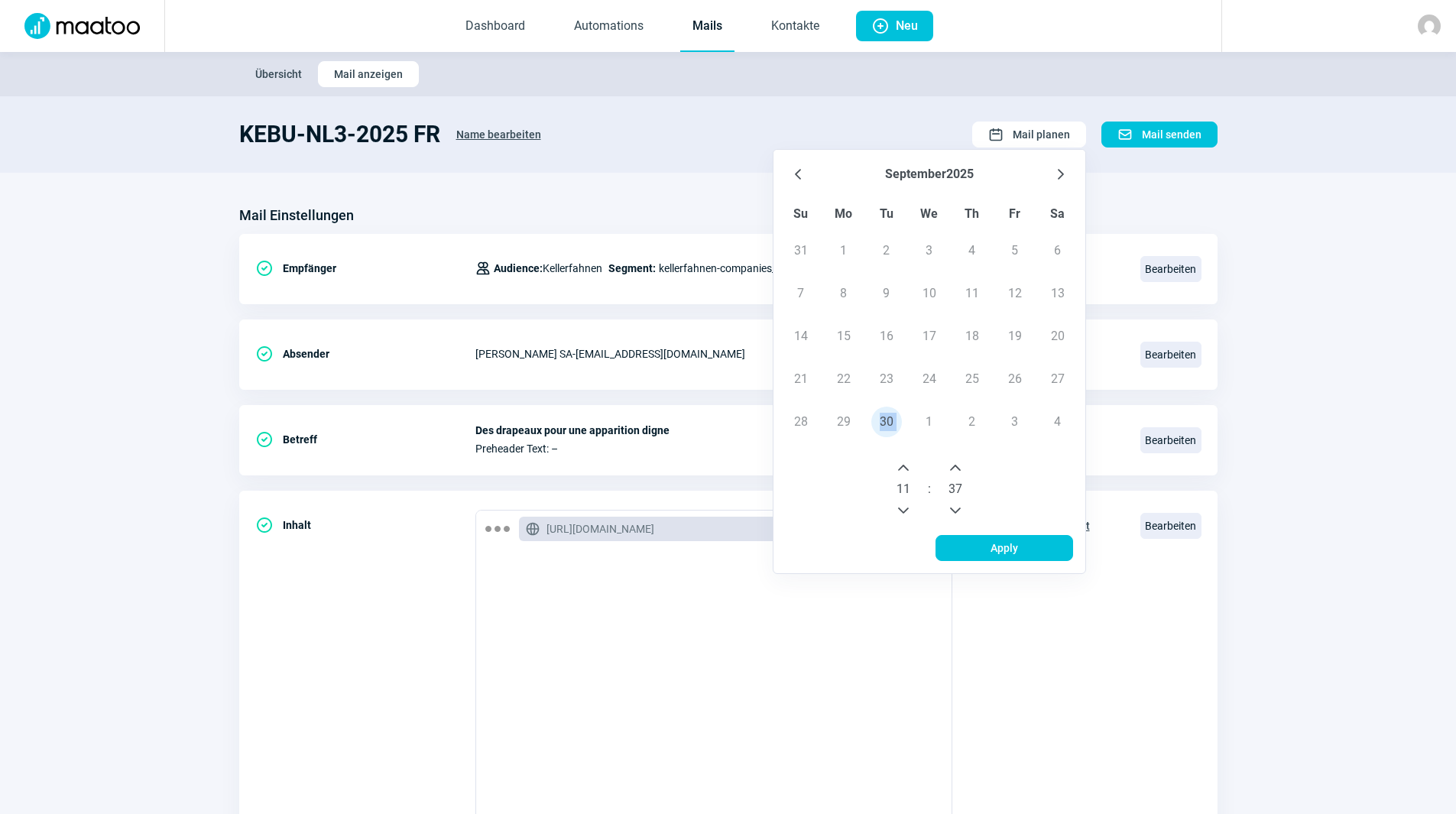
click at [956, 463] on icon "Next Minute" at bounding box center [955, 468] width 12 height 12
click at [902, 470] on icon "Next Hour" at bounding box center [903, 468] width 12 height 12
drag, startPoint x: 905, startPoint y: 469, endPoint x: 927, endPoint y: 435, distance: 40.5
click at [909, 465] on icon "Next Hour" at bounding box center [903, 468] width 12 height 12
drag, startPoint x: 927, startPoint y: 427, endPoint x: 930, endPoint y: 419, distance: 8.5
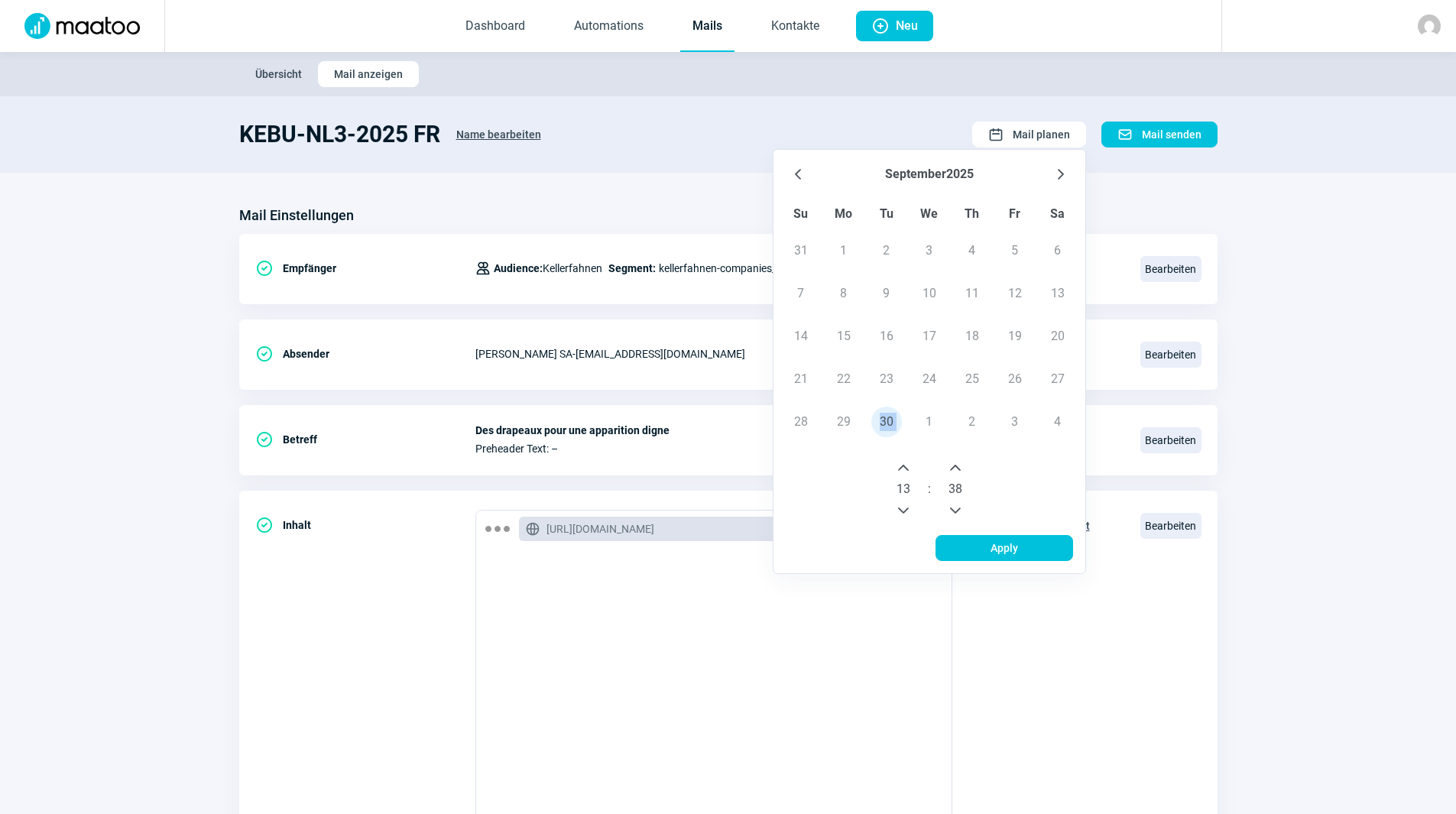
click at [927, 425] on td "1" at bounding box center [930, 422] width 43 height 43
click at [931, 419] on td "1" at bounding box center [930, 422] width 43 height 43
click at [1057, 127] on span "Mail planen" at bounding box center [1041, 134] width 58 height 24
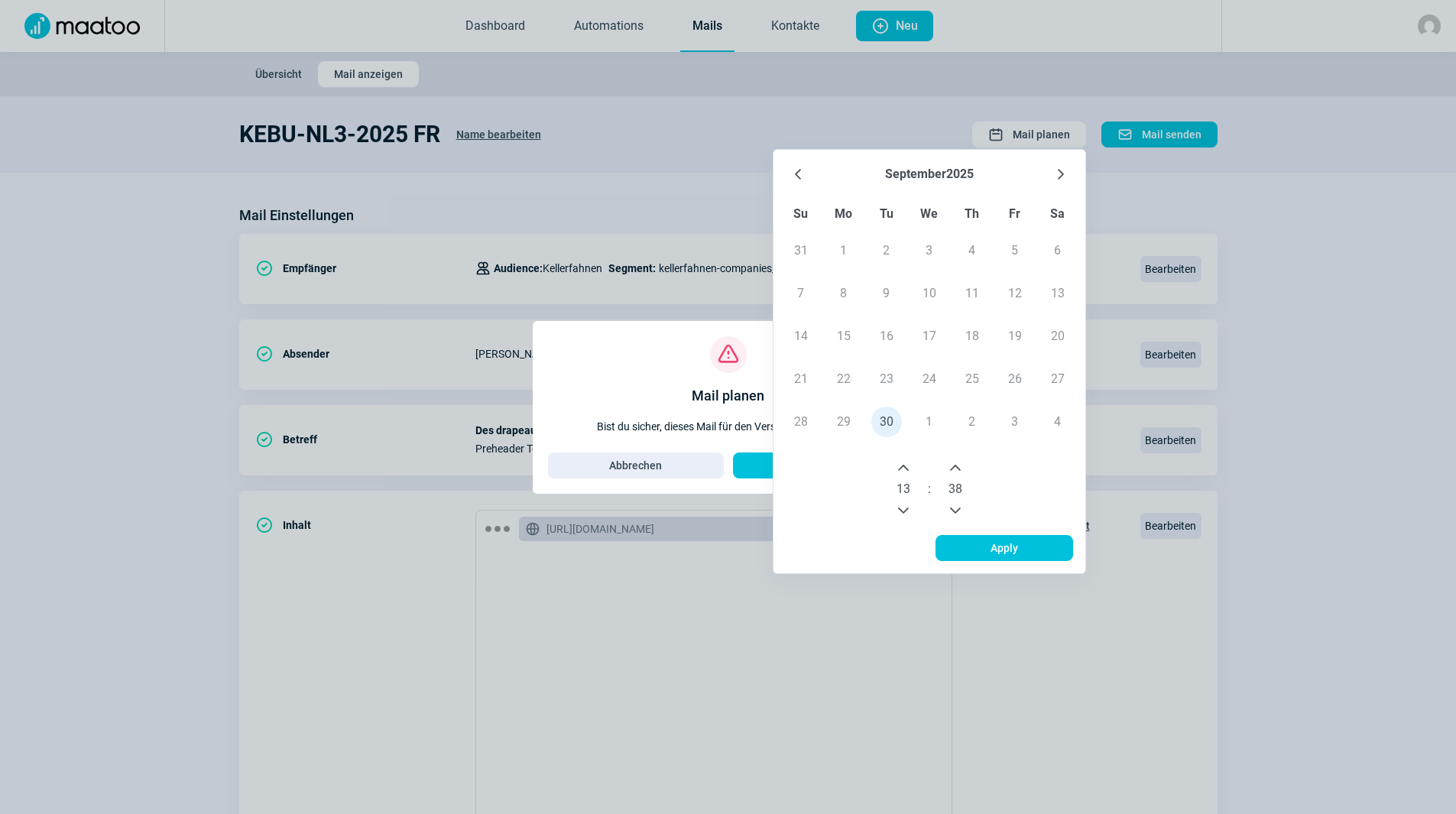
click at [658, 298] on div "X icon Exclamation icon Mail planen Bist du sicher, dieses Mail für den Versand…" at bounding box center [728, 407] width 1456 height 814
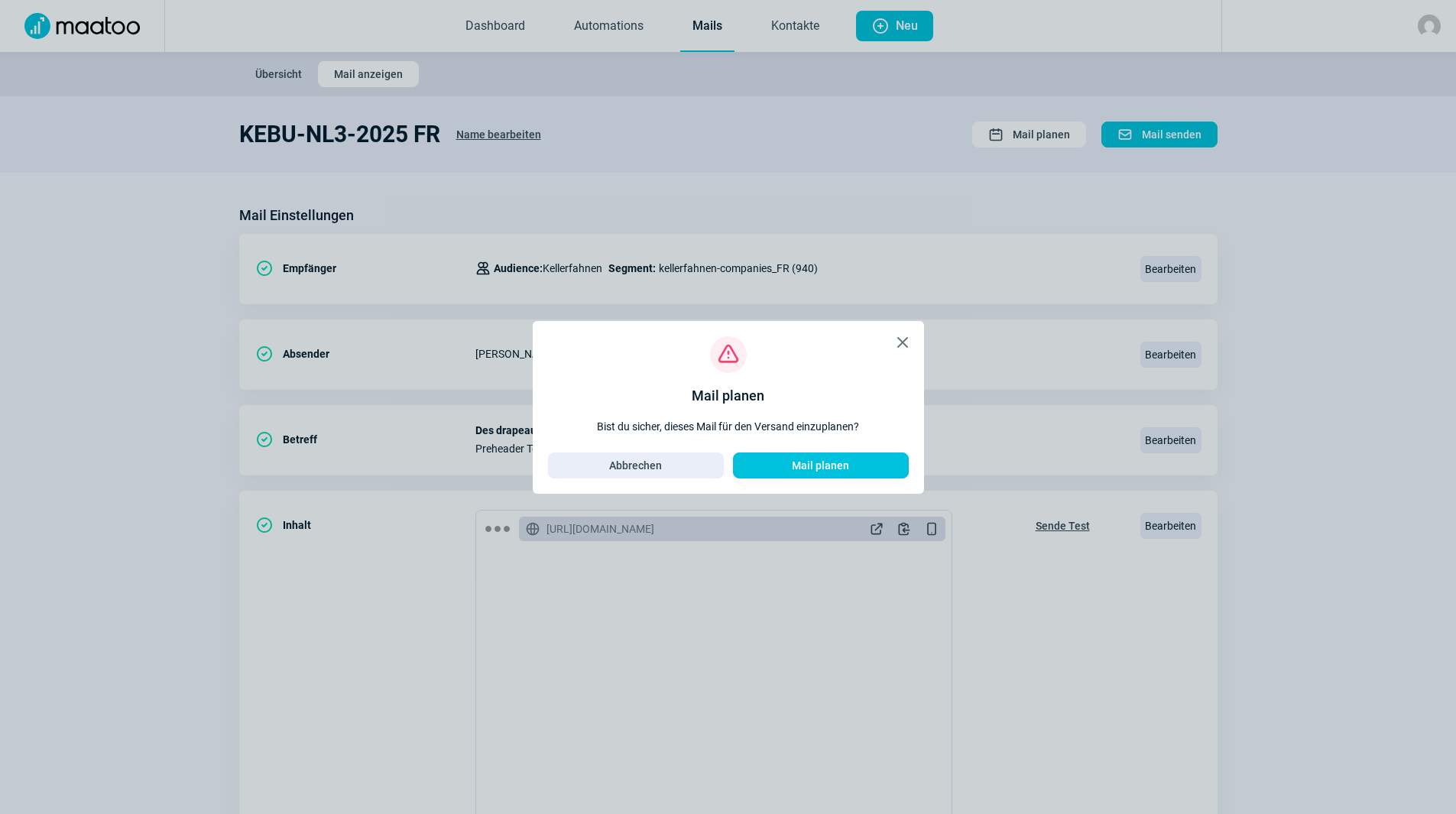
drag, startPoint x: 884, startPoint y: 335, endPoint x: 917, endPoint y: 334, distance: 33.0
click at [896, 338] on div "X icon Exclamation icon Mail planen Bist du sicher, dieses Mail für den Versand…" at bounding box center [728, 407] width 391 height 172
click at [917, 334] on div "X icon Exclamation icon Mail planen Bist du sicher, dieses Mail für den Versand…" at bounding box center [728, 407] width 391 height 172
click at [901, 340] on span "X icon" at bounding box center [903, 343] width 19 height 19
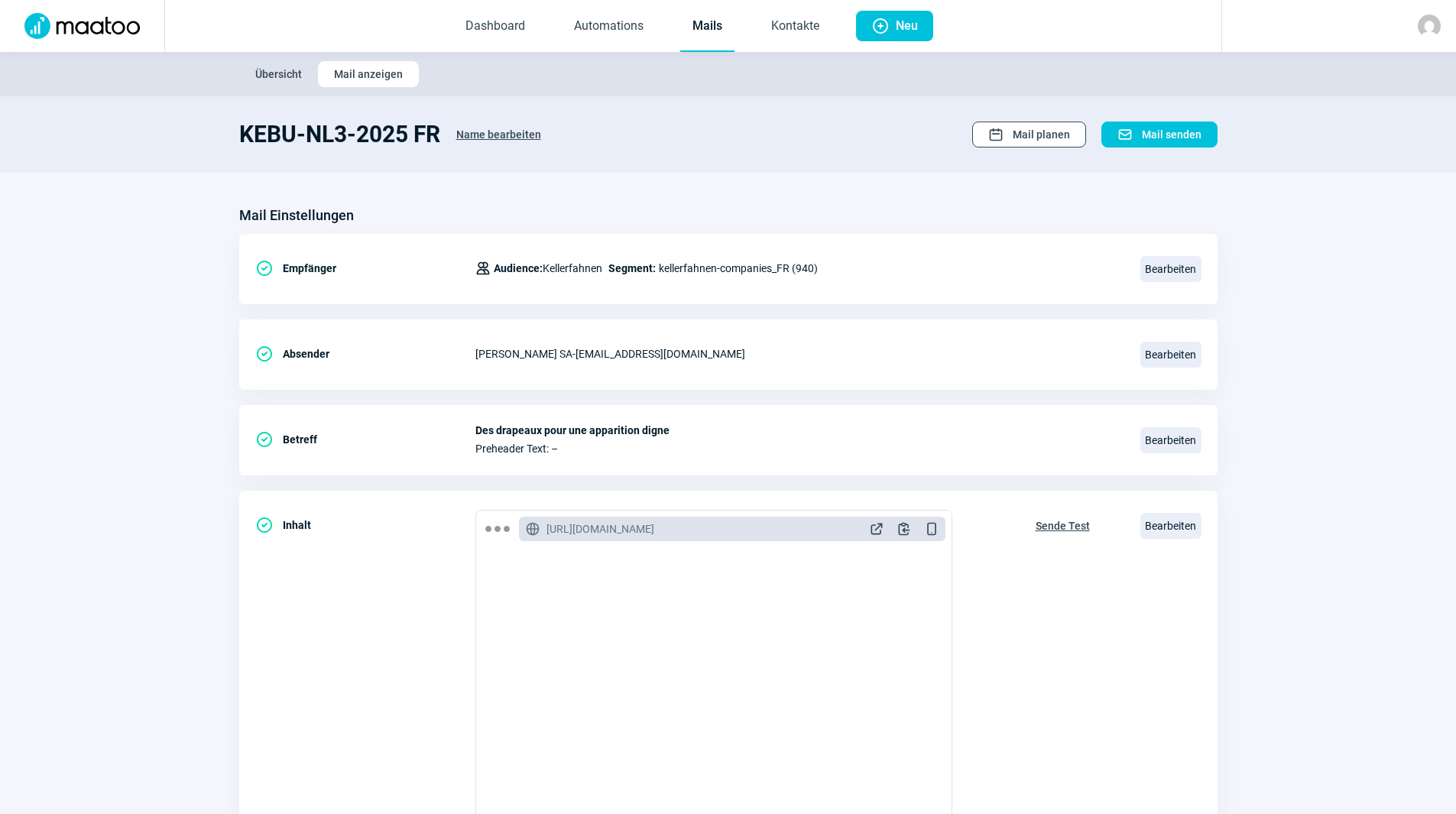
click at [1044, 137] on span "Mail planen" at bounding box center [1041, 134] width 58 height 24
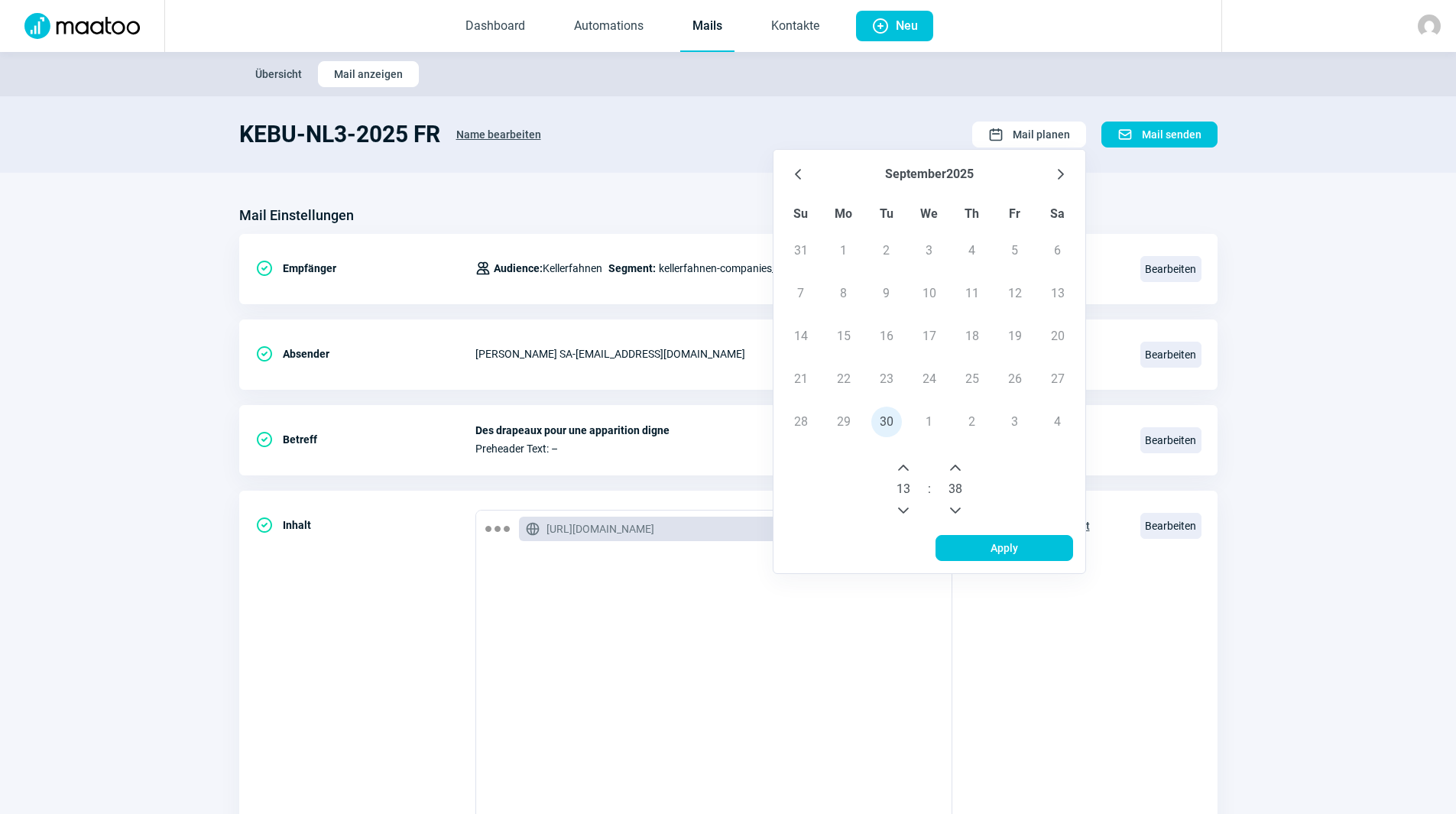
click at [927, 419] on td "1" at bounding box center [930, 422] width 43 height 43
click at [933, 421] on td "1" at bounding box center [930, 422] width 43 height 43
click at [932, 420] on td "1" at bounding box center [930, 422] width 43 height 43
drag, startPoint x: 777, startPoint y: 177, endPoint x: 692, endPoint y: 144, distance: 91.2
click at [776, 176] on div "September 2025 Su Mo Tu We Th Fr Sa 31 1 2 3 4 5 6 7 8 9 10 11 12 13 14 15 16 1…" at bounding box center [929, 343] width 312 height 386
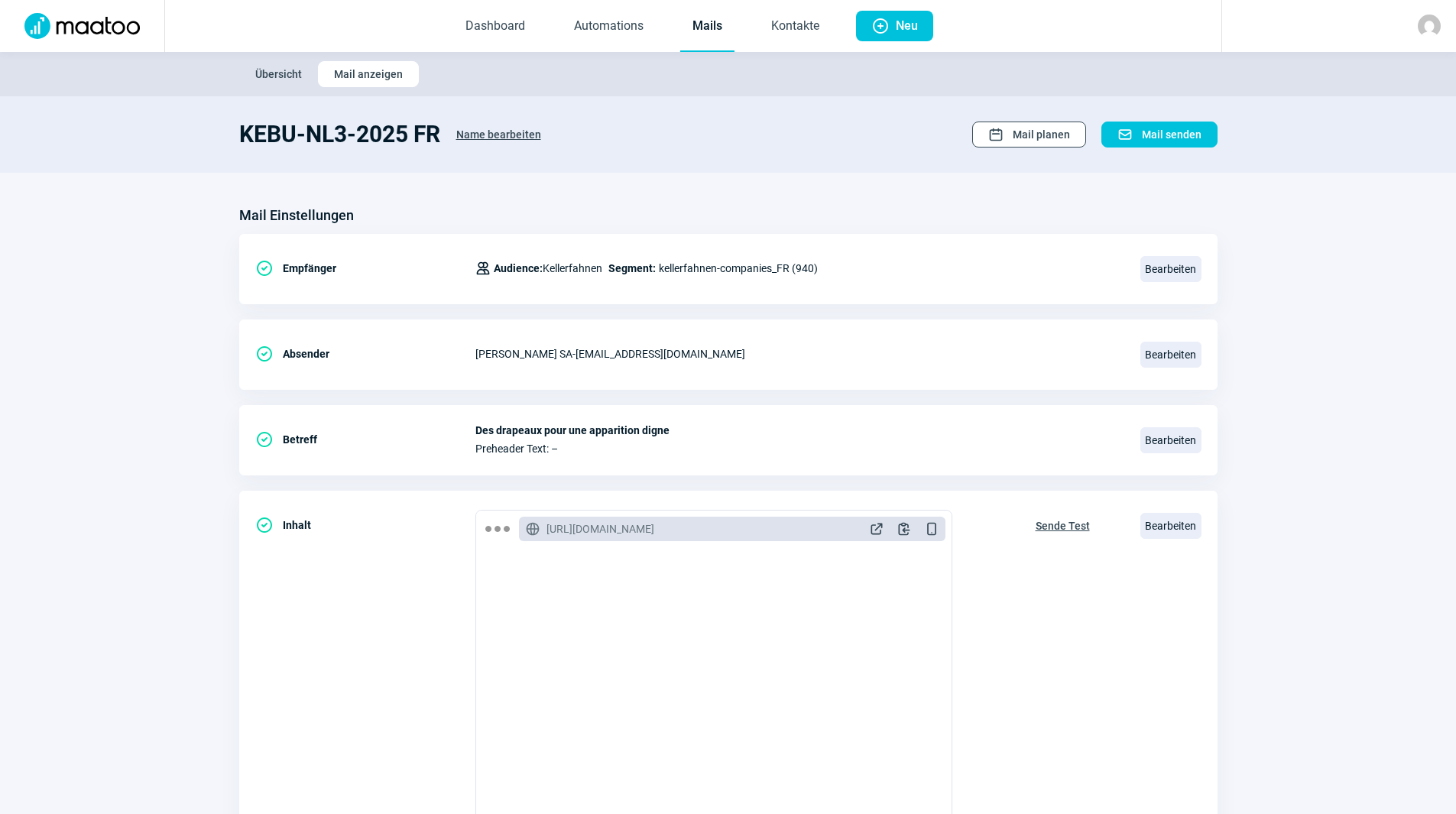
click at [1046, 128] on span "Mail planen" at bounding box center [1041, 134] width 58 height 24
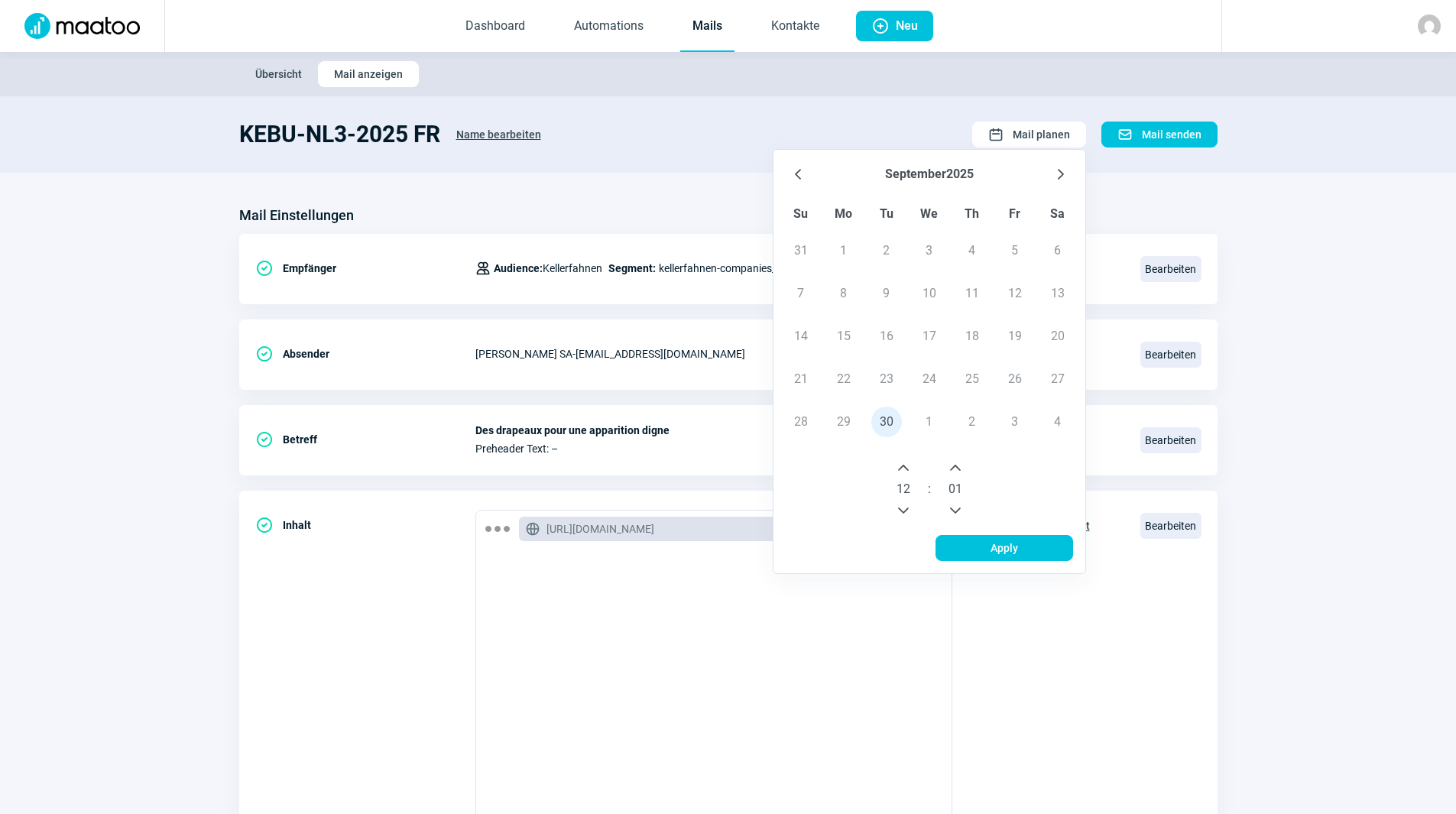
click at [928, 419] on td "1" at bounding box center [930, 422] width 43 height 43
click at [932, 420] on td "1" at bounding box center [930, 422] width 43 height 43
click at [932, 421] on td "1" at bounding box center [930, 422] width 43 height 43
click at [932, 421] on td "1" at bounding box center [930, 422] width 43 height 43
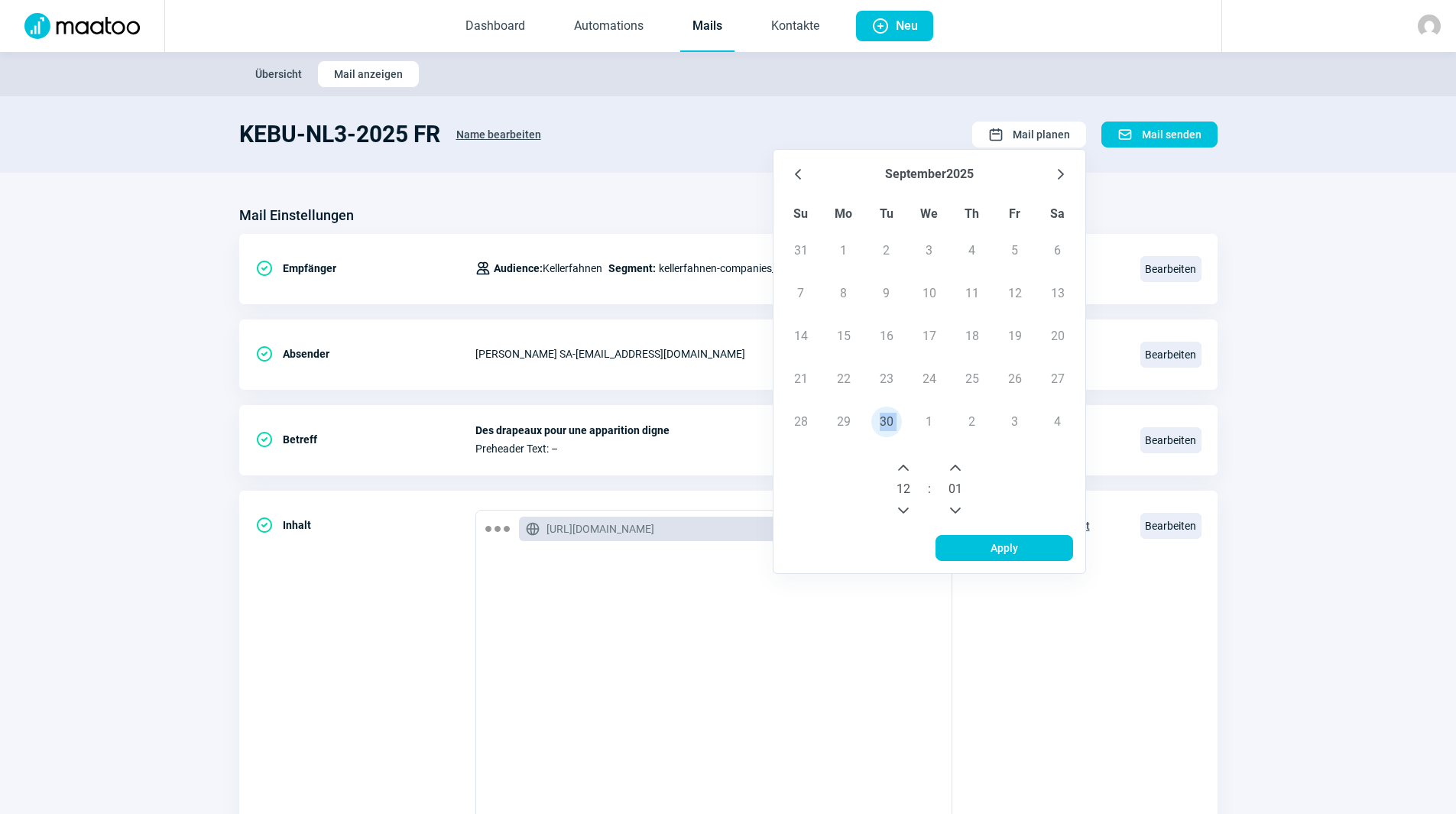
click at [933, 419] on td "1" at bounding box center [930, 422] width 43 height 43
click at [1071, 168] on button "Next Month" at bounding box center [1061, 174] width 24 height 24
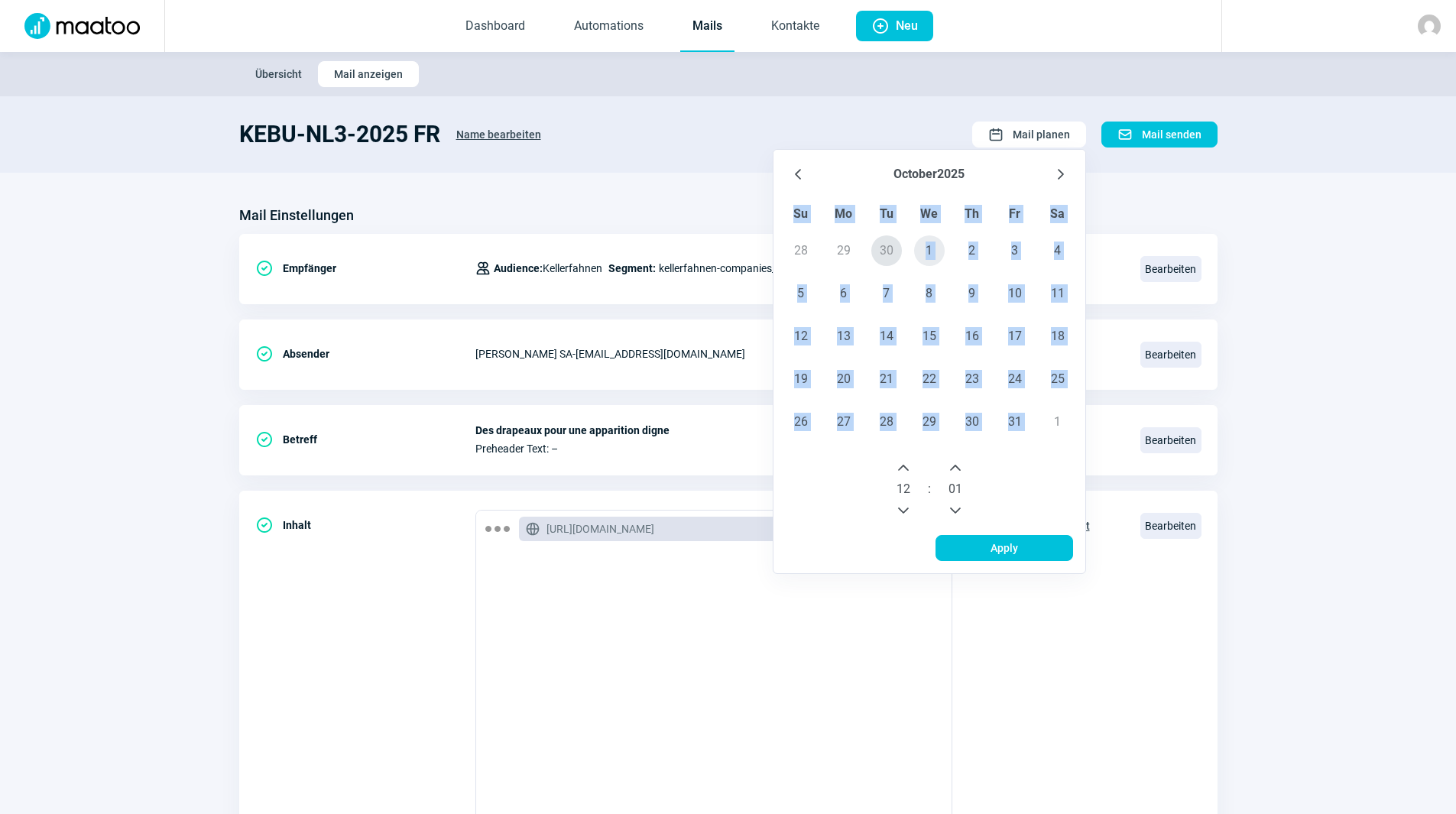
click at [934, 249] on span "1" at bounding box center [929, 251] width 31 height 31
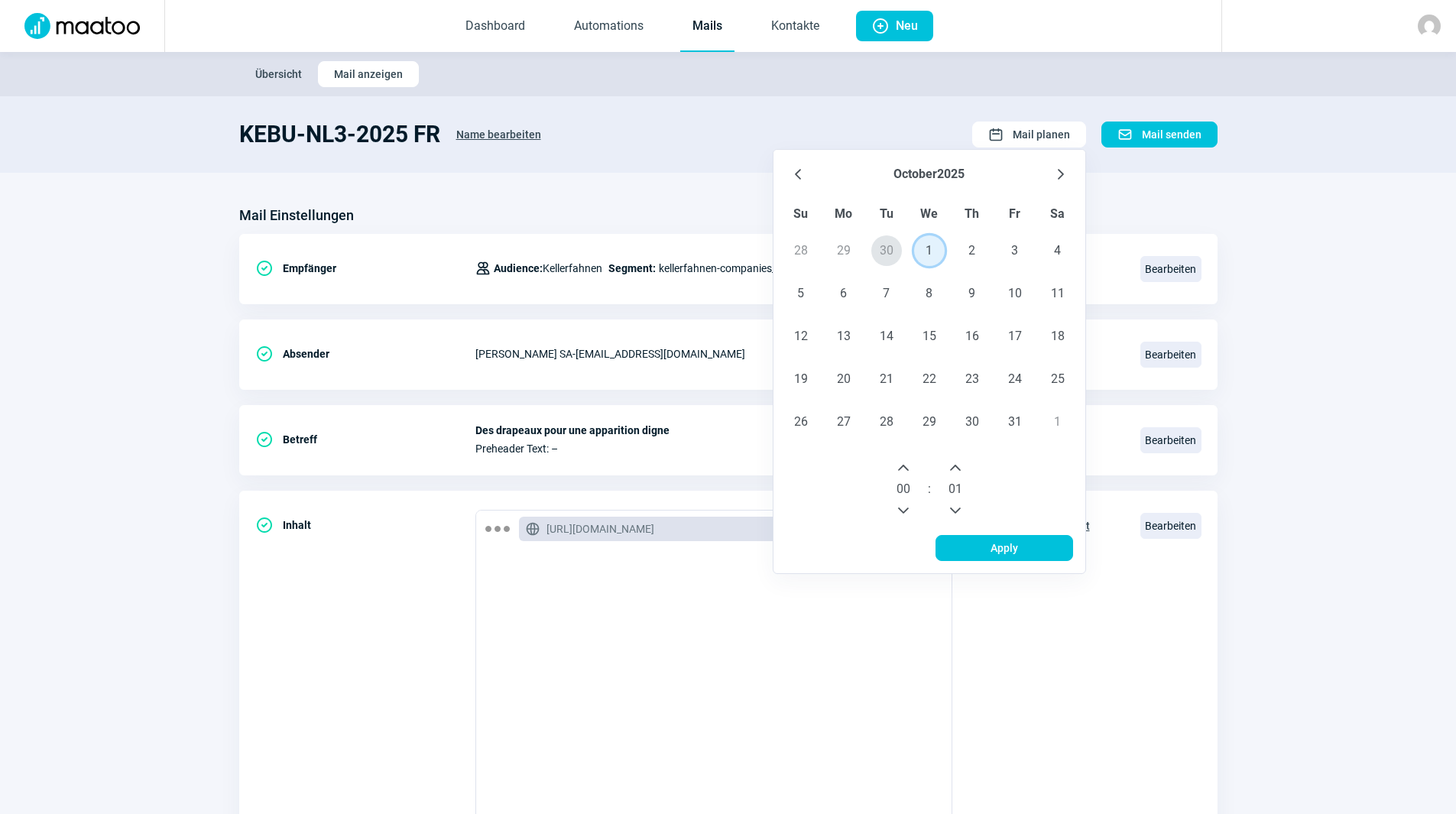
click at [905, 468] on icon "Next Hour" at bounding box center [903, 468] width 12 height 12
click at [905, 475] on button "Next Hour" at bounding box center [904, 468] width 24 height 24
click at [905, 470] on icon "Next Hour" at bounding box center [903, 468] width 12 height 12
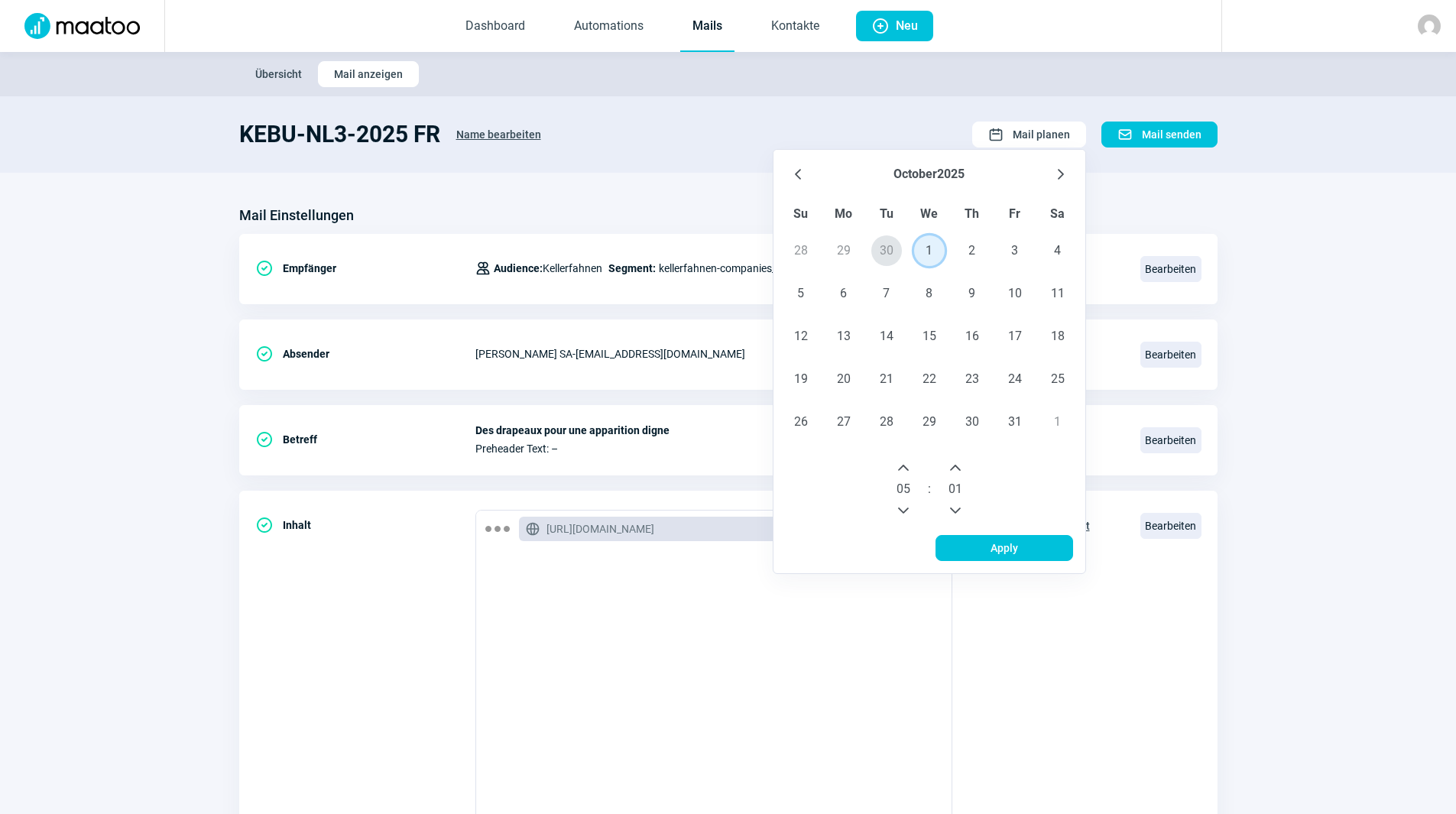
click at [905, 467] on icon "Next Hour" at bounding box center [903, 468] width 12 height 12
click at [905, 467] on icon "Next Hour" at bounding box center [903, 468] width 10 height 7
click at [905, 463] on icon "Next Hour" at bounding box center [903, 468] width 12 height 12
click at [905, 462] on icon "Next Hour" at bounding box center [903, 468] width 12 height 12
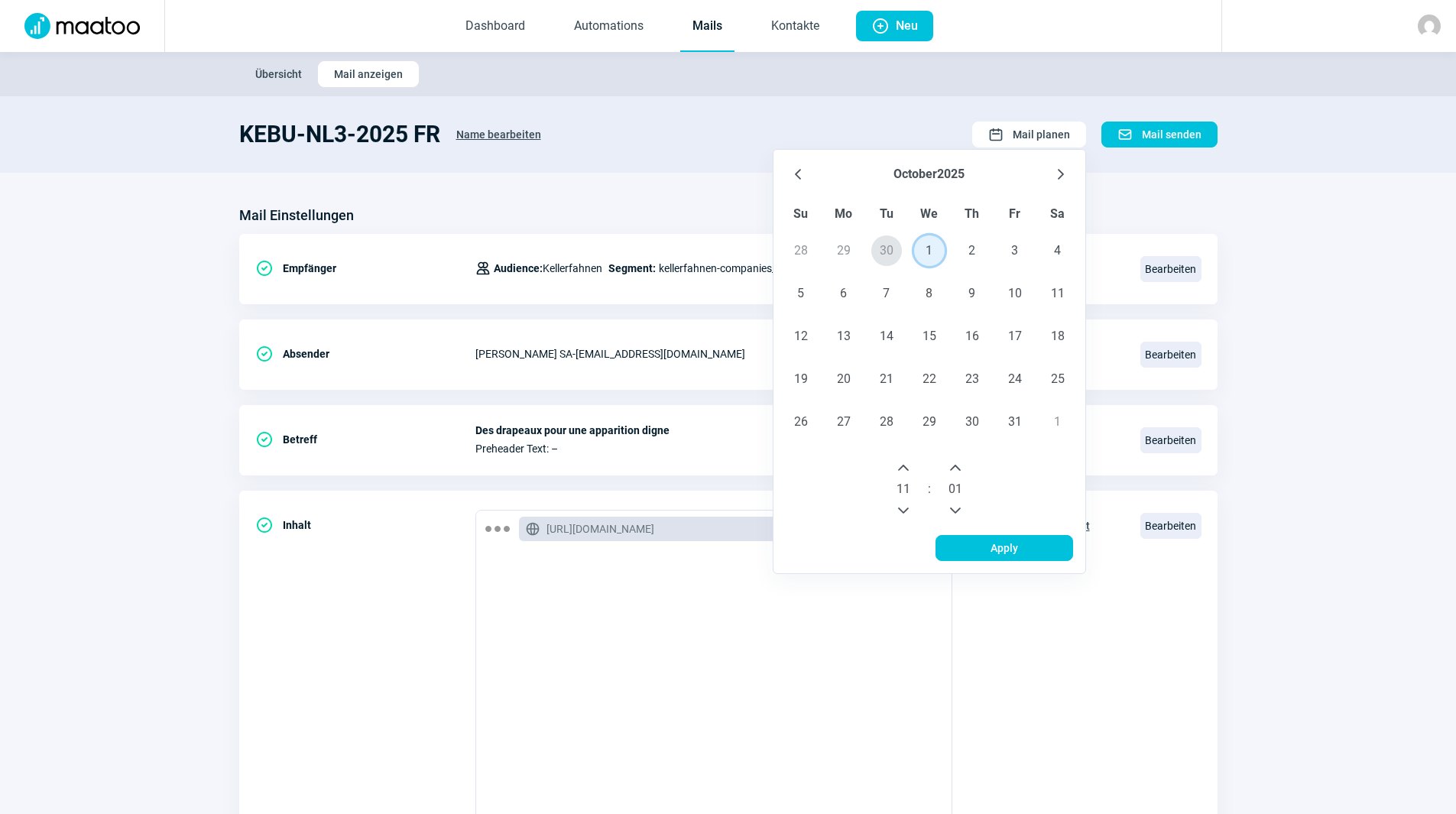
click at [905, 462] on icon "Next Hour" at bounding box center [903, 468] width 12 height 12
click at [904, 507] on icon "Previous Hour" at bounding box center [903, 510] width 12 height 12
click at [956, 506] on icon "Previous Minute" at bounding box center [955, 510] width 12 height 12
click at [979, 547] on span "Apply" at bounding box center [1004, 548] width 105 height 24
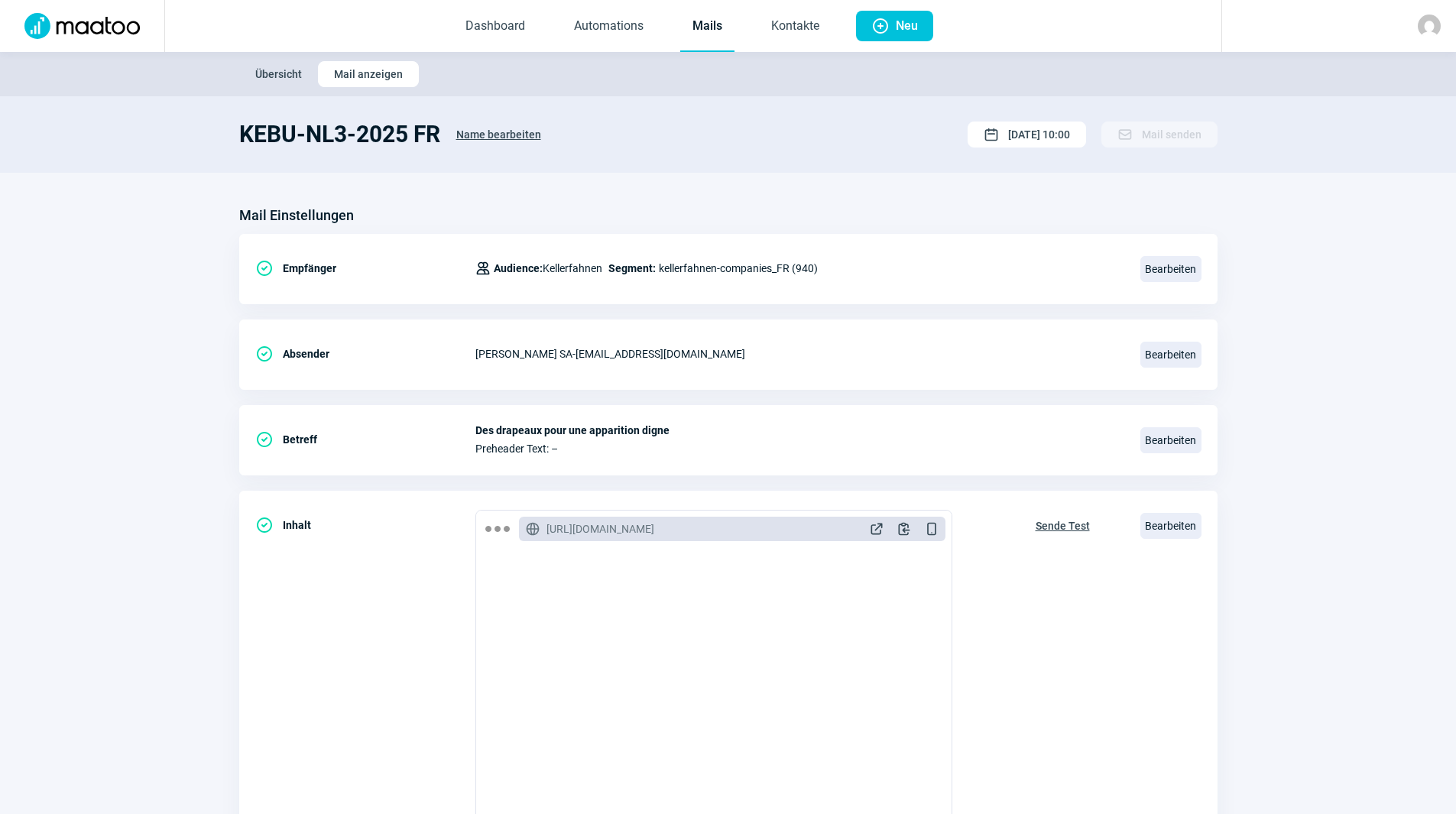
click at [705, 27] on link "Mails" at bounding box center [707, 27] width 54 height 50
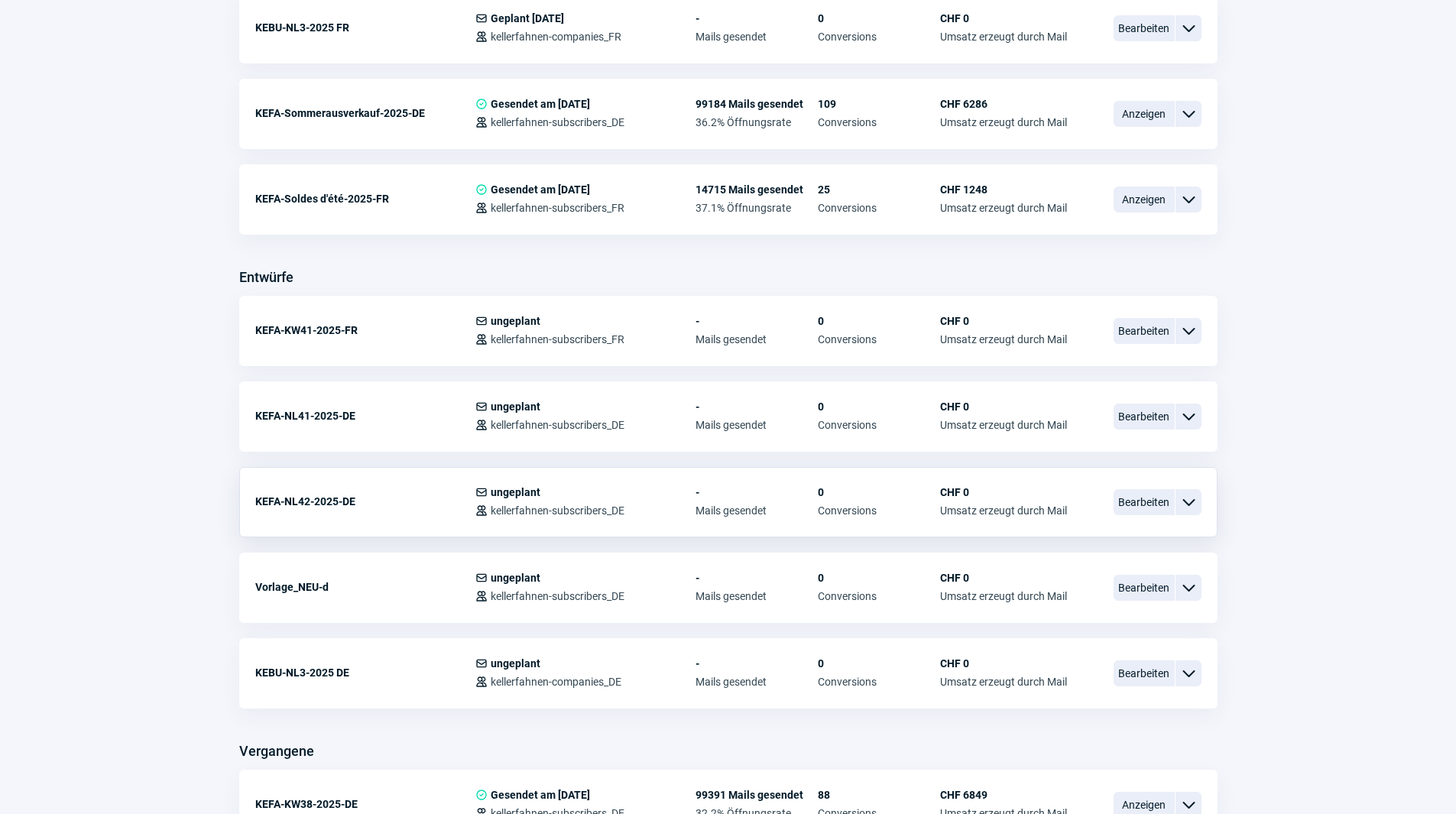
scroll to position [458, 0]
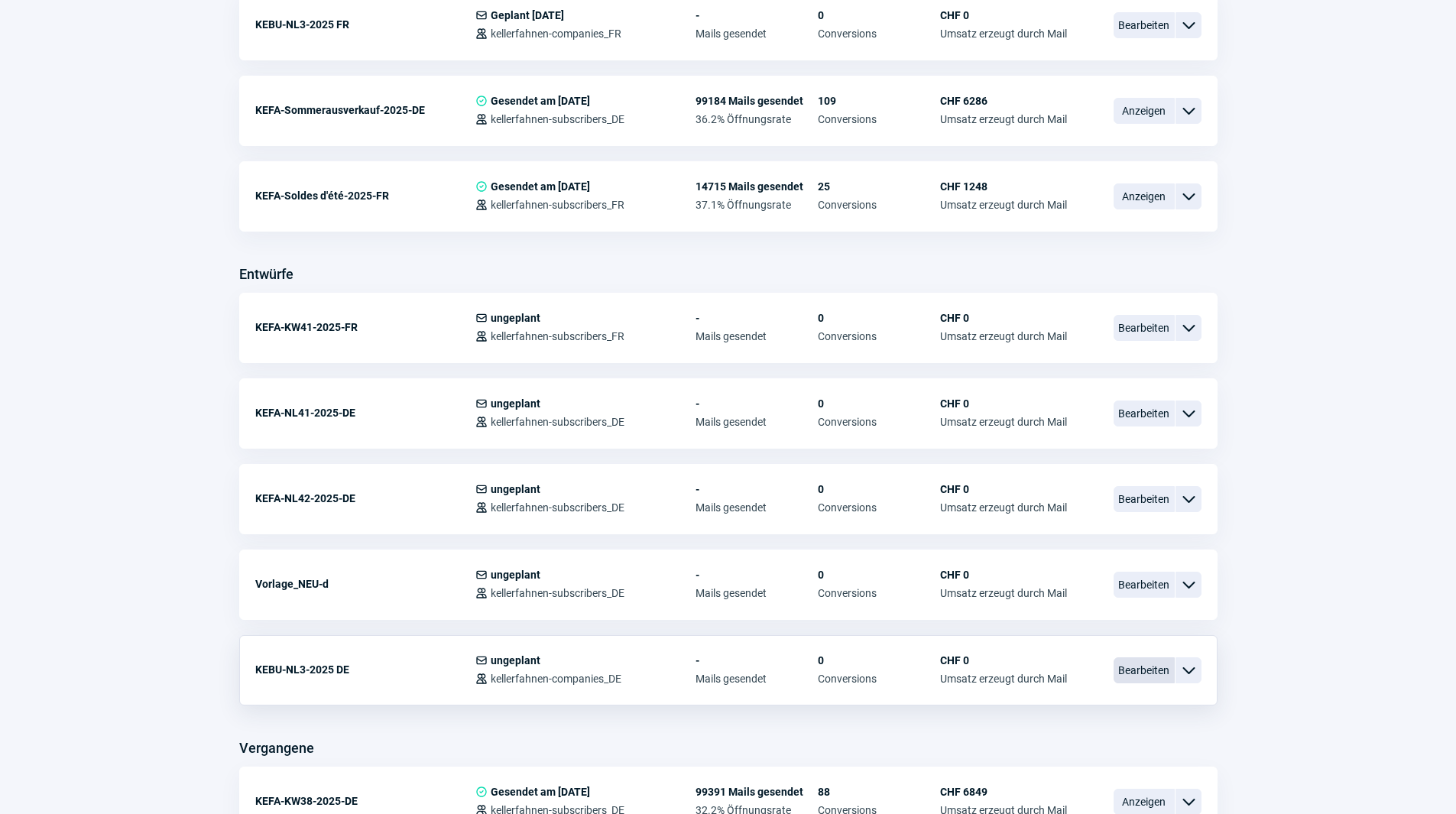
click at [1150, 674] on span "Bearbeiten" at bounding box center [1144, 671] width 61 height 26
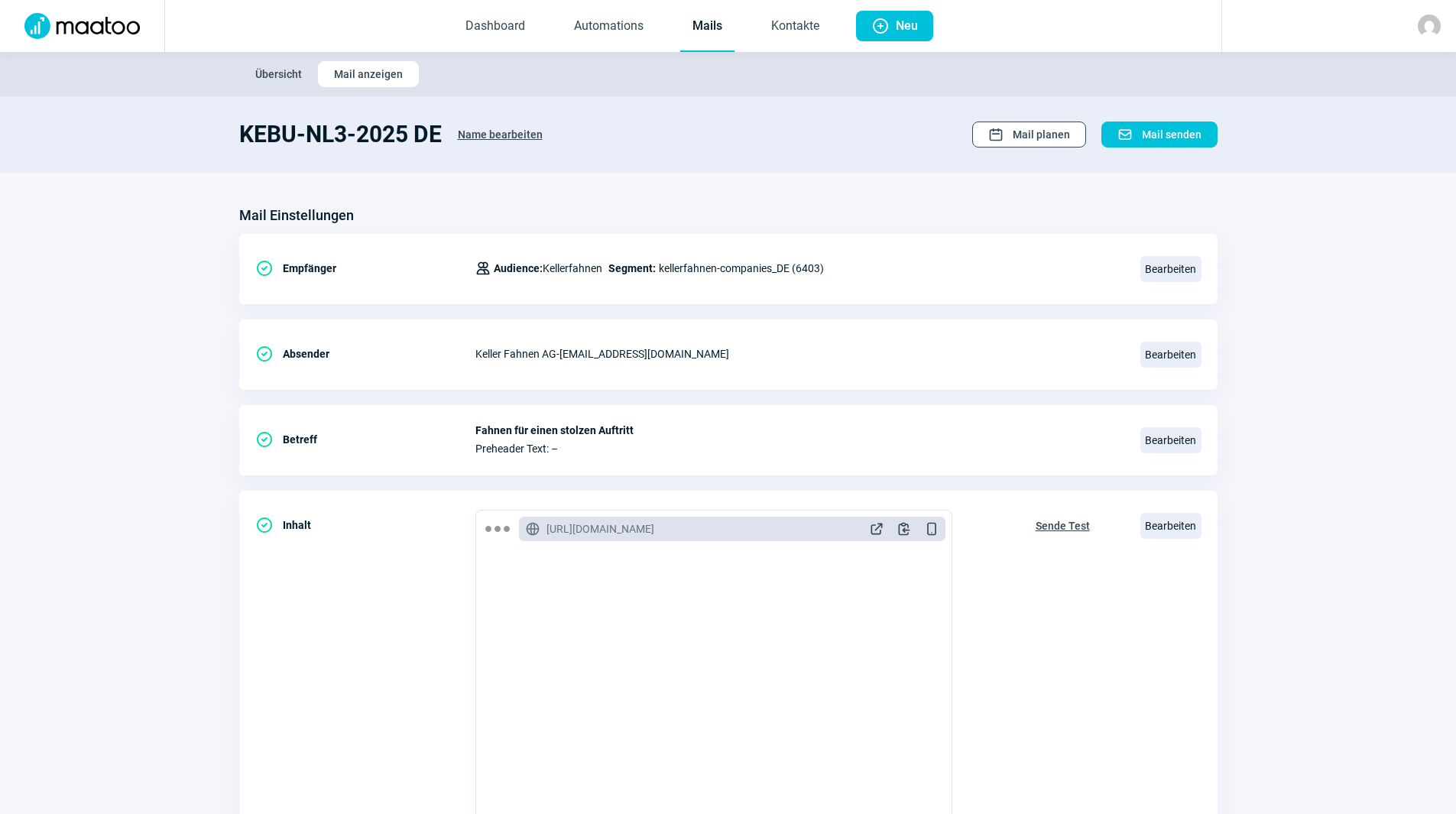
click at [1054, 142] on span "Mail planen" at bounding box center [1041, 134] width 58 height 24
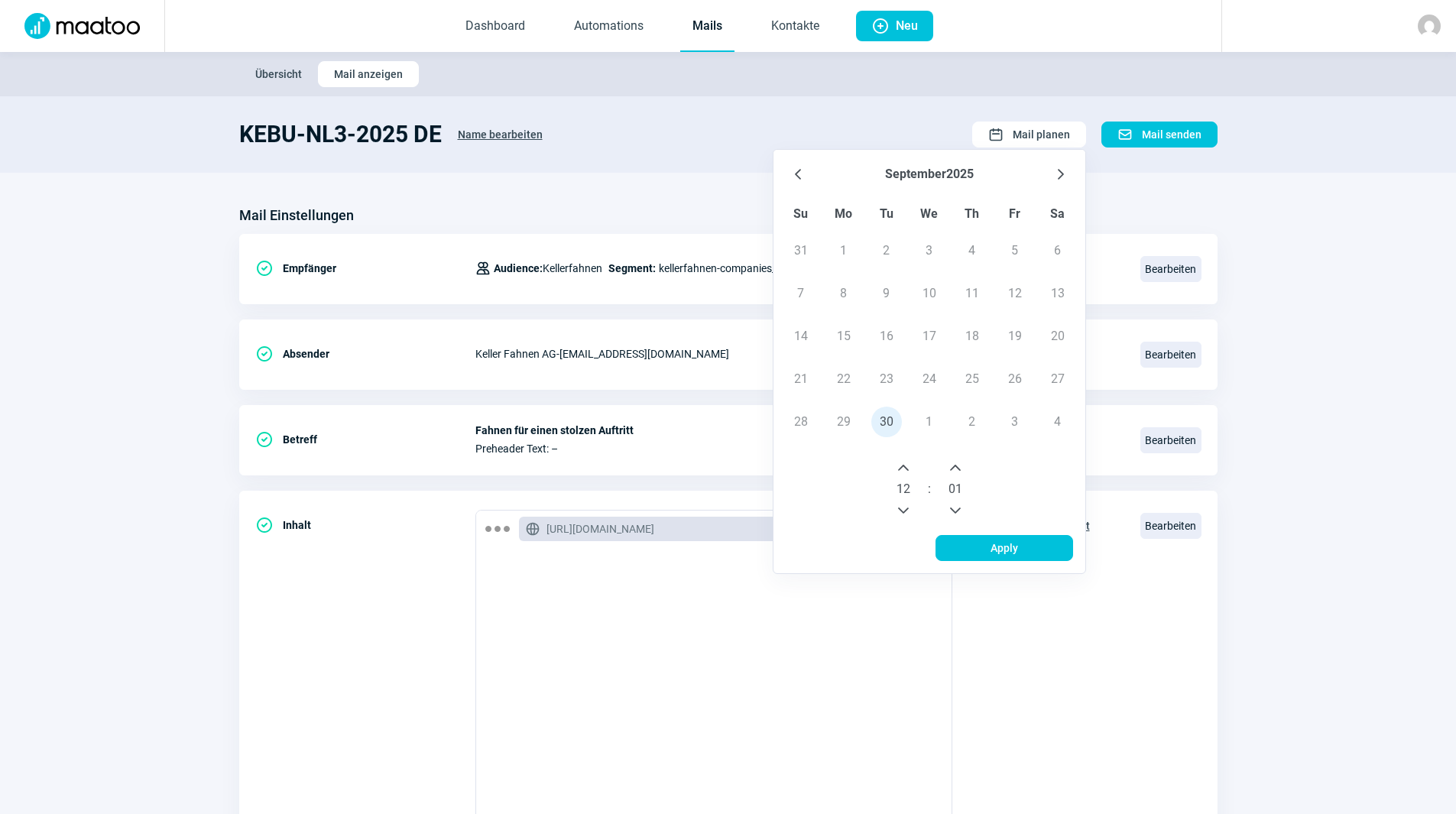
click at [1067, 170] on icon "Next Month" at bounding box center [1060, 174] width 12 height 12
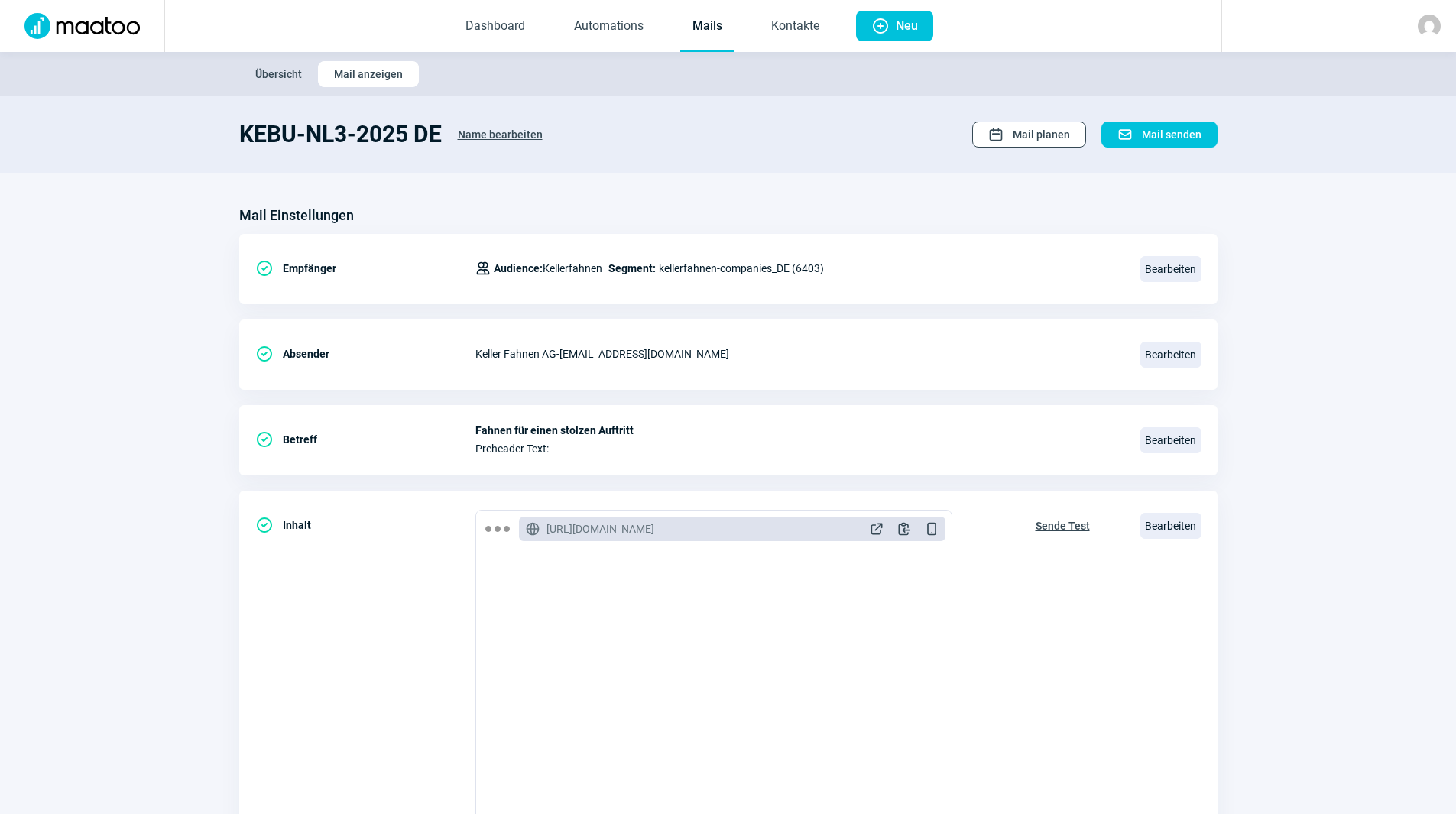
click at [1058, 130] on span "Mail planen" at bounding box center [1041, 134] width 58 height 24
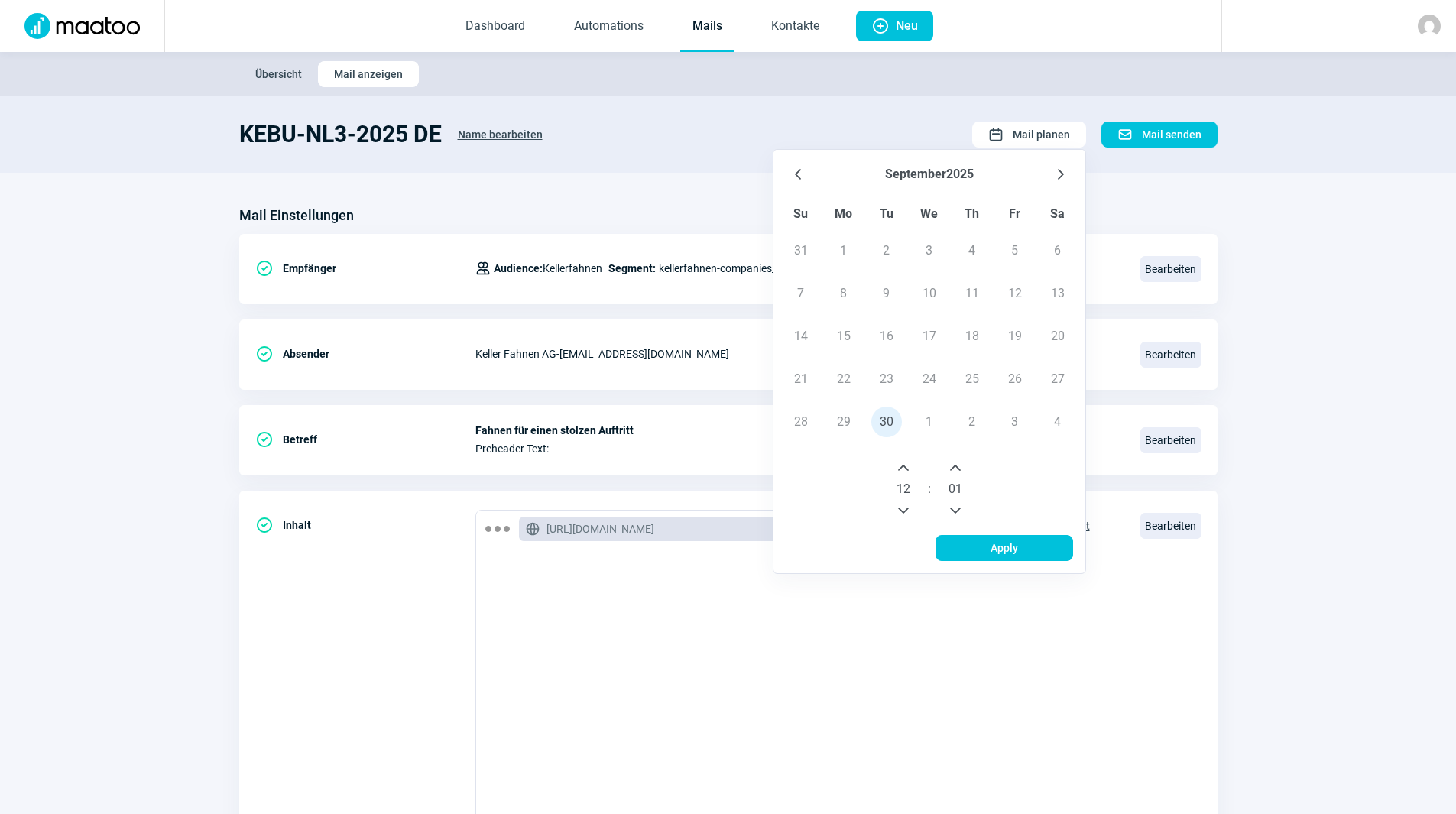
click at [1061, 175] on icon "Next Month" at bounding box center [1060, 174] width 12 height 12
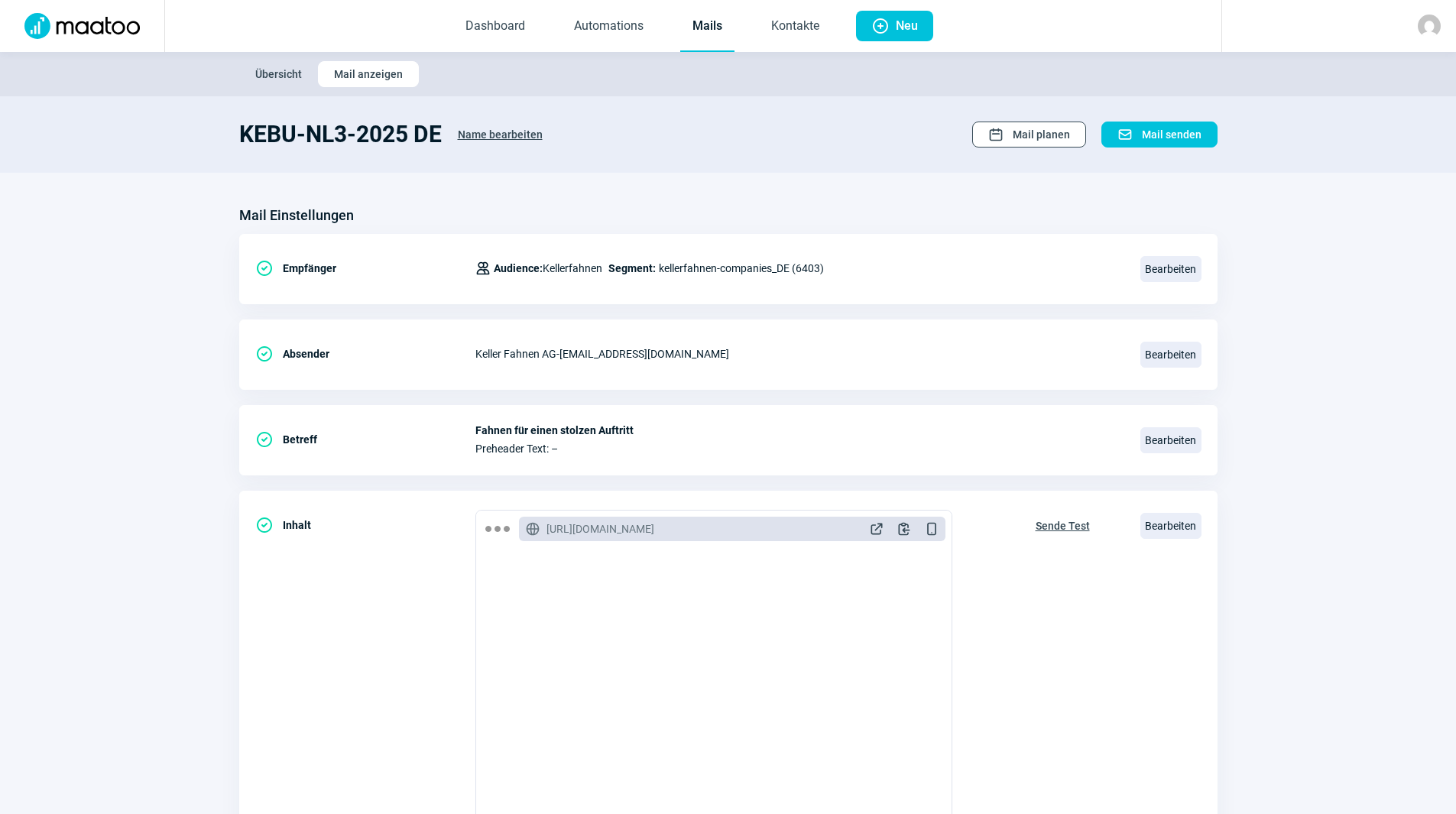
click at [1050, 131] on span "Mail planen" at bounding box center [1041, 134] width 58 height 24
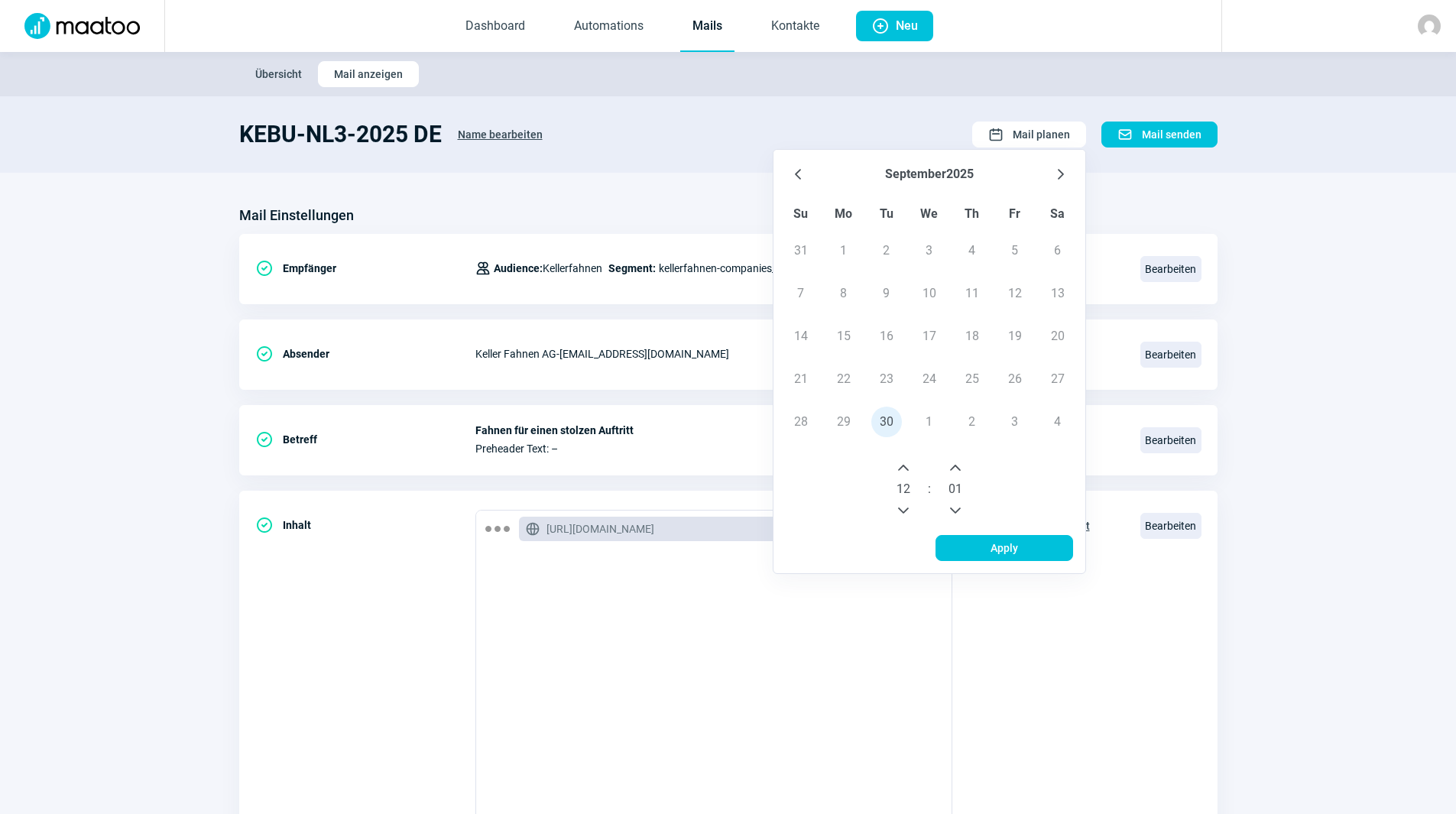
click at [1056, 172] on icon "Next Month" at bounding box center [1060, 174] width 12 height 12
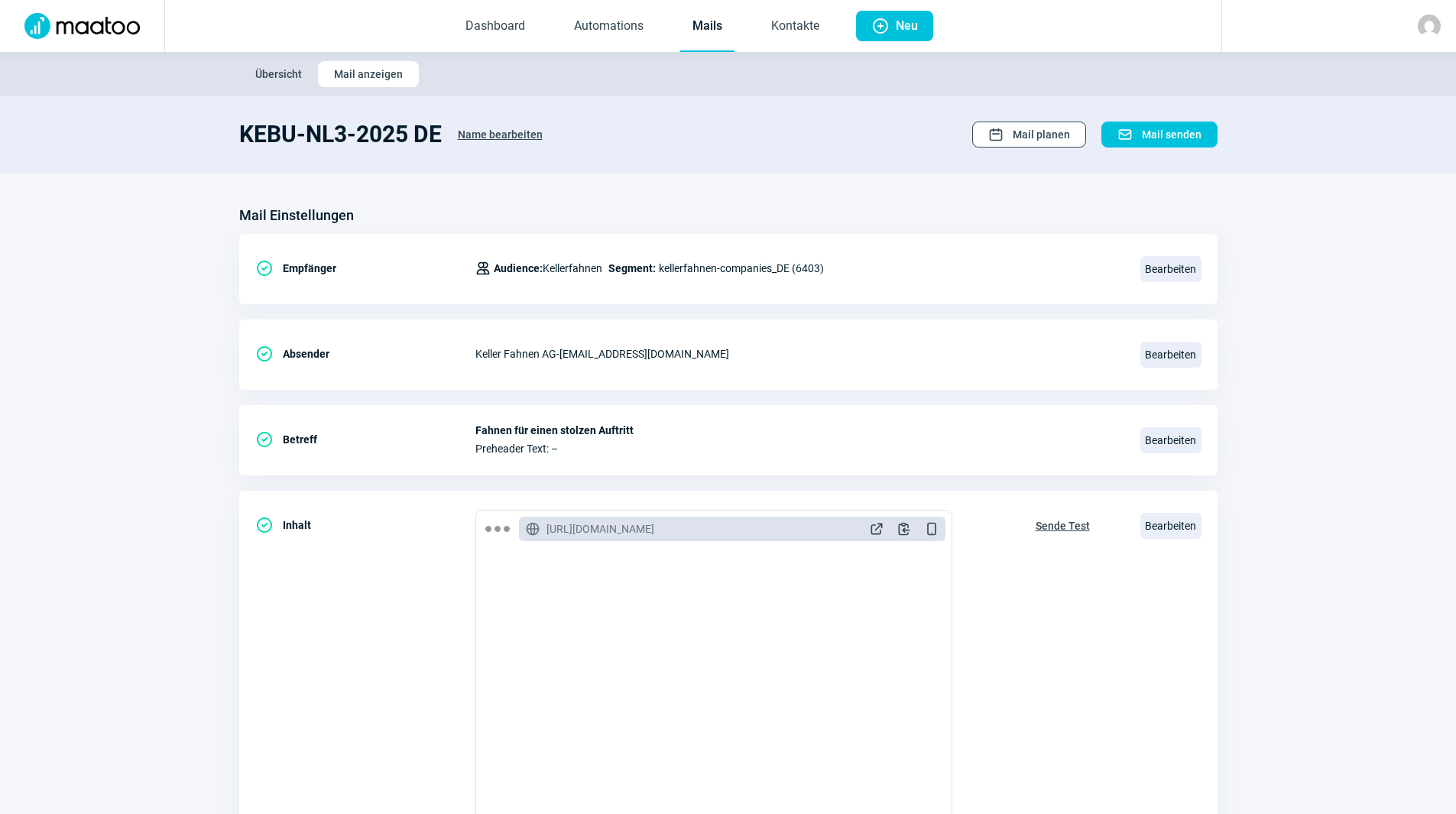
click at [1055, 130] on span "Mail planen" at bounding box center [1041, 134] width 58 height 24
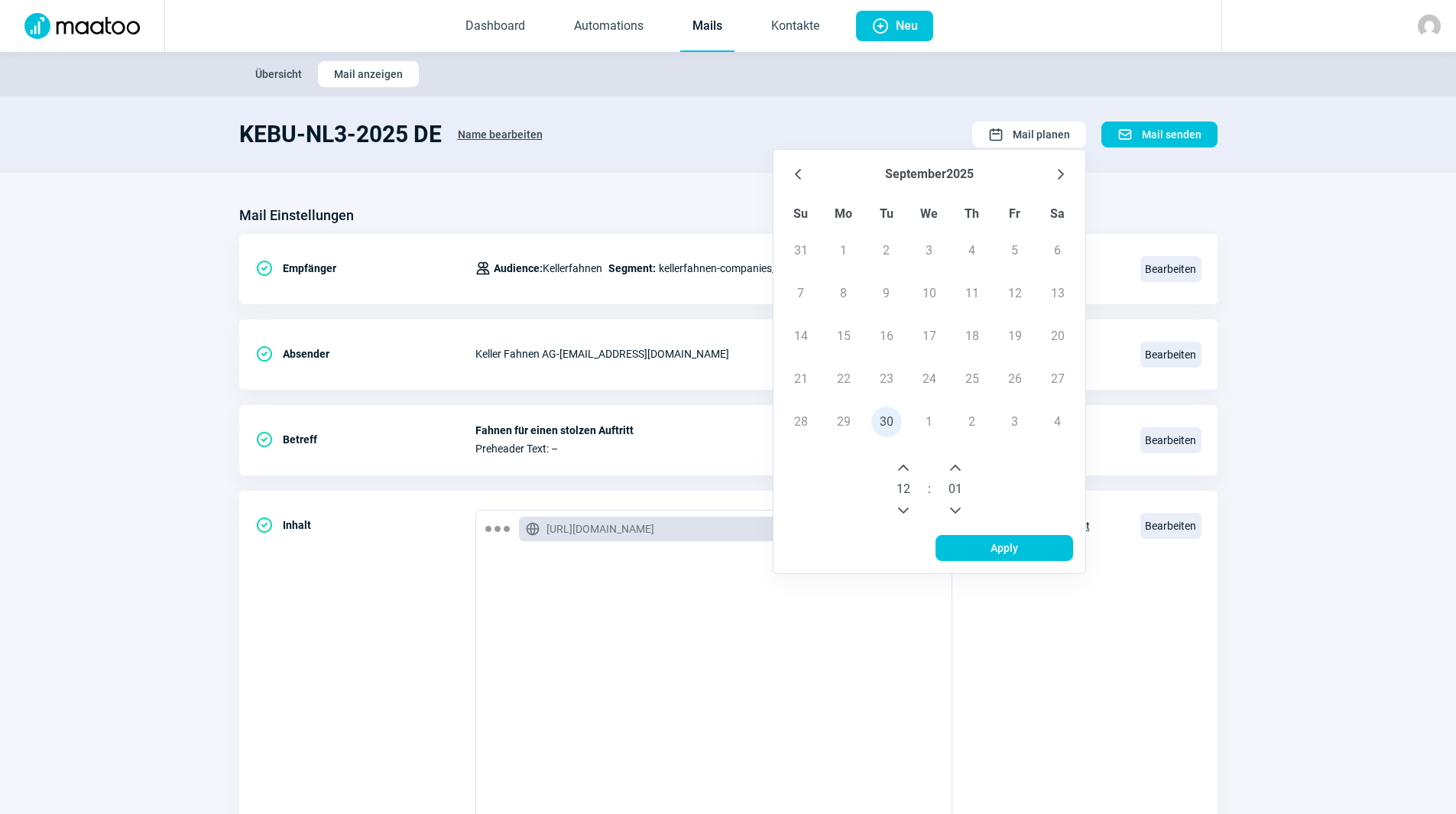
click at [930, 424] on td "1" at bounding box center [930, 422] width 43 height 43
click at [1060, 170] on icon "Next Month" at bounding box center [1061, 173] width 7 height 10
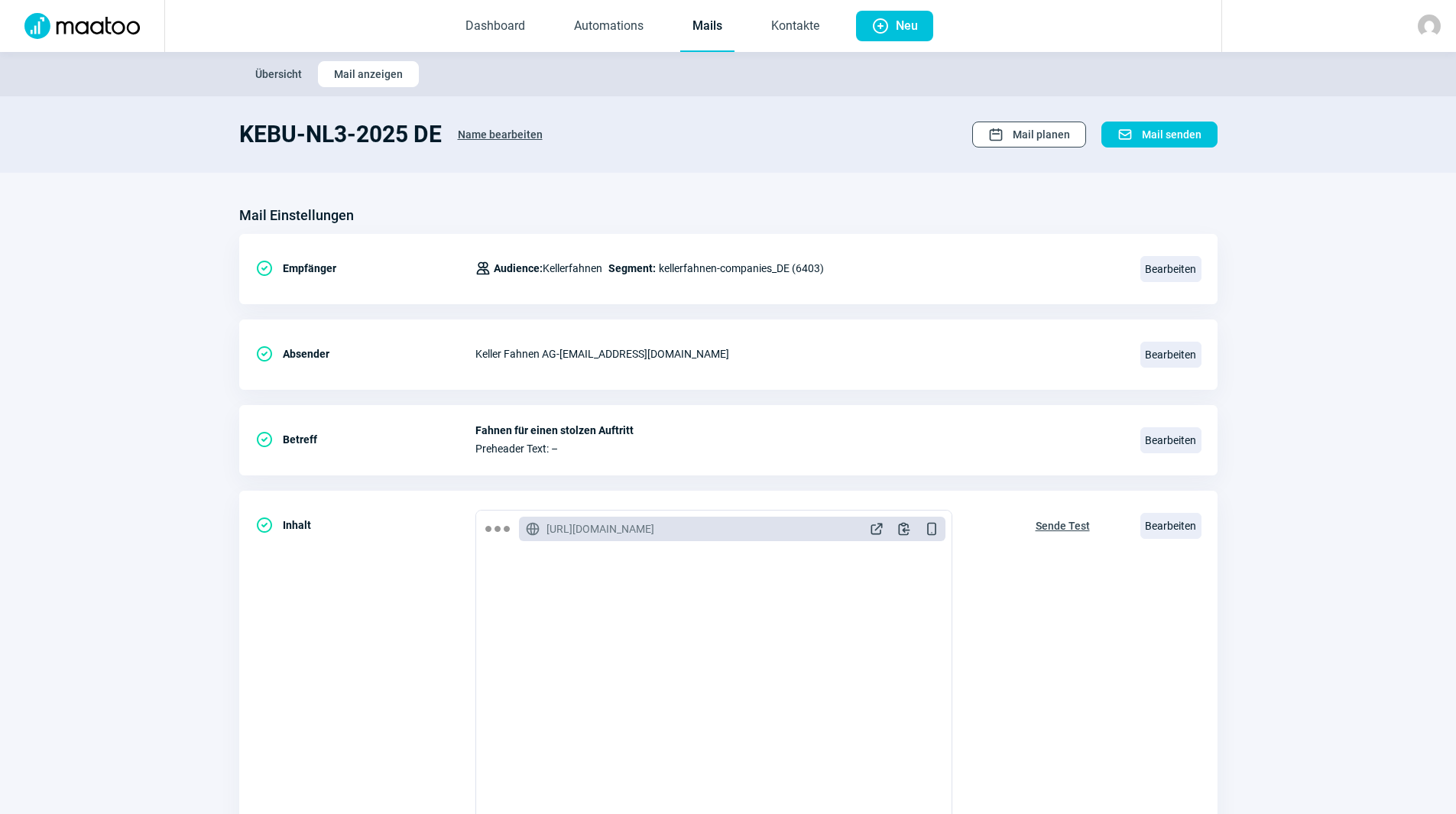
click at [1054, 134] on span "Mail planen" at bounding box center [1041, 134] width 58 height 24
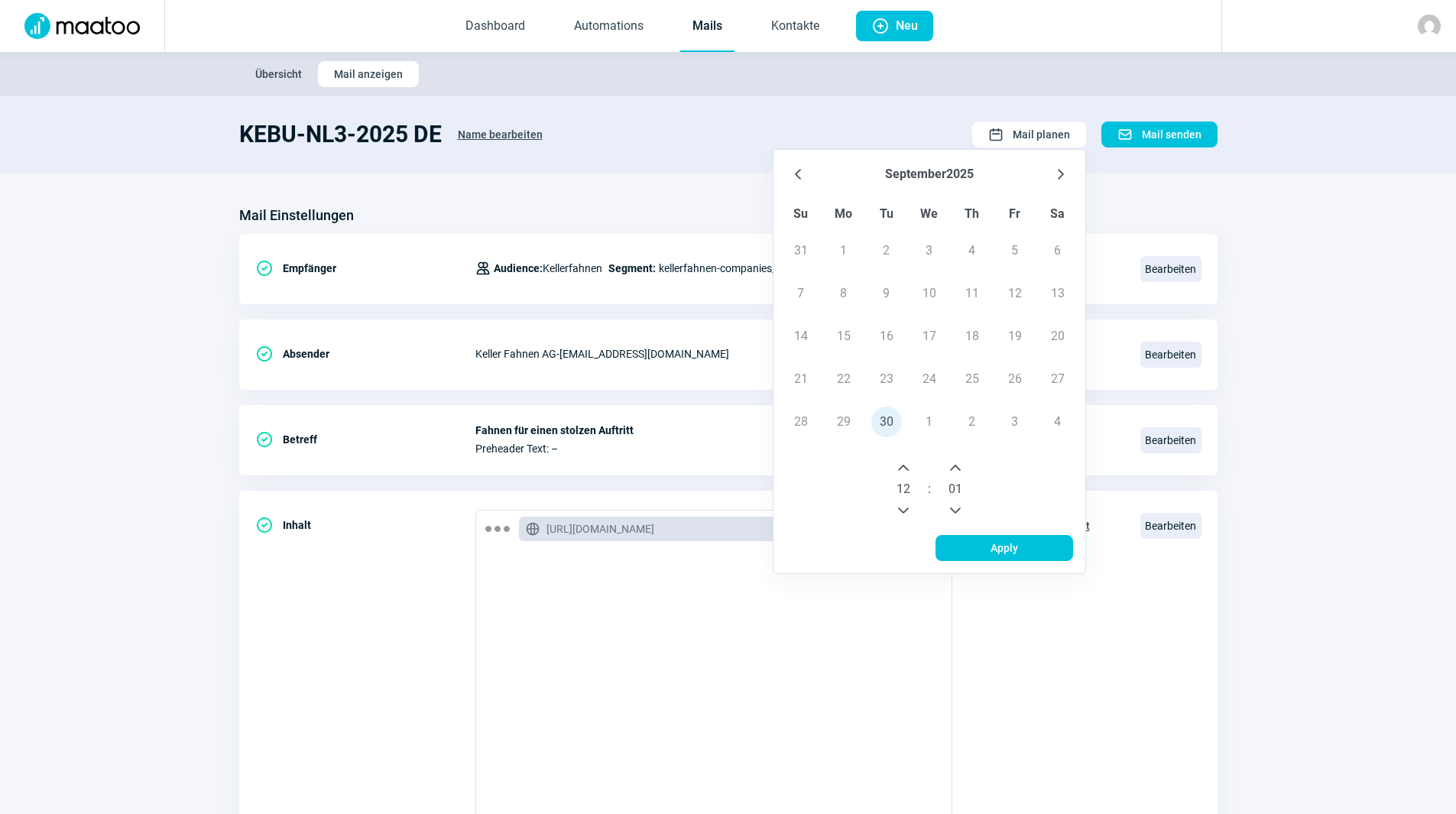
click at [904, 468] on icon "Next Hour" at bounding box center [903, 468] width 12 height 12
click at [905, 468] on icon "Next Hour" at bounding box center [903, 468] width 12 height 12
click at [905, 467] on icon "Next Hour" at bounding box center [903, 468] width 10 height 7
click at [1067, 174] on icon "Next Month" at bounding box center [1060, 174] width 12 height 12
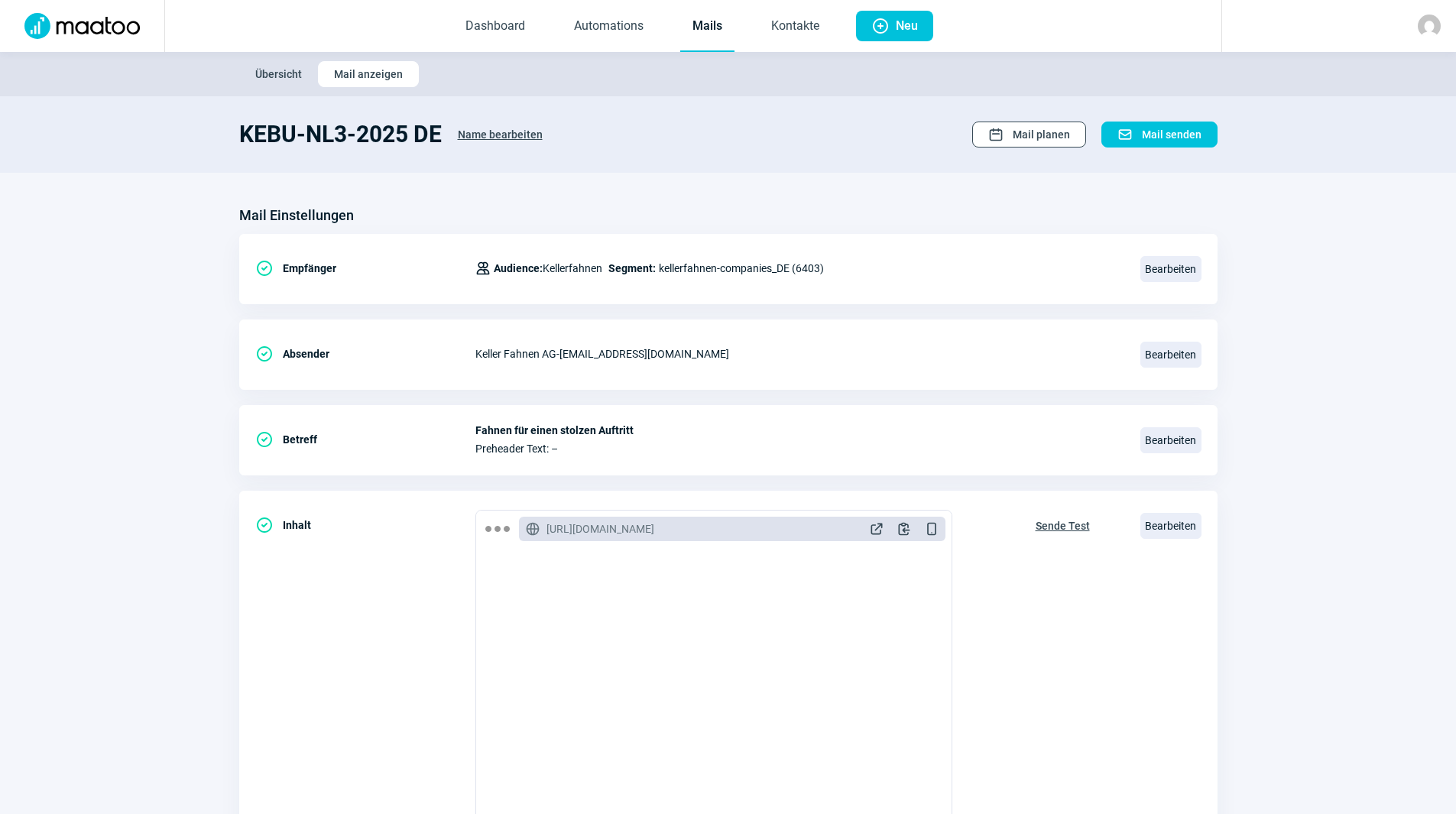
drag, startPoint x: 1051, startPoint y: 136, endPoint x: 1046, endPoint y: 122, distance: 14.9
click at [1047, 126] on span "Mail planen" at bounding box center [1041, 134] width 58 height 24
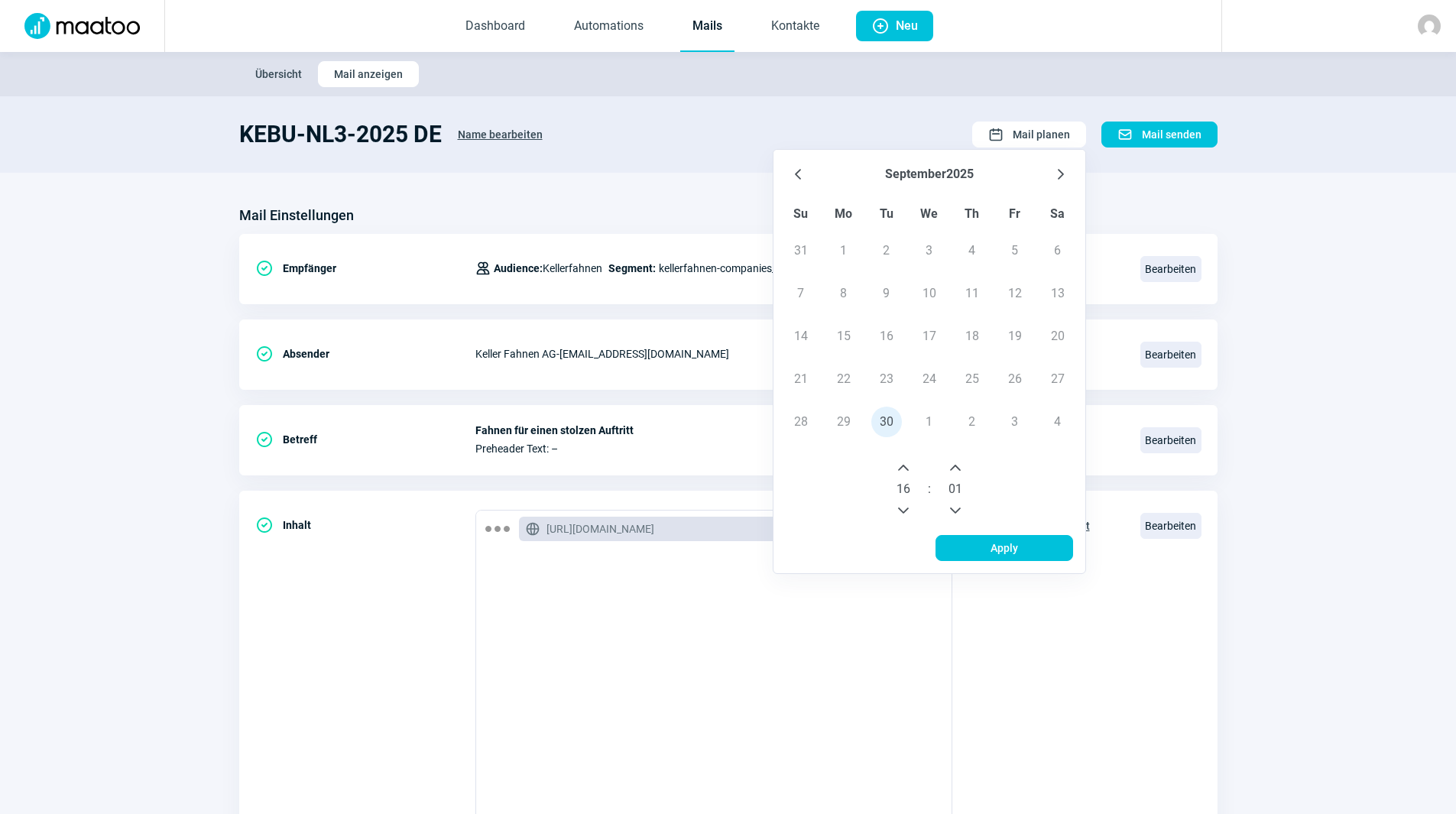
click at [795, 170] on icon "Previous Month" at bounding box center [797, 174] width 12 height 12
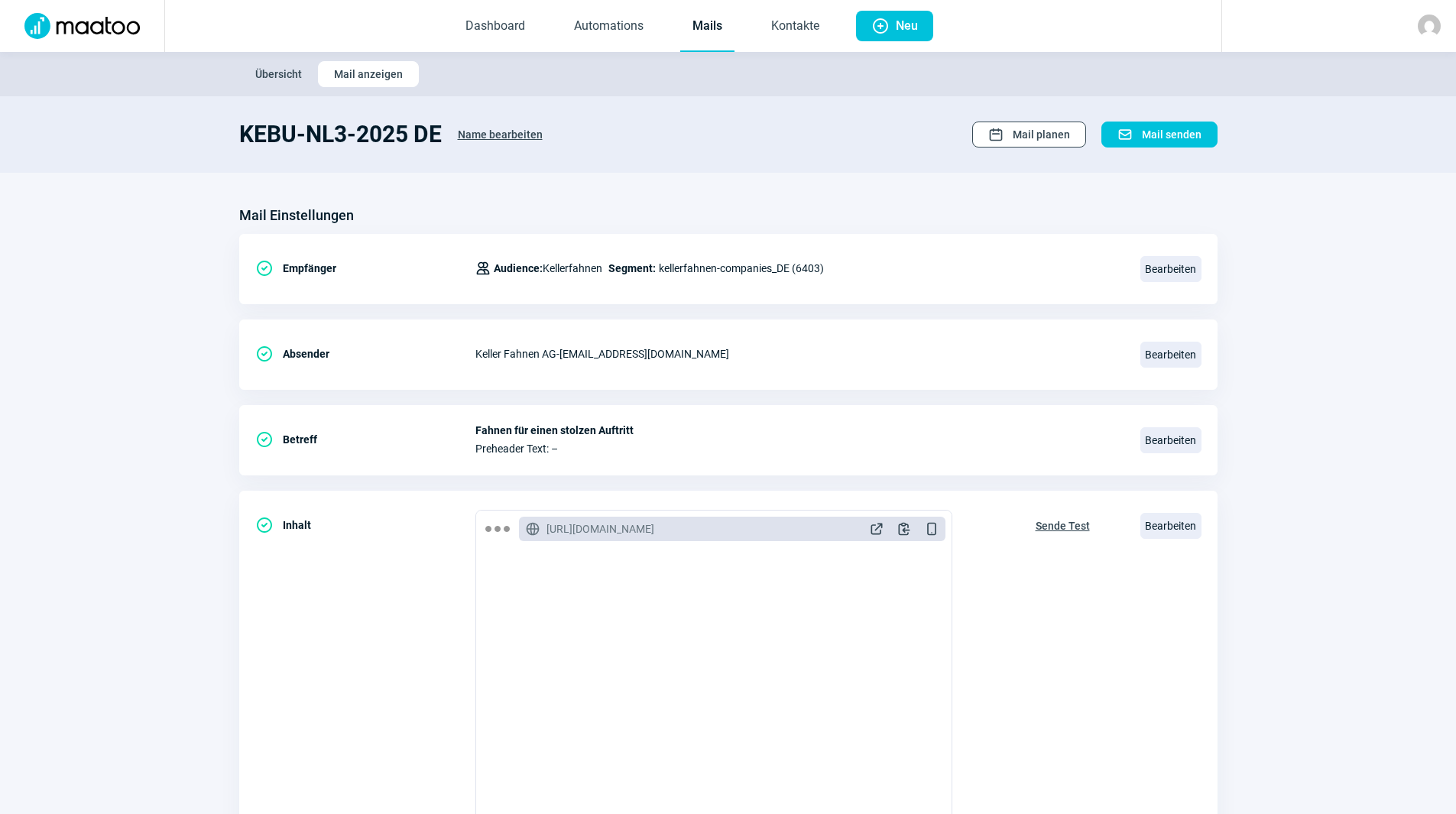
click at [1037, 131] on span "Mail planen" at bounding box center [1041, 134] width 58 height 24
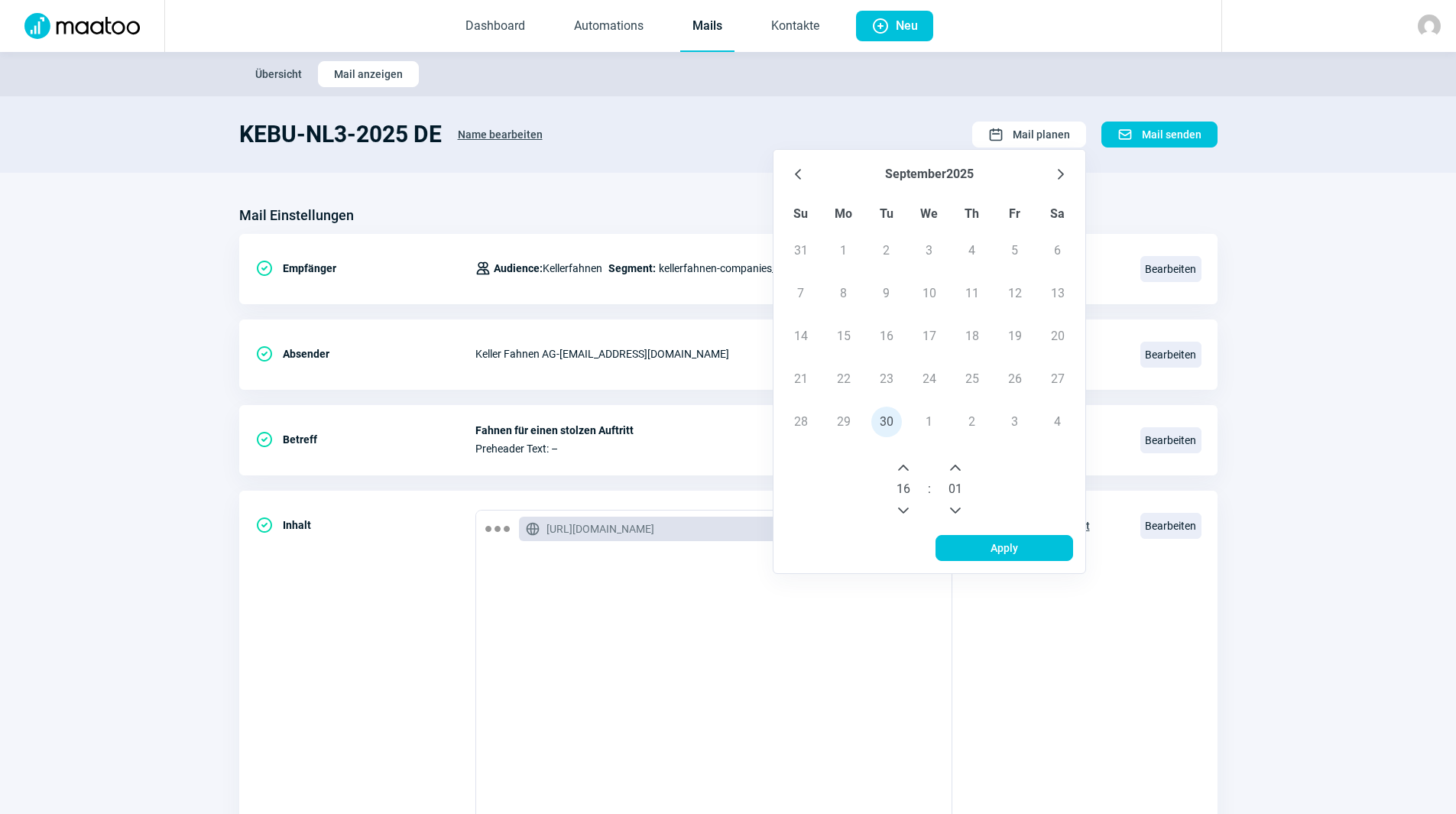
click at [1057, 177] on icon "Next Month" at bounding box center [1060, 174] width 12 height 12
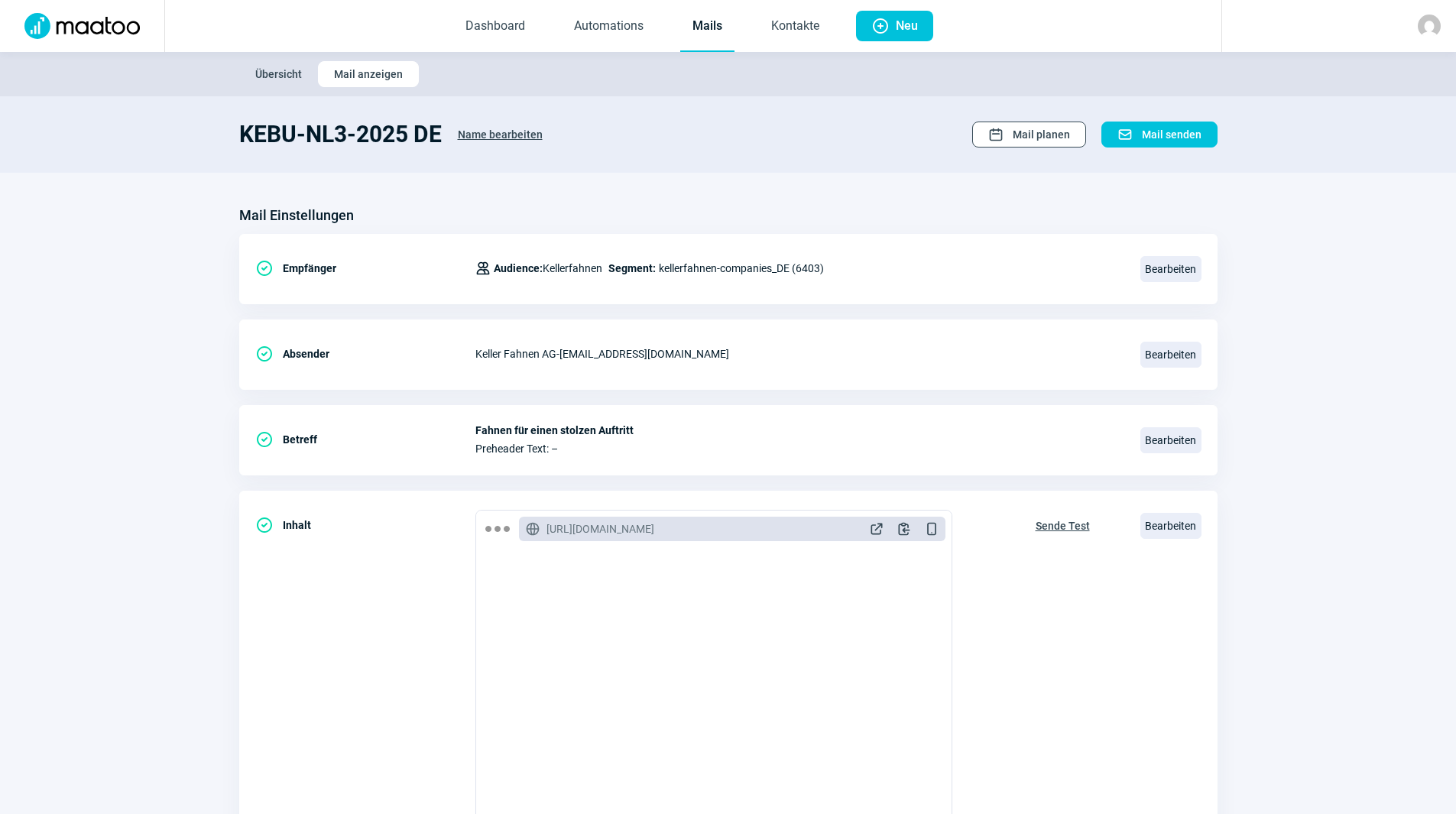
drag, startPoint x: 1056, startPoint y: 134, endPoint x: 1051, endPoint y: 144, distance: 11.2
click at [1055, 138] on span "Mail planen" at bounding box center [1041, 134] width 58 height 24
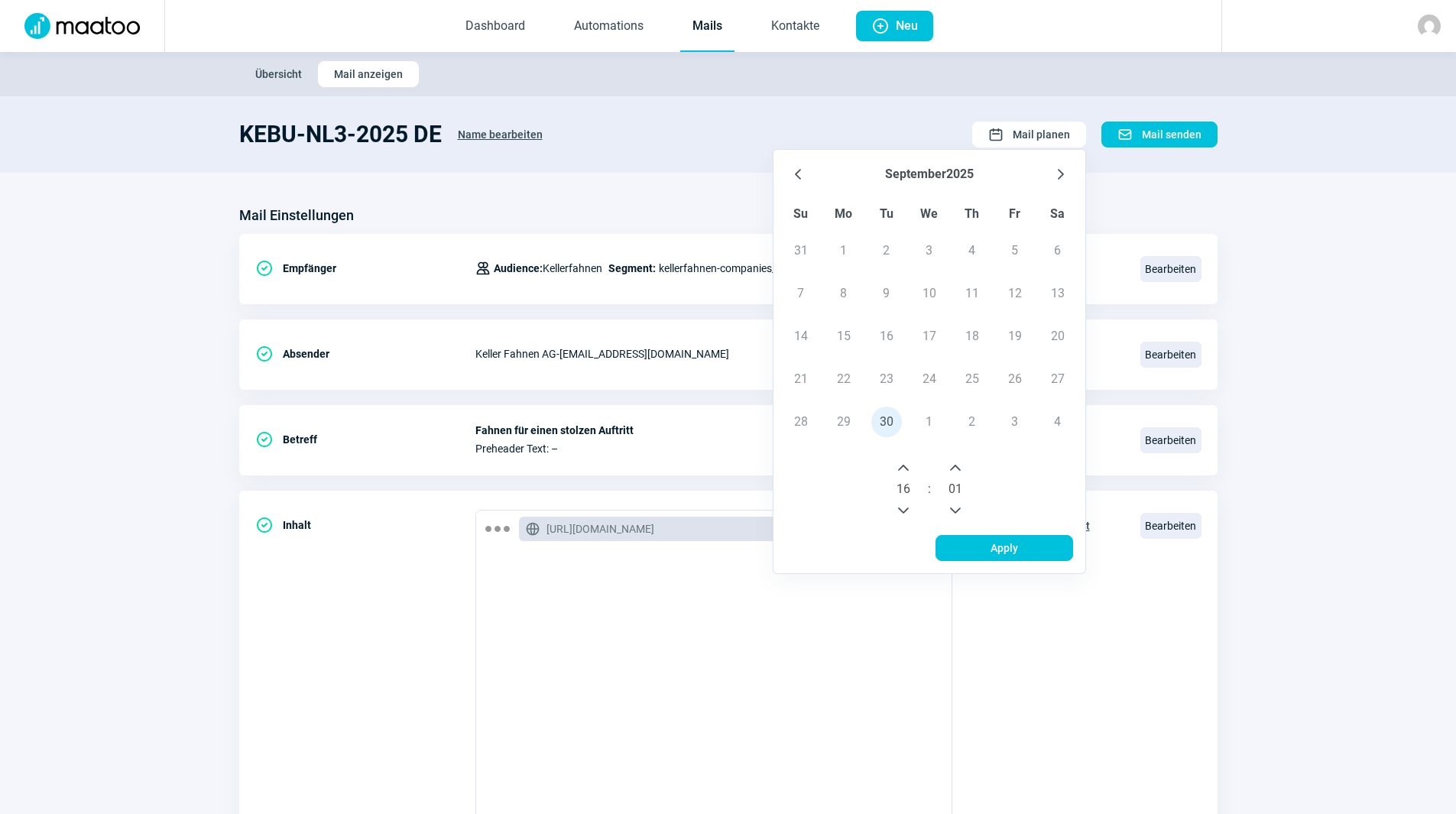
click at [997, 358] on td "26" at bounding box center [1015, 379] width 43 height 43
click at [952, 461] on button "Next Minute" at bounding box center [956, 468] width 24 height 24
drag, startPoint x: 922, startPoint y: 411, endPoint x: 932, endPoint y: 424, distance: 16.4
click at [923, 414] on td "1" at bounding box center [930, 422] width 43 height 43
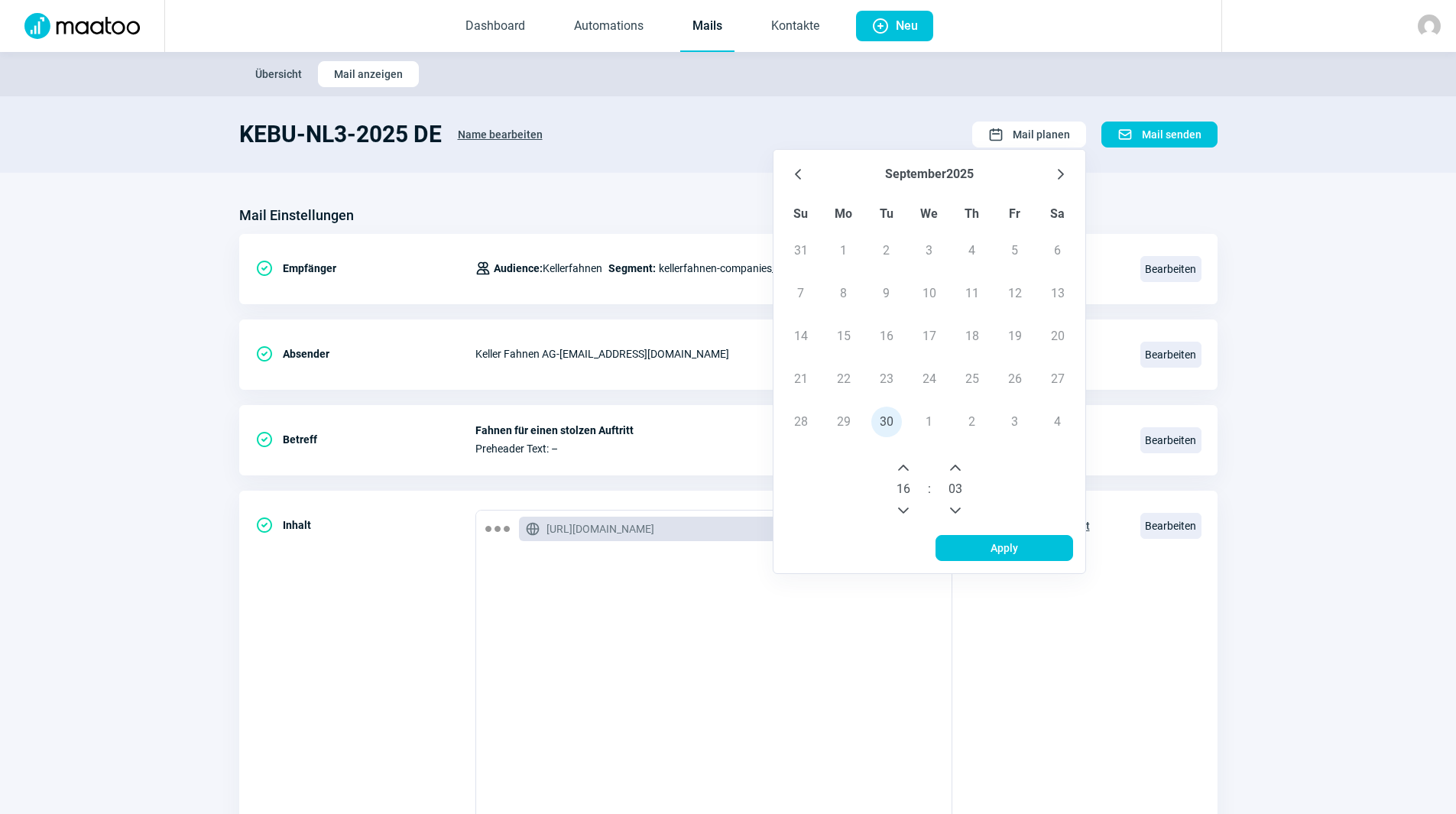
click at [932, 424] on td "1" at bounding box center [930, 422] width 43 height 43
click at [931, 422] on td "1" at bounding box center [930, 422] width 43 height 43
drag, startPoint x: 931, startPoint y: 421, endPoint x: 958, endPoint y: 325, distance: 99.7
click at [931, 415] on td "1" at bounding box center [930, 422] width 43 height 43
click at [936, 165] on button "September" at bounding box center [916, 174] width 61 height 24
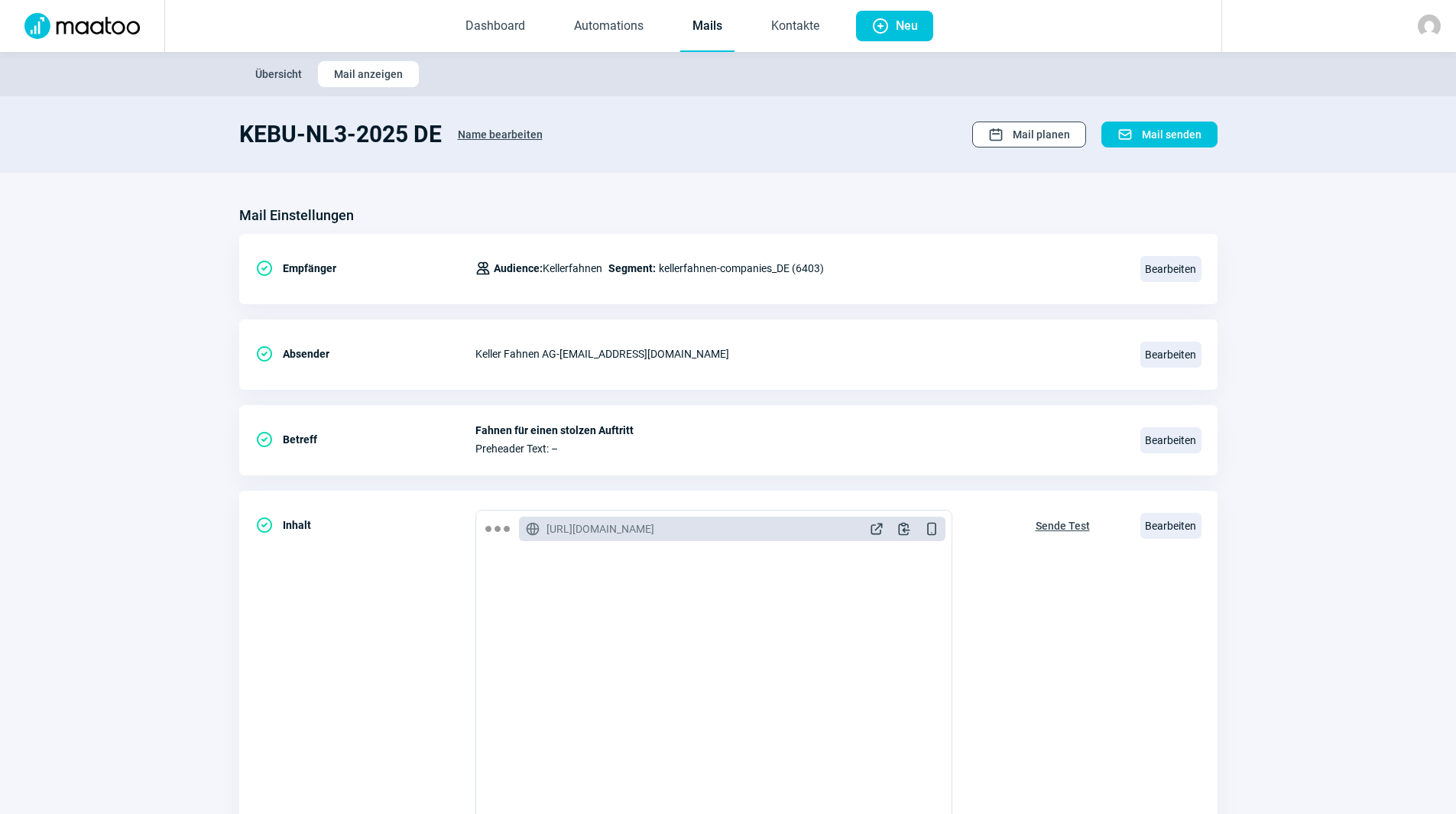
click at [1024, 139] on span "Mail planen" at bounding box center [1041, 134] width 58 height 24
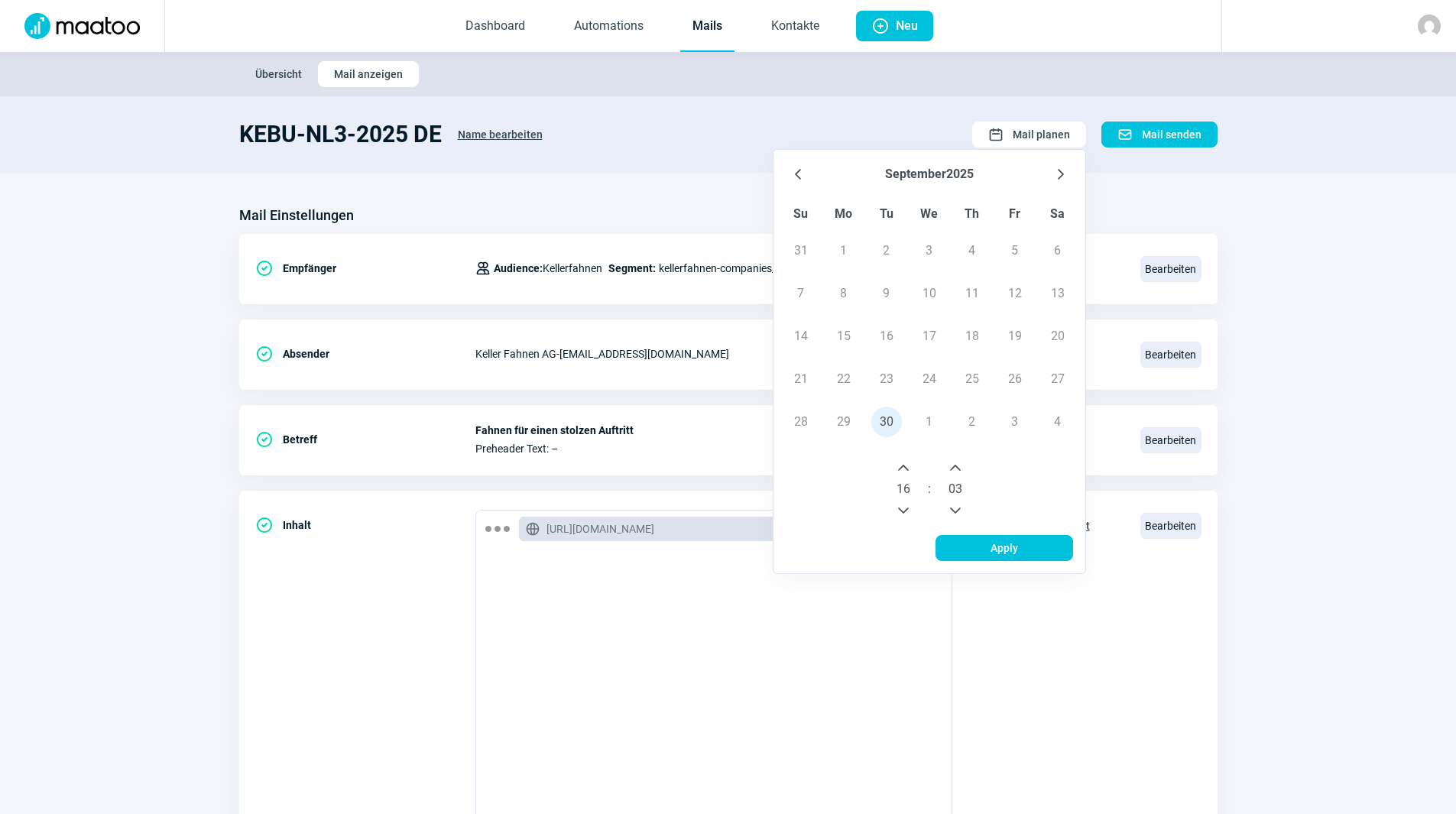
click at [939, 175] on button "September" at bounding box center [916, 174] width 61 height 24
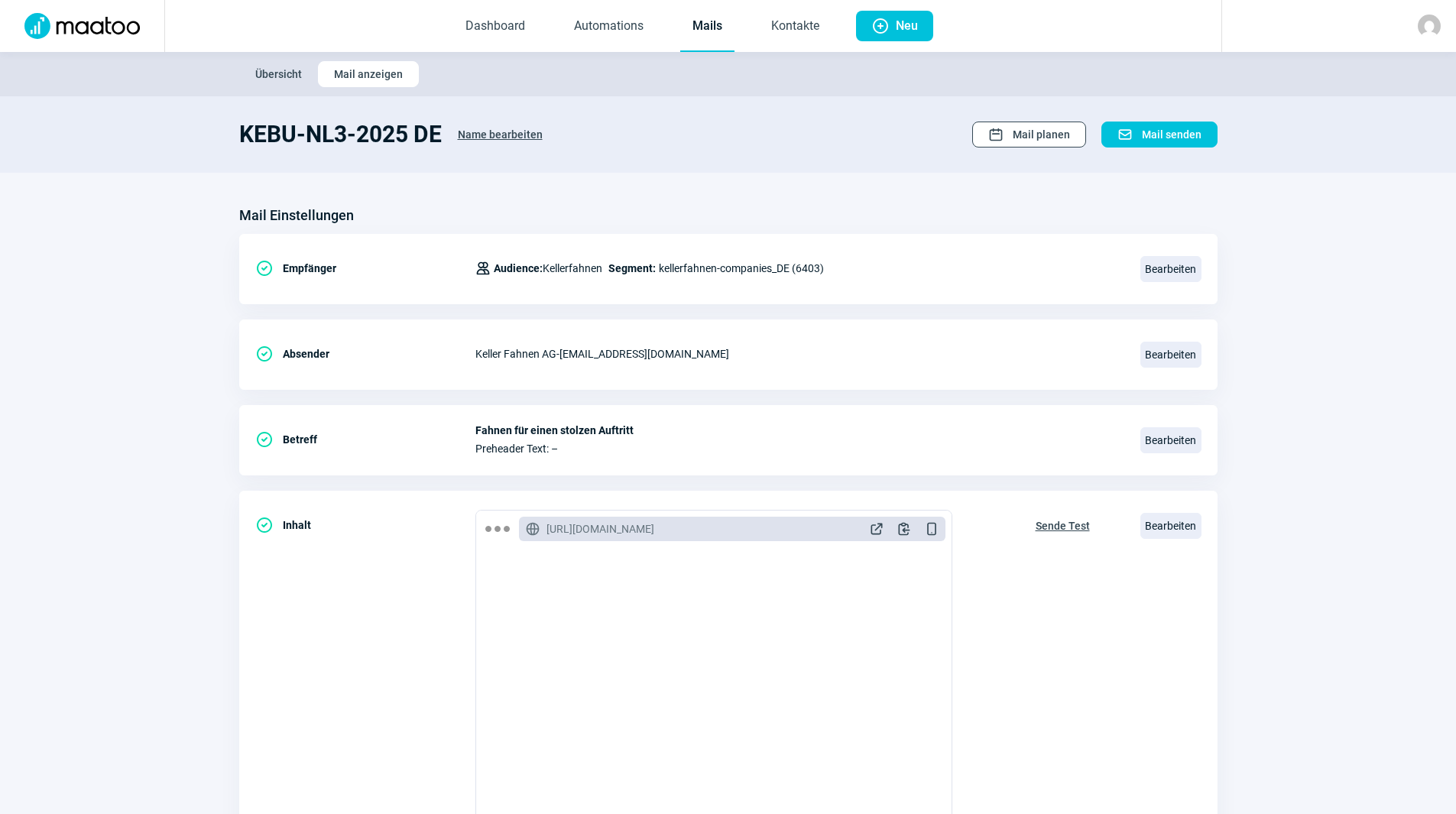
click at [1047, 133] on span "Mail planen" at bounding box center [1041, 134] width 58 height 24
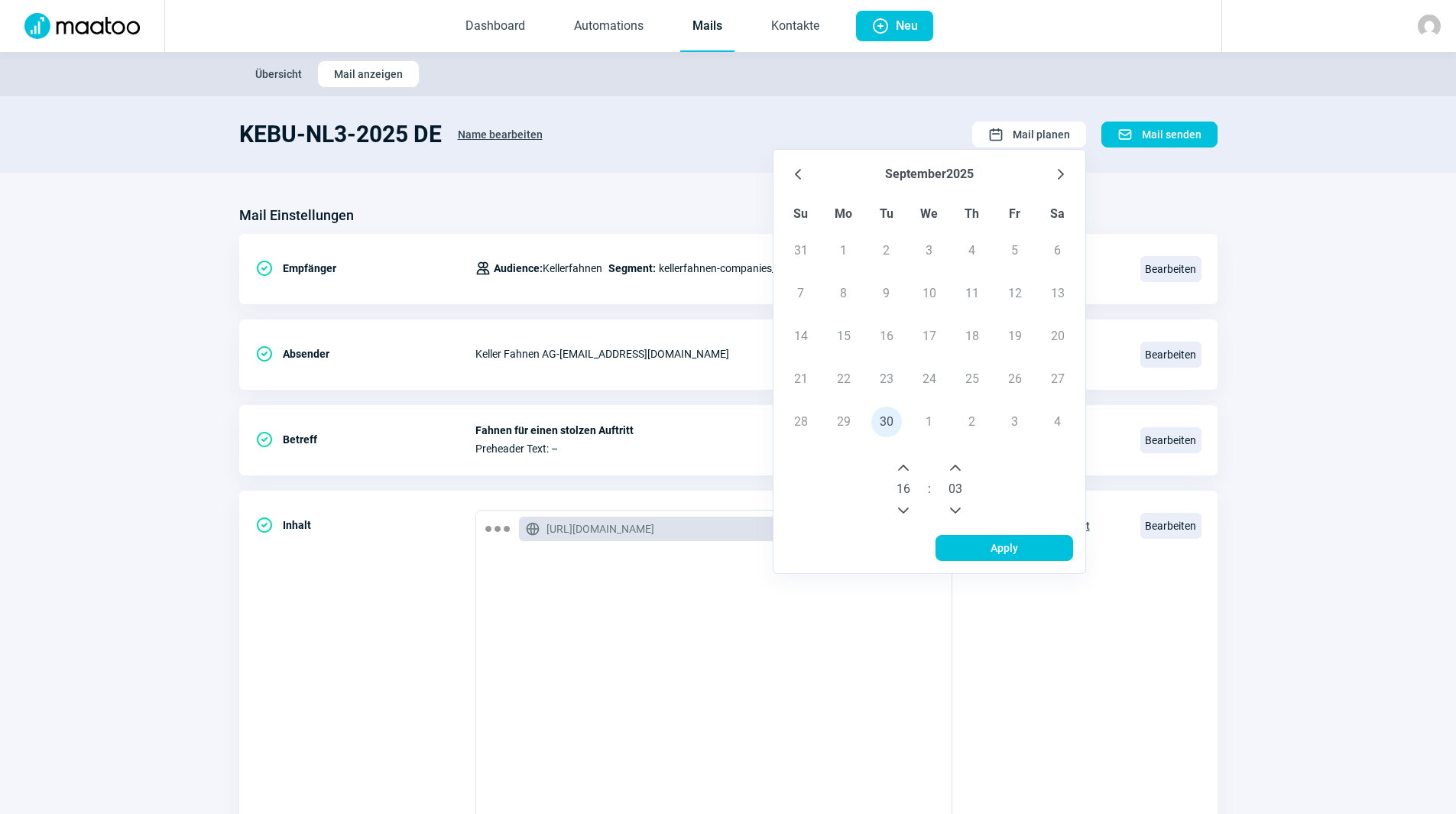
click at [1060, 176] on icon "Next Month" at bounding box center [1060, 174] width 12 height 12
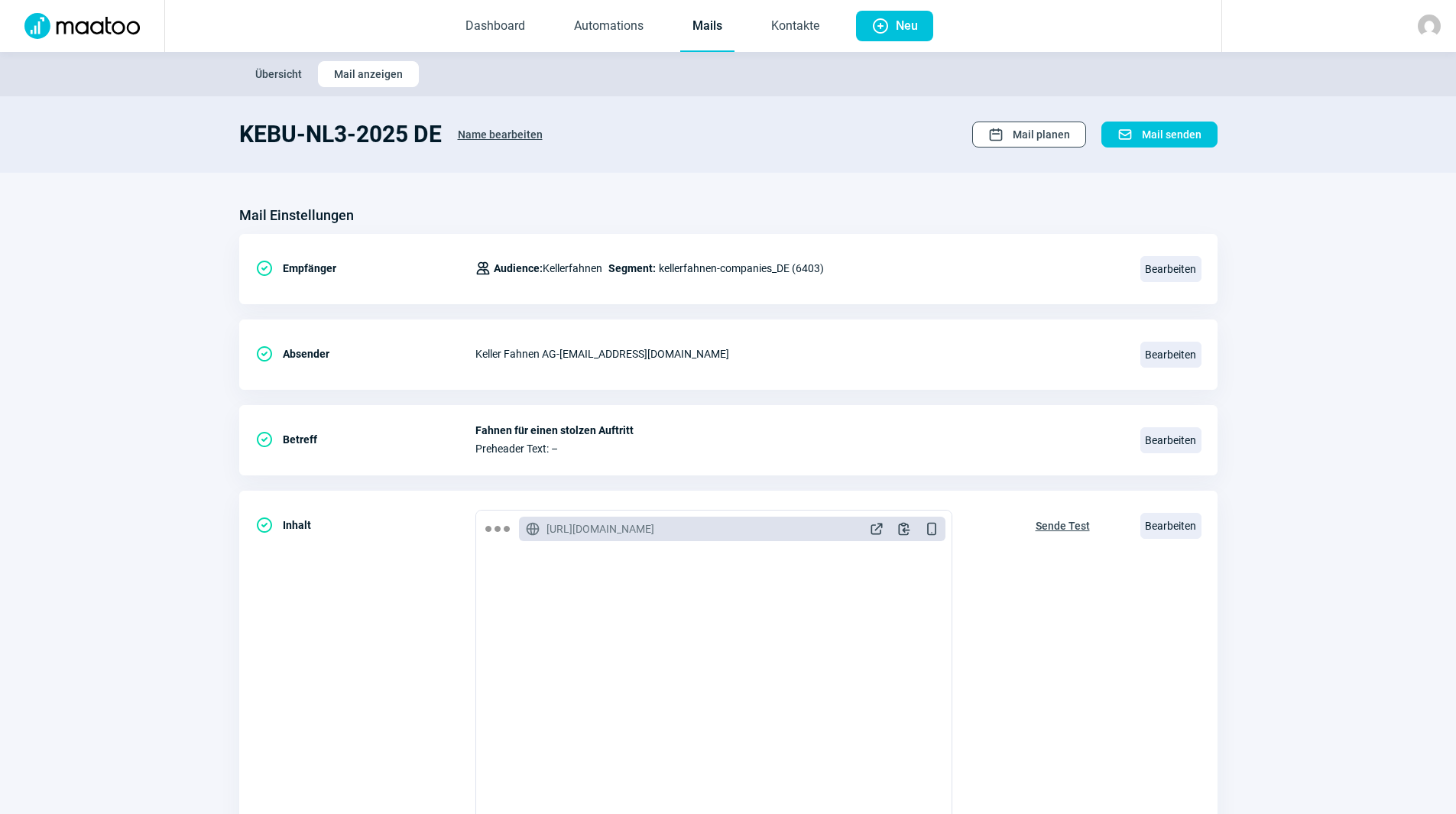
drag, startPoint x: 1039, startPoint y: 137, endPoint x: 1040, endPoint y: 145, distance: 8.1
click at [1039, 138] on span "Mail planen" at bounding box center [1041, 134] width 58 height 24
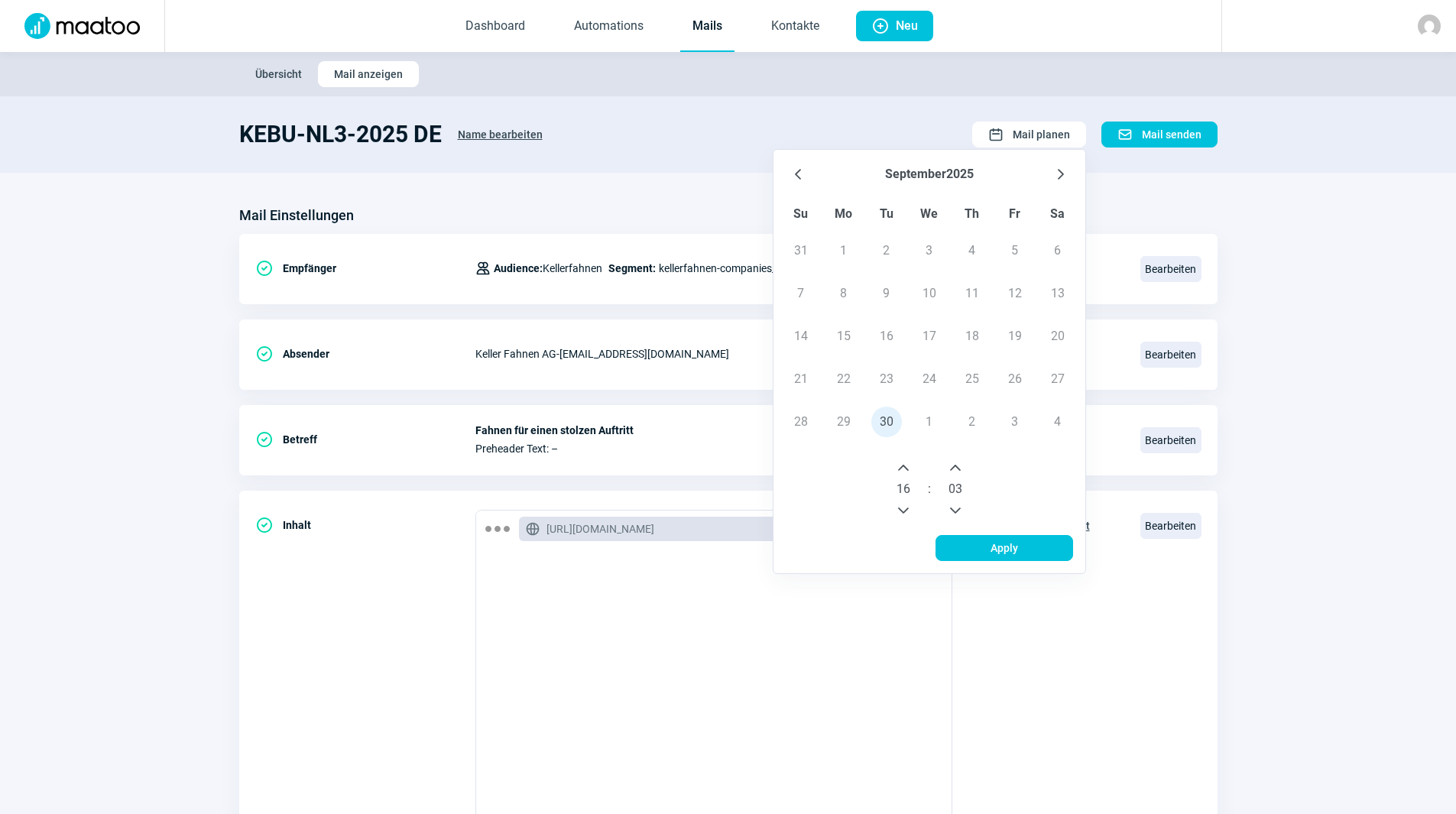
click at [1063, 172] on icon "Next Month" at bounding box center [1061, 173] width 7 height 10
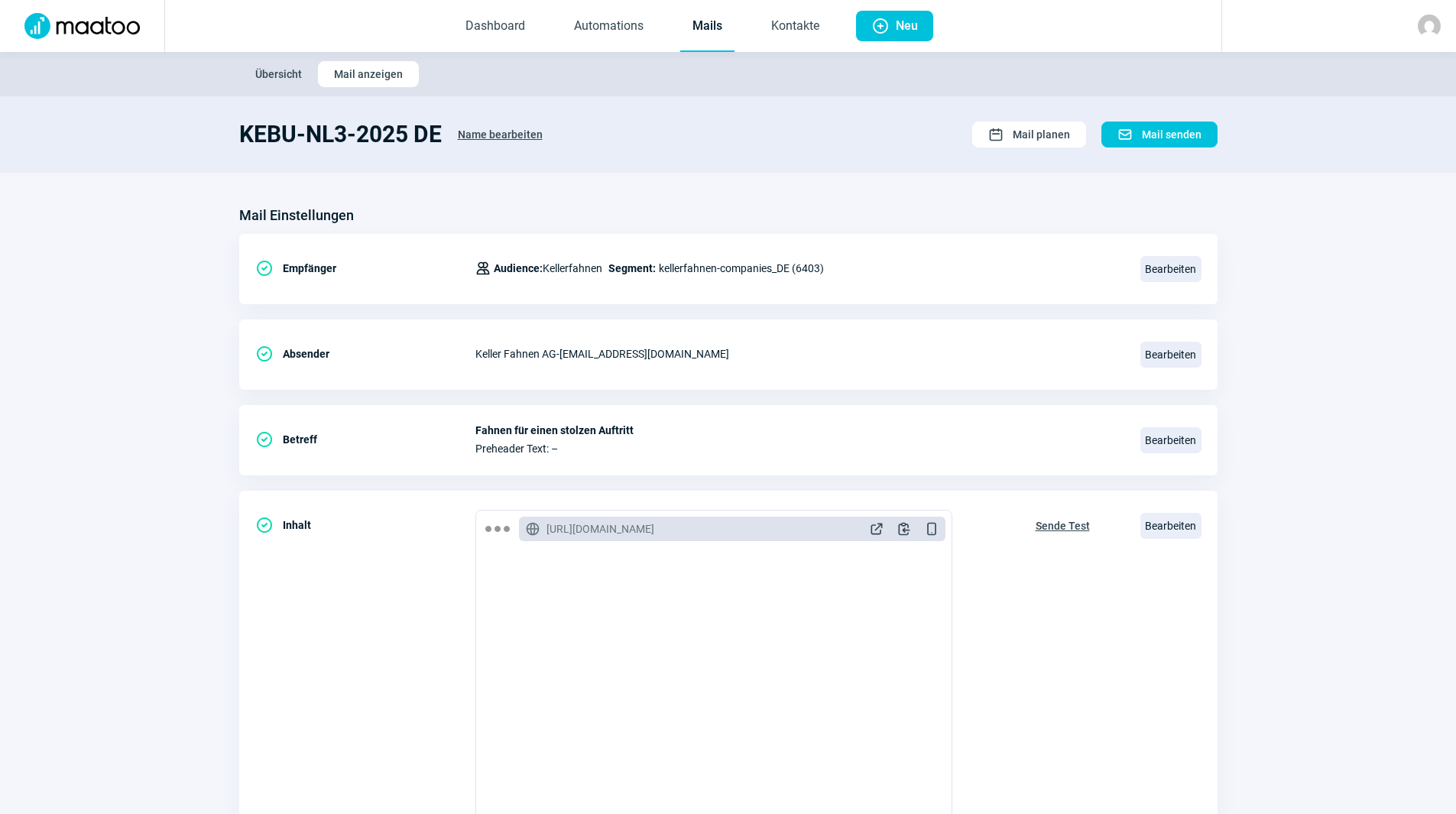
drag, startPoint x: 1039, startPoint y: 131, endPoint x: 1012, endPoint y: 148, distance: 31.9
click at [1038, 131] on span "Mail planen" at bounding box center [1041, 134] width 58 height 24
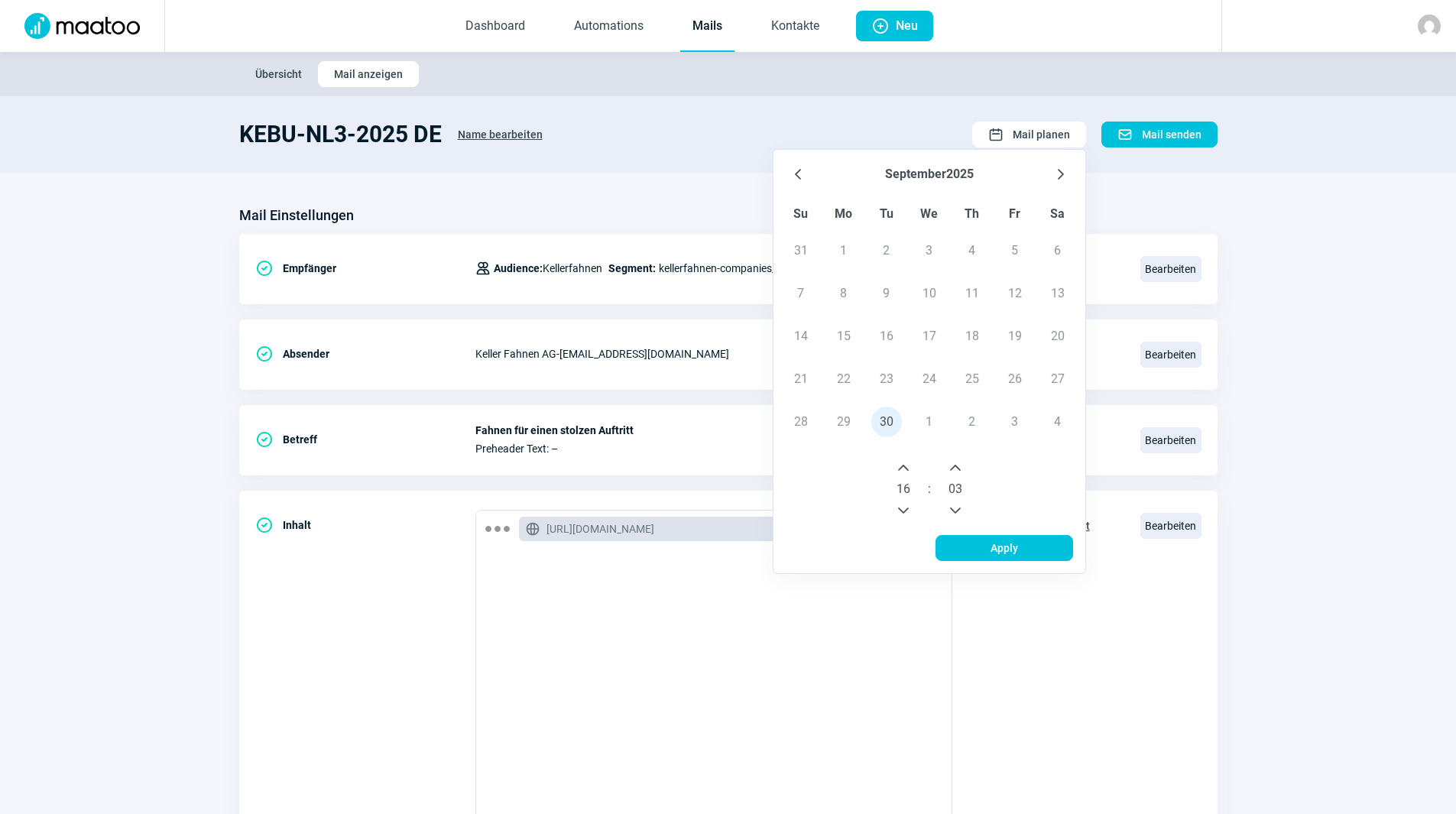
click at [922, 169] on button "September" at bounding box center [916, 174] width 61 height 24
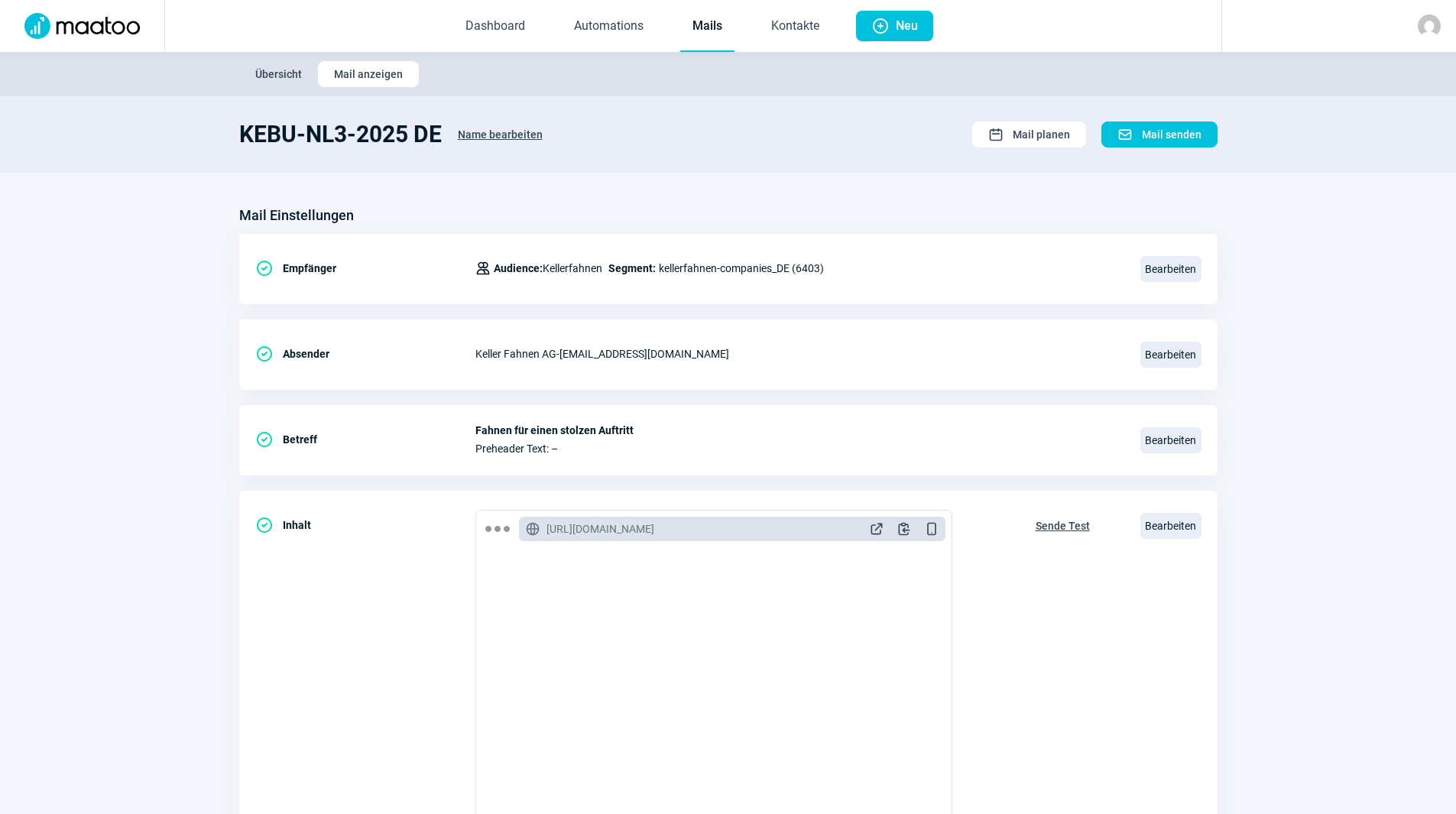
click at [699, 20] on link "Mails" at bounding box center [707, 27] width 54 height 50
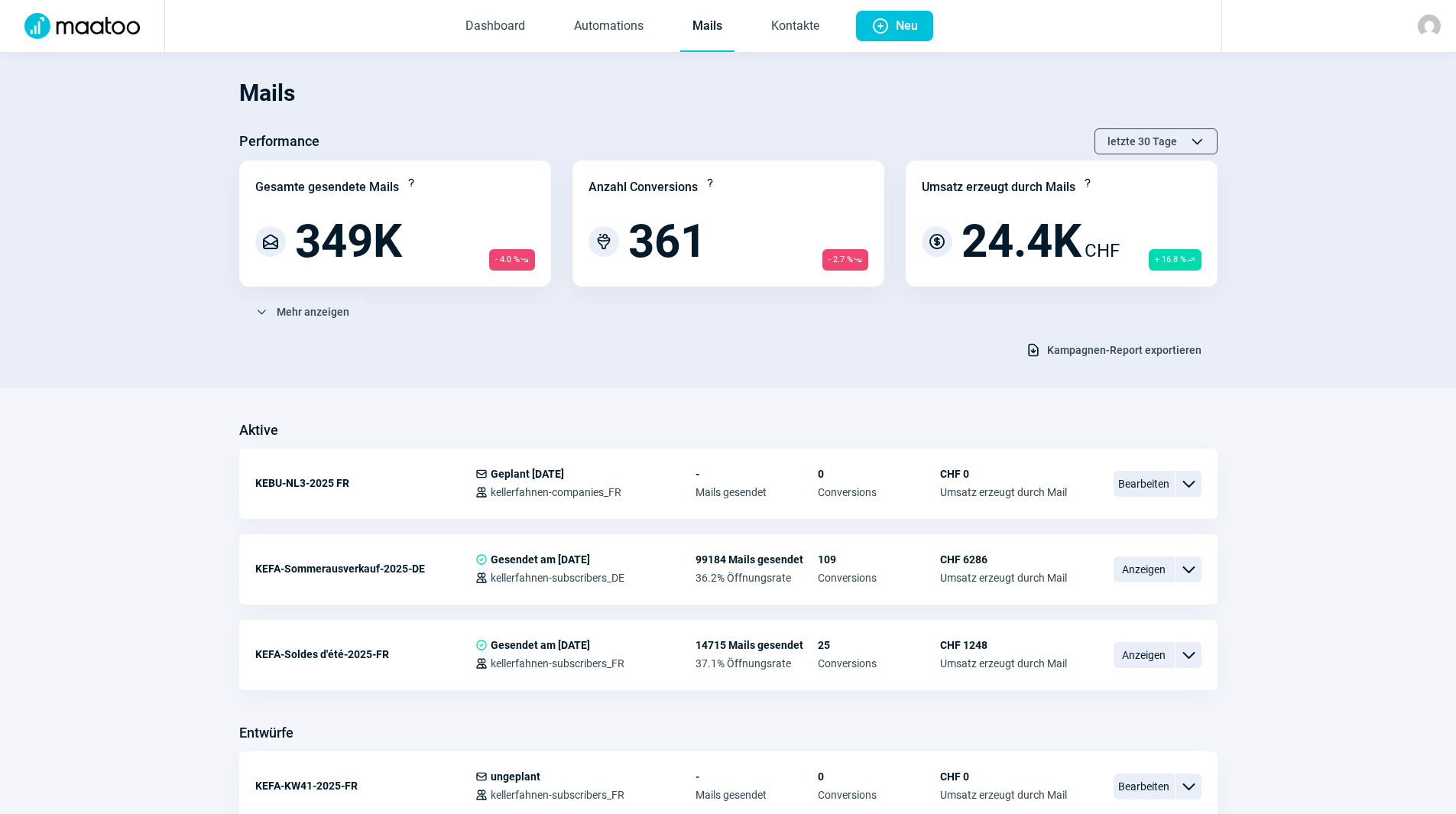
click at [708, 35] on link "Mails" at bounding box center [707, 27] width 54 height 50
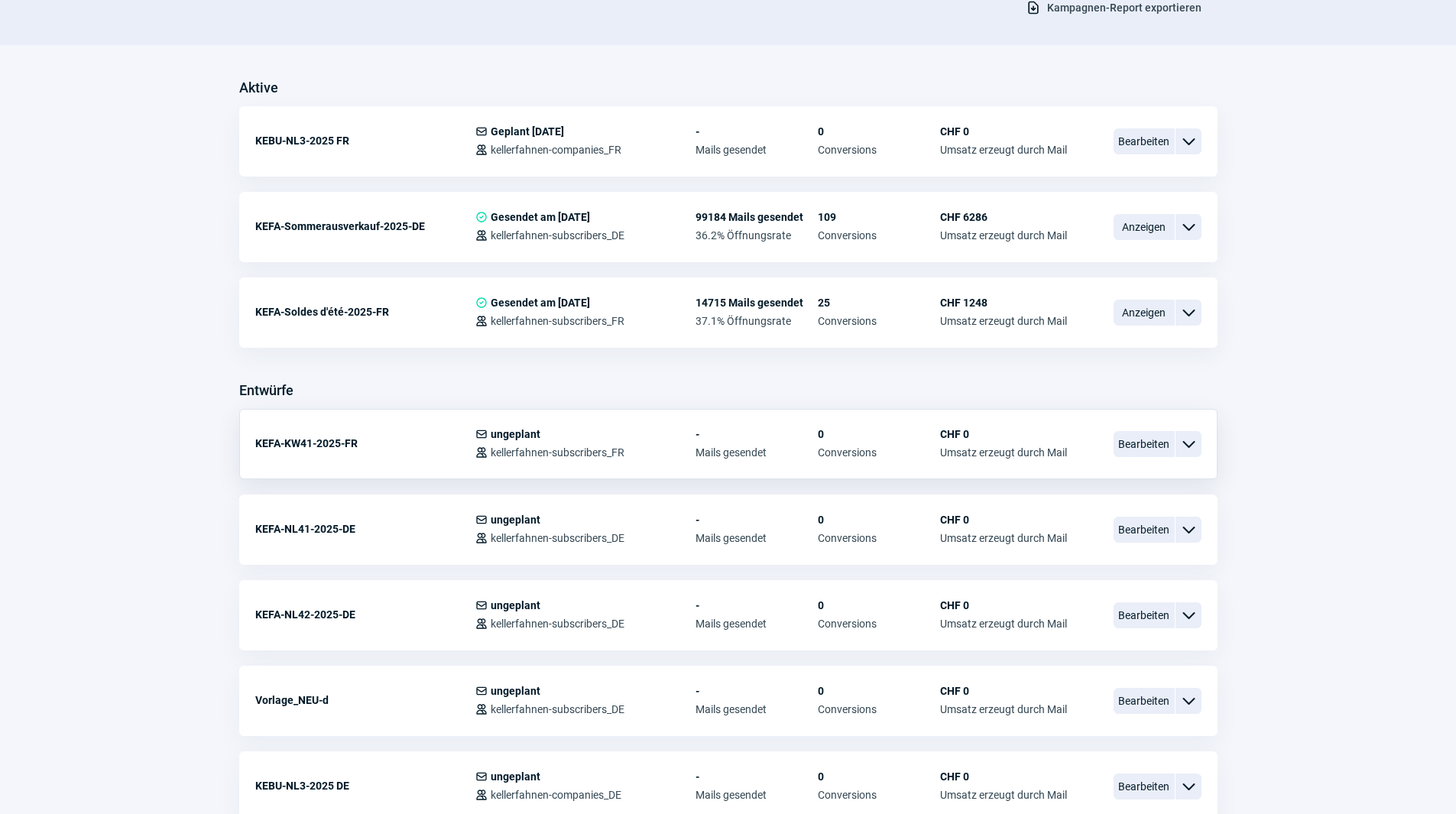
scroll to position [535, 0]
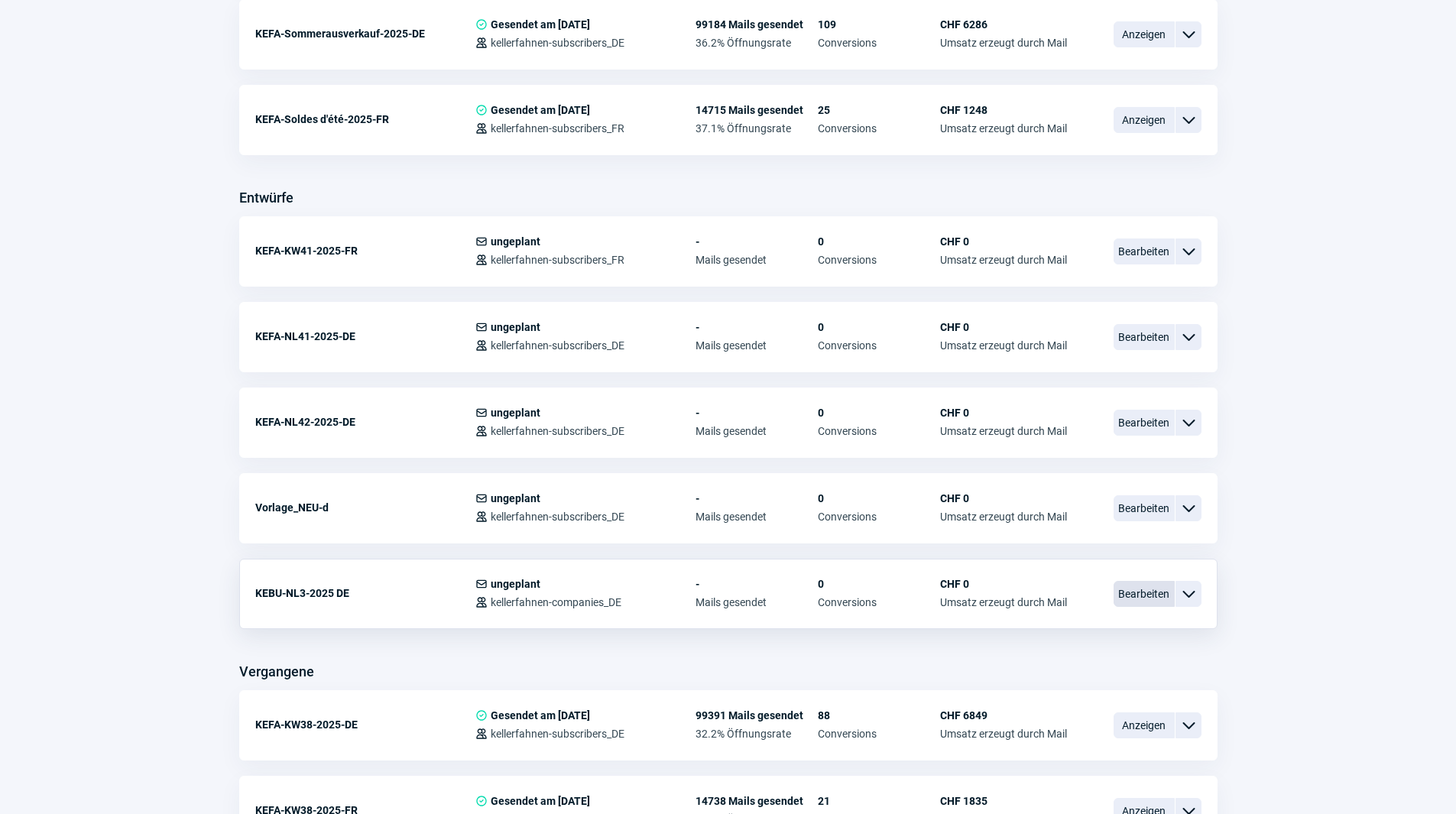
click at [1163, 584] on span "Bearbeiten" at bounding box center [1144, 594] width 61 height 26
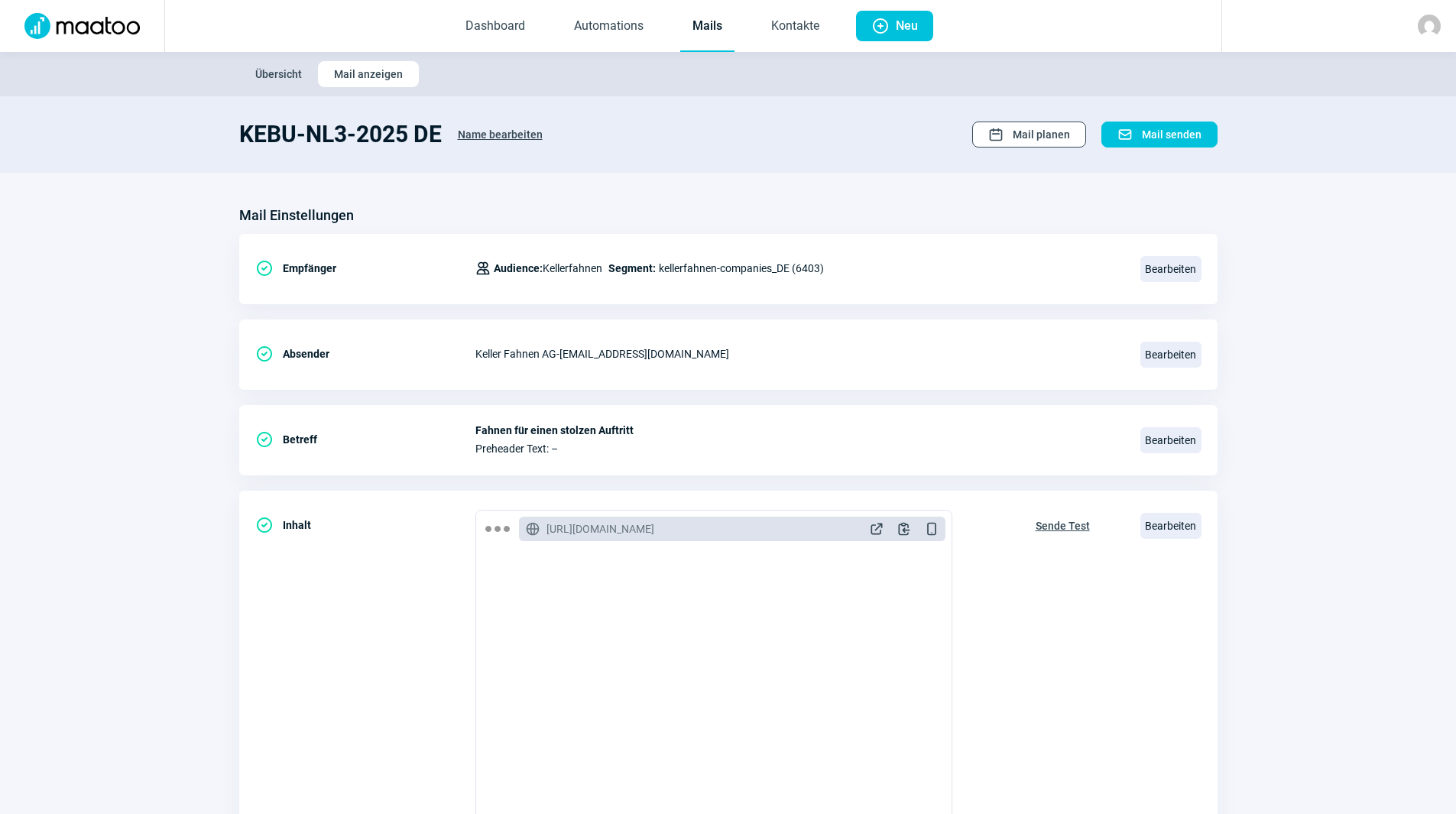
click at [1054, 127] on span "Mail planen" at bounding box center [1041, 134] width 58 height 24
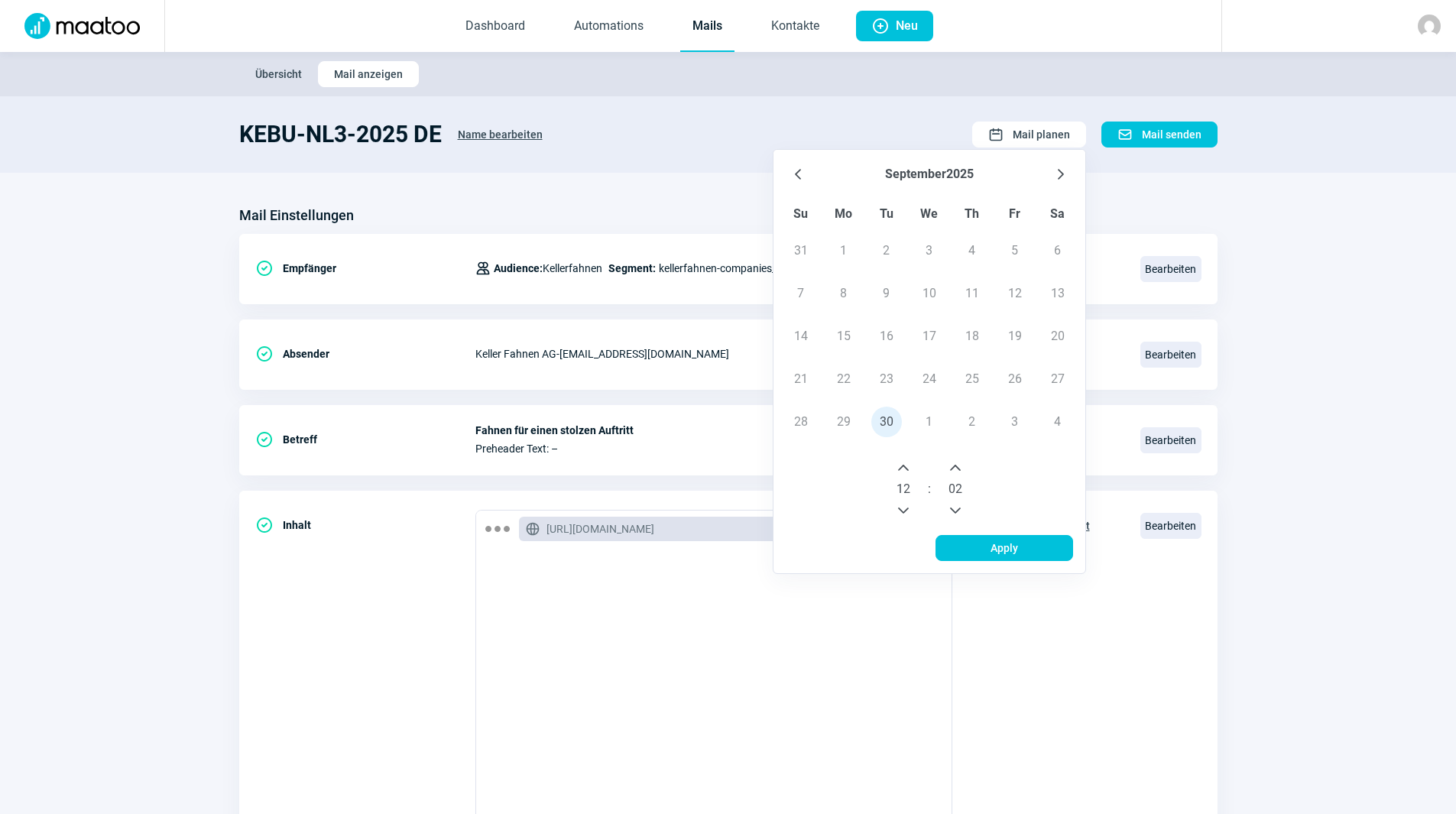
click at [1063, 171] on icon "Next Month" at bounding box center [1060, 174] width 12 height 12
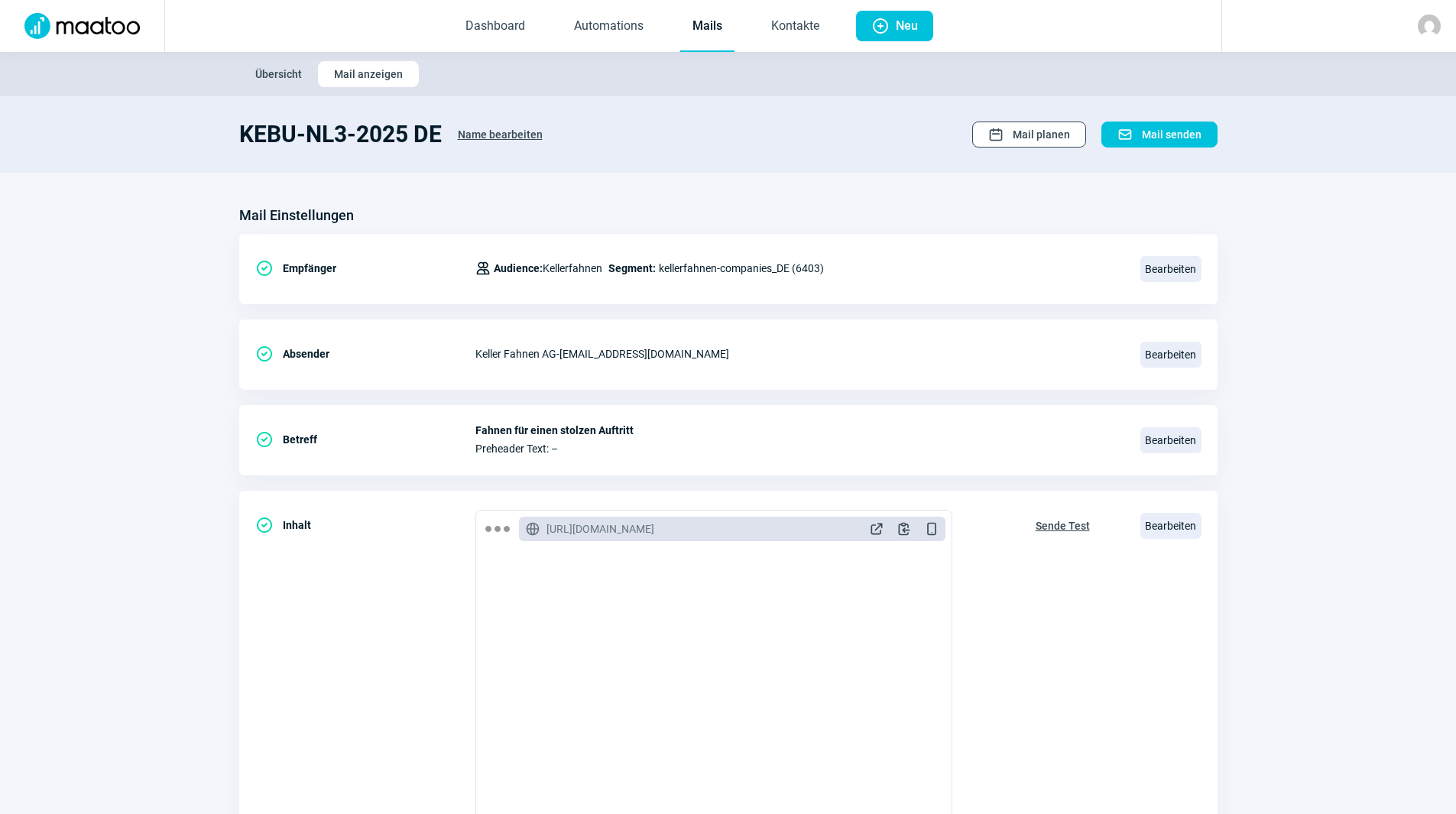
click at [1048, 134] on span "Mail planen" at bounding box center [1041, 134] width 58 height 24
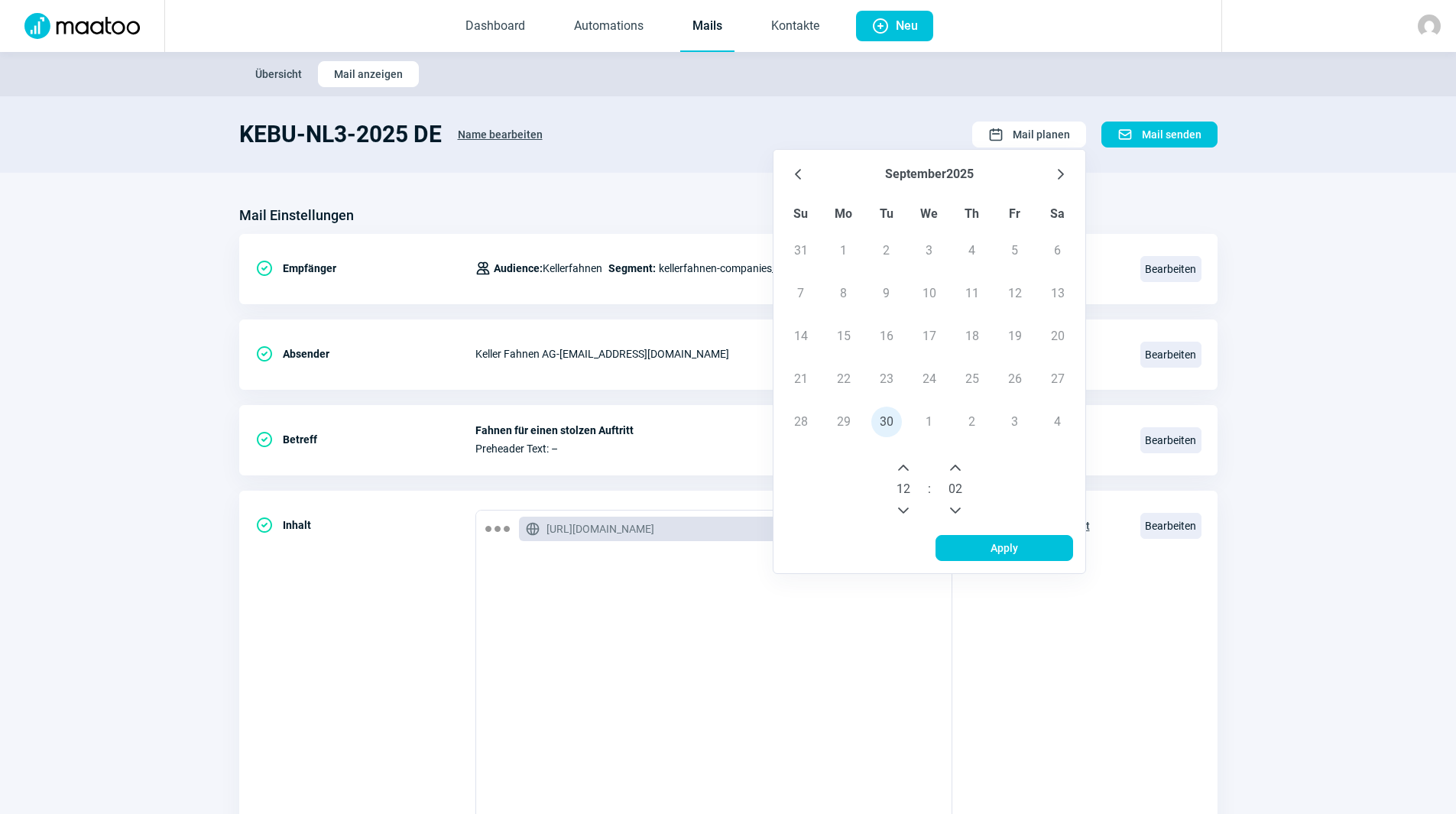
click at [934, 420] on td "1" at bounding box center [930, 422] width 43 height 43
click at [934, 419] on td "1" at bounding box center [930, 422] width 43 height 43
click at [933, 418] on td "1" at bounding box center [930, 422] width 43 height 43
click at [931, 413] on td "1" at bounding box center [930, 422] width 43 height 43
click at [1059, 170] on icon "Next Month" at bounding box center [1060, 174] width 12 height 12
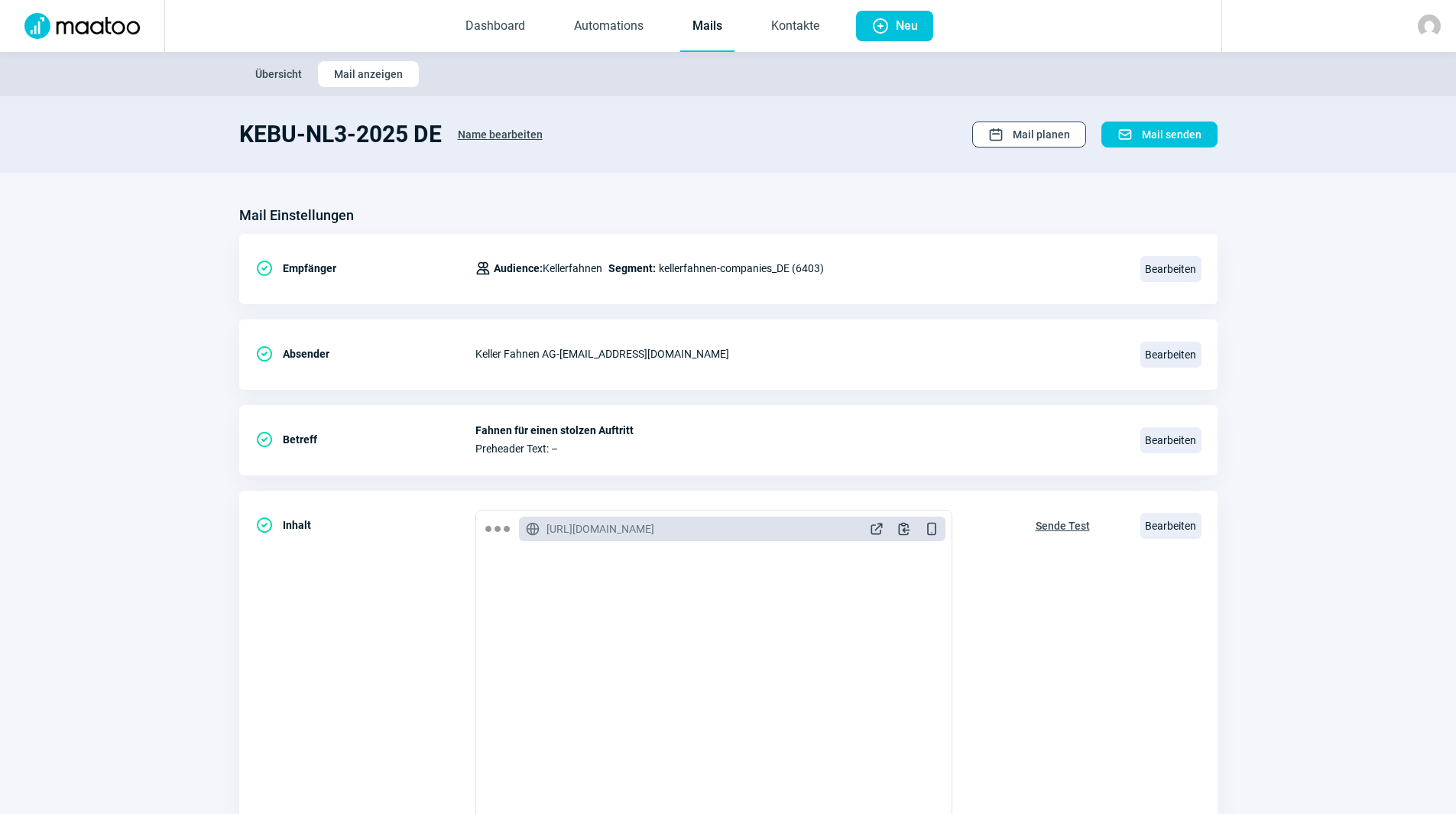
click at [1041, 122] on span "Mail planen" at bounding box center [1041, 134] width 58 height 24
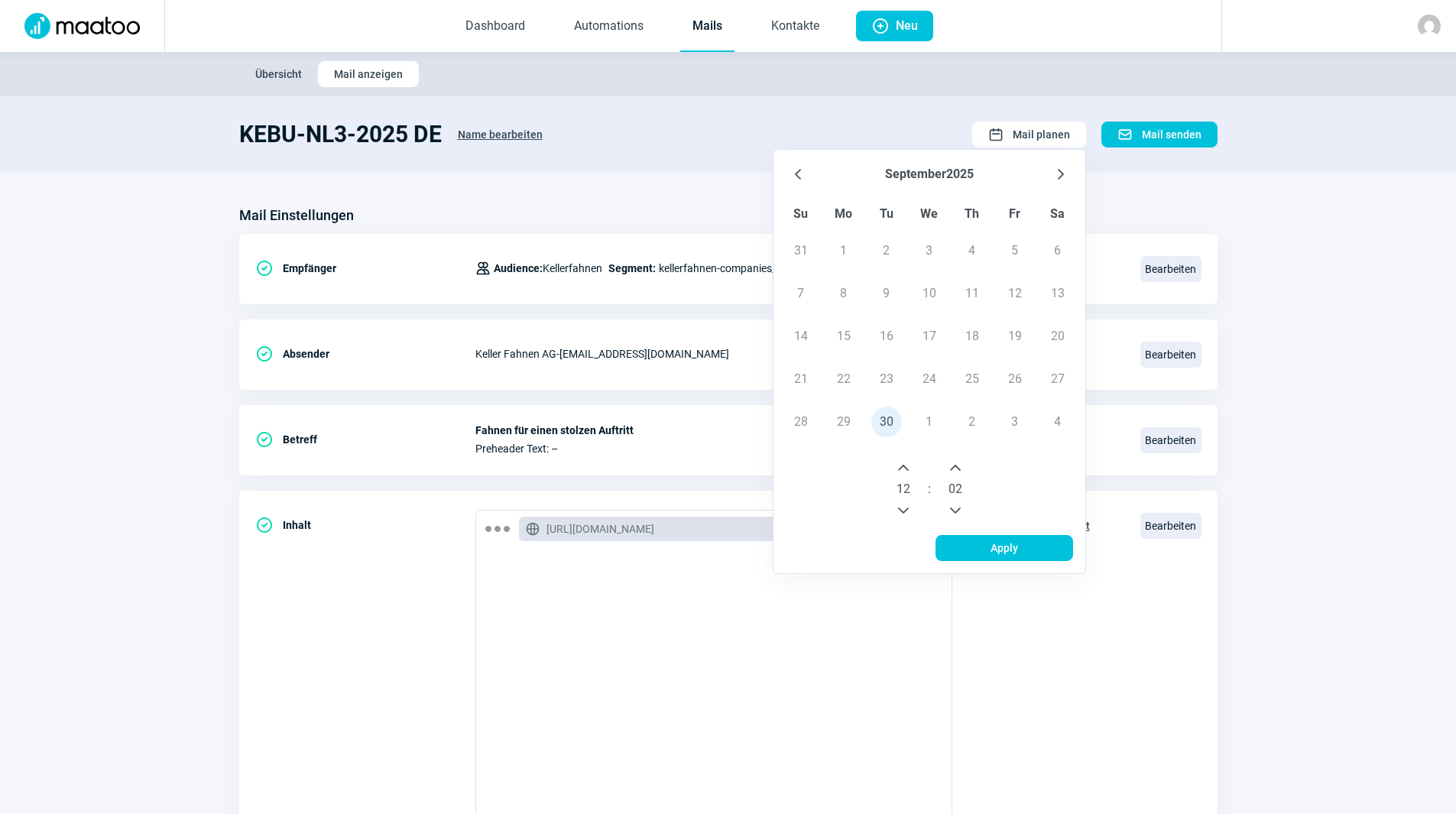
click at [934, 167] on button "September" at bounding box center [916, 174] width 61 height 24
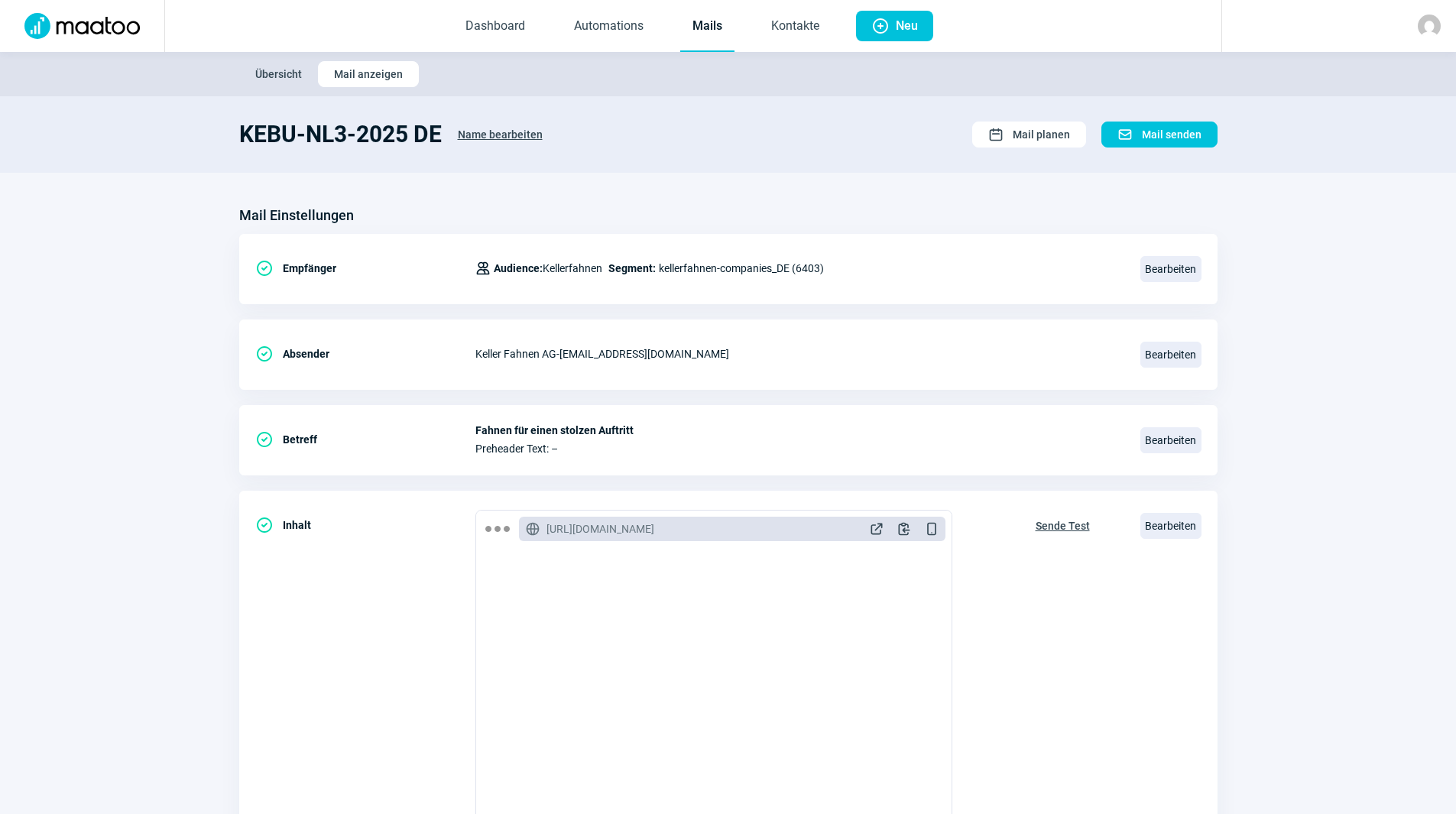
click at [931, 166] on section "KEBU-NL3-2025 DE Name bearbeiten Calendar icon Mail planen Mail icon Mail senden" at bounding box center [728, 134] width 1456 height 76
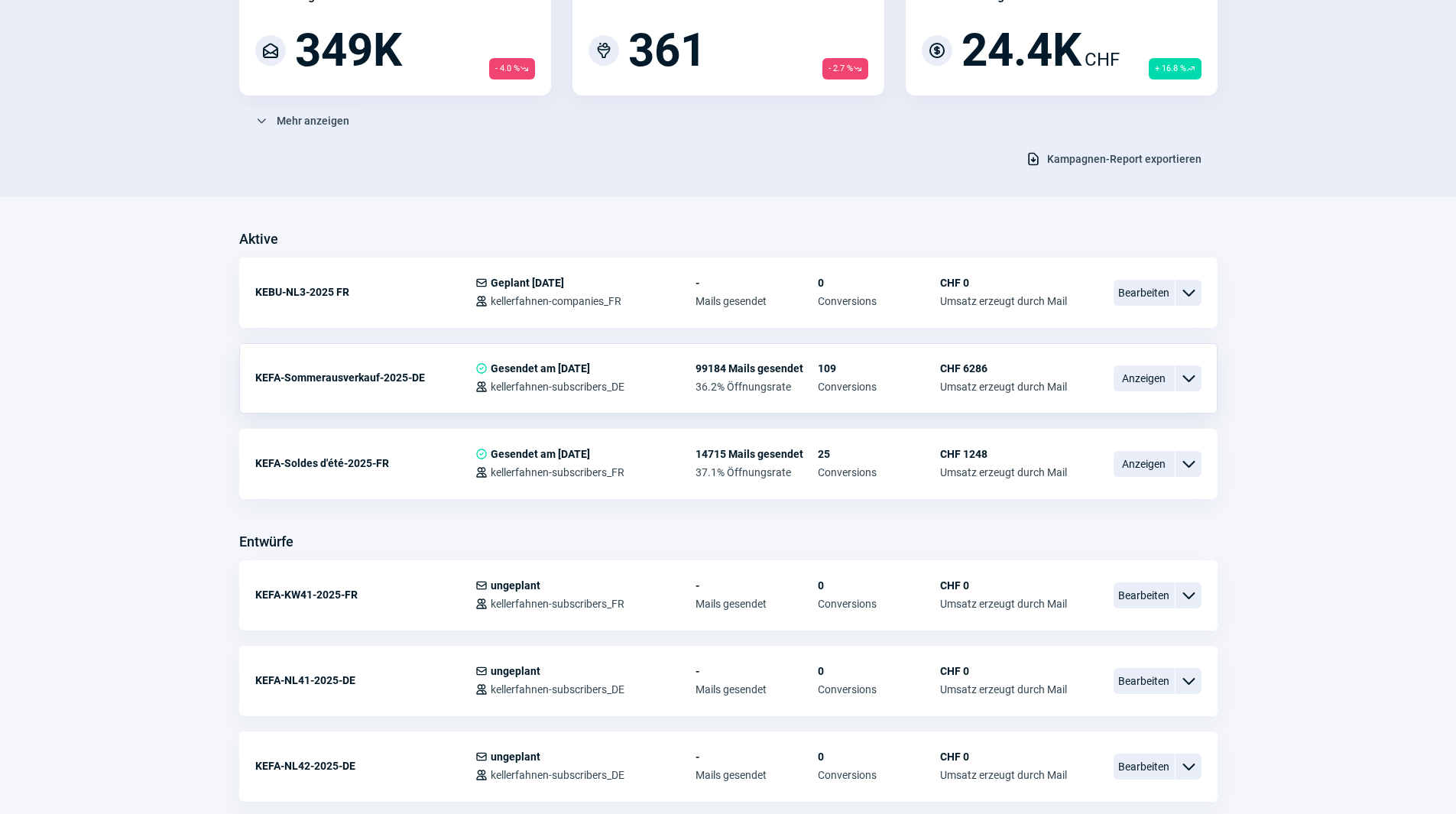
scroll to position [153, 0]
